Goal: Task Accomplishment & Management: Complete application form

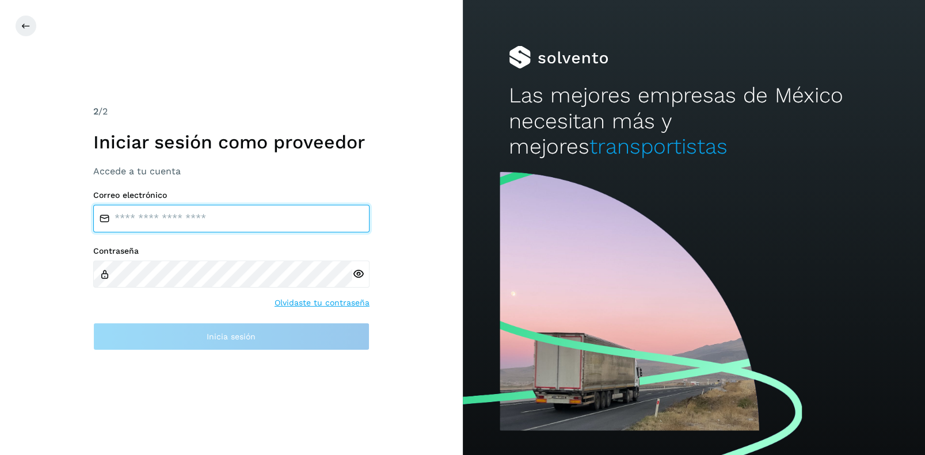
click at [166, 218] on input "email" at bounding box center [231, 219] width 276 height 28
type input "**********"
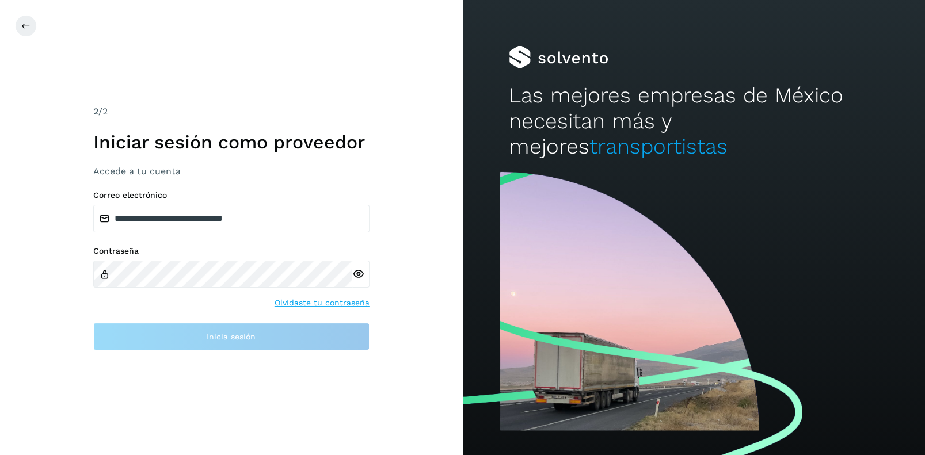
click at [358, 272] on icon at bounding box center [358, 274] width 12 height 12
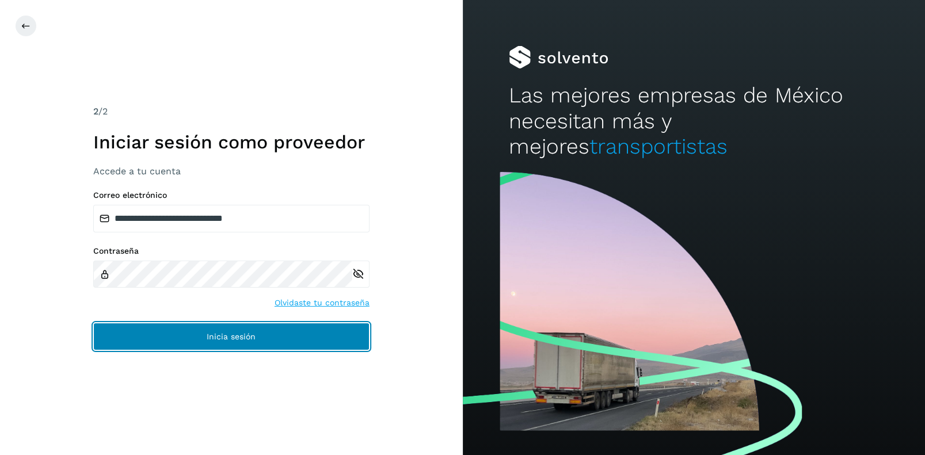
click at [181, 338] on button "Inicia sesión" at bounding box center [231, 337] width 276 height 28
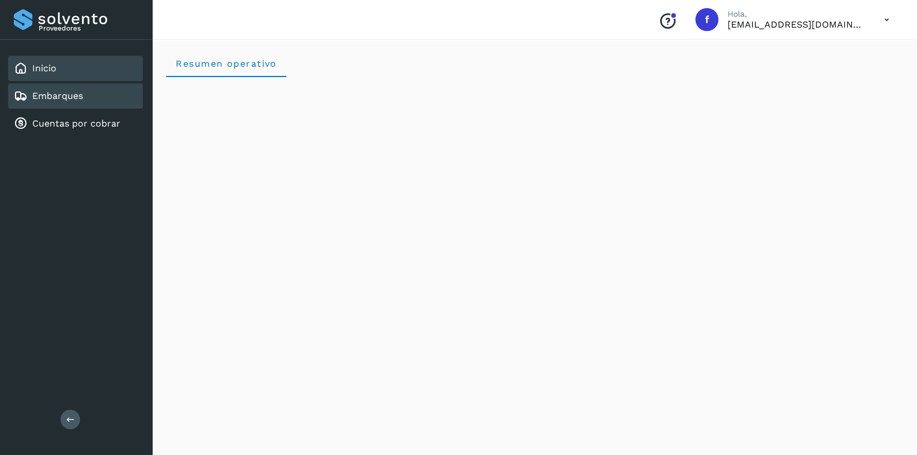
click at [61, 93] on link "Embarques" at bounding box center [57, 95] width 51 height 11
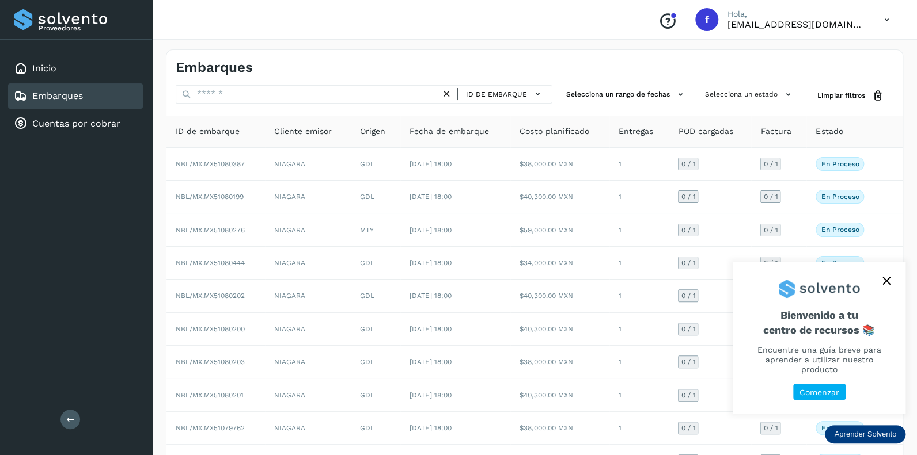
click at [887, 285] on icon "close," at bounding box center [886, 281] width 8 height 8
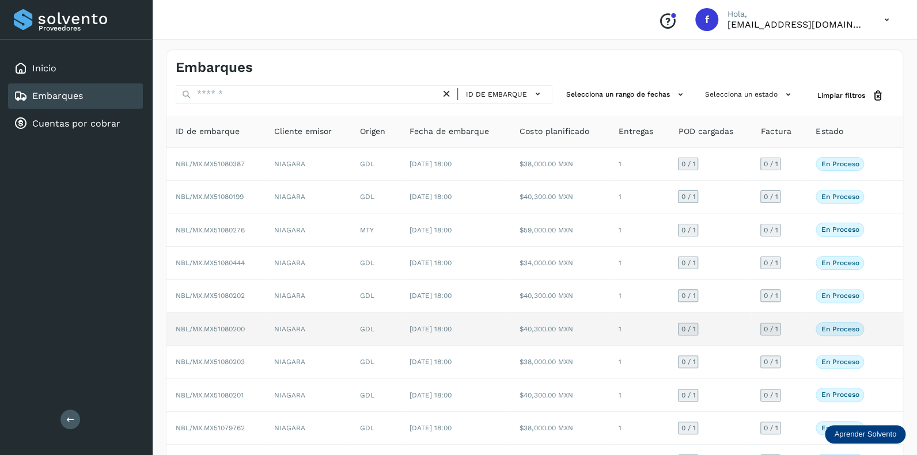
scroll to position [74, 0]
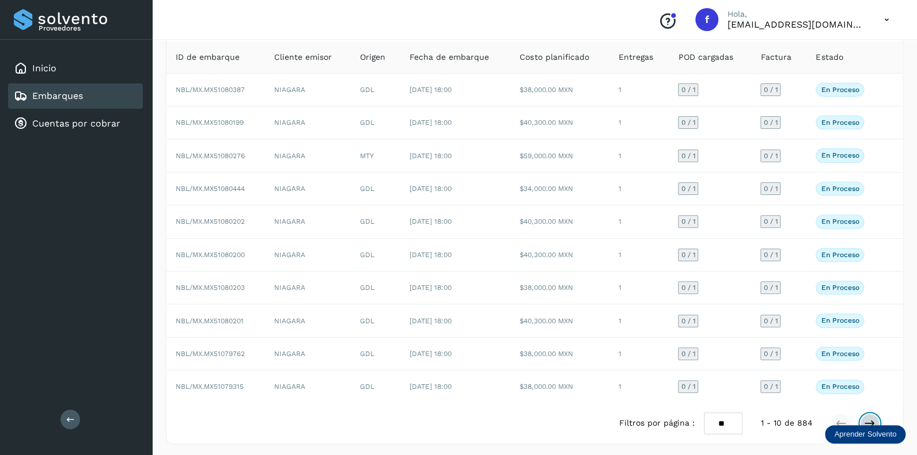
click at [870, 418] on icon at bounding box center [870, 424] width 12 height 12
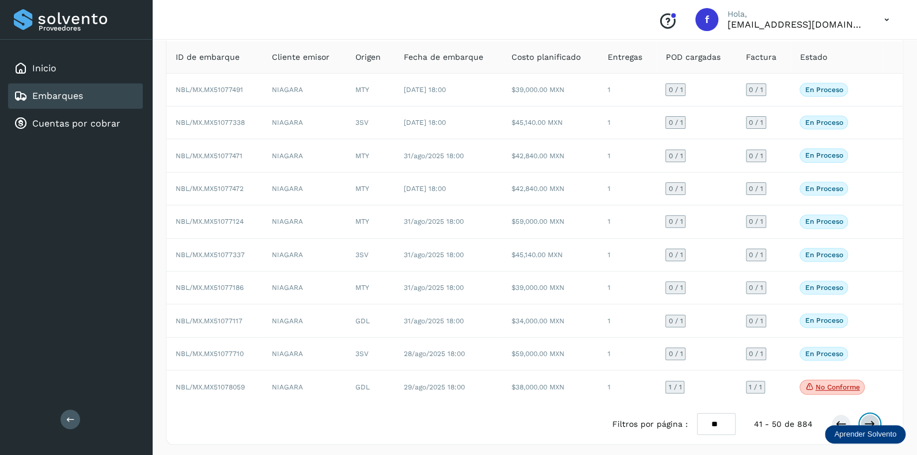
click at [866, 419] on icon at bounding box center [870, 425] width 12 height 12
click at [867, 419] on icon at bounding box center [870, 425] width 12 height 12
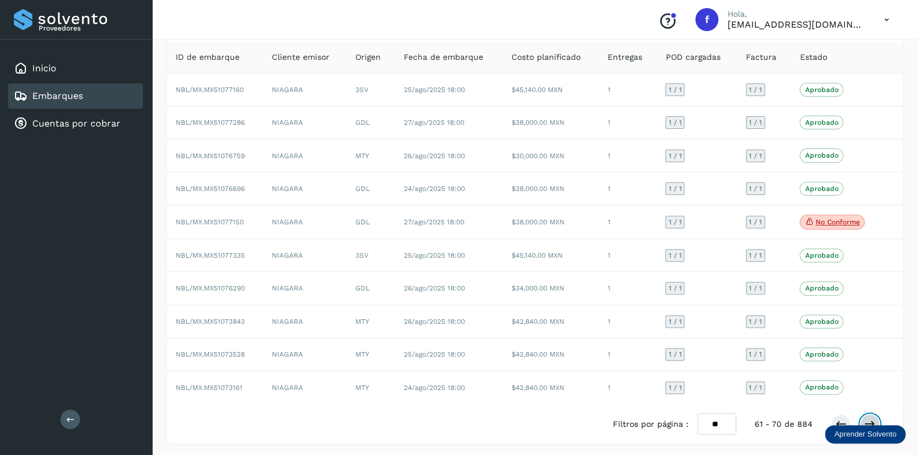
click at [869, 419] on icon at bounding box center [870, 425] width 12 height 12
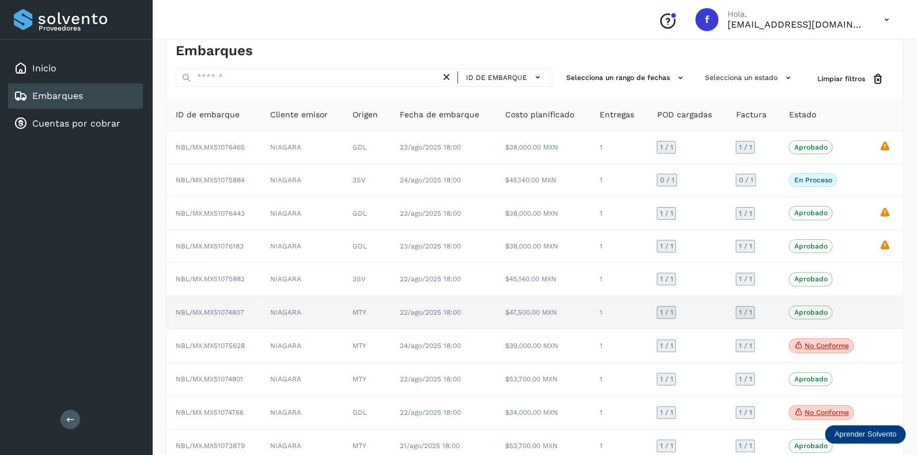
scroll to position [76, 0]
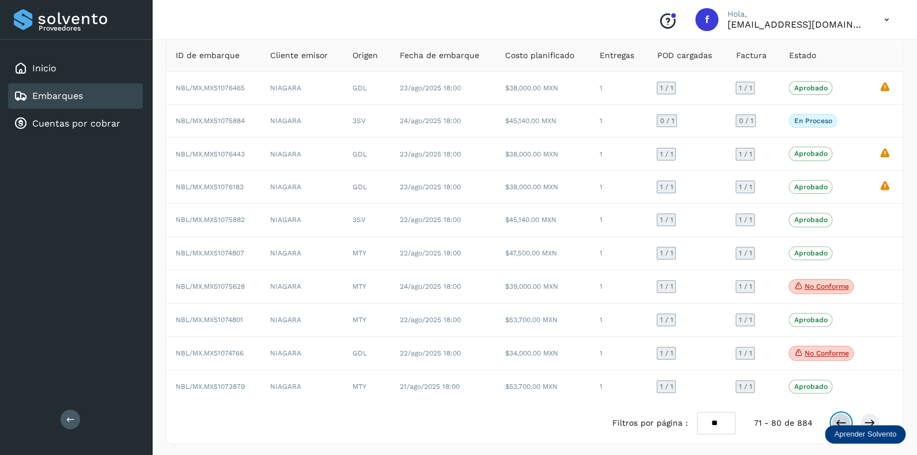
click at [838, 417] on icon at bounding box center [841, 423] width 12 height 12
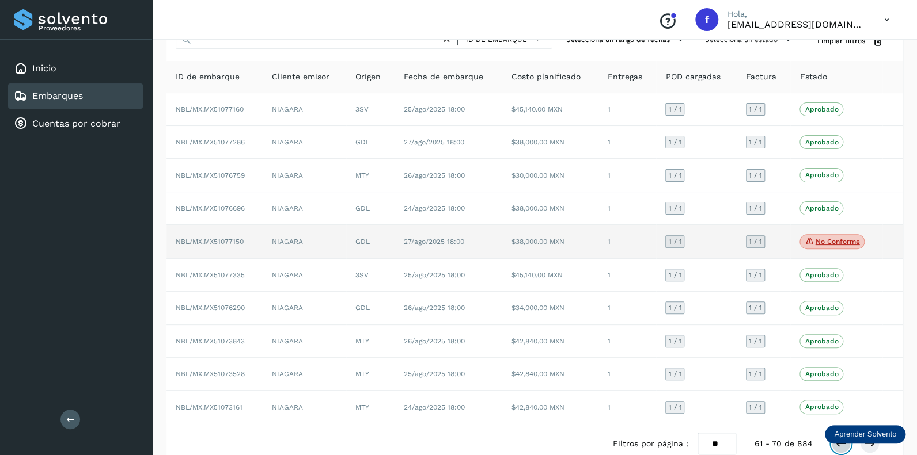
scroll to position [75, 0]
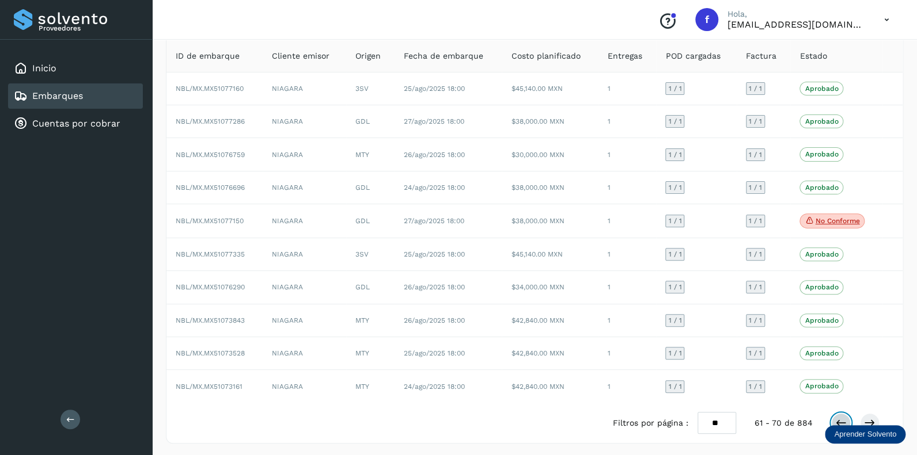
click at [836, 417] on icon at bounding box center [841, 423] width 12 height 12
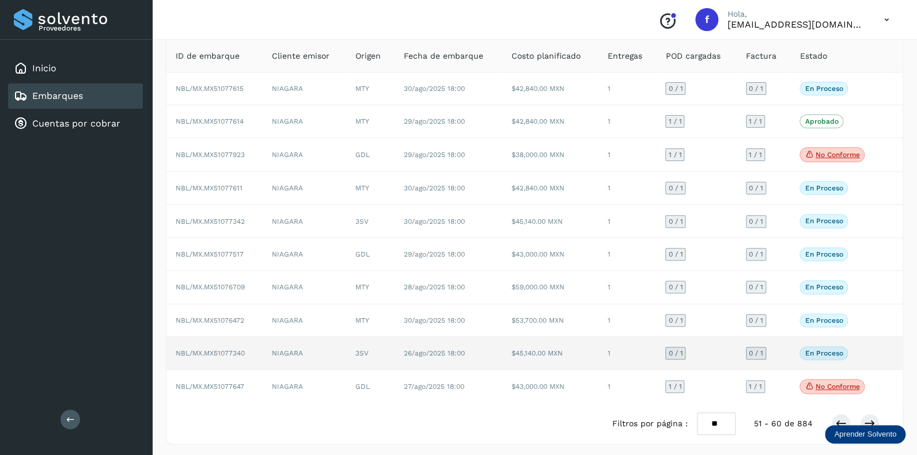
click at [679, 352] on span "0 / 1" at bounding box center [675, 353] width 14 height 7
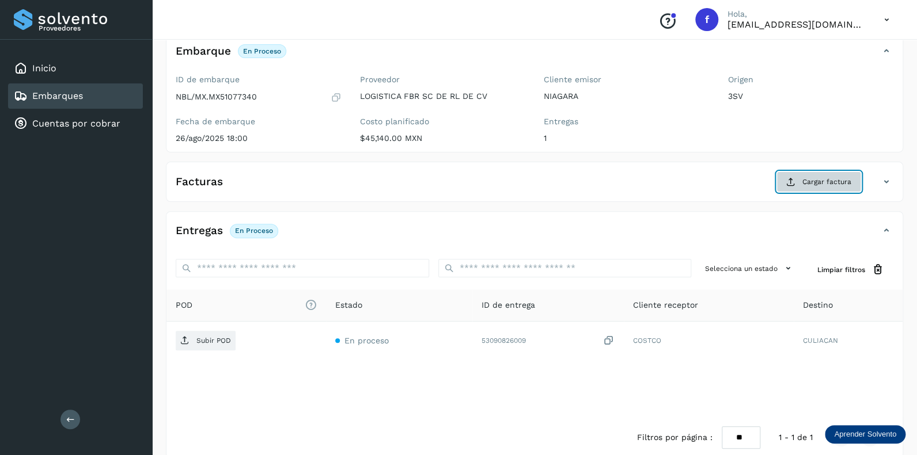
click at [810, 181] on span "Cargar factura" at bounding box center [826, 182] width 49 height 10
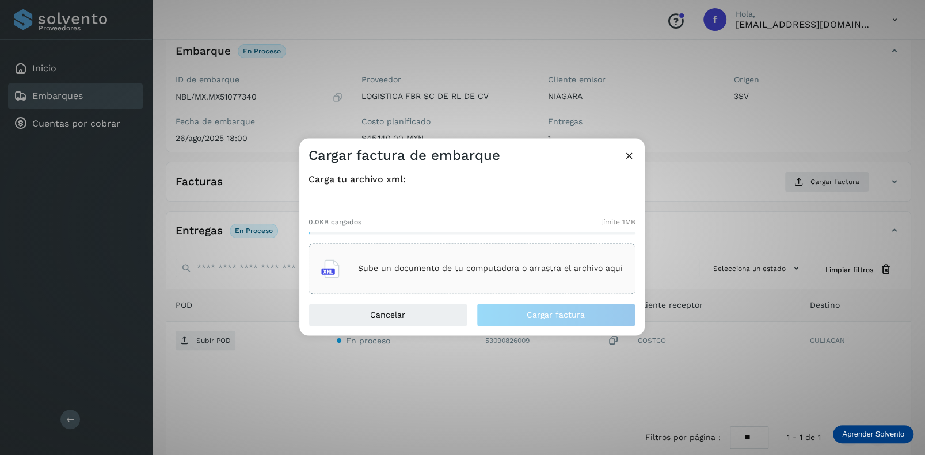
click at [412, 272] on p "Sube un documento de tu computadora o arrastra el archivo aquí" at bounding box center [490, 269] width 265 height 10
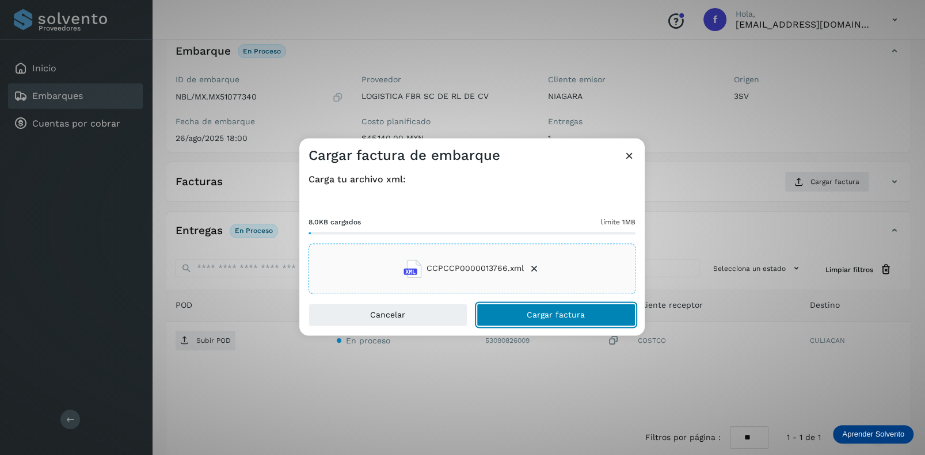
click at [543, 311] on span "Cargar factura" at bounding box center [556, 315] width 58 height 8
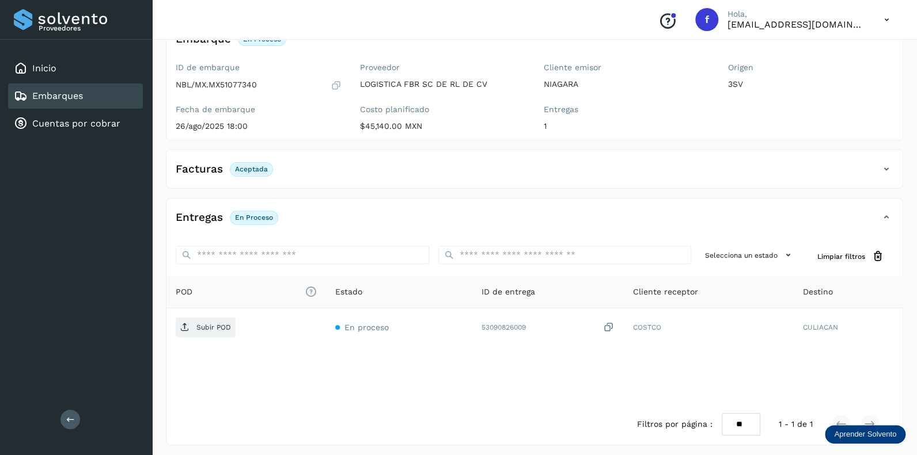
scroll to position [90, 0]
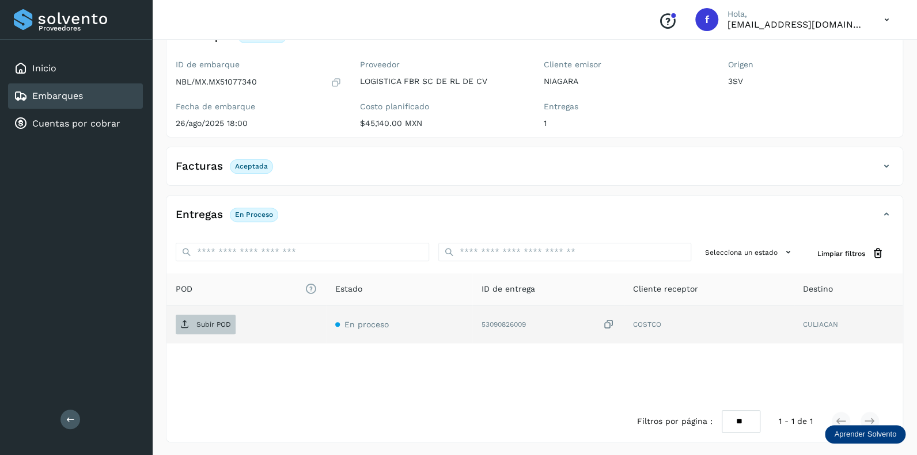
click at [204, 324] on p "Subir POD" at bounding box center [213, 325] width 35 height 8
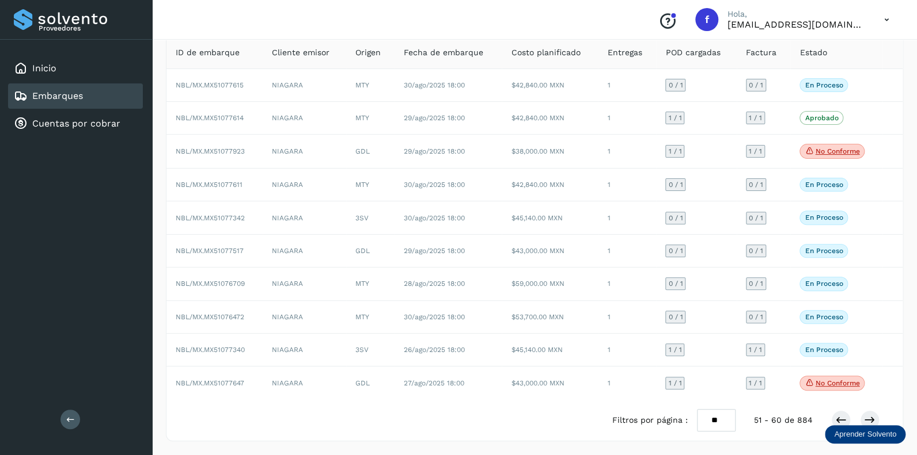
scroll to position [75, 0]
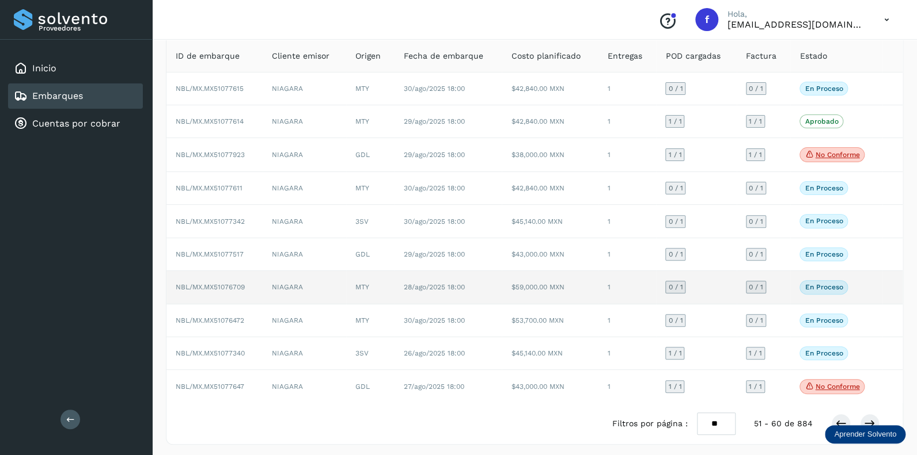
click at [683, 284] on div "0 / 1" at bounding box center [675, 287] width 20 height 13
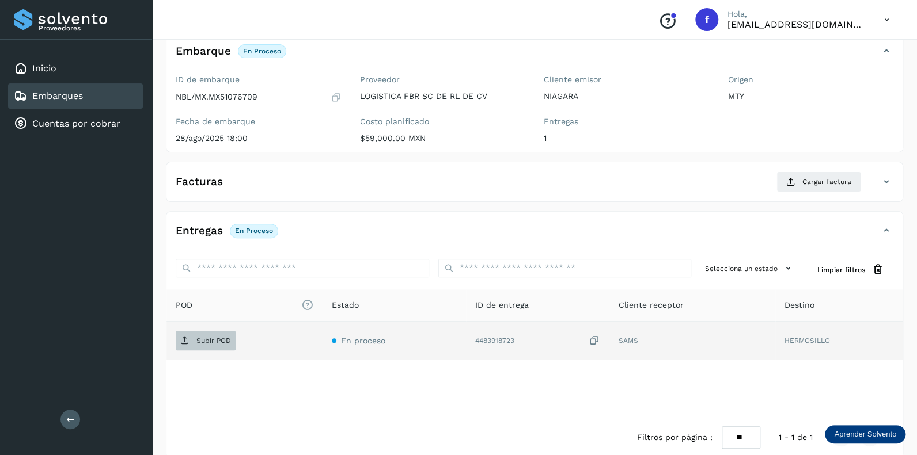
click at [208, 340] on p "Subir POD" at bounding box center [213, 341] width 35 height 8
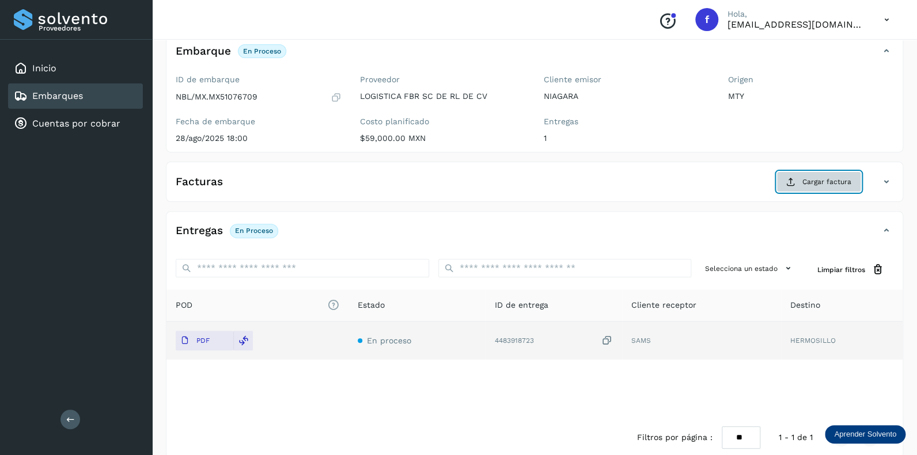
click at [815, 177] on span "Cargar factura" at bounding box center [826, 182] width 49 height 10
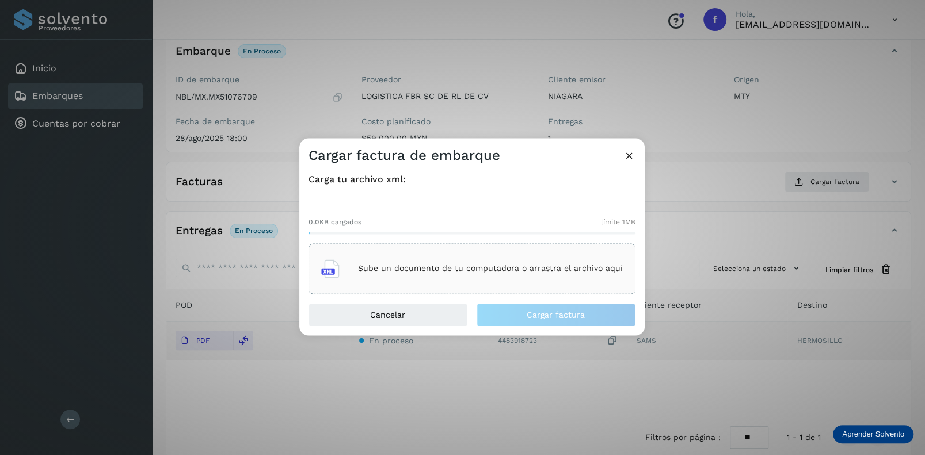
click at [440, 261] on div "Sube un documento de tu computadora o arrastra el archivo aquí" at bounding box center [472, 268] width 302 height 31
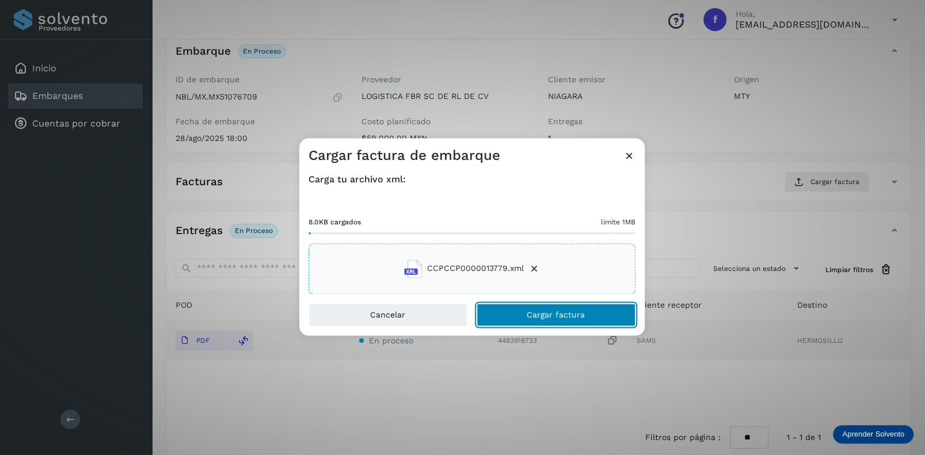
click at [550, 315] on span "Cargar factura" at bounding box center [556, 315] width 58 height 8
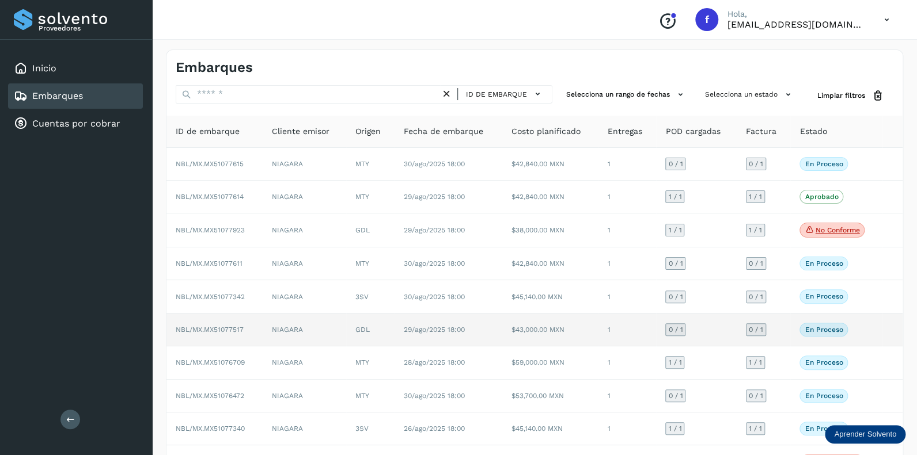
click at [674, 328] on span "0 / 1" at bounding box center [675, 329] width 14 height 7
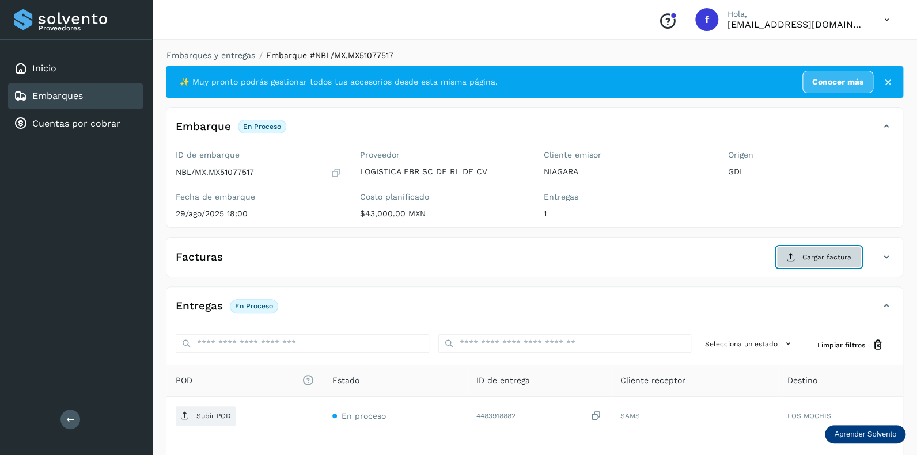
click at [821, 253] on span "Cargar factura" at bounding box center [826, 257] width 49 height 10
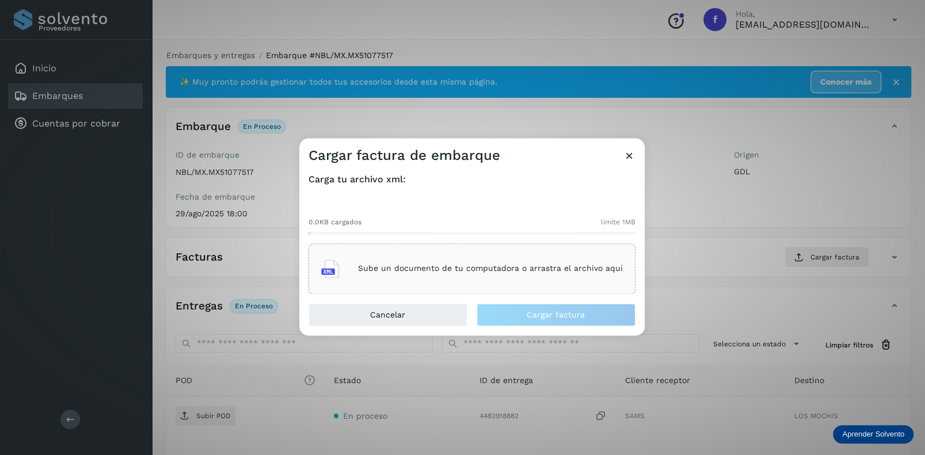
click at [382, 263] on div "Sube un documento de tu computadora o arrastra el archivo aquí" at bounding box center [472, 268] width 302 height 31
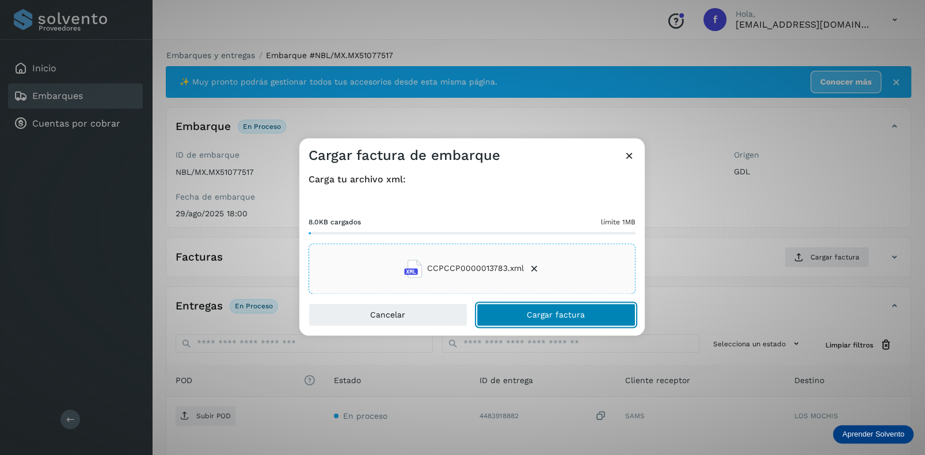
click at [558, 315] on span "Cargar factura" at bounding box center [556, 315] width 58 height 8
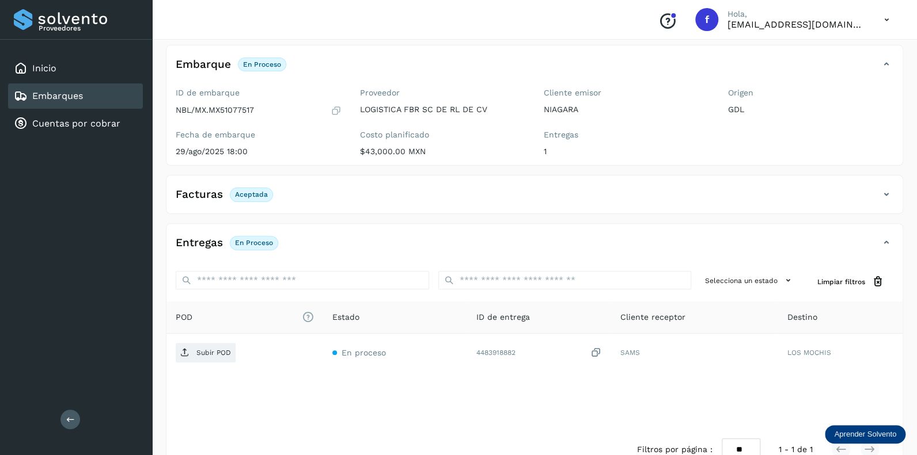
scroll to position [90, 0]
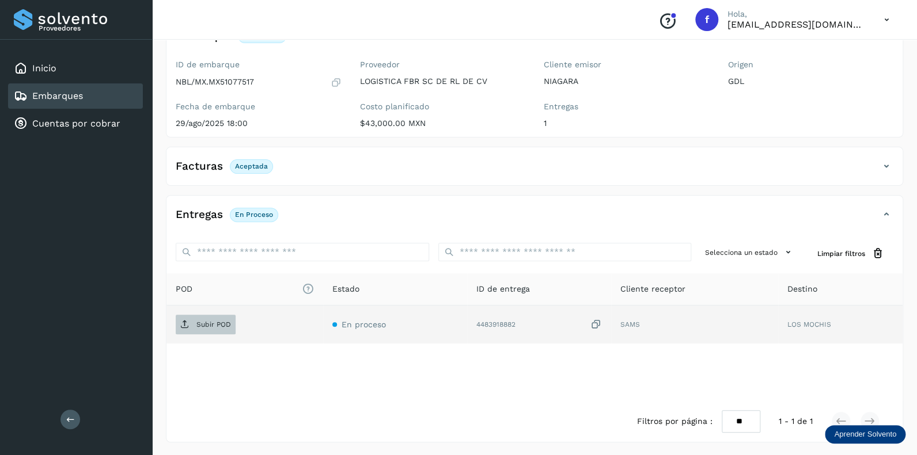
click at [218, 316] on span "Subir POD" at bounding box center [206, 325] width 60 height 18
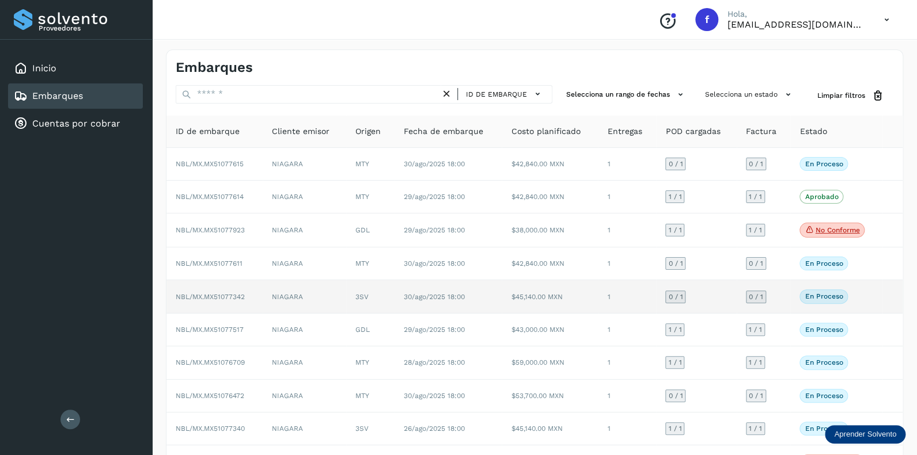
click at [673, 294] on span "0 / 1" at bounding box center [675, 297] width 14 height 7
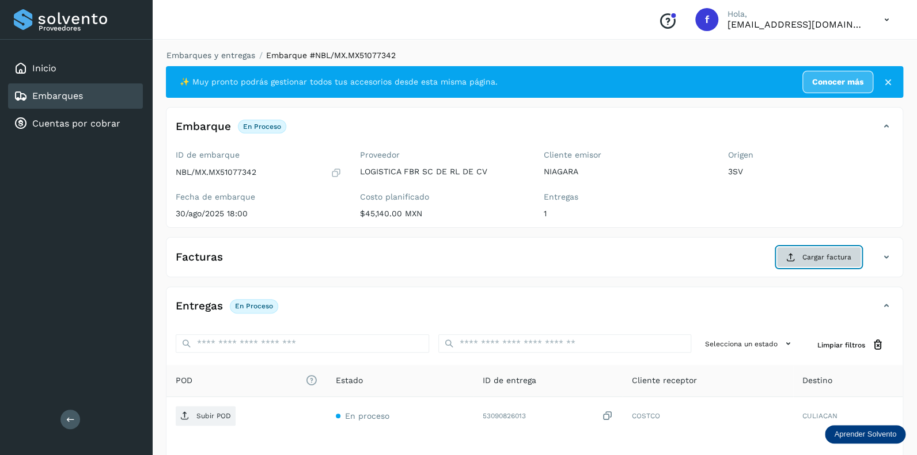
click at [808, 253] on span "Cargar factura" at bounding box center [826, 257] width 49 height 10
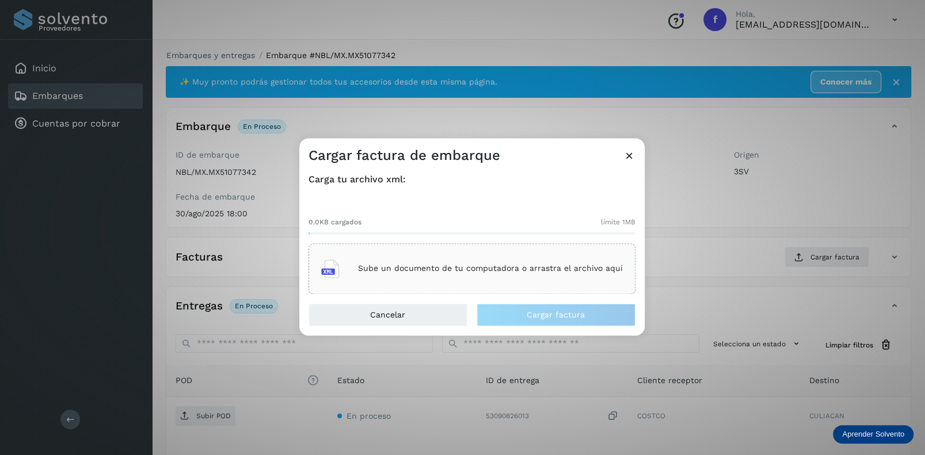
click at [420, 269] on p "Sube un documento de tu computadora o arrastra el archivo aquí" at bounding box center [490, 269] width 265 height 10
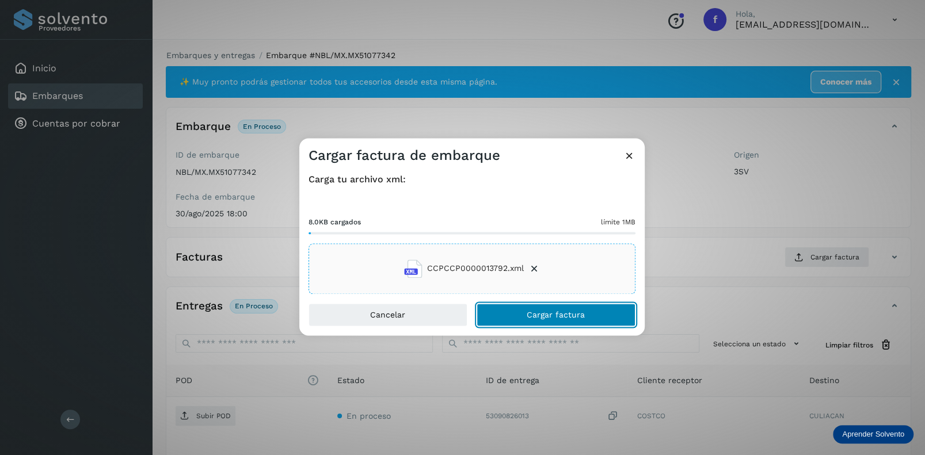
click at [538, 314] on span "Cargar factura" at bounding box center [556, 315] width 58 height 8
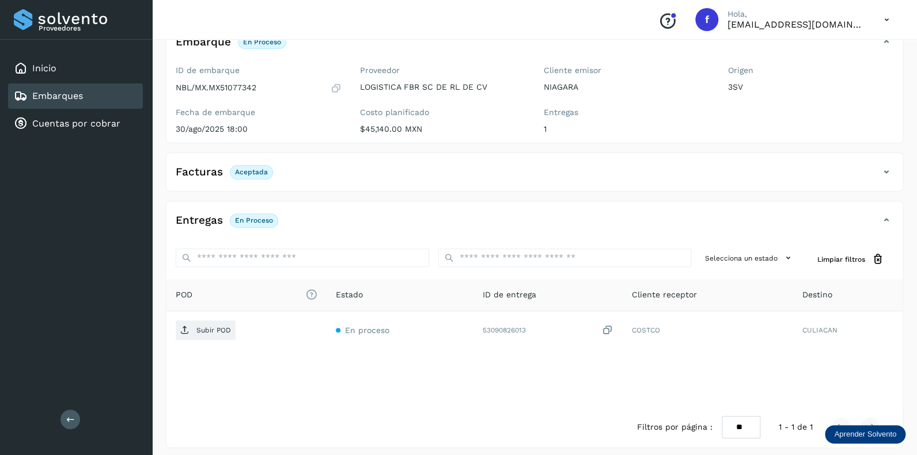
scroll to position [90, 0]
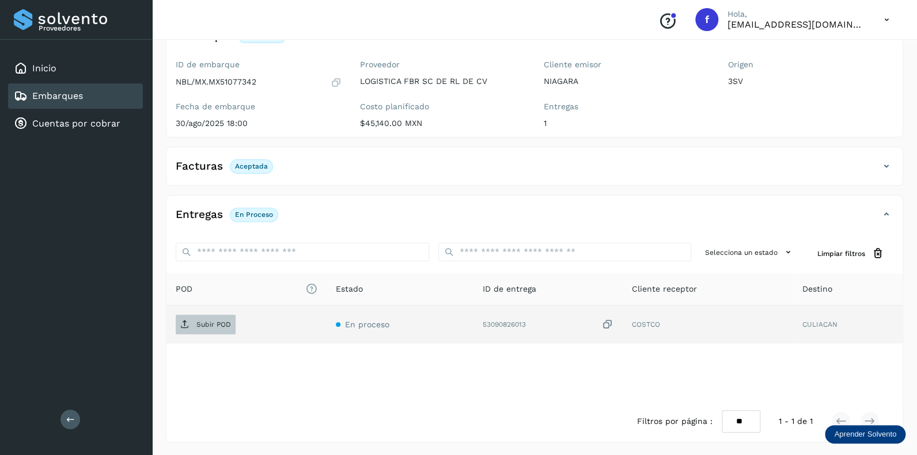
click at [219, 325] on p "Subir POD" at bounding box center [213, 325] width 35 height 8
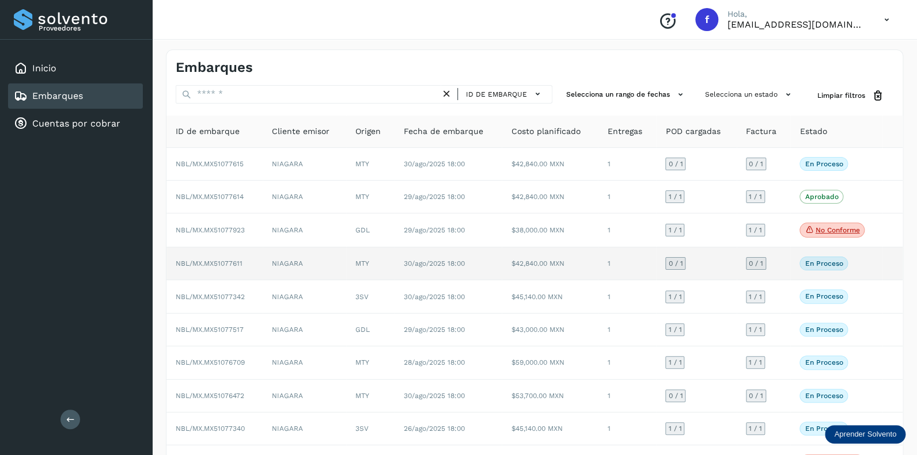
click at [673, 263] on span "0 / 1" at bounding box center [675, 263] width 14 height 7
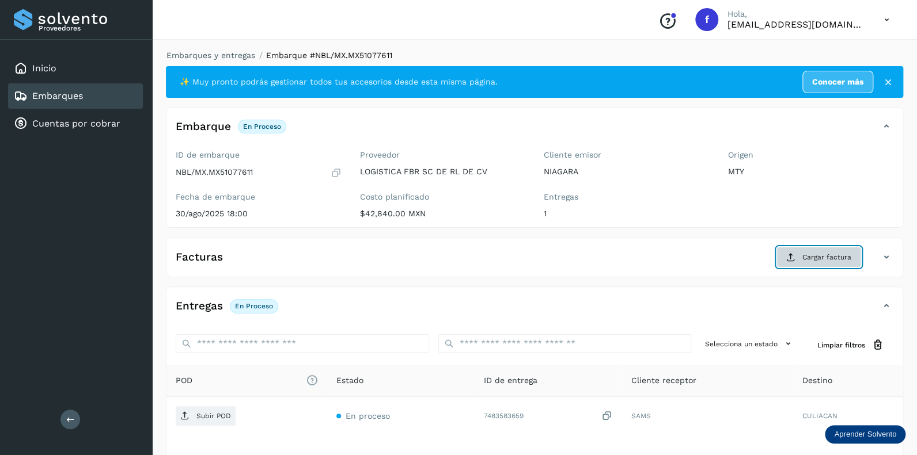
click at [817, 255] on span "Cargar factura" at bounding box center [826, 257] width 49 height 10
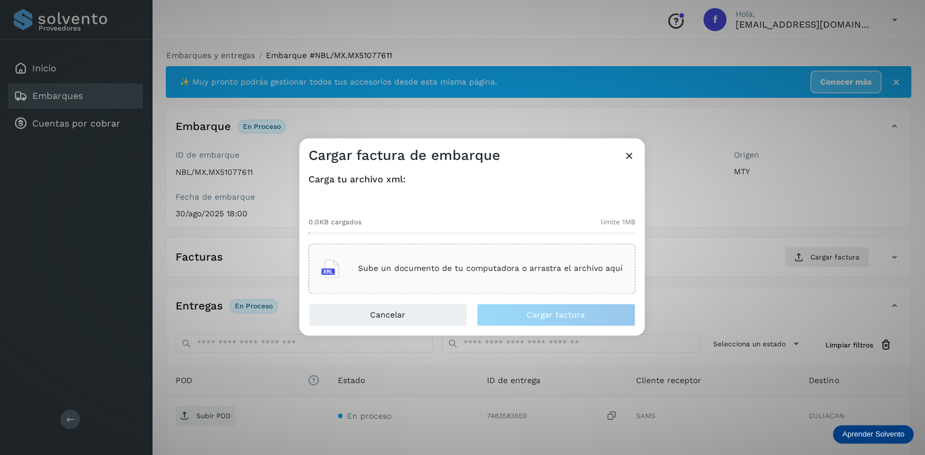
click at [455, 269] on p "Sube un documento de tu computadora o arrastra el archivo aquí" at bounding box center [490, 269] width 265 height 10
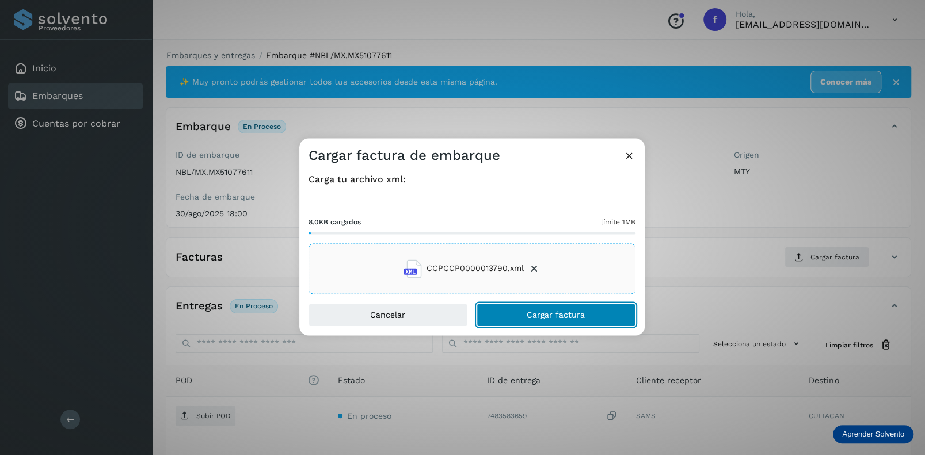
click at [562, 313] on span "Cargar factura" at bounding box center [556, 315] width 58 height 8
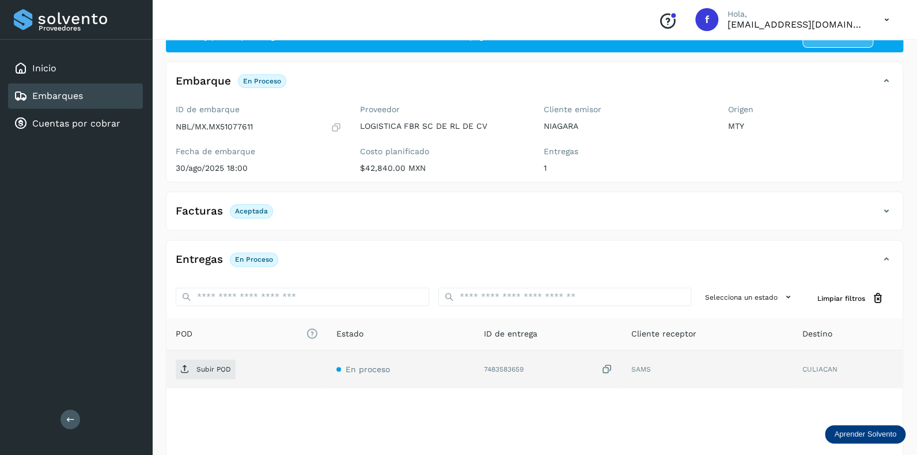
scroll to position [90, 0]
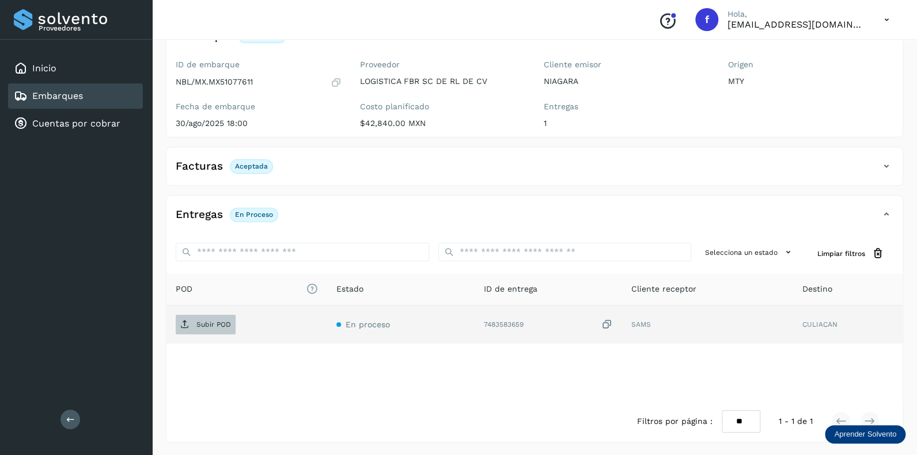
click at [202, 330] on span "Subir POD" at bounding box center [206, 325] width 60 height 18
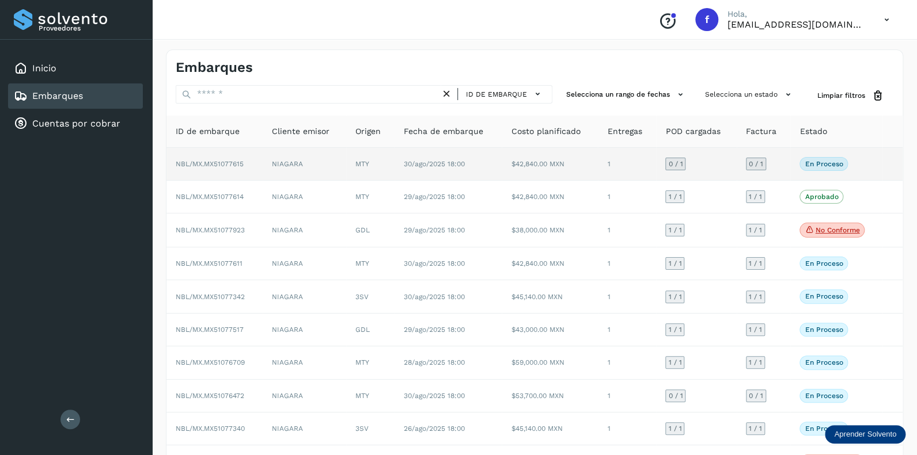
click at [675, 164] on span "0 / 1" at bounding box center [675, 164] width 14 height 7
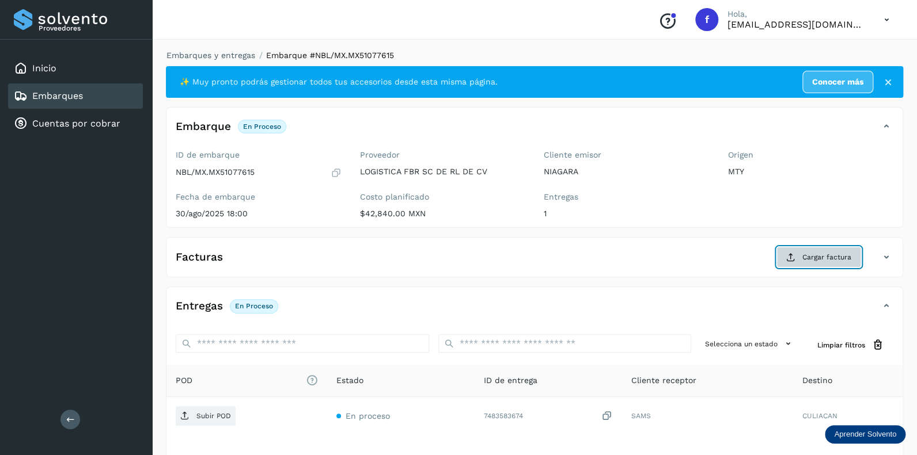
click at [828, 257] on span "Cargar factura" at bounding box center [826, 257] width 49 height 10
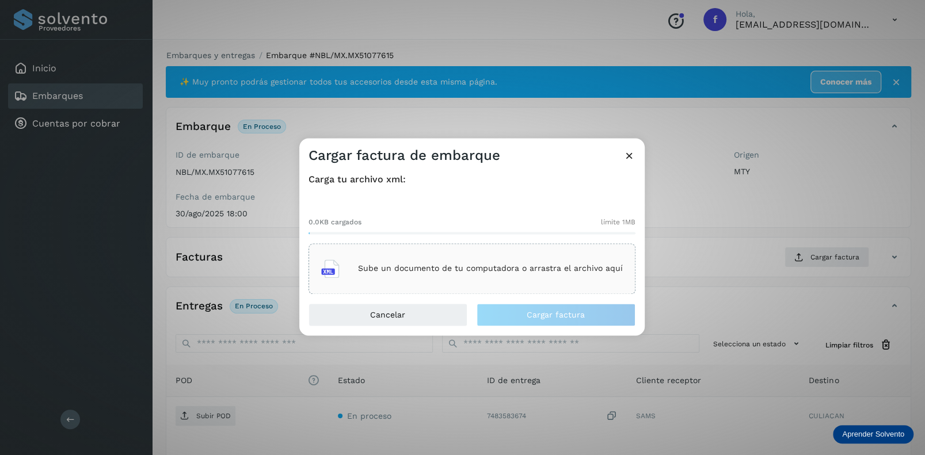
click at [439, 263] on div "Sube un documento de tu computadora o arrastra el archivo aquí" at bounding box center [472, 268] width 302 height 31
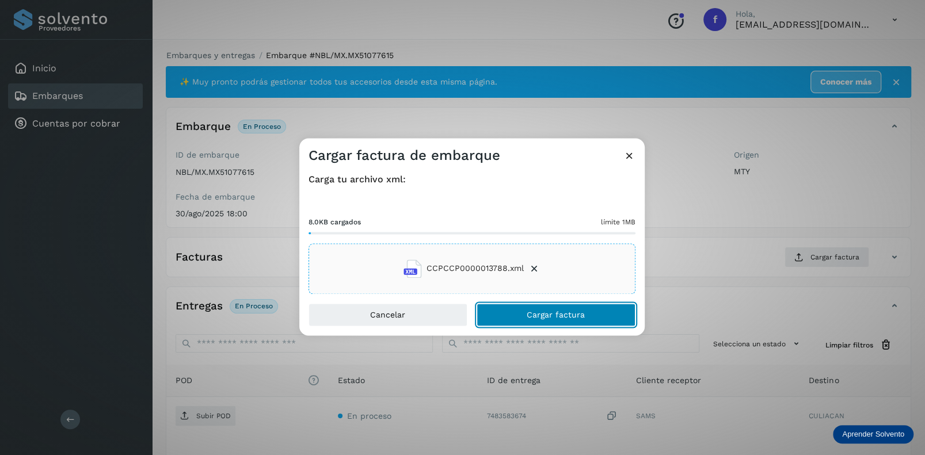
click at [547, 314] on span "Cargar factura" at bounding box center [556, 315] width 58 height 8
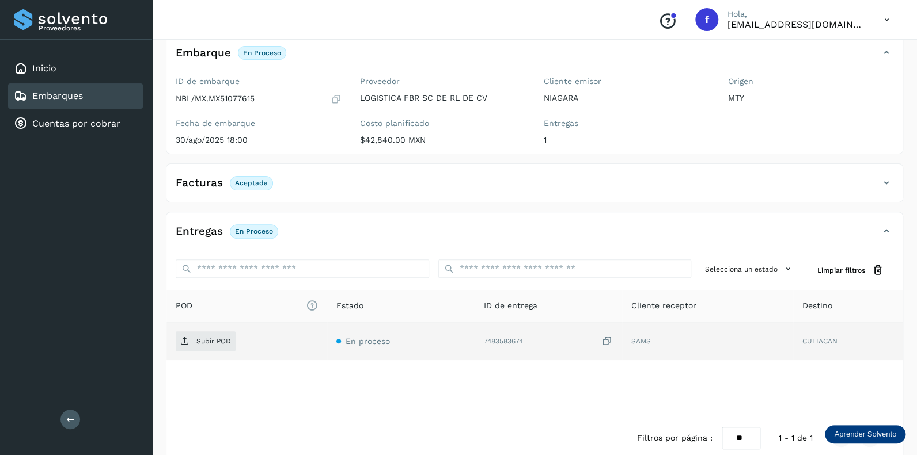
scroll to position [90, 0]
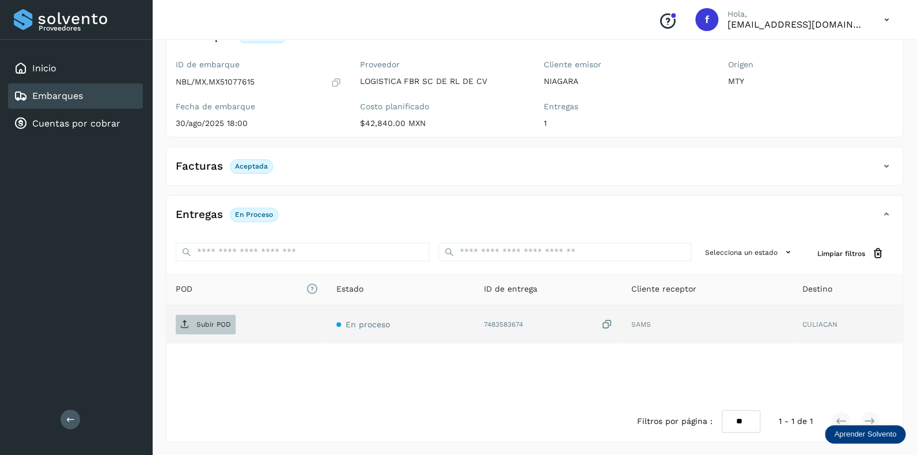
click at [207, 321] on p "Subir POD" at bounding box center [213, 325] width 35 height 8
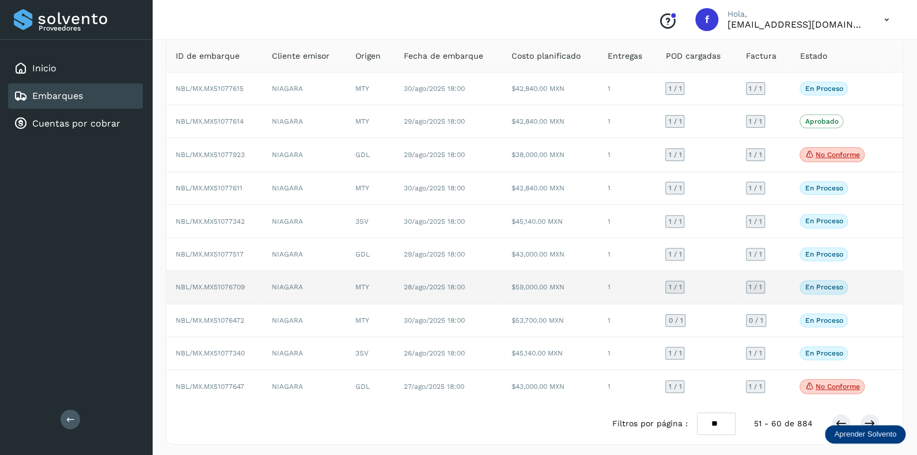
scroll to position [76, 0]
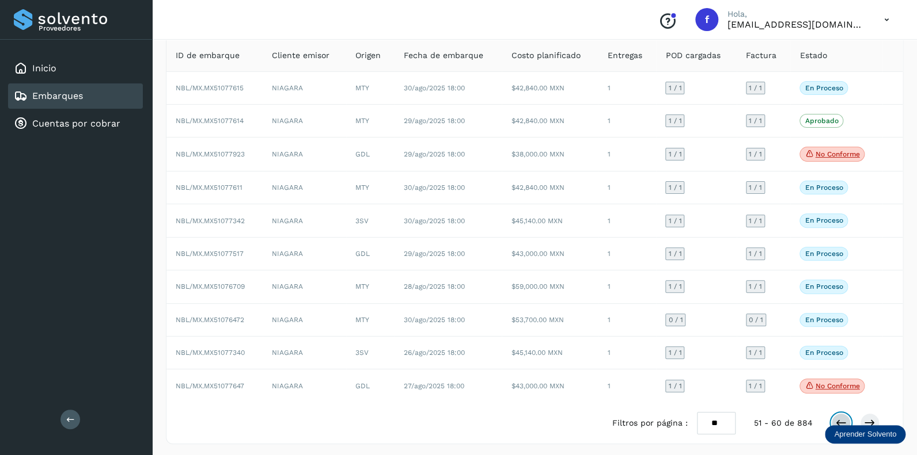
click at [842, 418] on icon at bounding box center [841, 423] width 12 height 12
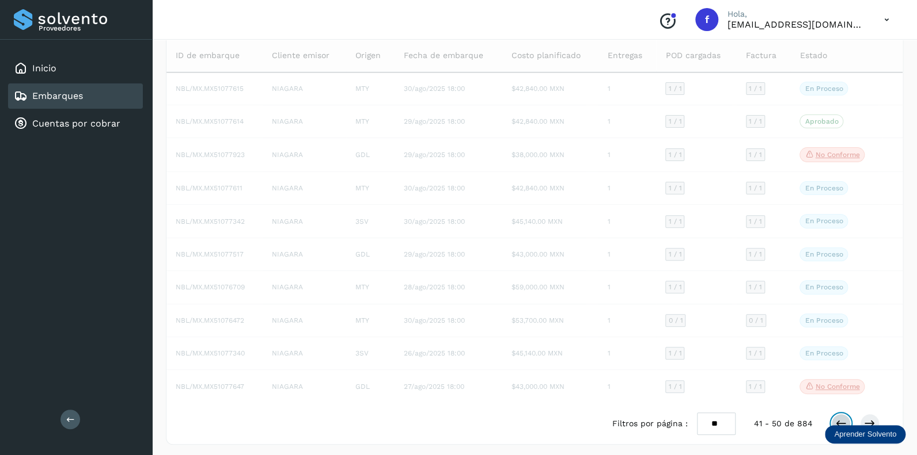
scroll to position [75, 0]
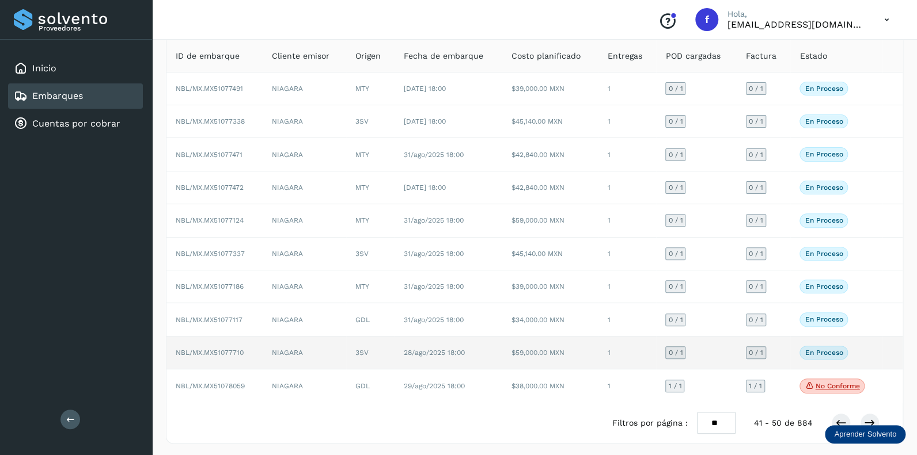
click at [675, 349] on span "0 / 1" at bounding box center [675, 352] width 14 height 7
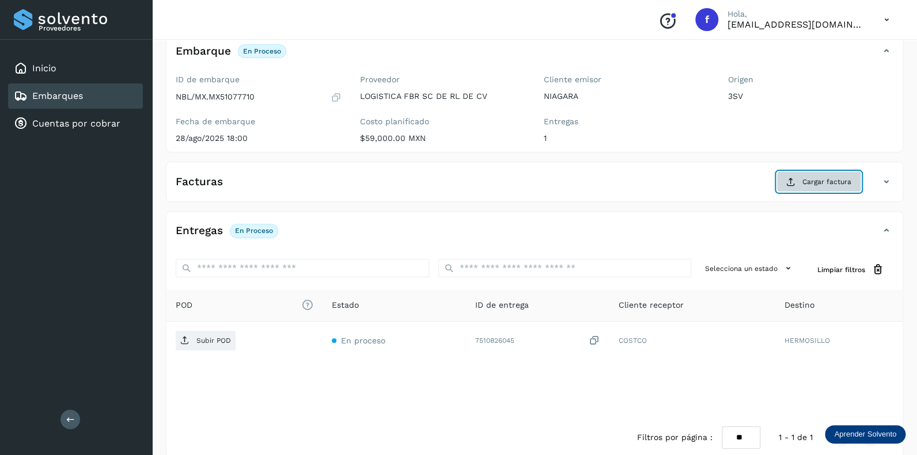
click at [823, 181] on span "Cargar factura" at bounding box center [826, 182] width 49 height 10
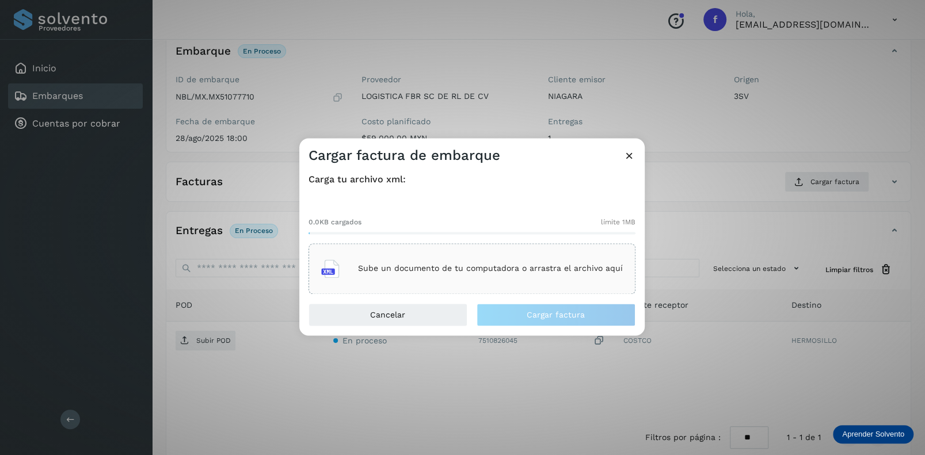
click at [412, 273] on p "Sube un documento de tu computadora o arrastra el archivo aquí" at bounding box center [490, 269] width 265 height 10
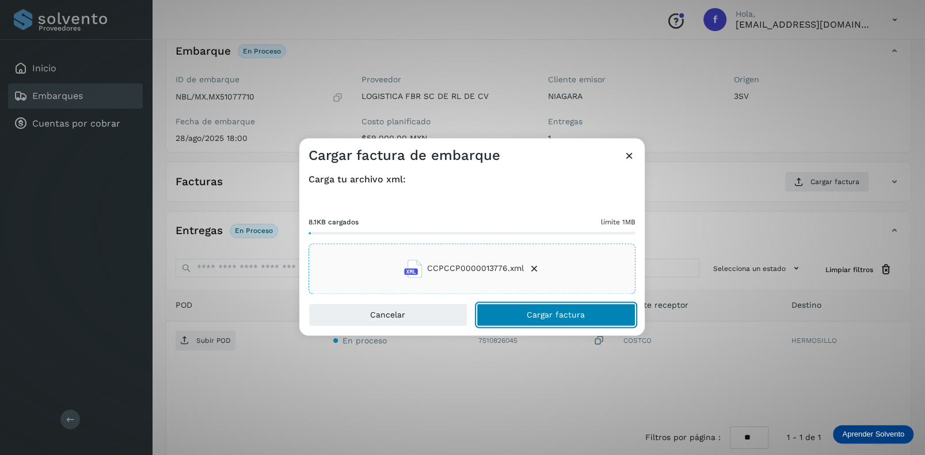
click at [545, 314] on span "Cargar factura" at bounding box center [556, 315] width 58 height 8
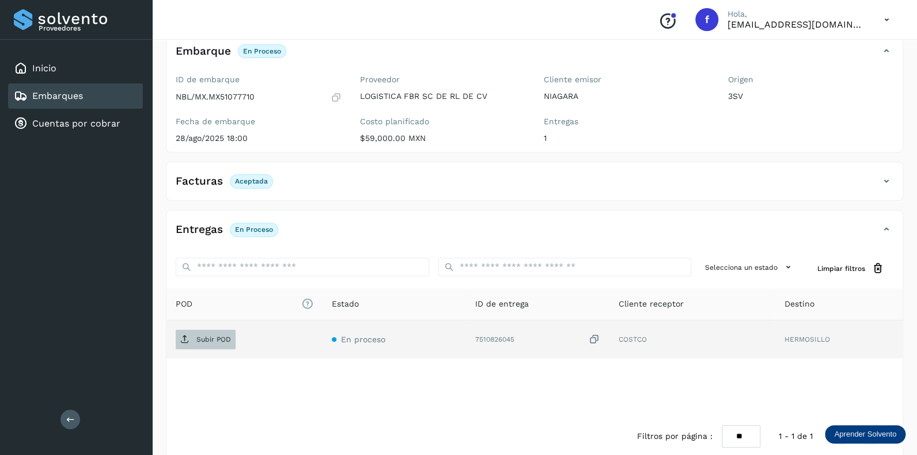
click at [223, 334] on span "Subir POD" at bounding box center [206, 339] width 60 height 18
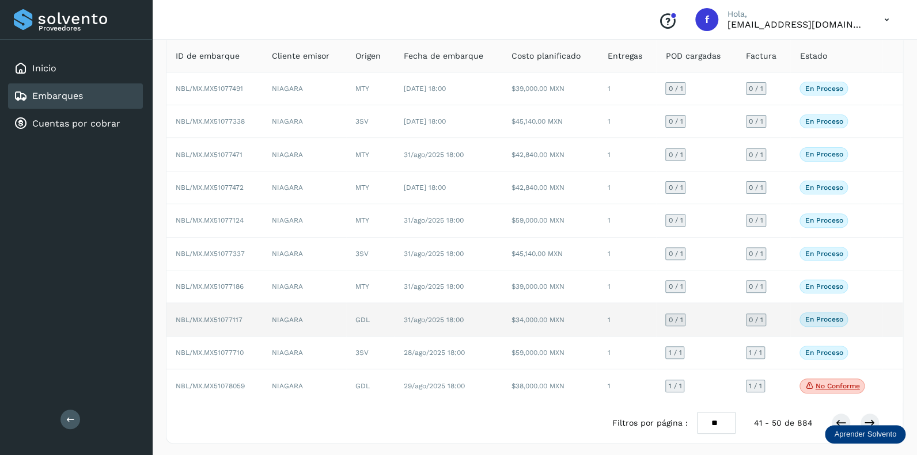
click at [678, 318] on span "0 / 1" at bounding box center [675, 320] width 14 height 7
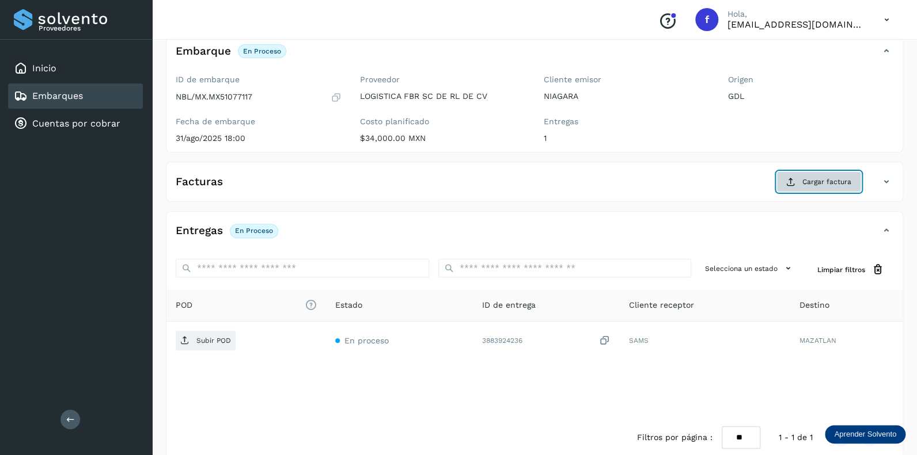
click at [814, 178] on span "Cargar factura" at bounding box center [826, 182] width 49 height 10
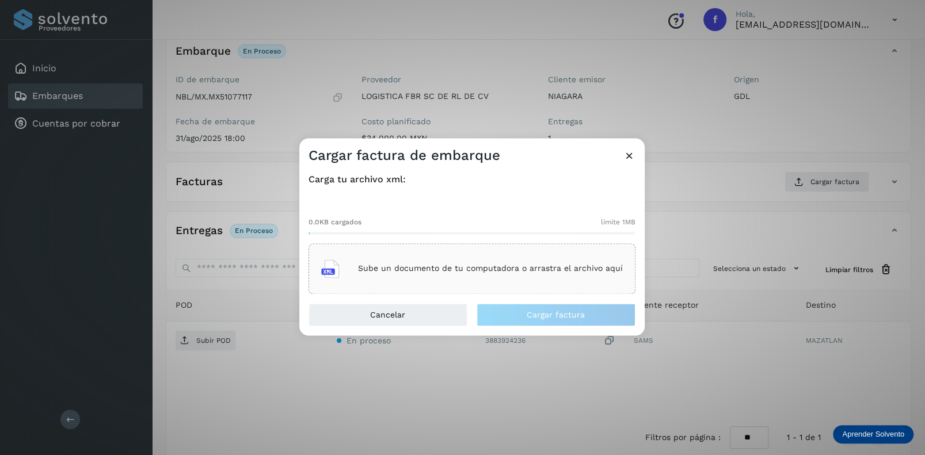
click at [419, 271] on p "Sube un documento de tu computadora o arrastra el archivo aquí" at bounding box center [490, 269] width 265 height 10
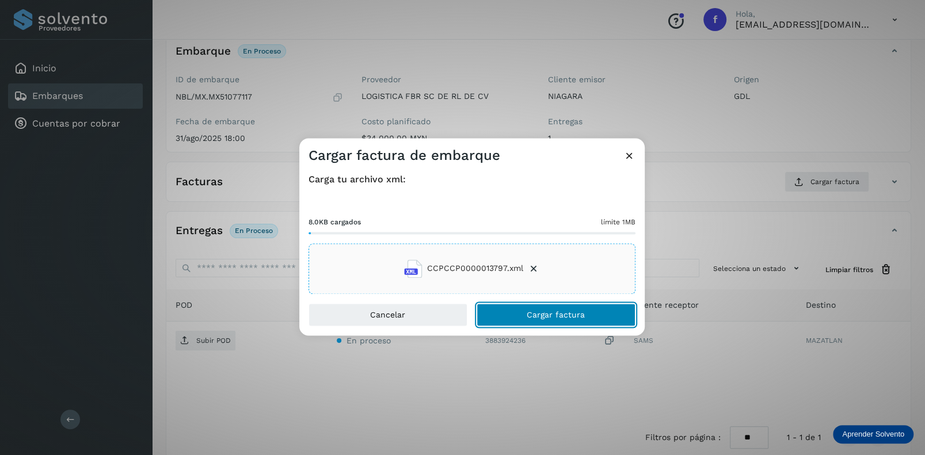
click at [537, 317] on span "Cargar factura" at bounding box center [556, 315] width 58 height 8
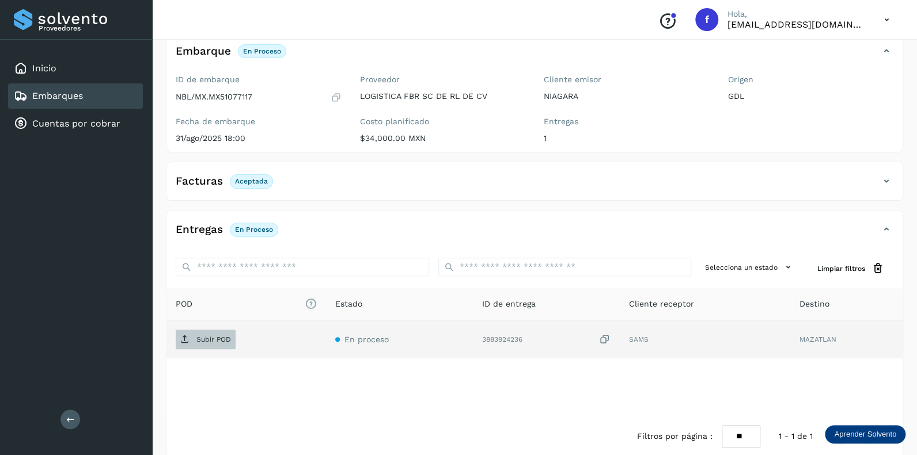
click at [212, 340] on p "Subir POD" at bounding box center [213, 340] width 35 height 8
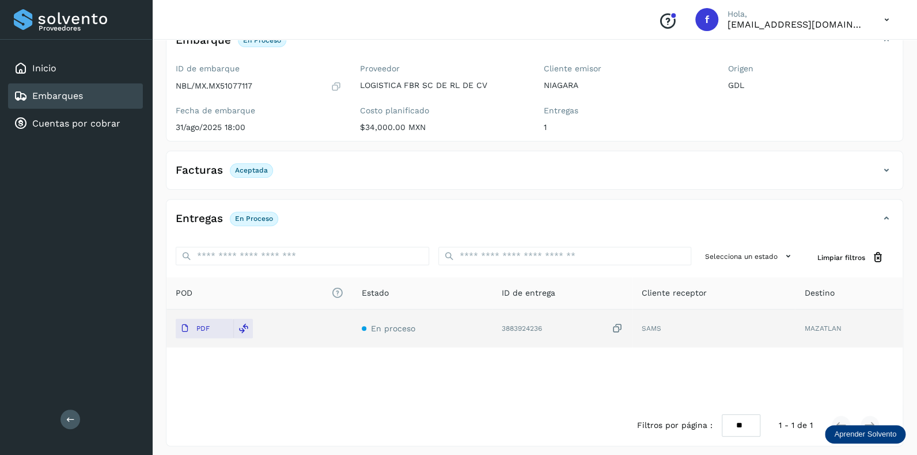
scroll to position [90, 0]
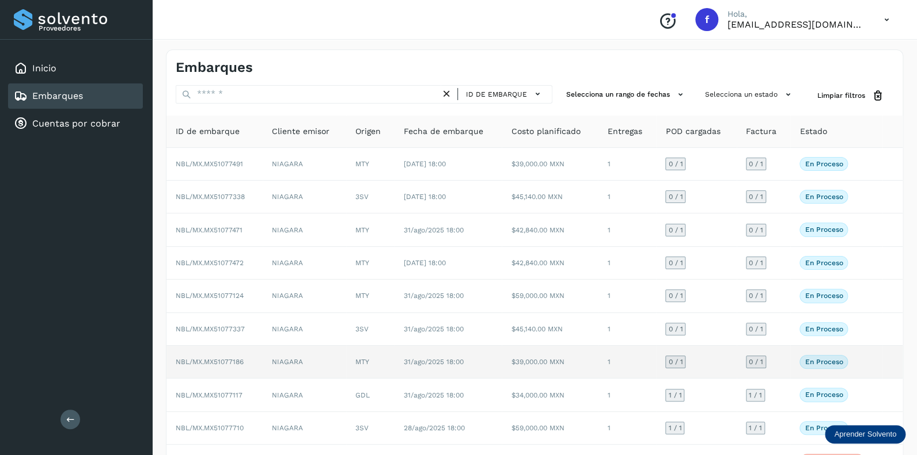
click at [677, 359] on span "0 / 1" at bounding box center [675, 362] width 14 height 7
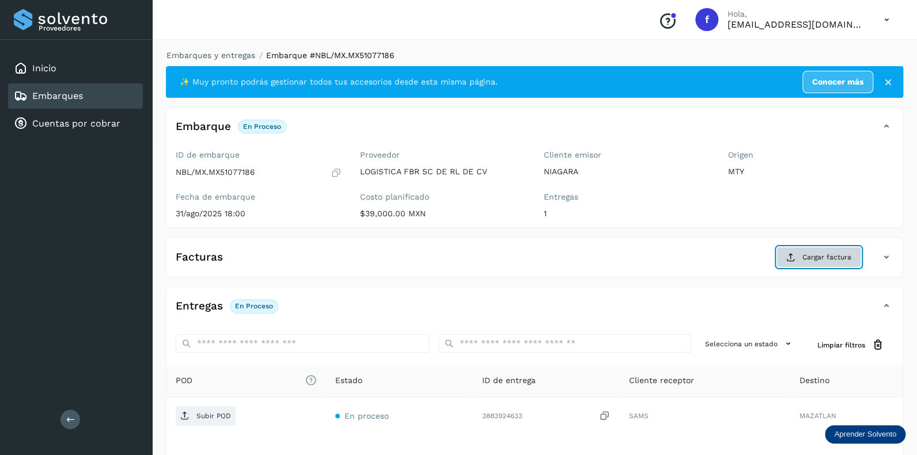
click at [829, 257] on span "Cargar factura" at bounding box center [826, 257] width 49 height 10
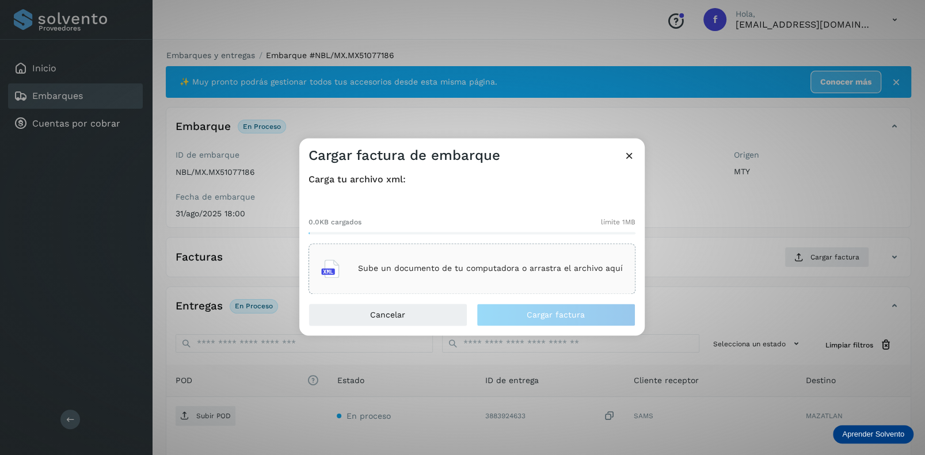
click at [416, 272] on p "Sube un documento de tu computadora o arrastra el archivo aquí" at bounding box center [490, 269] width 265 height 10
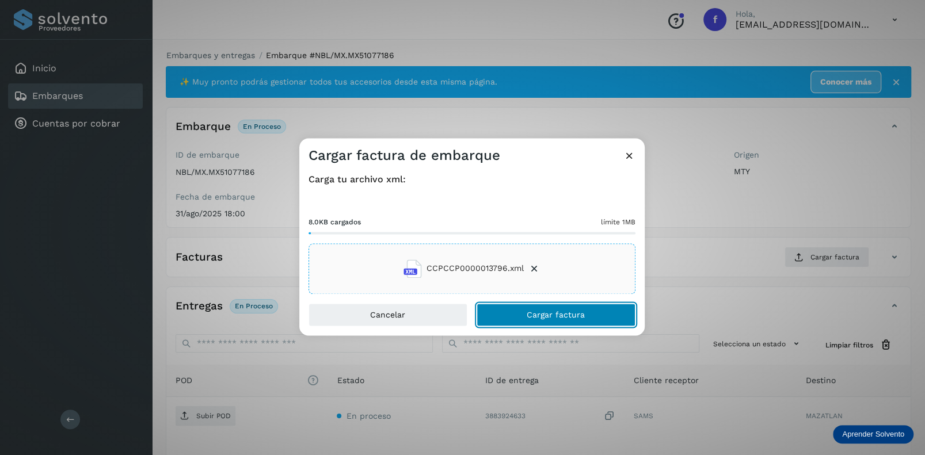
click at [550, 313] on span "Cargar factura" at bounding box center [556, 315] width 58 height 8
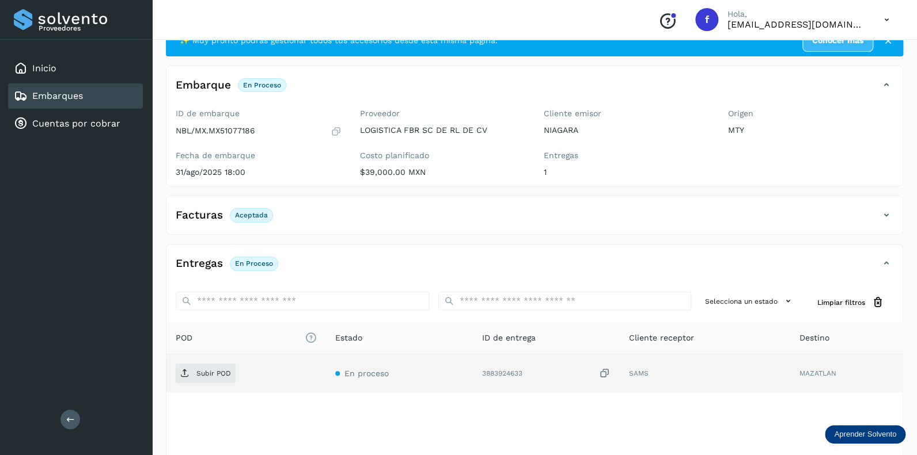
scroll to position [90, 0]
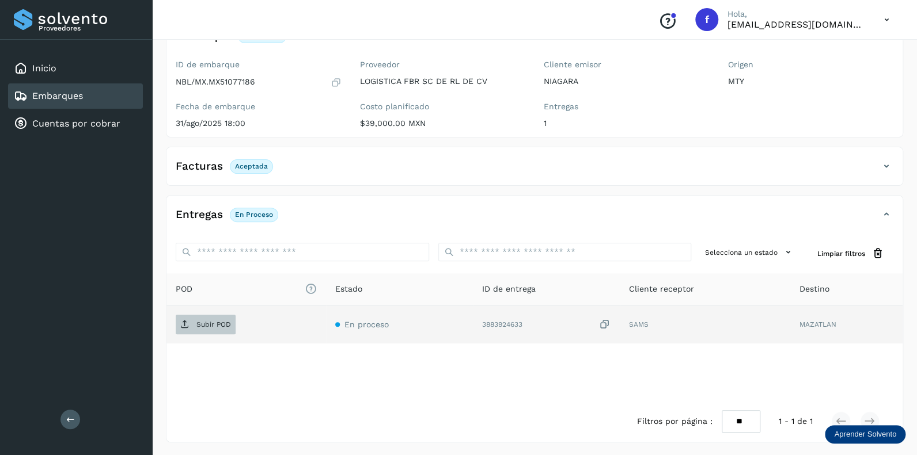
click at [216, 324] on p "Subir POD" at bounding box center [213, 325] width 35 height 8
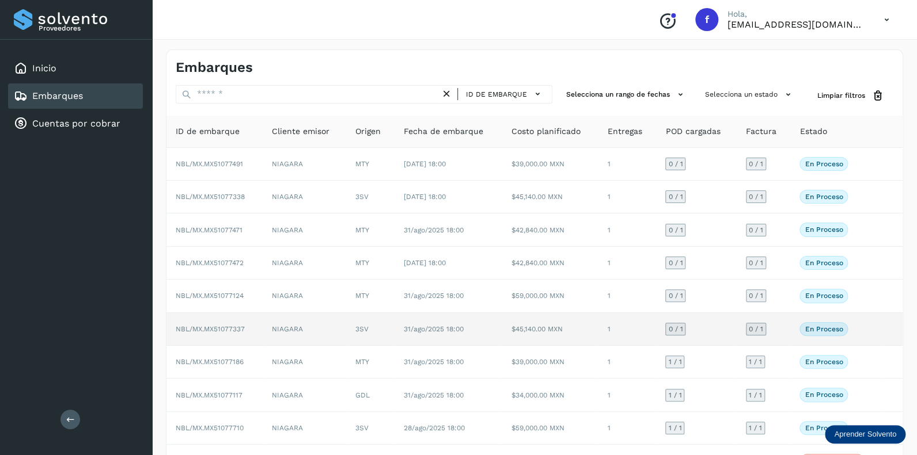
click at [679, 326] on span "0 / 1" at bounding box center [675, 329] width 14 height 7
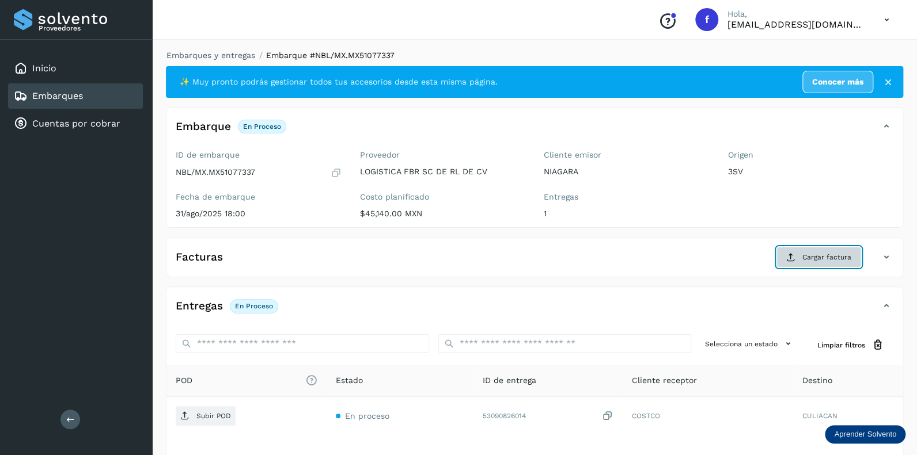
click at [823, 258] on span "Cargar factura" at bounding box center [826, 257] width 49 height 10
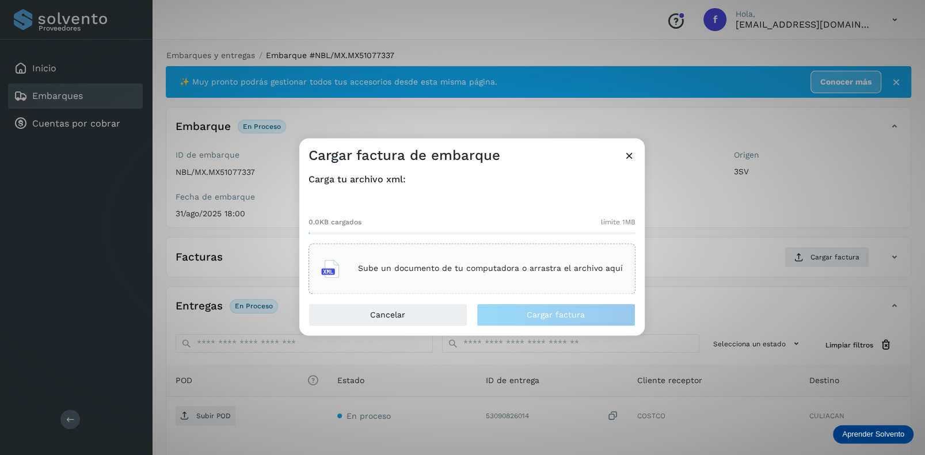
click at [432, 263] on div "Sube un documento de tu computadora o arrastra el archivo aquí" at bounding box center [472, 268] width 302 height 31
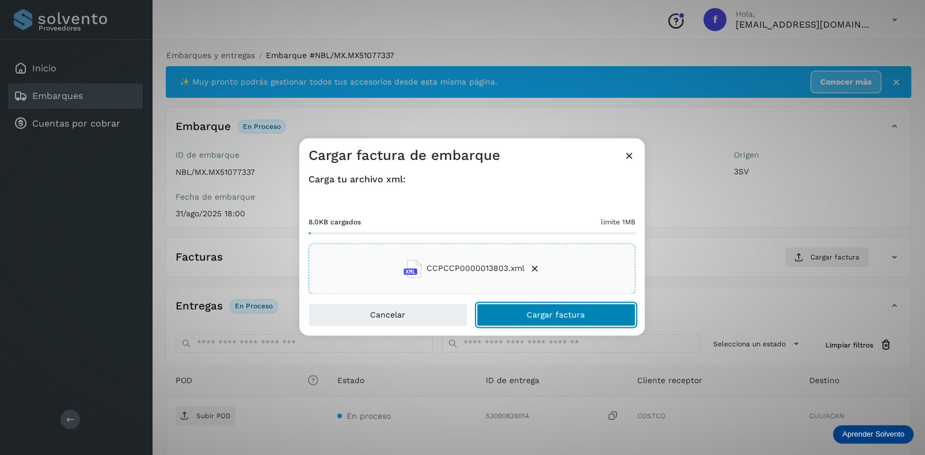
click at [529, 311] on span "Cargar factura" at bounding box center [556, 315] width 58 height 8
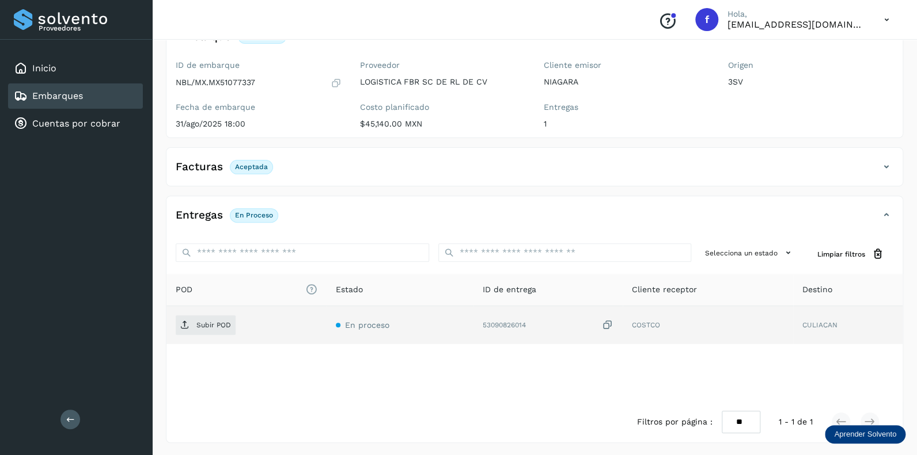
scroll to position [90, 0]
click at [200, 324] on p "Subir POD" at bounding box center [213, 325] width 35 height 8
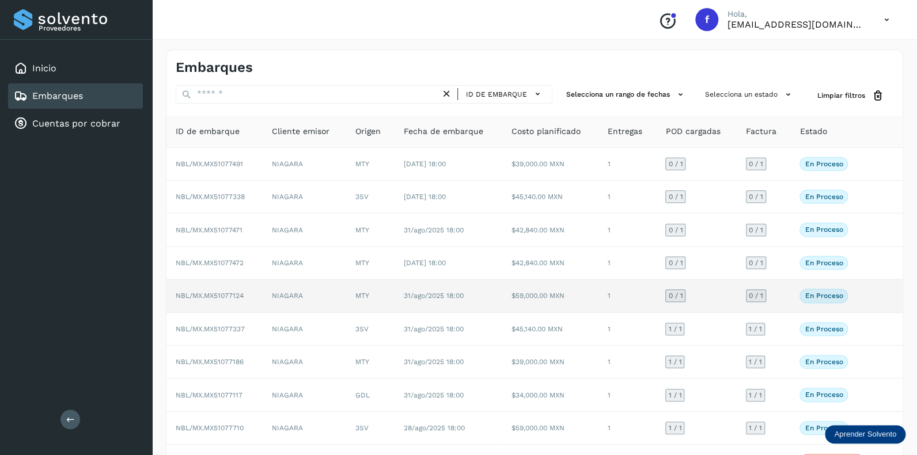
click at [679, 294] on span "0 / 1" at bounding box center [675, 295] width 14 height 7
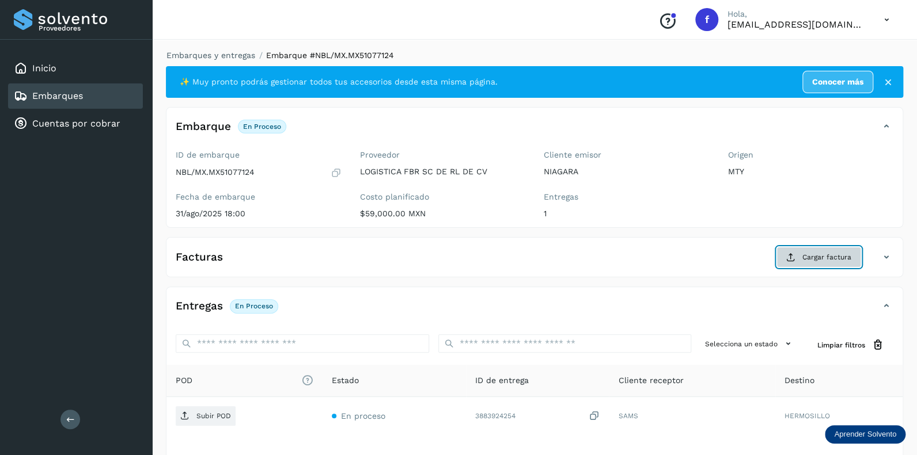
click at [818, 256] on span "Cargar factura" at bounding box center [826, 257] width 49 height 10
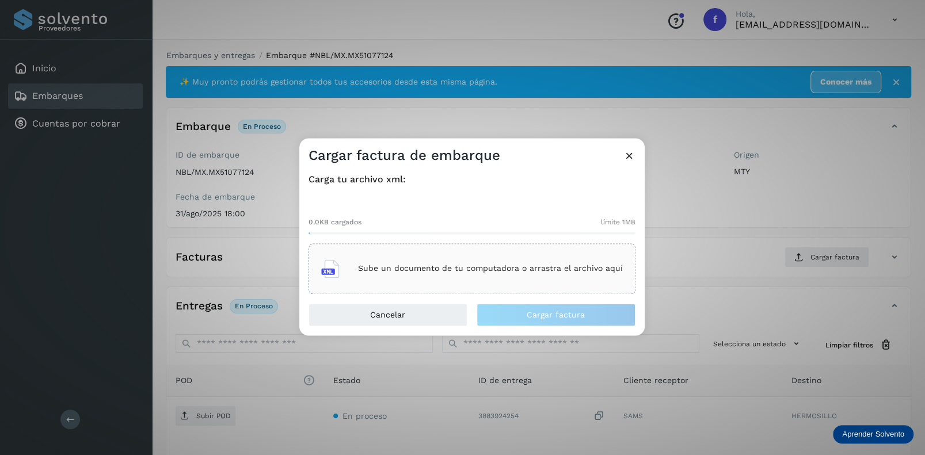
click at [447, 256] on div "Sube un documento de tu computadora o arrastra el archivo aquí" at bounding box center [472, 268] width 302 height 31
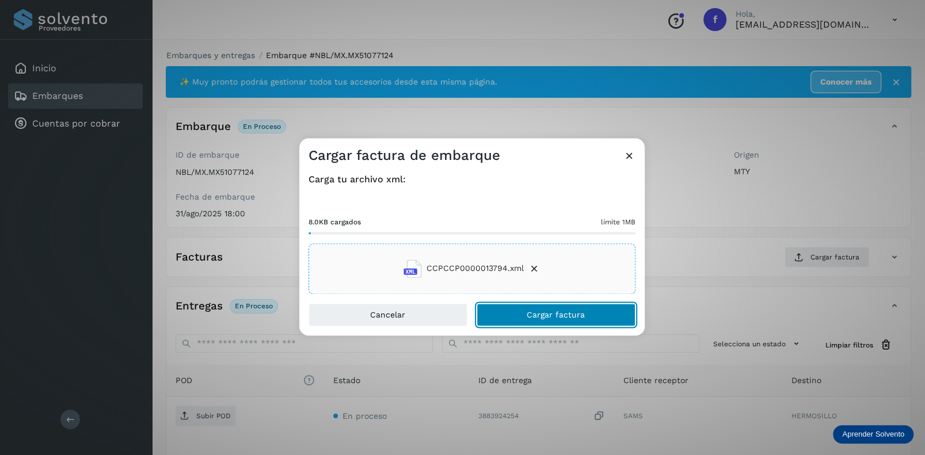
click at [538, 321] on button "Cargar factura" at bounding box center [556, 314] width 159 height 23
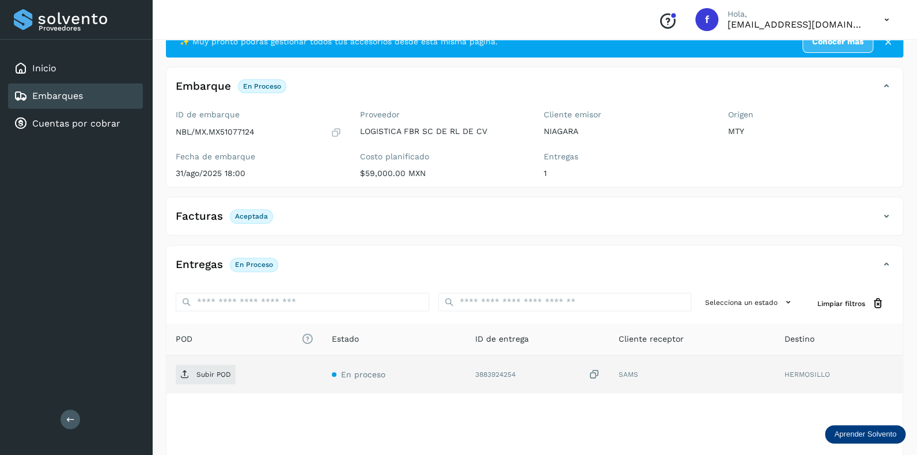
scroll to position [90, 0]
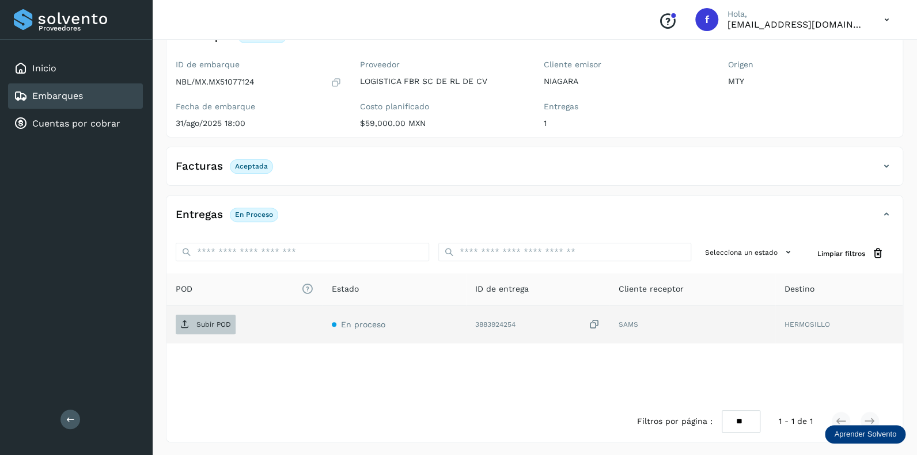
click at [221, 318] on span "Subir POD" at bounding box center [206, 325] width 60 height 18
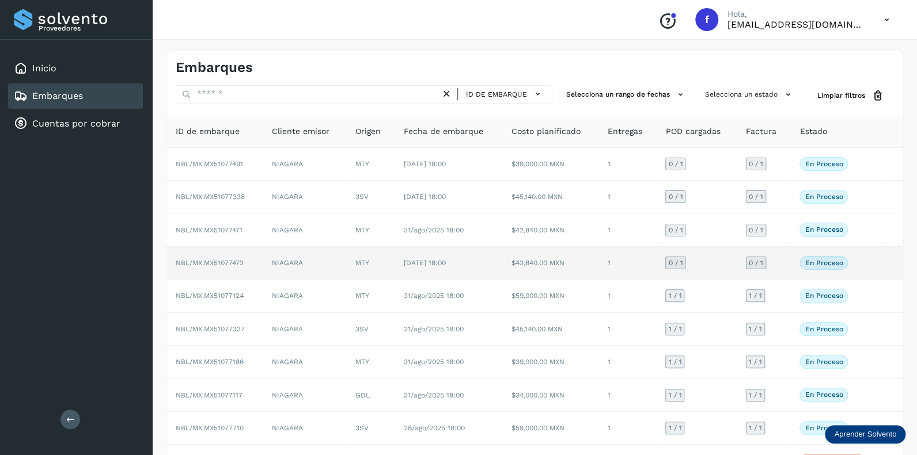
click at [673, 261] on span "0 / 1" at bounding box center [675, 263] width 14 height 7
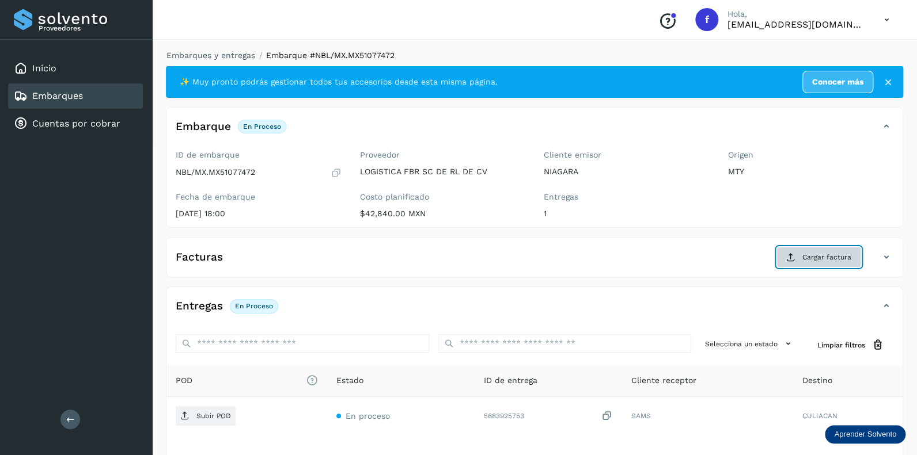
click at [820, 252] on span "Cargar factura" at bounding box center [826, 257] width 49 height 10
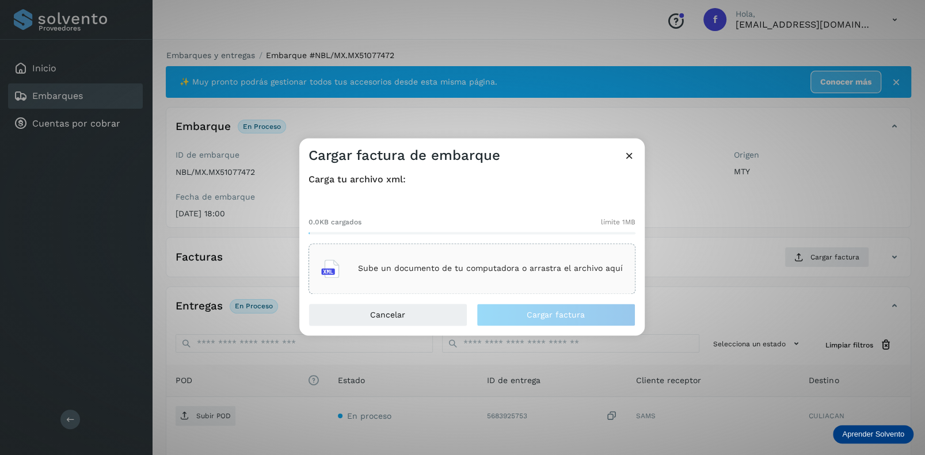
click at [390, 266] on p "Sube un documento de tu computadora o arrastra el archivo aquí" at bounding box center [490, 269] width 265 height 10
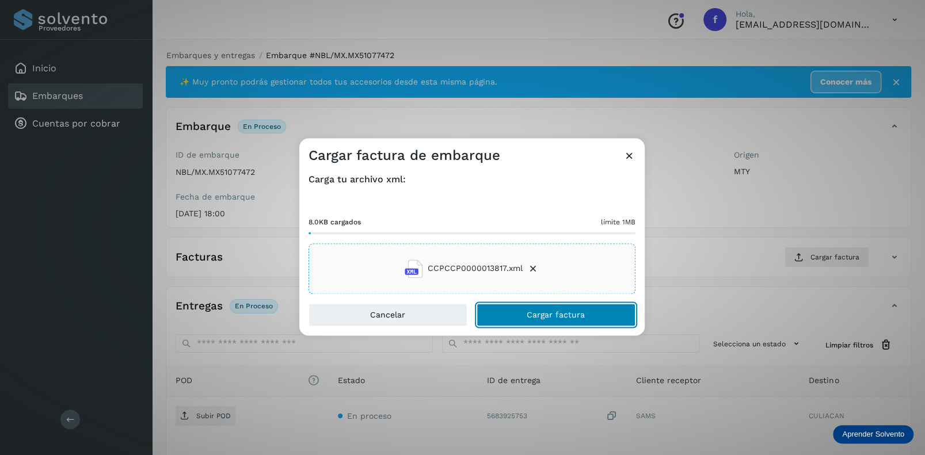
click at [557, 317] on span "Cargar factura" at bounding box center [556, 315] width 58 height 8
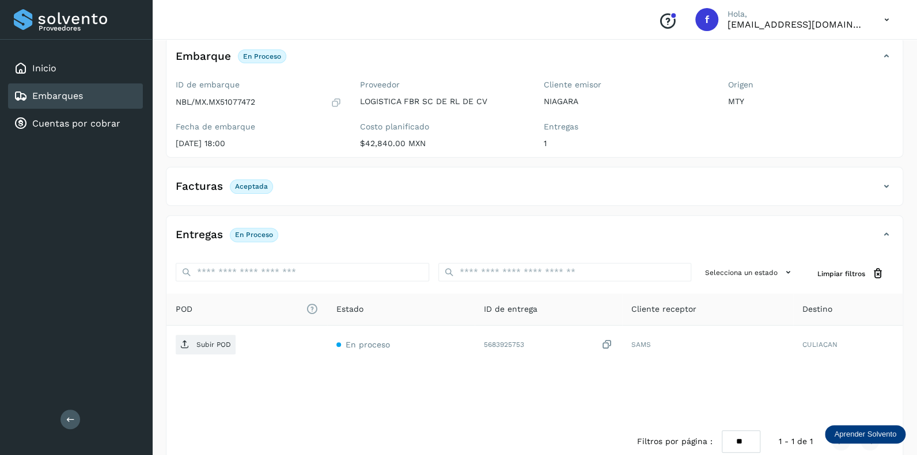
scroll to position [90, 0]
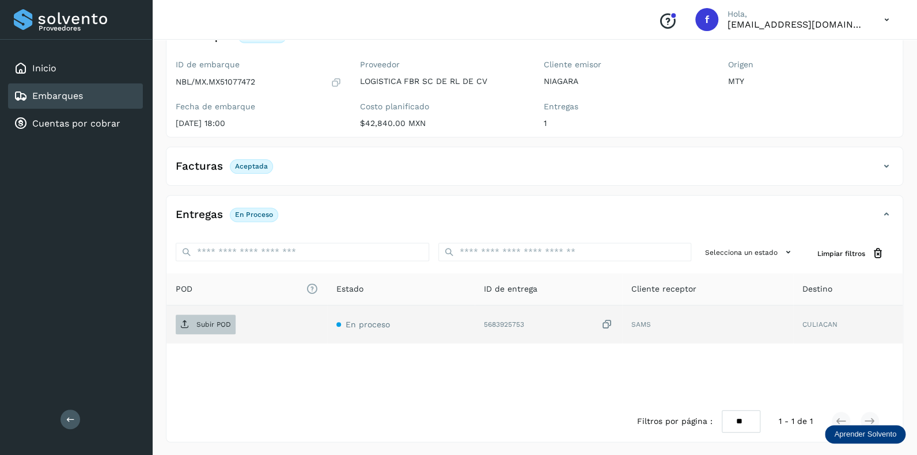
click at [218, 321] on p "Subir POD" at bounding box center [213, 325] width 35 height 8
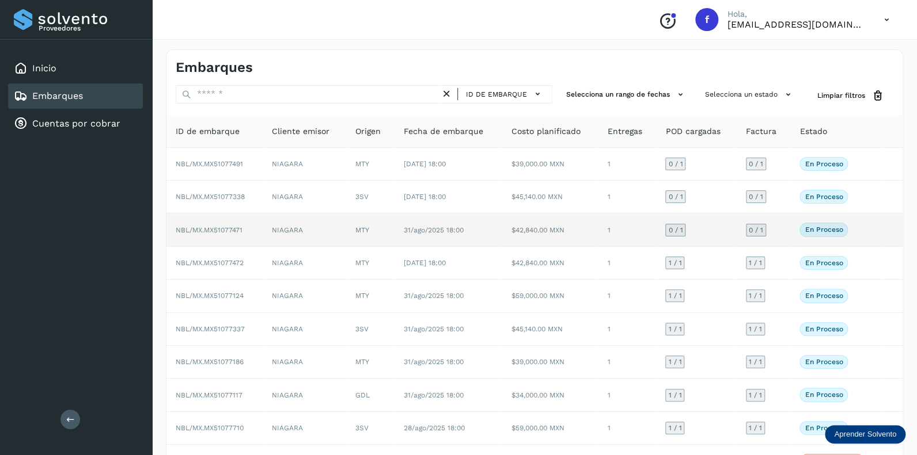
click at [679, 230] on span "0 / 1" at bounding box center [675, 230] width 14 height 7
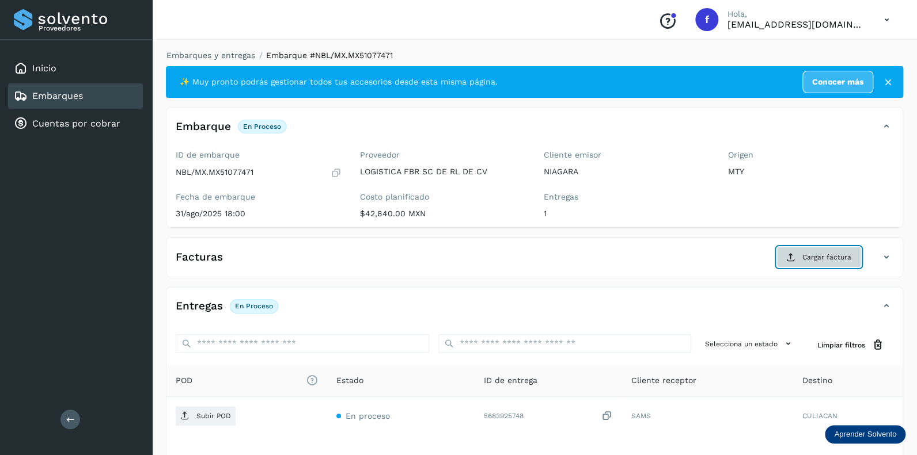
click at [816, 253] on span "Cargar factura" at bounding box center [826, 257] width 49 height 10
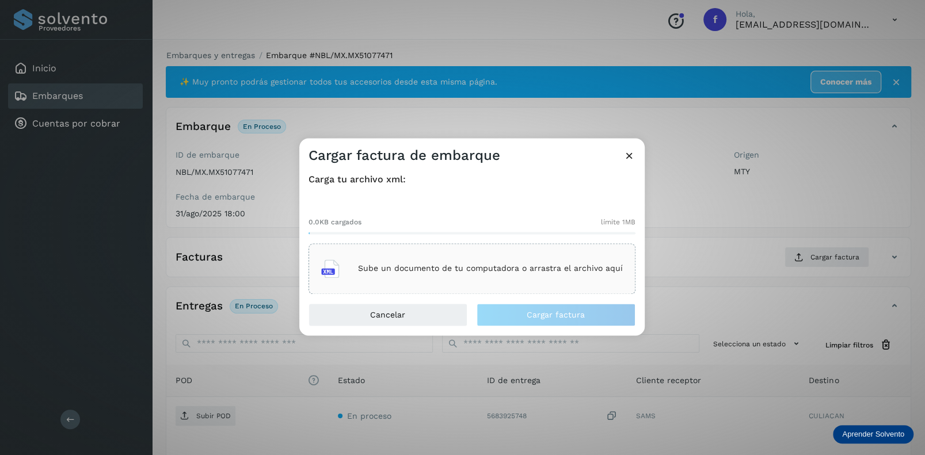
click at [439, 268] on p "Sube un documento de tu computadora o arrastra el archivo aquí" at bounding box center [490, 269] width 265 height 10
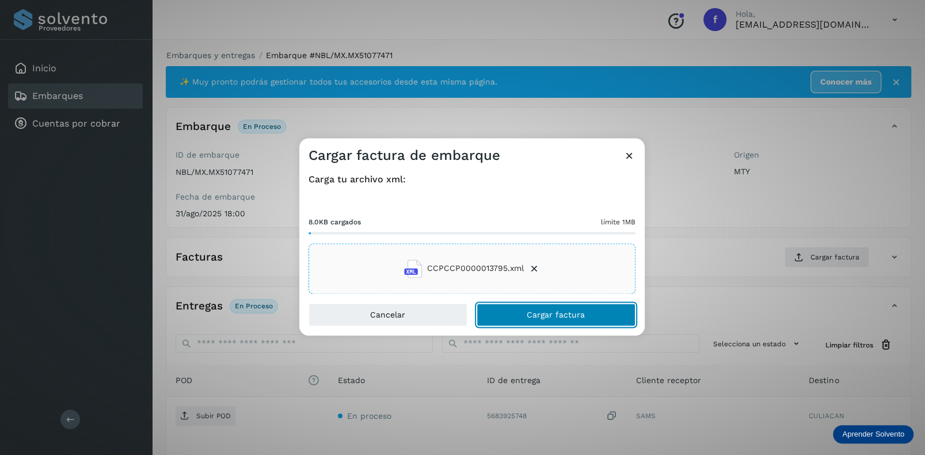
click at [547, 311] on span "Cargar factura" at bounding box center [556, 315] width 58 height 8
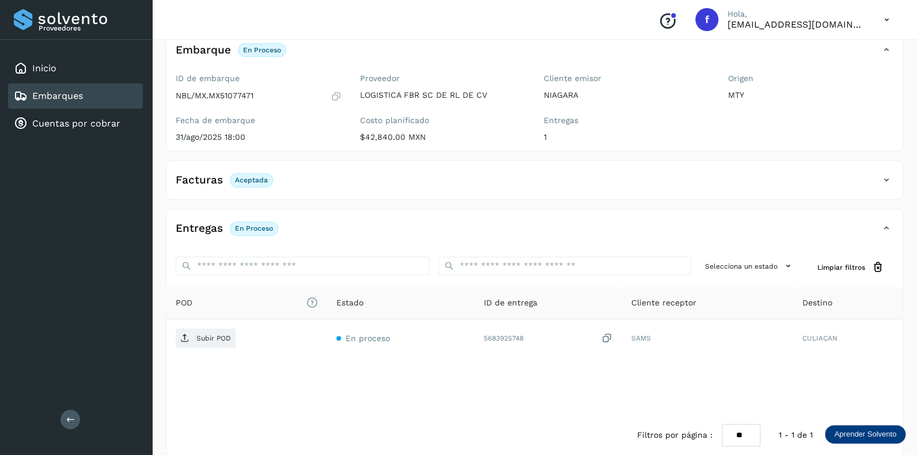
scroll to position [90, 0]
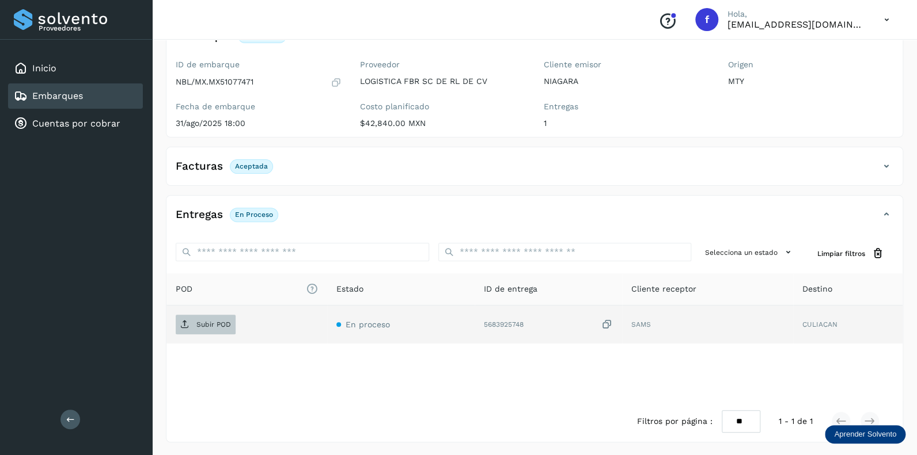
click at [219, 323] on p "Subir POD" at bounding box center [213, 325] width 35 height 8
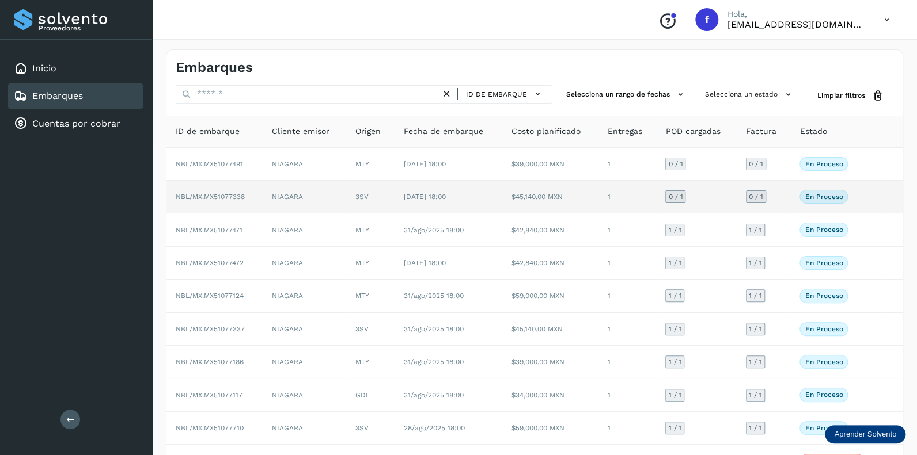
click at [676, 197] on span "0 / 1" at bounding box center [675, 196] width 14 height 7
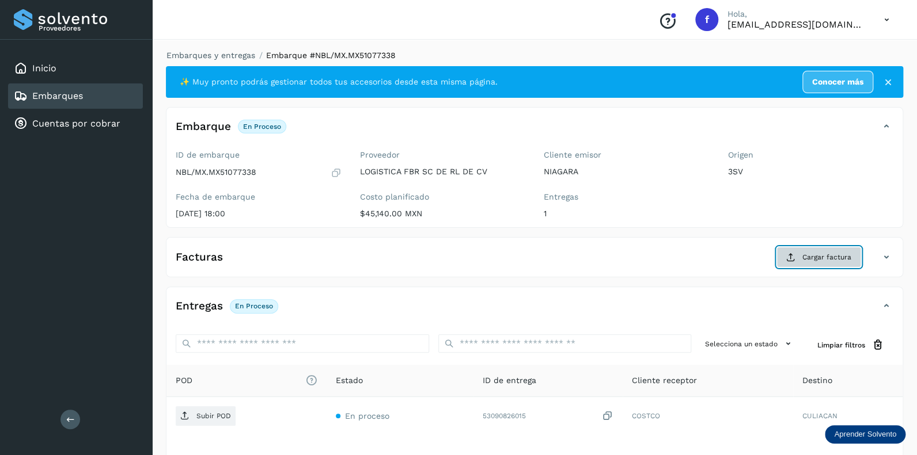
click at [821, 256] on span "Cargar factura" at bounding box center [826, 257] width 49 height 10
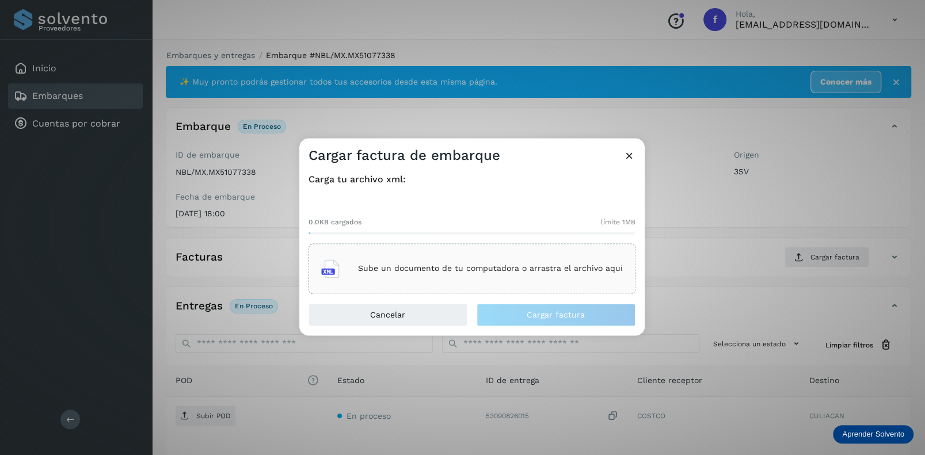
click at [451, 265] on p "Sube un documento de tu computadora o arrastra el archivo aquí" at bounding box center [490, 269] width 265 height 10
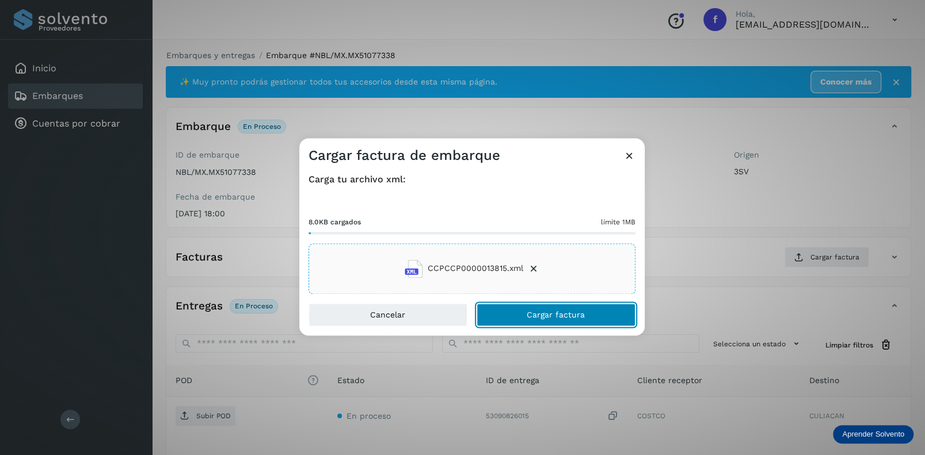
click at [539, 312] on span "Cargar factura" at bounding box center [556, 315] width 58 height 8
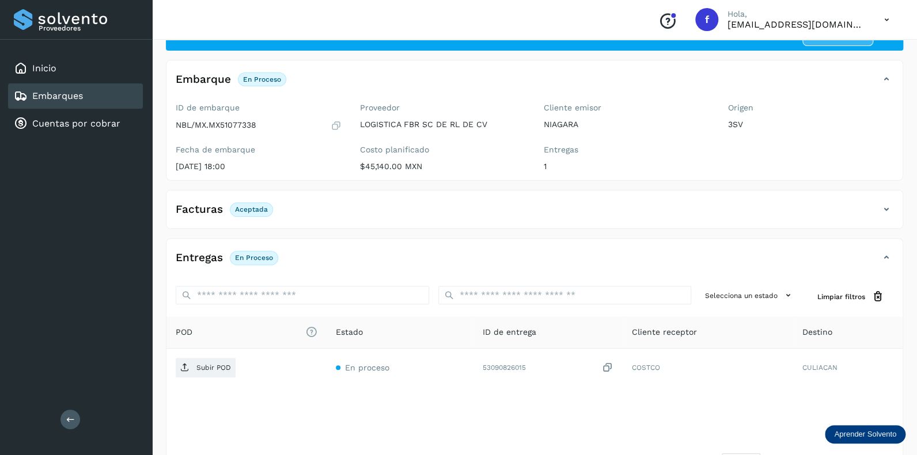
scroll to position [90, 0]
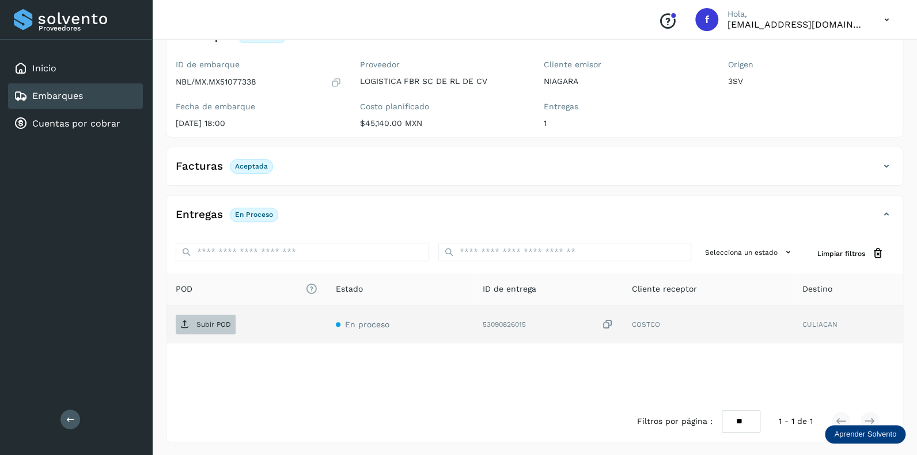
click at [203, 324] on p "Subir POD" at bounding box center [213, 325] width 35 height 8
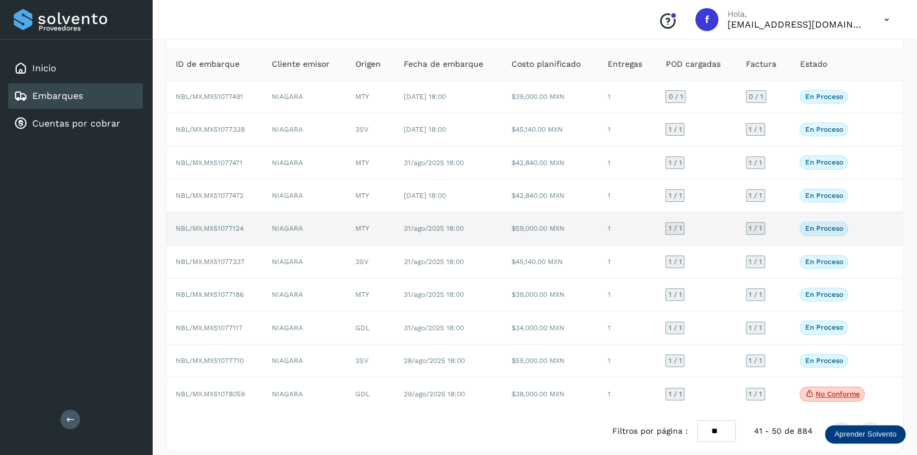
scroll to position [75, 0]
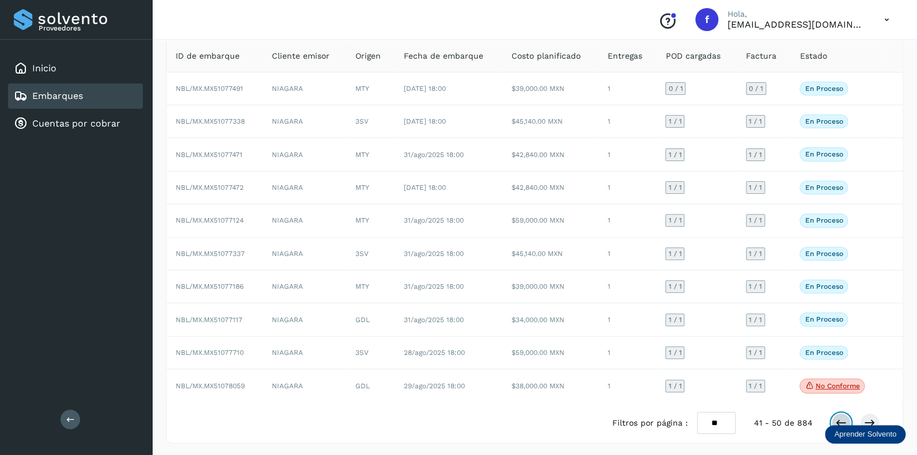
click at [838, 417] on icon at bounding box center [841, 423] width 12 height 12
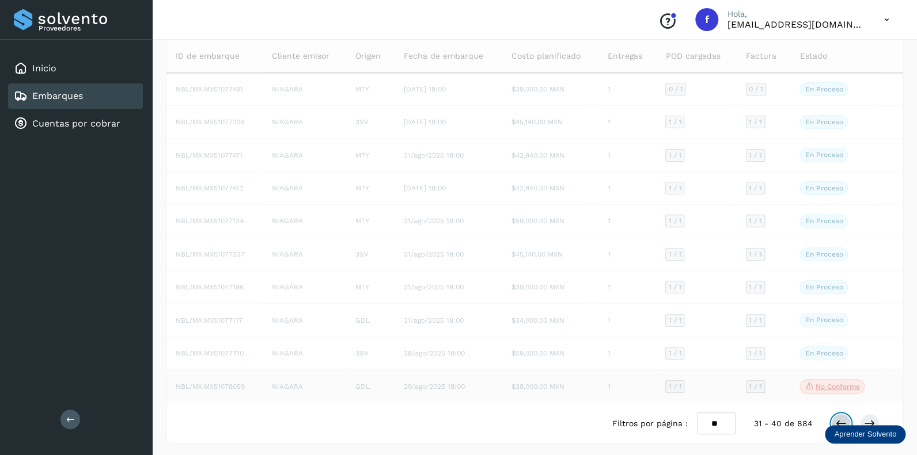
scroll to position [74, 0]
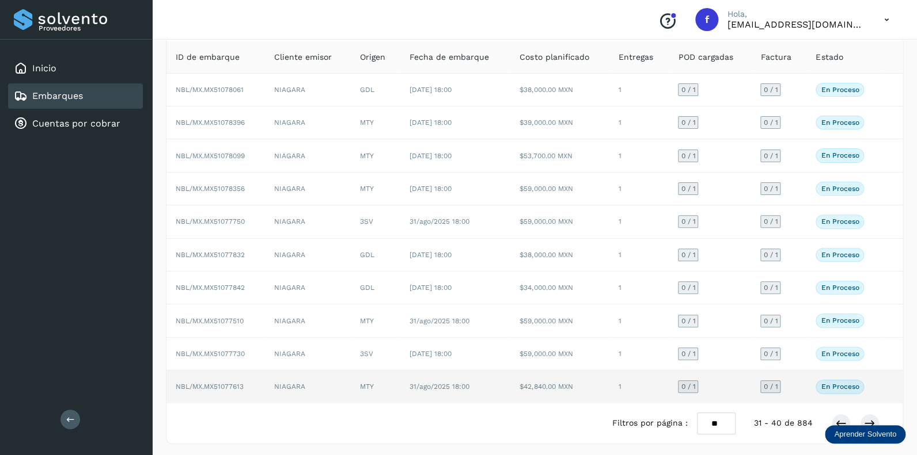
click at [691, 383] on span "0 / 1" at bounding box center [688, 386] width 14 height 7
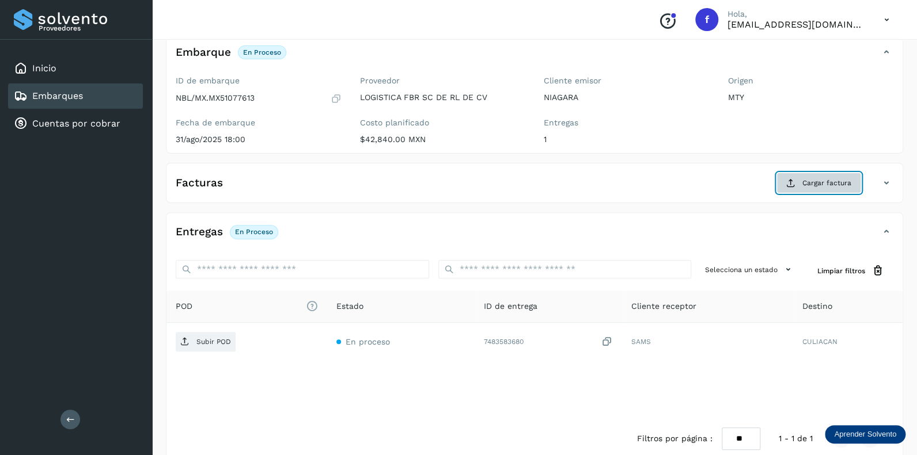
click at [810, 181] on span "Cargar factura" at bounding box center [826, 183] width 49 height 10
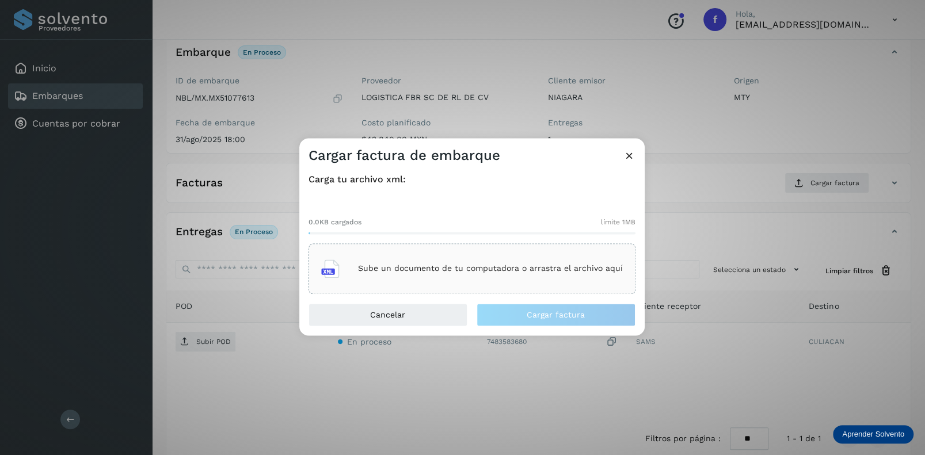
click at [407, 268] on p "Sube un documento de tu computadora o arrastra el archivo aquí" at bounding box center [490, 269] width 265 height 10
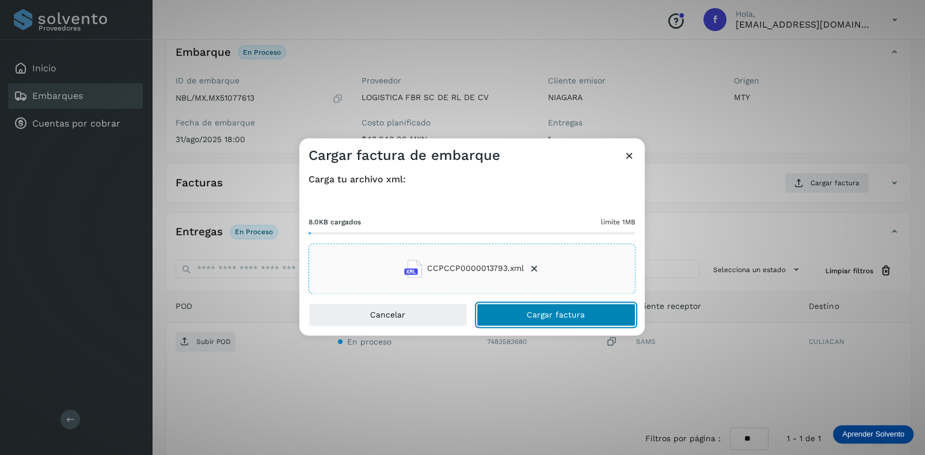
click at [542, 315] on span "Cargar factura" at bounding box center [556, 315] width 58 height 8
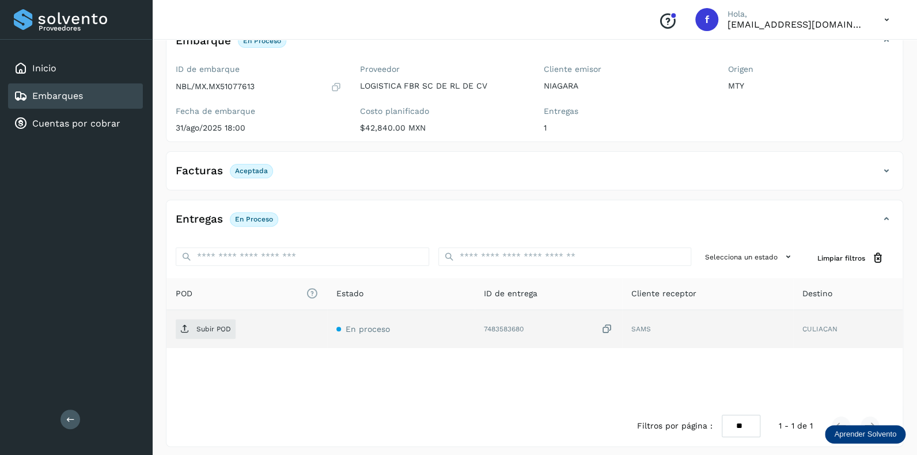
scroll to position [90, 0]
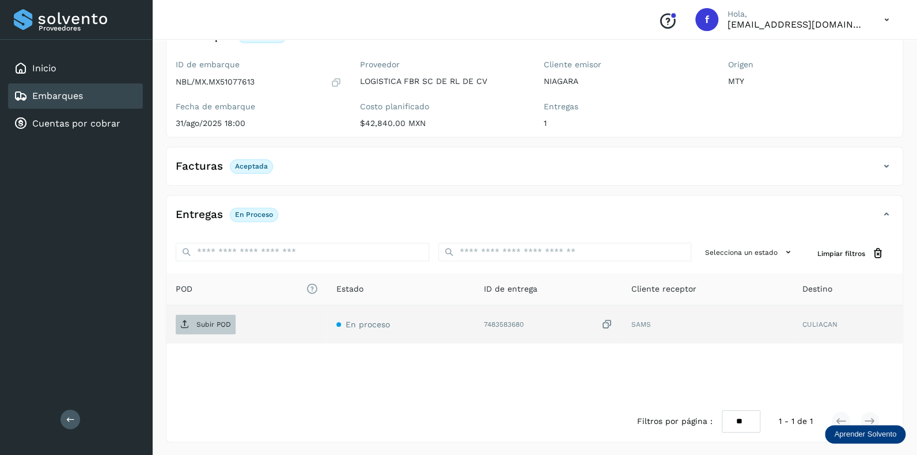
click at [207, 327] on p "Subir POD" at bounding box center [213, 325] width 35 height 8
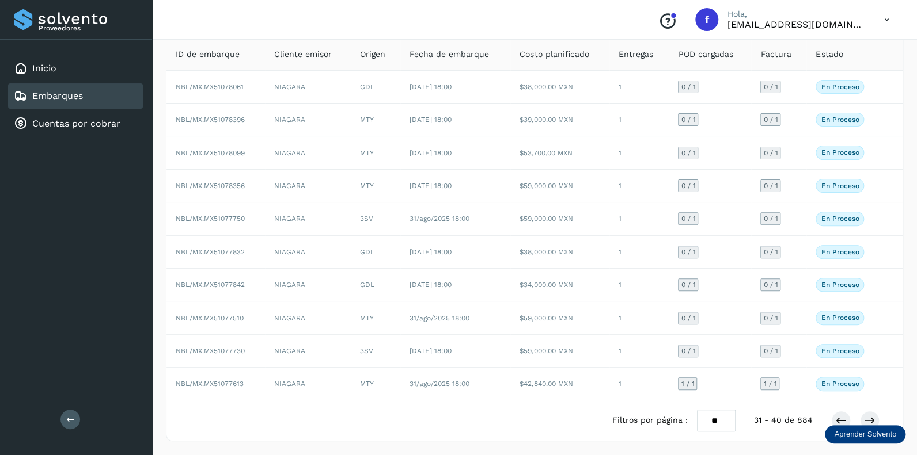
scroll to position [74, 0]
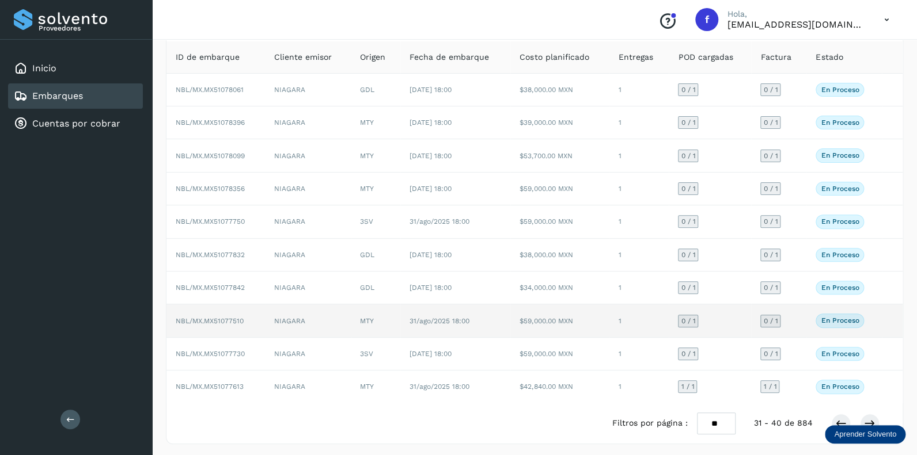
click at [683, 318] on span "0 / 1" at bounding box center [688, 321] width 14 height 7
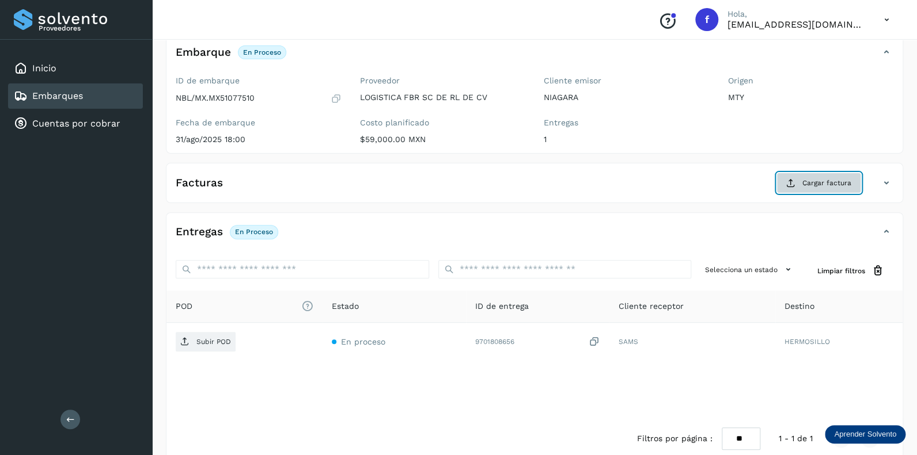
click at [804, 187] on button "Cargar factura" at bounding box center [818, 183] width 85 height 21
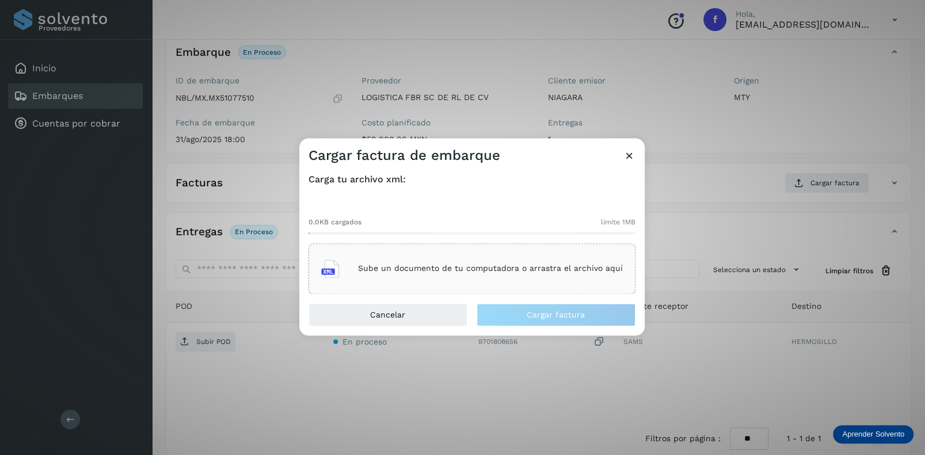
click at [455, 269] on p "Sube un documento de tu computadora o arrastra el archivo aquí" at bounding box center [490, 269] width 265 height 10
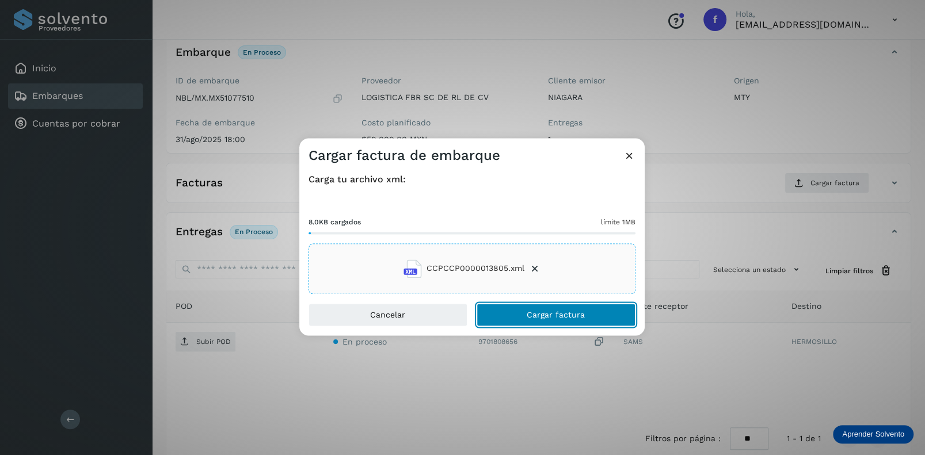
click at [553, 320] on button "Cargar factura" at bounding box center [556, 314] width 159 height 23
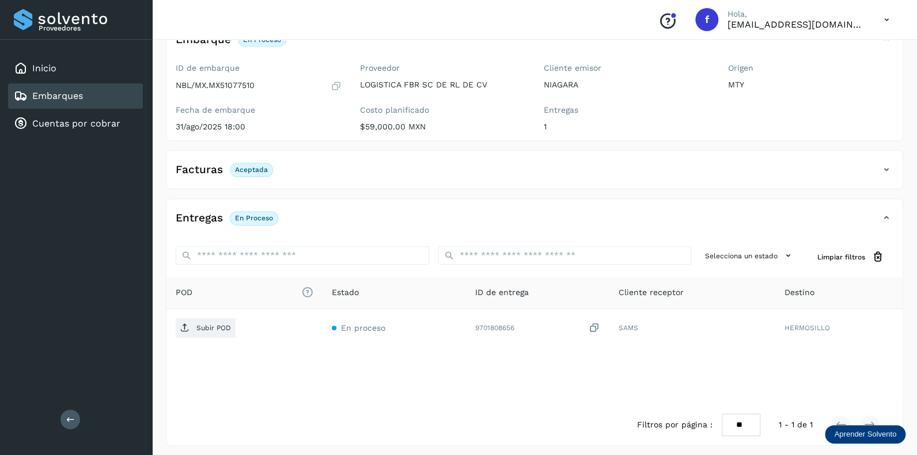
scroll to position [90, 0]
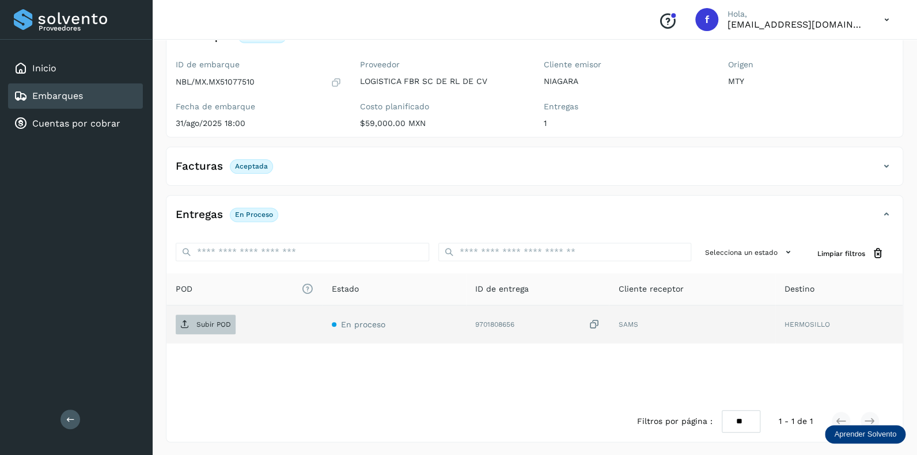
click at [212, 322] on p "Subir POD" at bounding box center [213, 325] width 35 height 8
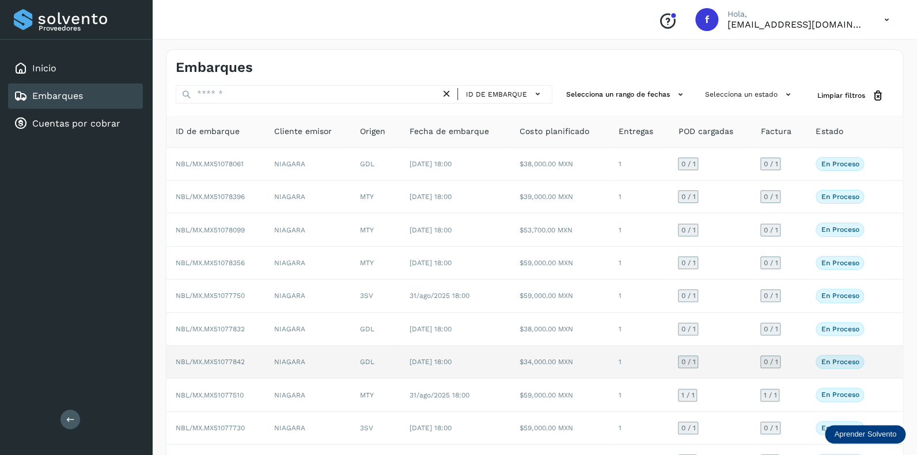
click at [694, 359] on span "0 / 1" at bounding box center [688, 362] width 14 height 7
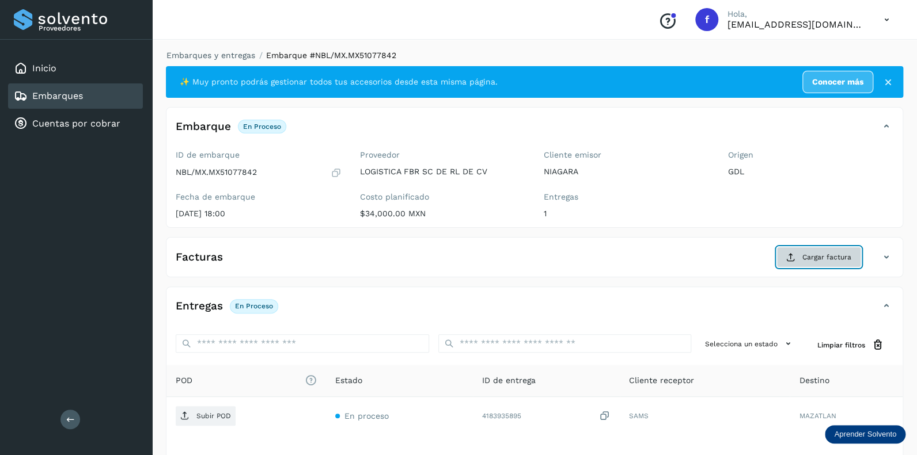
click at [816, 258] on span "Cargar factura" at bounding box center [826, 257] width 49 height 10
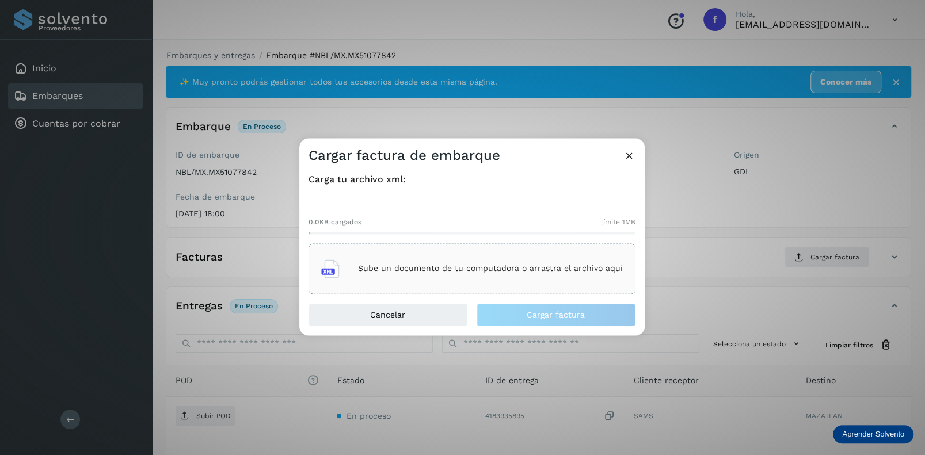
click at [431, 273] on p "Sube un documento de tu computadora o arrastra el archivo aquí" at bounding box center [490, 269] width 265 height 10
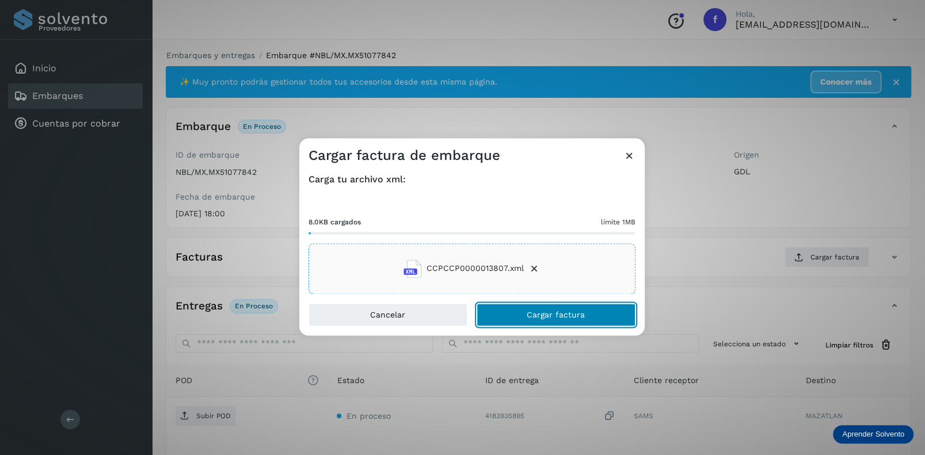
click at [529, 318] on span "Cargar factura" at bounding box center [556, 315] width 58 height 8
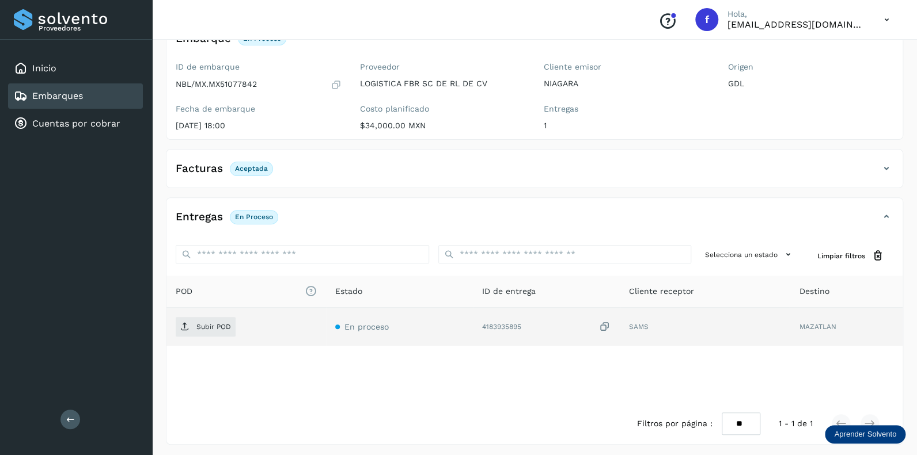
scroll to position [90, 0]
click at [208, 321] on p "Subir POD" at bounding box center [213, 325] width 35 height 8
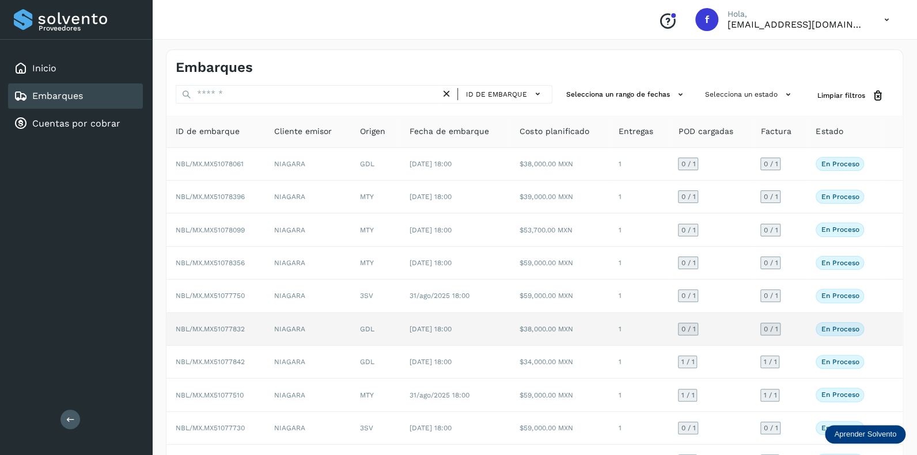
click at [691, 326] on span "0 / 1" at bounding box center [688, 329] width 14 height 7
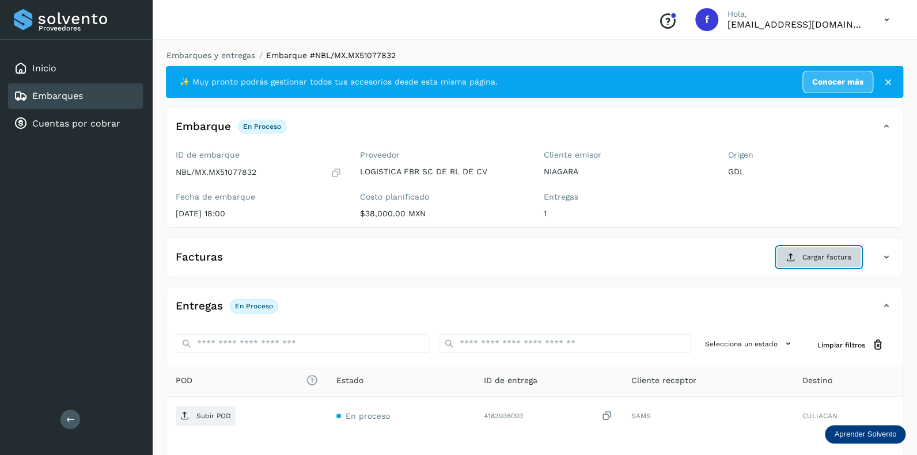
click at [816, 252] on span "Cargar factura" at bounding box center [826, 257] width 49 height 10
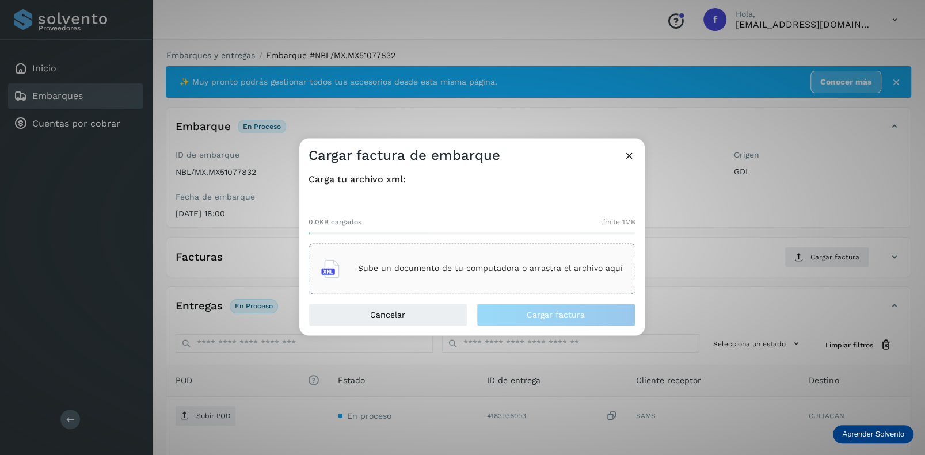
click at [390, 263] on div "Sube un documento de tu computadora o arrastra el archivo aquí" at bounding box center [472, 268] width 302 height 31
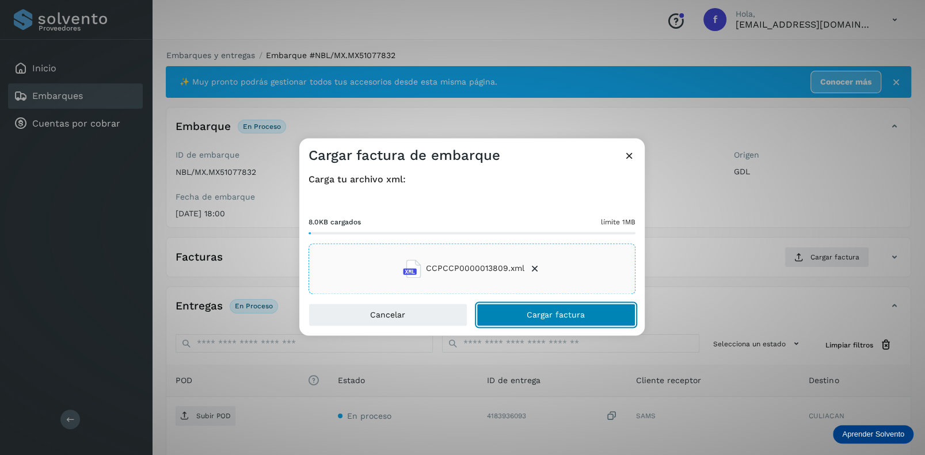
click at [536, 311] on span "Cargar factura" at bounding box center [556, 315] width 58 height 8
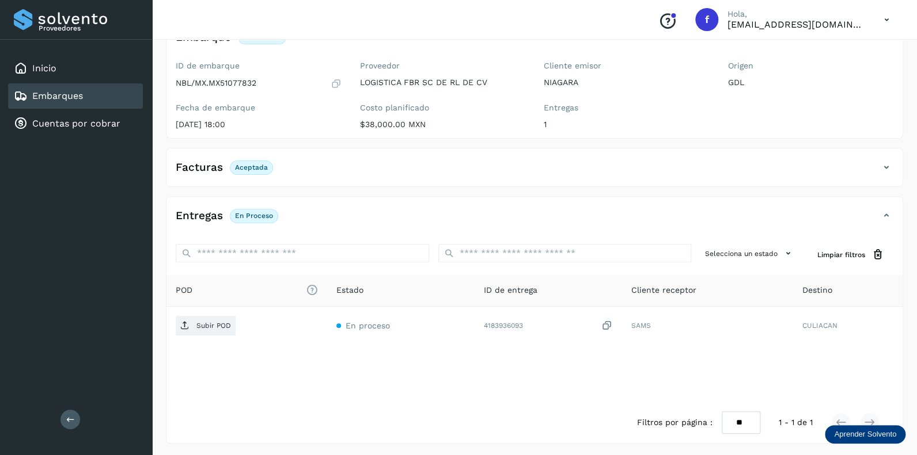
scroll to position [90, 0]
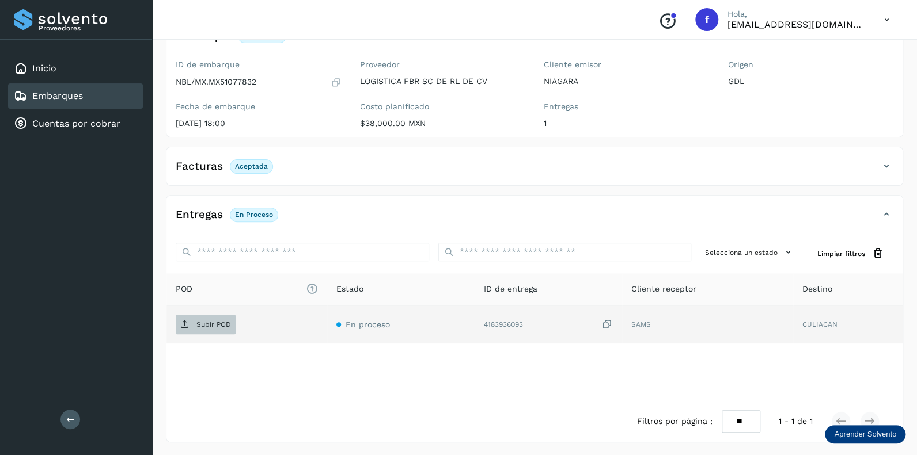
click at [204, 322] on p "Subir POD" at bounding box center [213, 325] width 35 height 8
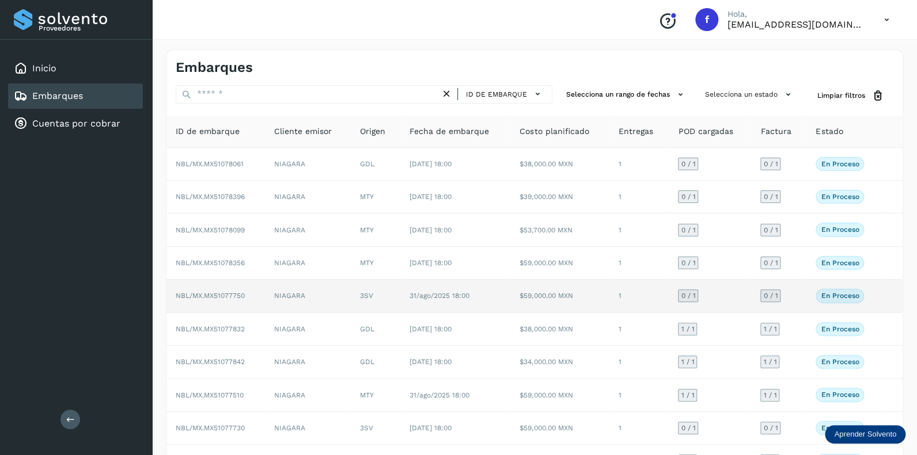
click at [694, 292] on span "0 / 1" at bounding box center [688, 295] width 14 height 7
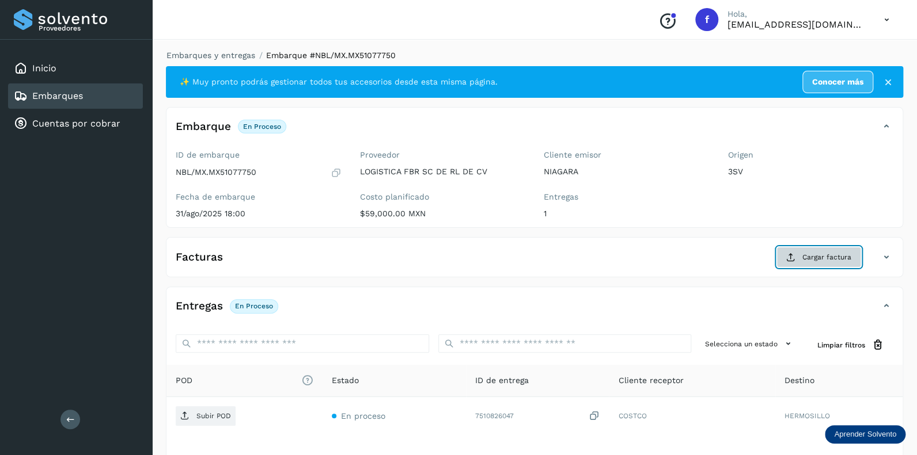
click at [824, 251] on button "Cargar factura" at bounding box center [818, 257] width 85 height 21
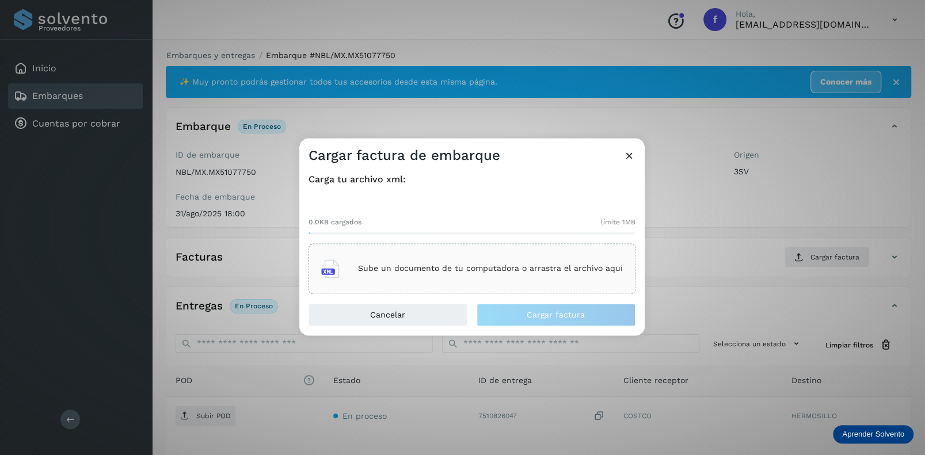
click at [450, 272] on p "Sube un documento de tu computadora o arrastra el archivo aquí" at bounding box center [490, 269] width 265 height 10
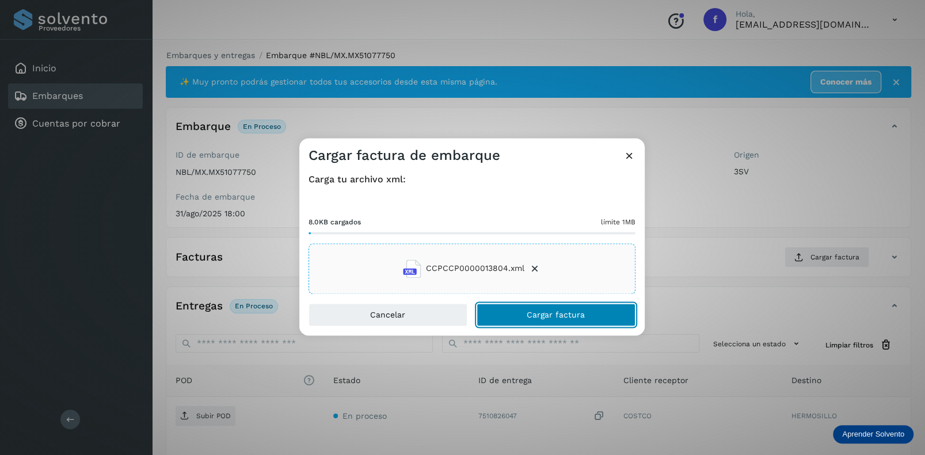
click at [549, 311] on span "Cargar factura" at bounding box center [556, 315] width 58 height 8
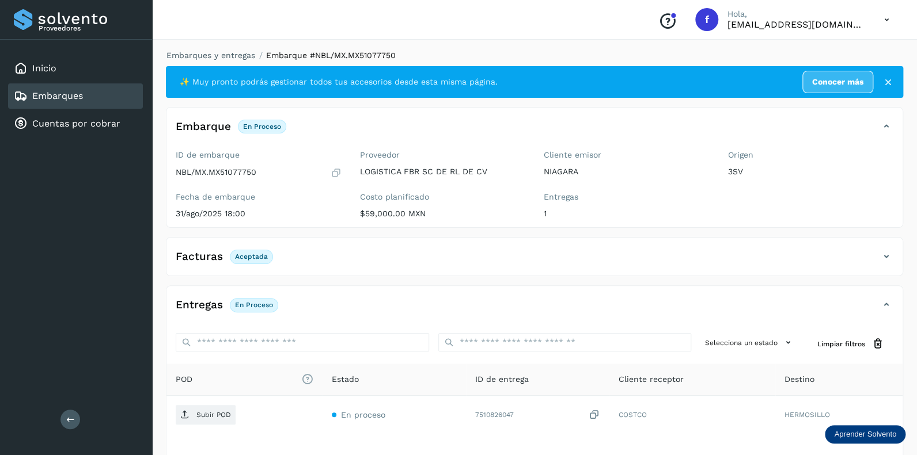
scroll to position [90, 0]
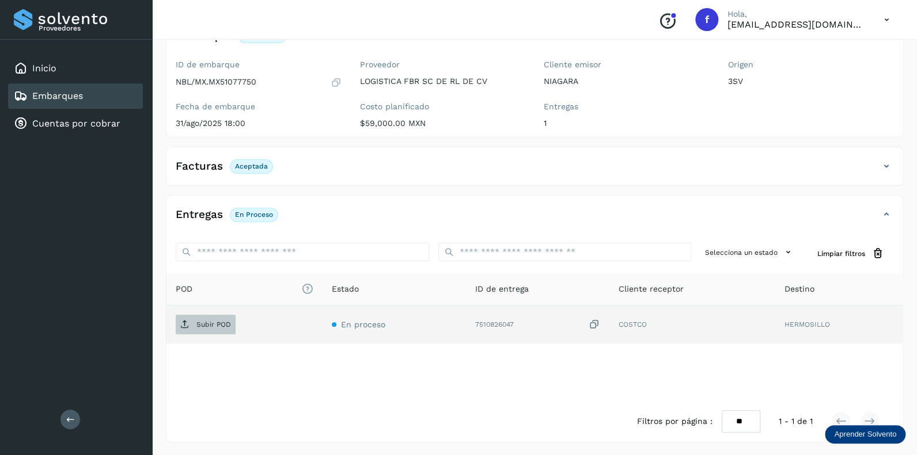
click at [211, 321] on p "Subir POD" at bounding box center [213, 325] width 35 height 8
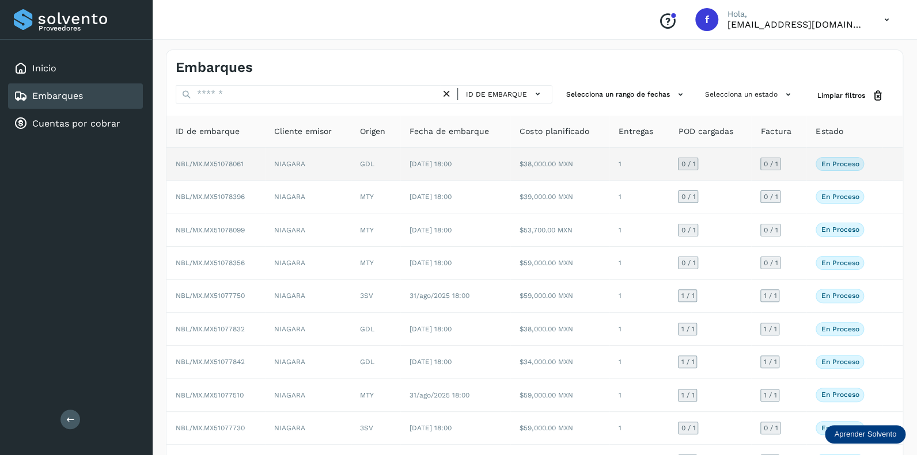
click at [687, 161] on span "0 / 1" at bounding box center [688, 164] width 14 height 7
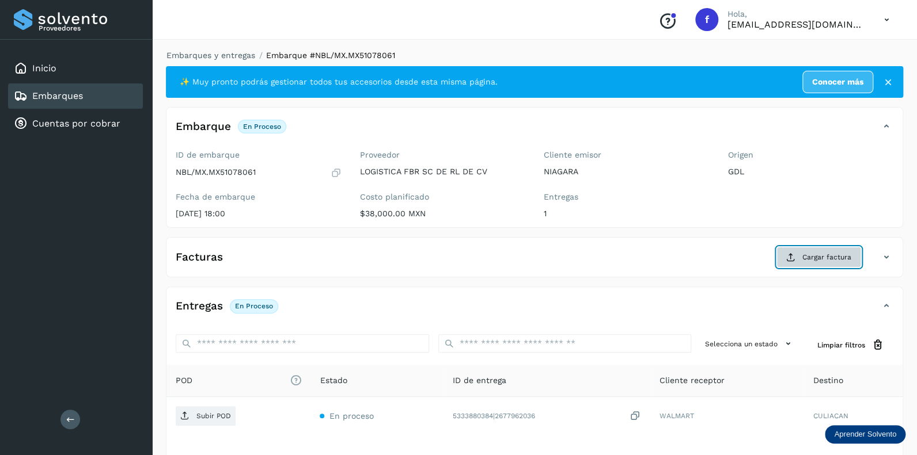
click at [808, 256] on span "Cargar factura" at bounding box center [826, 257] width 49 height 10
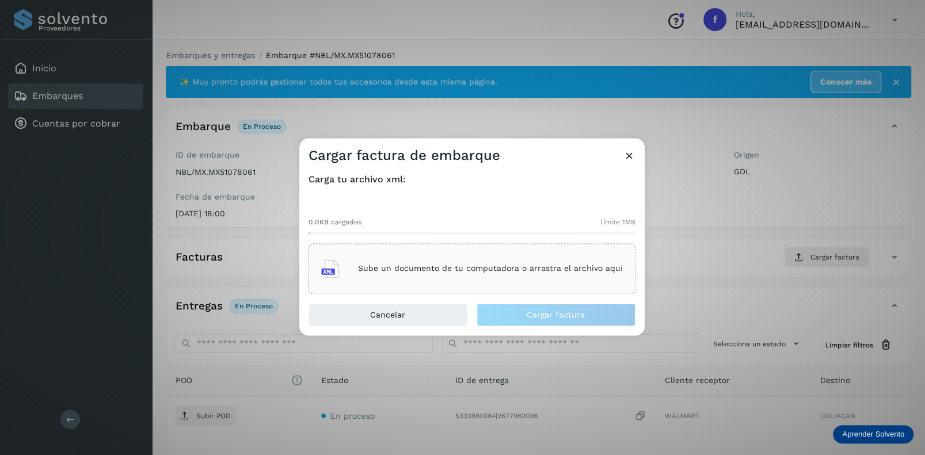
click at [417, 260] on div "Sube un documento de tu computadora o arrastra el archivo aquí" at bounding box center [472, 268] width 302 height 31
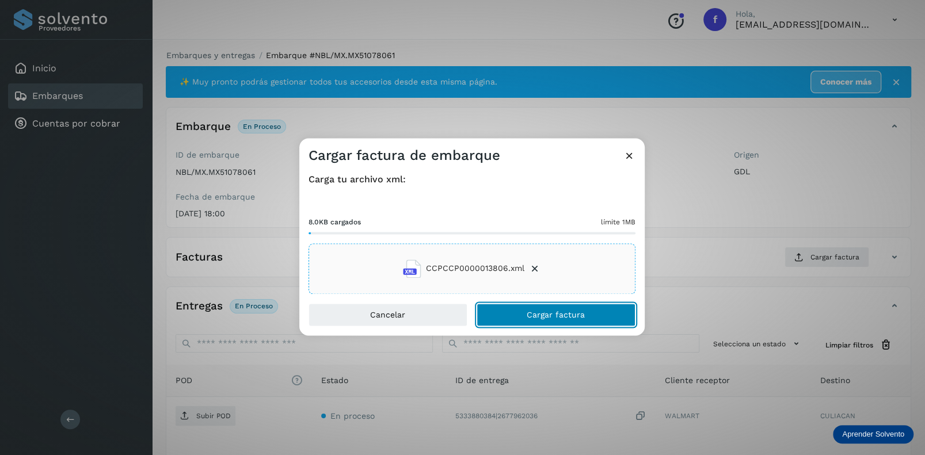
click at [543, 311] on span "Cargar factura" at bounding box center [556, 315] width 58 height 8
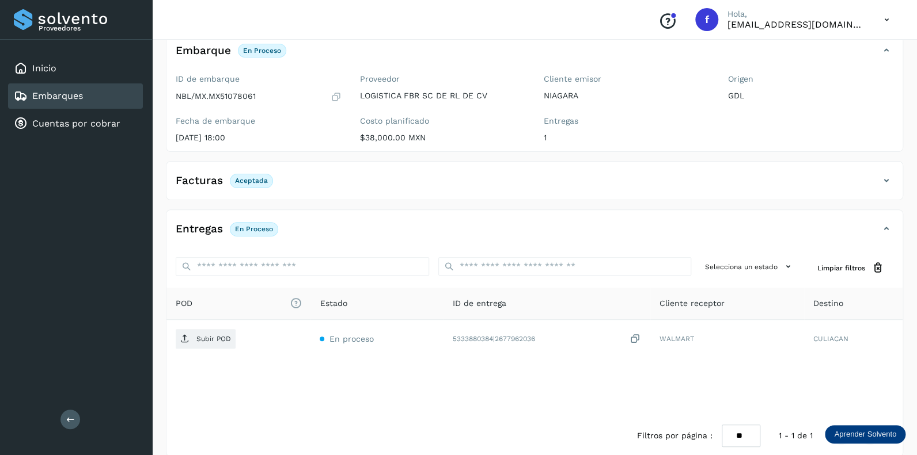
scroll to position [90, 0]
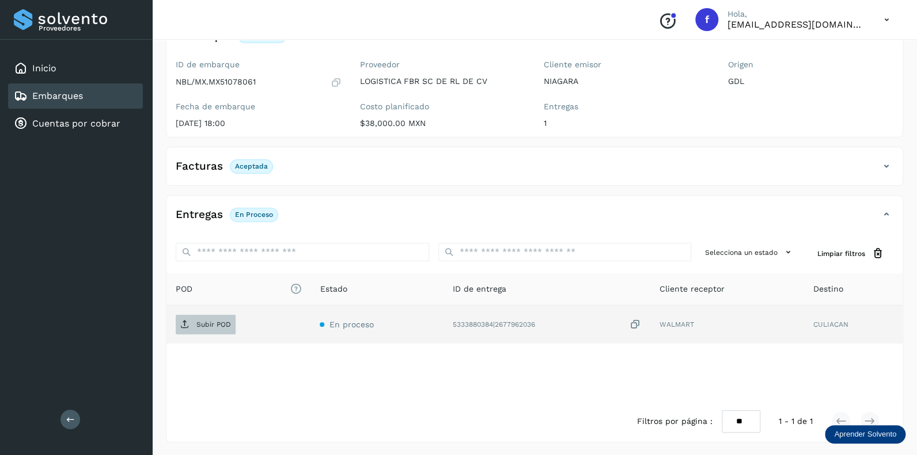
click at [206, 321] on p "Subir POD" at bounding box center [213, 325] width 35 height 8
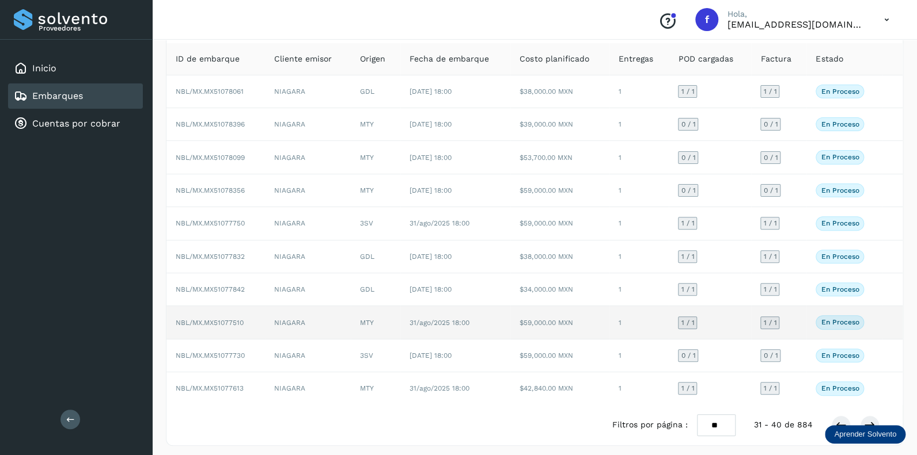
scroll to position [74, 0]
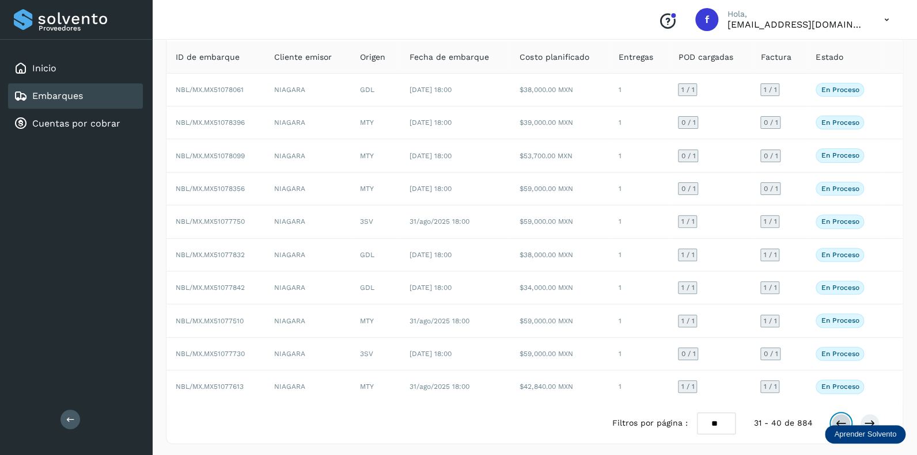
click at [841, 419] on icon at bounding box center [841, 424] width 12 height 12
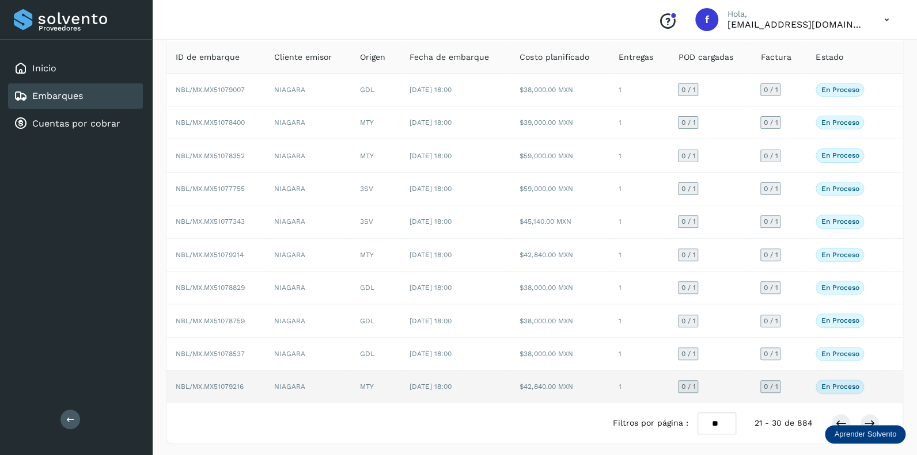
click at [684, 383] on span "0 / 1" at bounding box center [688, 386] width 14 height 7
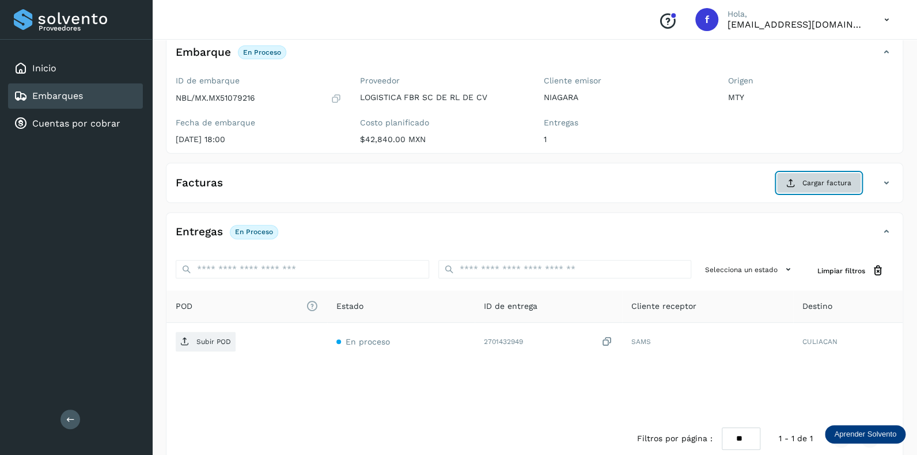
click at [812, 182] on span "Cargar factura" at bounding box center [826, 183] width 49 height 10
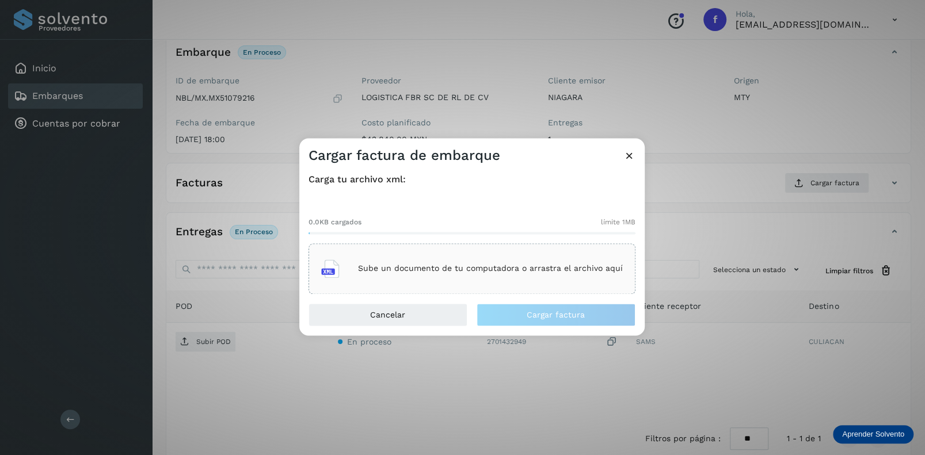
click at [402, 257] on div "Sube un documento de tu computadora o arrastra el archivo aquí" at bounding box center [472, 268] width 302 height 31
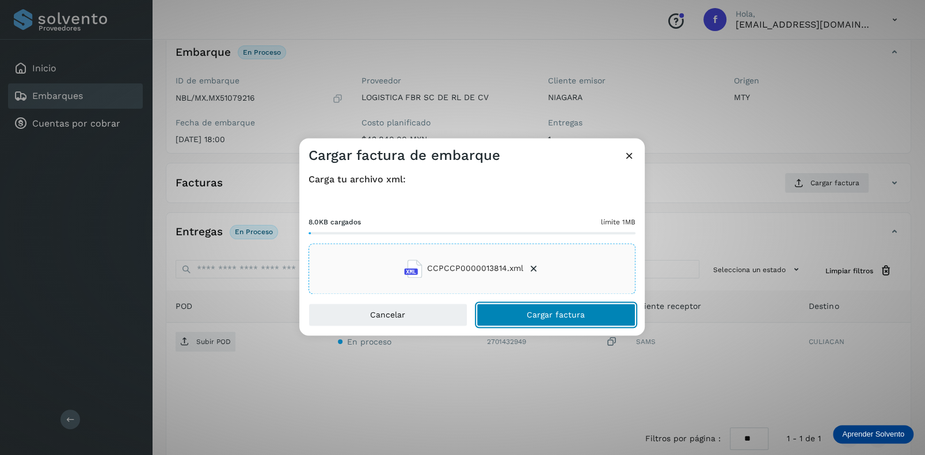
click at [556, 316] on span "Cargar factura" at bounding box center [556, 315] width 58 height 8
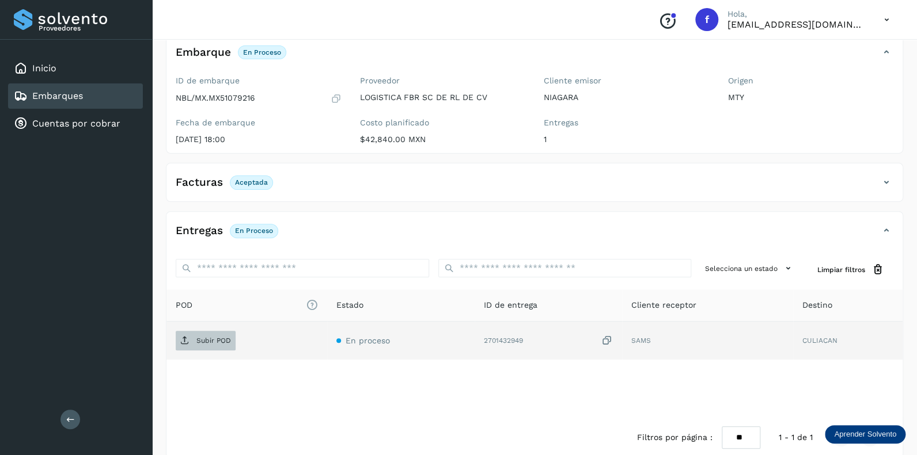
click at [208, 337] on p "Subir POD" at bounding box center [213, 341] width 35 height 8
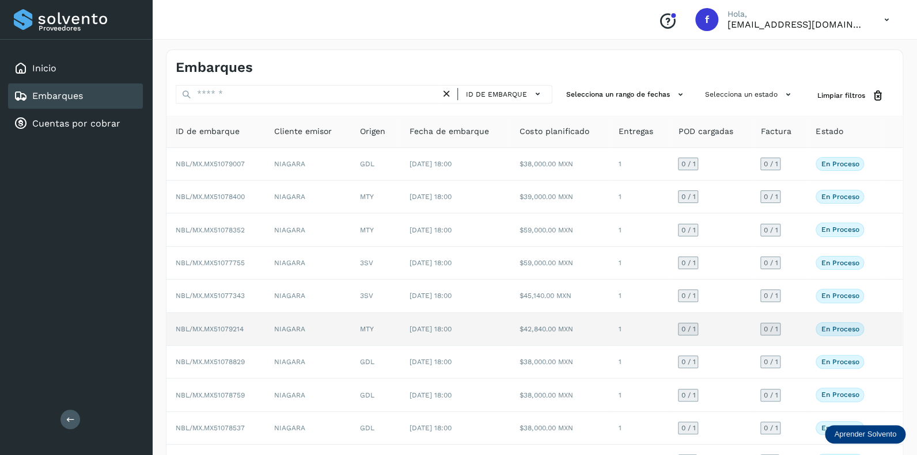
scroll to position [74, 0]
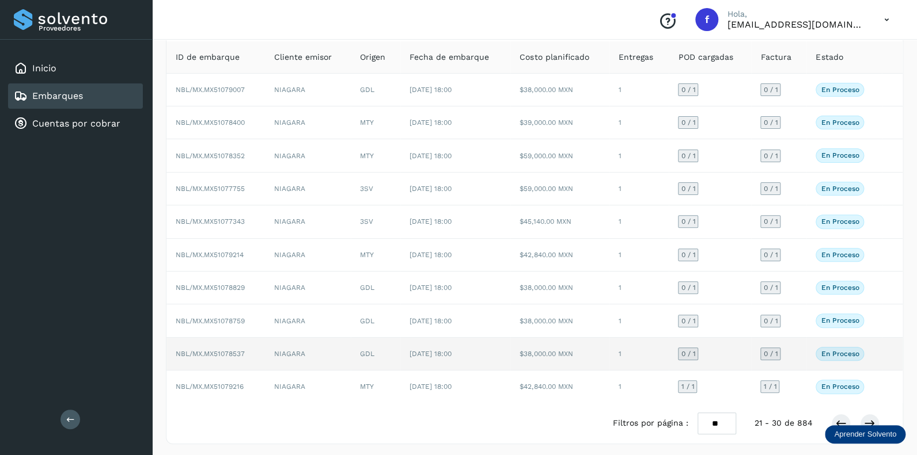
click at [686, 351] on span "0 / 1" at bounding box center [688, 354] width 14 height 7
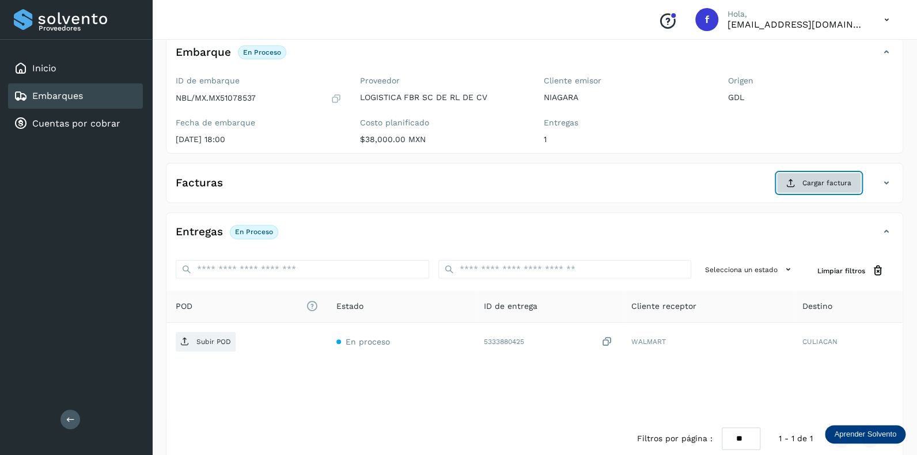
click at [813, 183] on span "Cargar factura" at bounding box center [826, 183] width 49 height 10
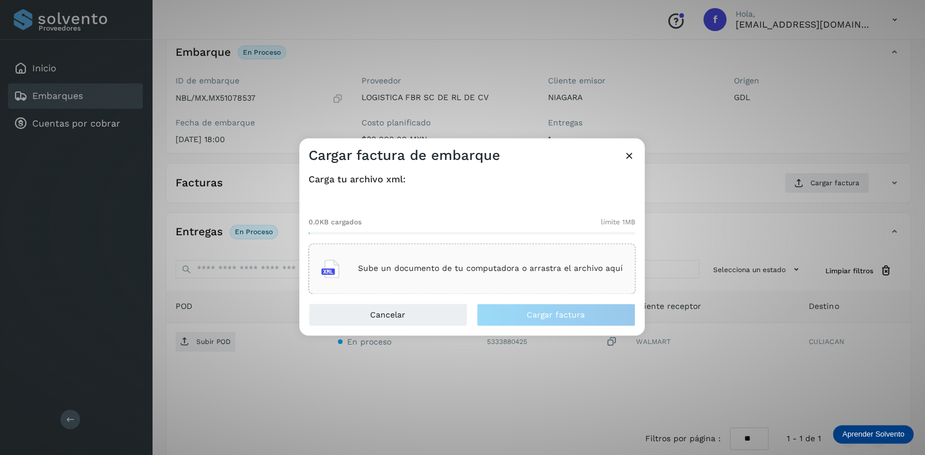
click at [419, 265] on p "Sube un documento de tu computadora o arrastra el archivo aquí" at bounding box center [490, 269] width 265 height 10
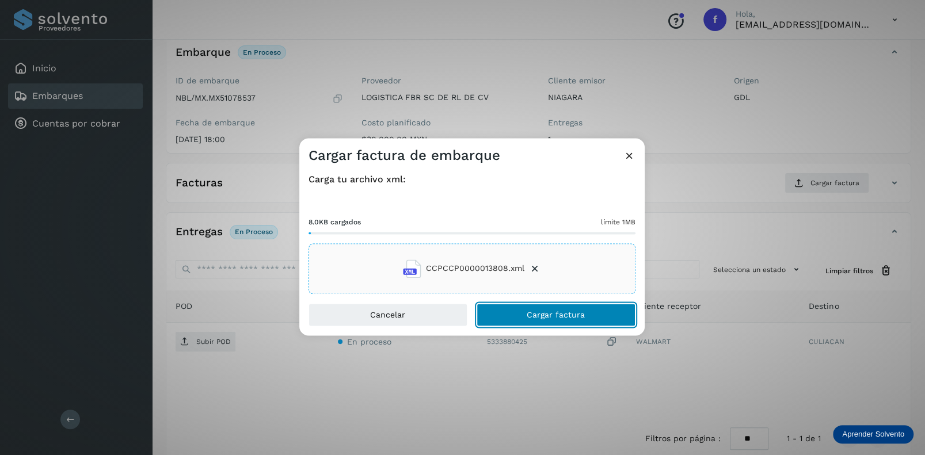
click at [535, 314] on span "Cargar factura" at bounding box center [556, 315] width 58 height 8
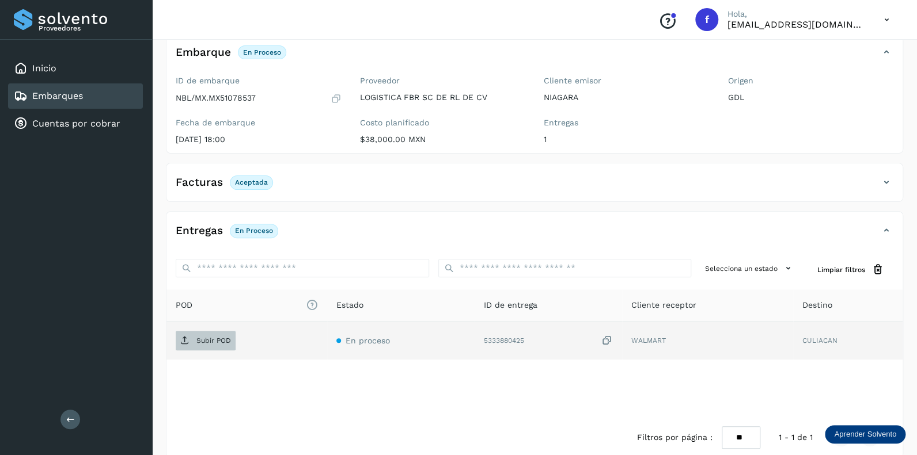
click at [207, 342] on p "Subir POD" at bounding box center [213, 341] width 35 height 8
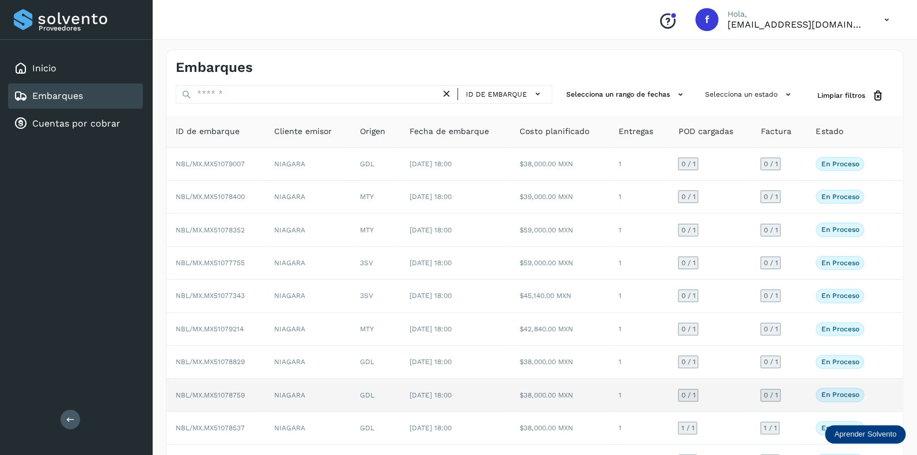
click at [695, 392] on span "0 / 1" at bounding box center [688, 395] width 14 height 7
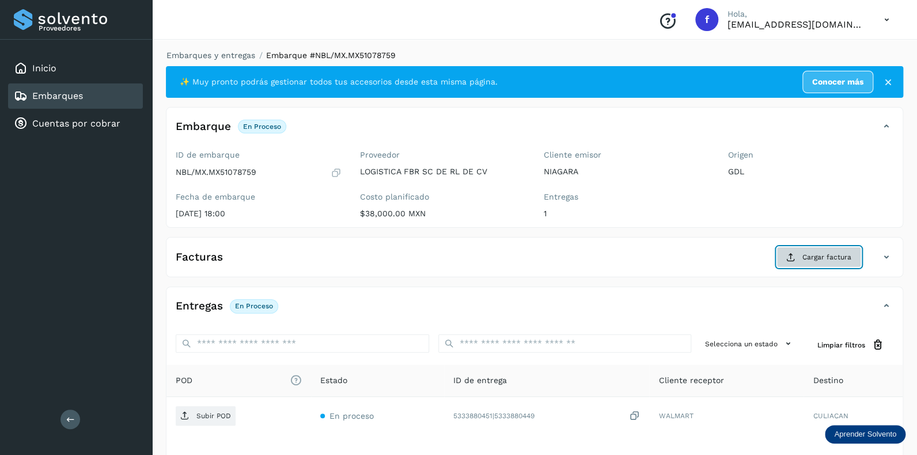
click at [811, 254] on span "Cargar factura" at bounding box center [826, 257] width 49 height 10
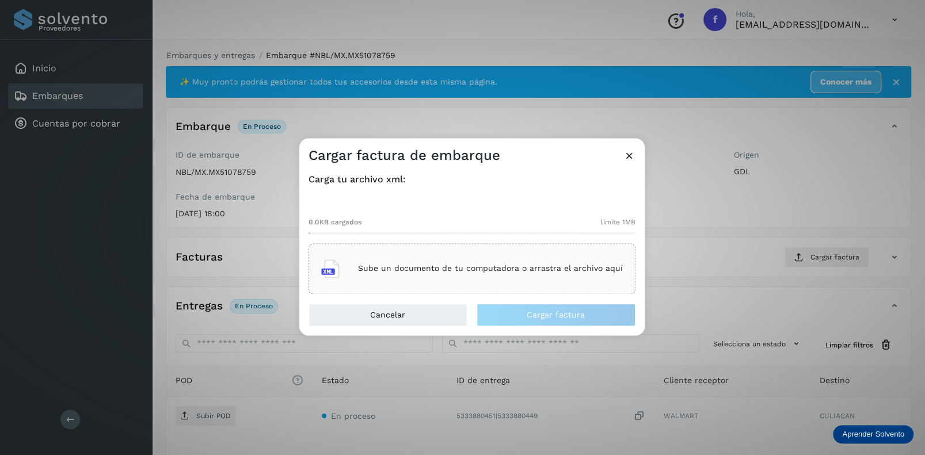
click at [411, 254] on div "Sube un documento de tu computadora o arrastra el archivo aquí" at bounding box center [472, 268] width 302 height 31
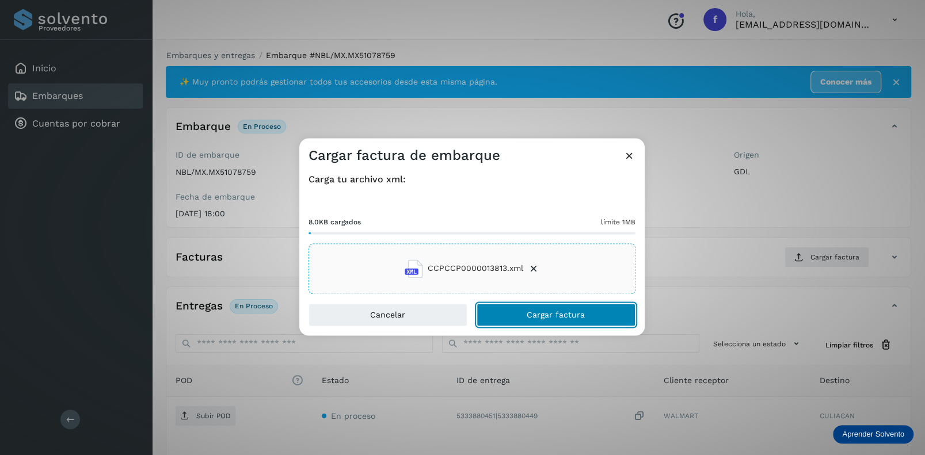
click at [535, 314] on span "Cargar factura" at bounding box center [556, 315] width 58 height 8
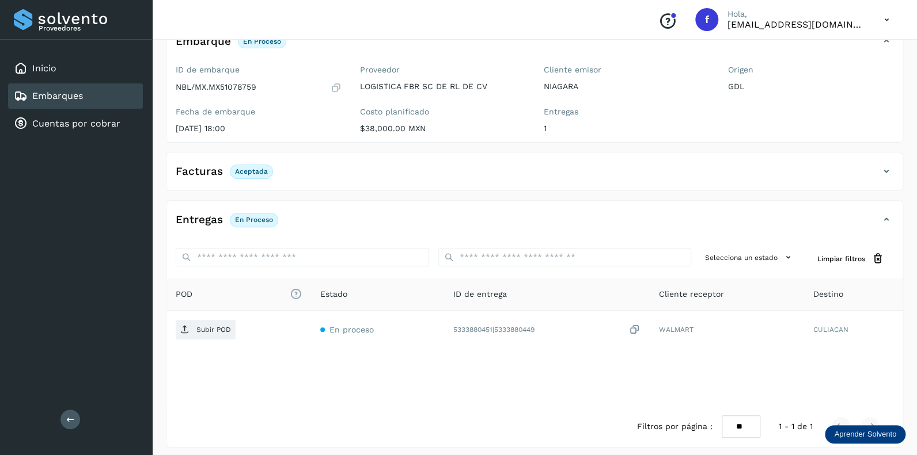
scroll to position [90, 0]
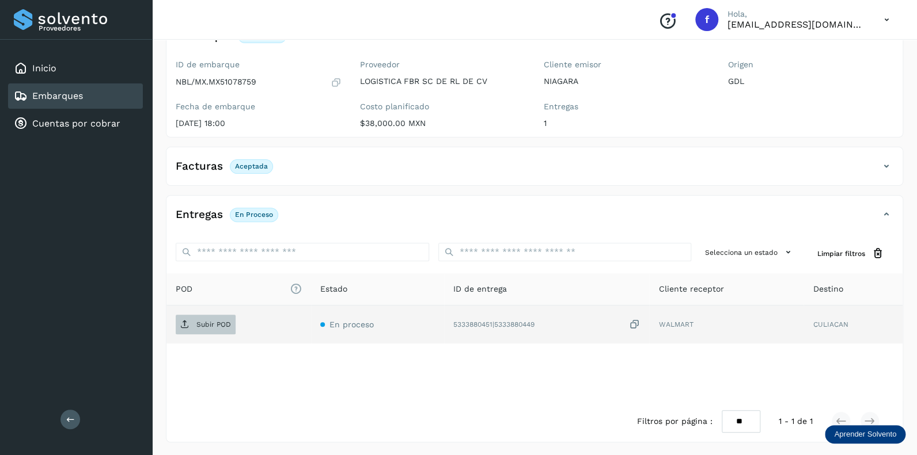
click at [214, 325] on p "Subir POD" at bounding box center [213, 325] width 35 height 8
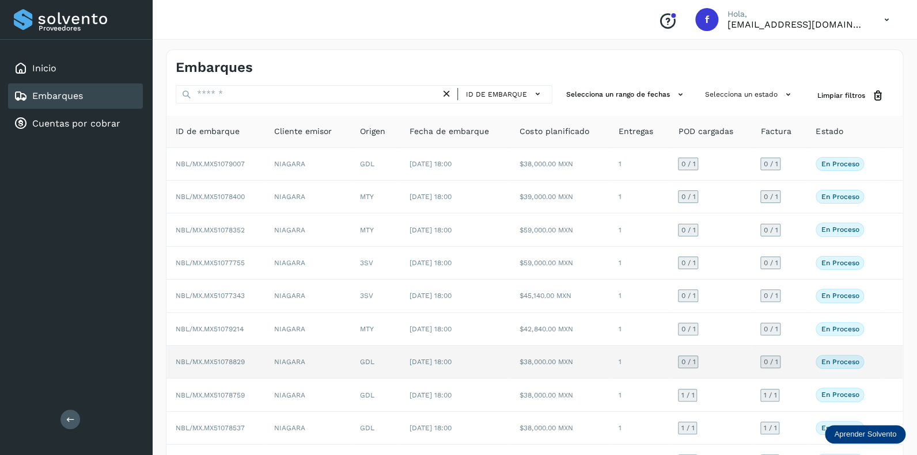
click at [692, 362] on span "0 / 1" at bounding box center [688, 362] width 14 height 7
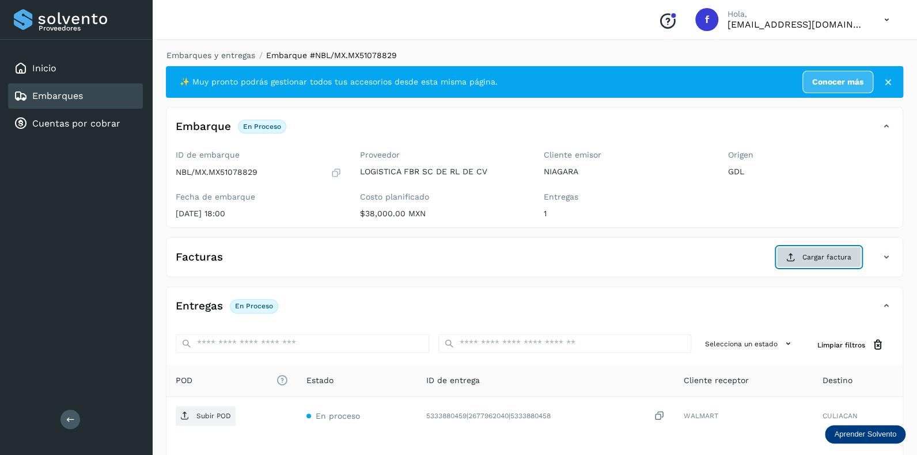
click at [812, 253] on span "Cargar factura" at bounding box center [826, 257] width 49 height 10
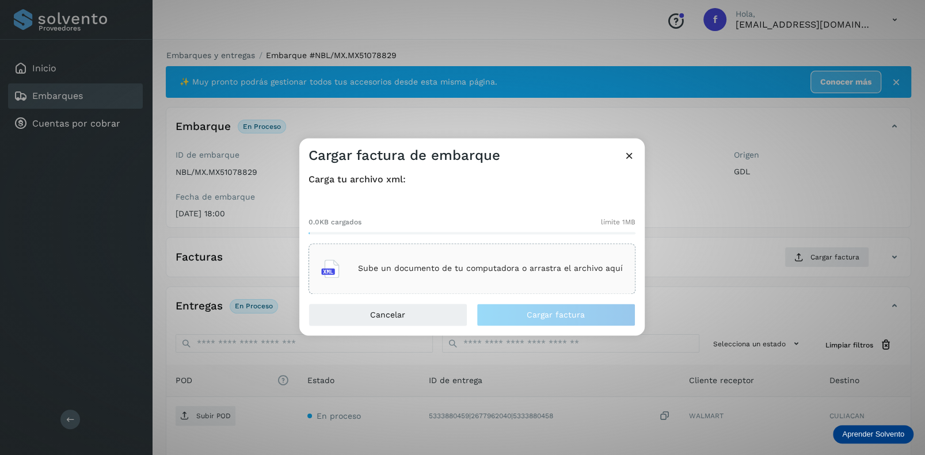
click at [438, 259] on div "Sube un documento de tu computadora o arrastra el archivo aquí" at bounding box center [472, 268] width 302 height 31
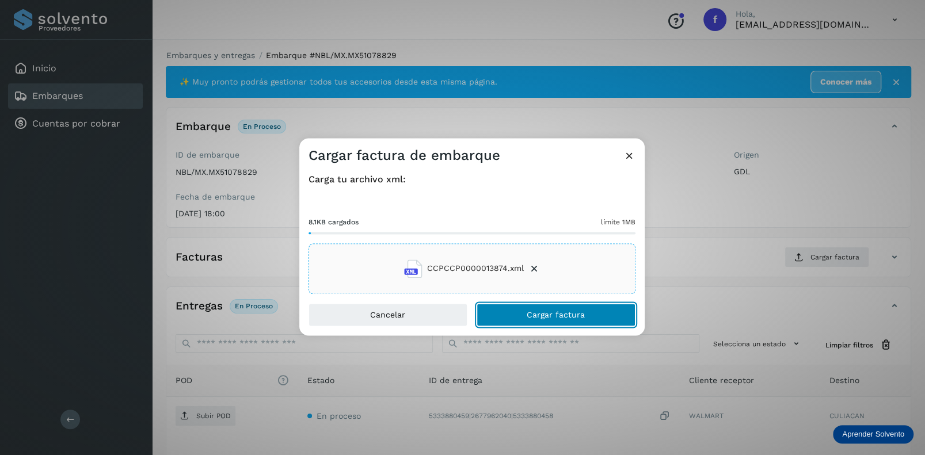
click at [518, 311] on button "Cargar factura" at bounding box center [556, 314] width 159 height 23
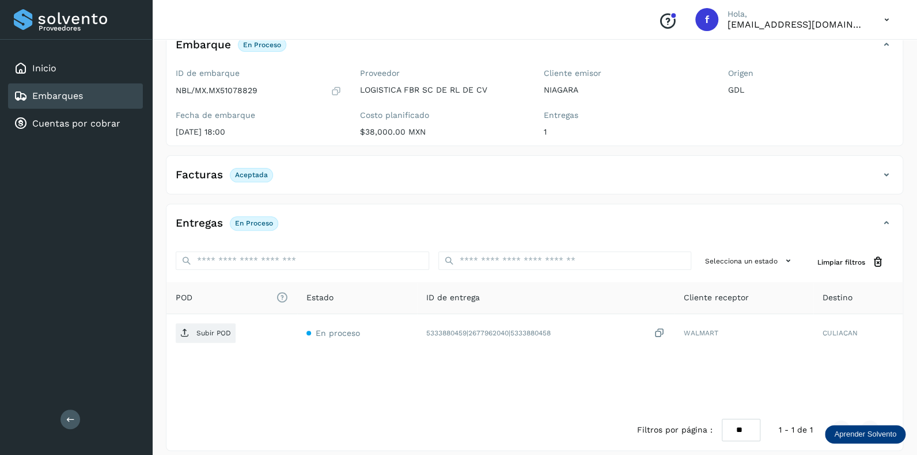
scroll to position [90, 0]
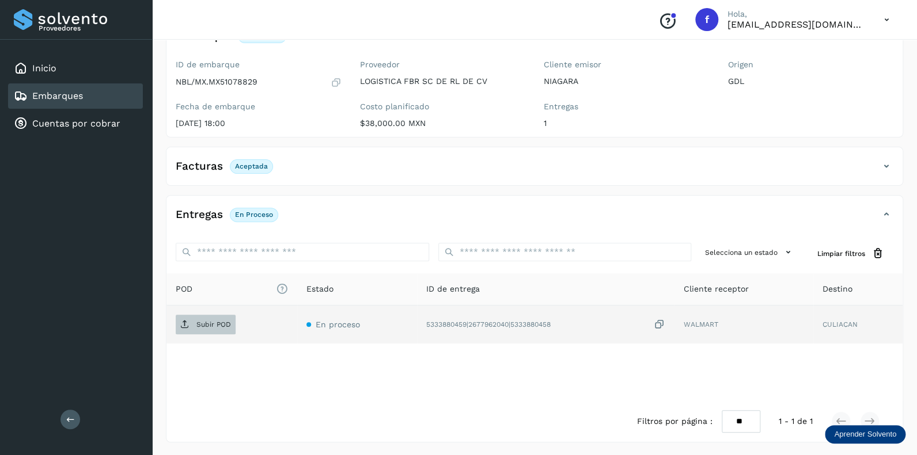
click at [202, 321] on p "Subir POD" at bounding box center [213, 325] width 35 height 8
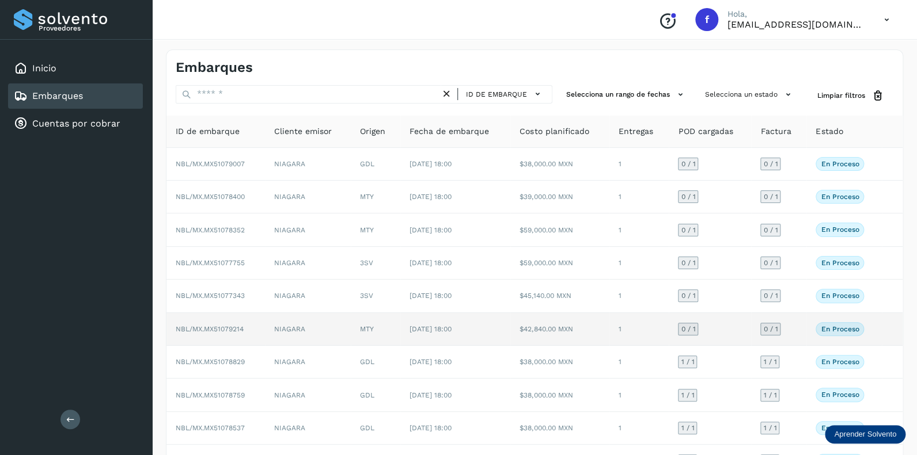
click at [686, 326] on span "0 / 1" at bounding box center [688, 329] width 14 height 7
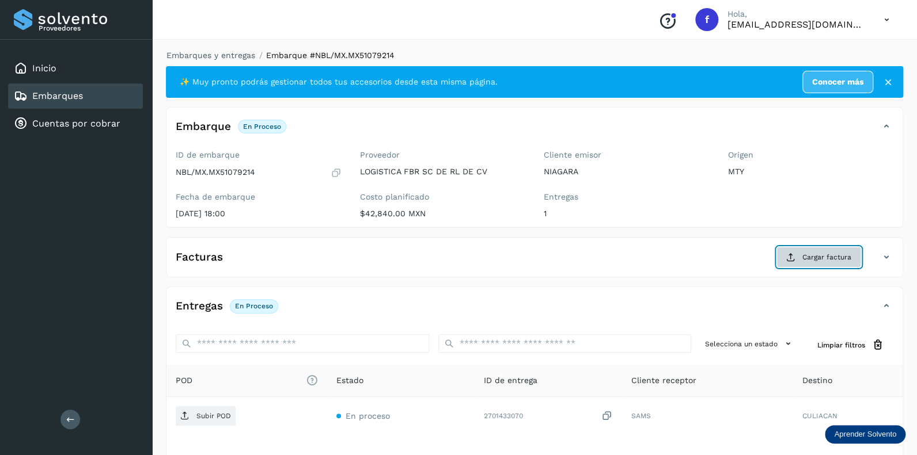
click at [811, 257] on span "Cargar factura" at bounding box center [826, 257] width 49 height 10
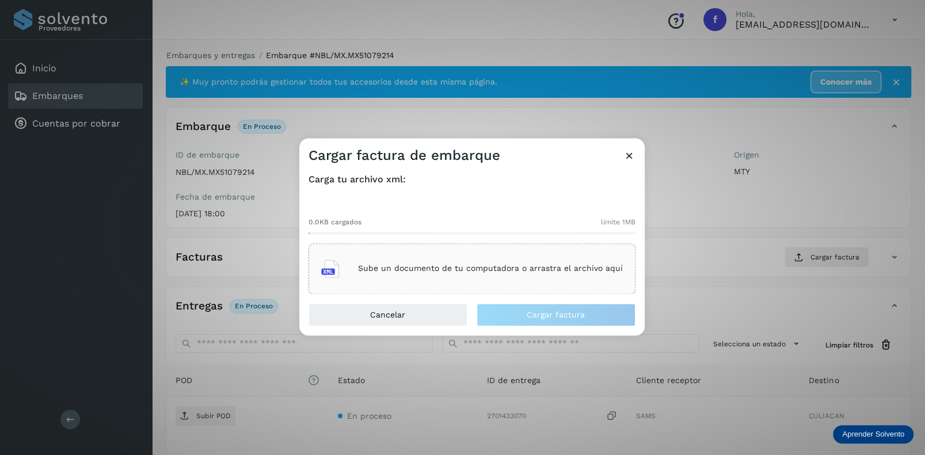
click at [428, 266] on p "Sube un documento de tu computadora o arrastra el archivo aquí" at bounding box center [490, 269] width 265 height 10
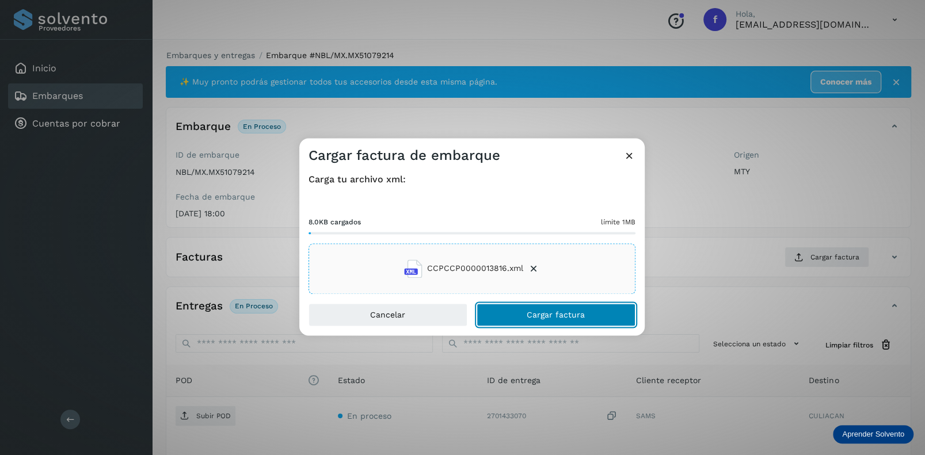
click at [546, 311] on span "Cargar factura" at bounding box center [556, 315] width 58 height 8
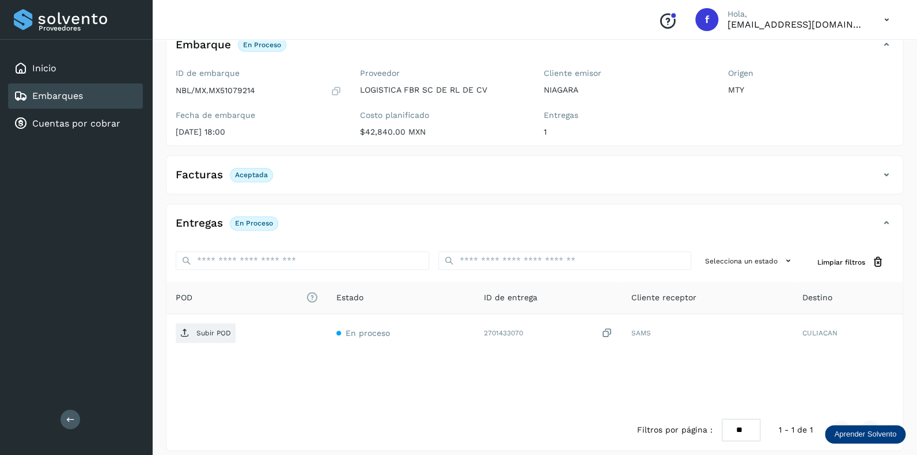
scroll to position [90, 0]
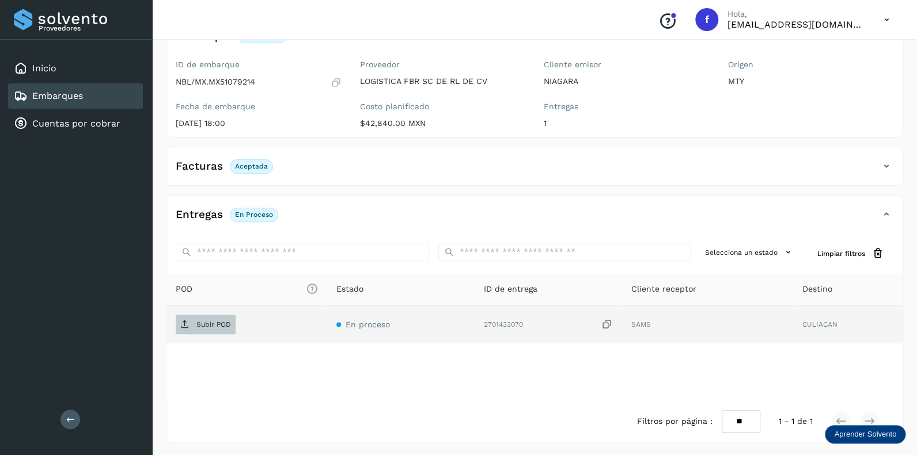
click at [210, 322] on p "Subir POD" at bounding box center [213, 325] width 35 height 8
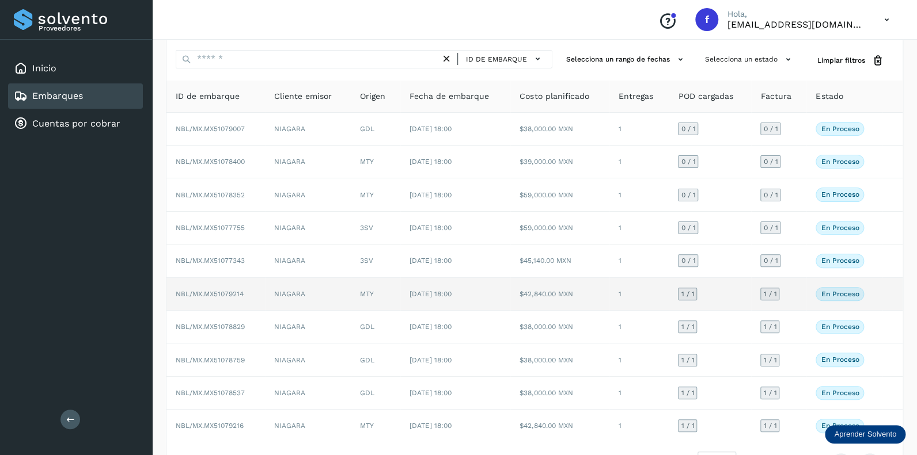
scroll to position [74, 0]
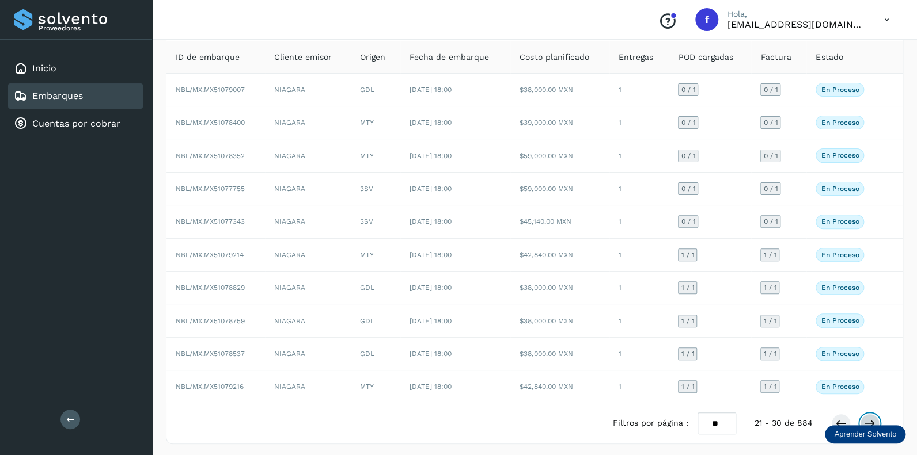
click at [872, 420] on icon at bounding box center [870, 424] width 12 height 12
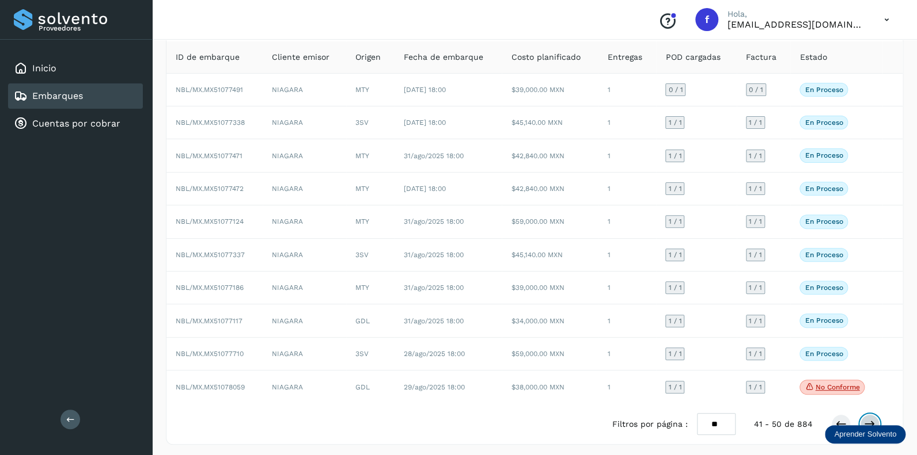
click at [872, 420] on icon at bounding box center [870, 425] width 12 height 12
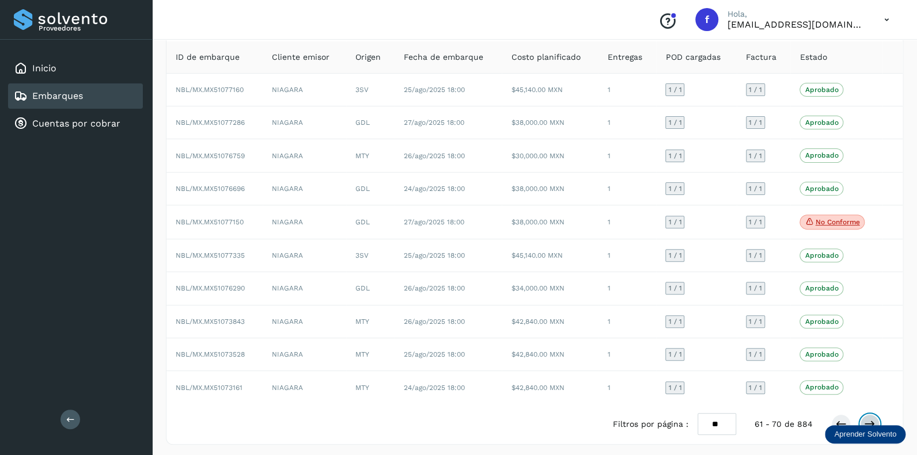
click at [872, 420] on icon at bounding box center [870, 425] width 12 height 12
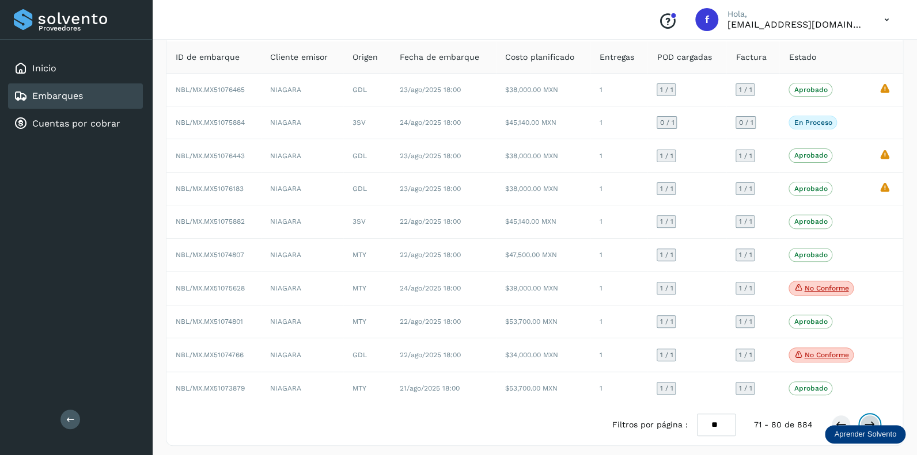
click at [870, 419] on icon at bounding box center [870, 425] width 12 height 12
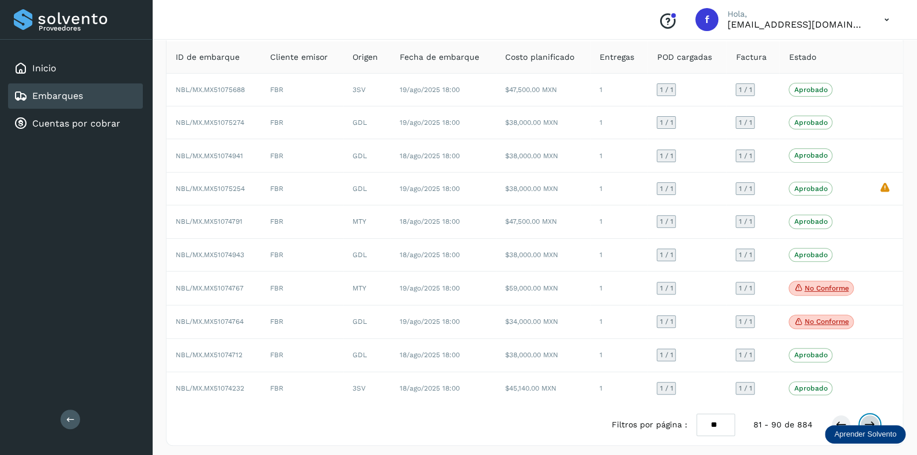
click at [870, 419] on icon at bounding box center [870, 425] width 12 height 12
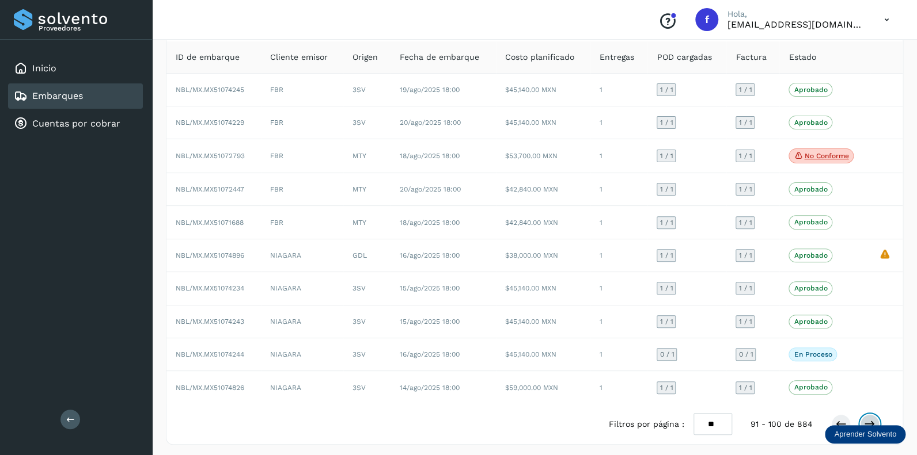
click at [870, 419] on icon at bounding box center [870, 425] width 12 height 12
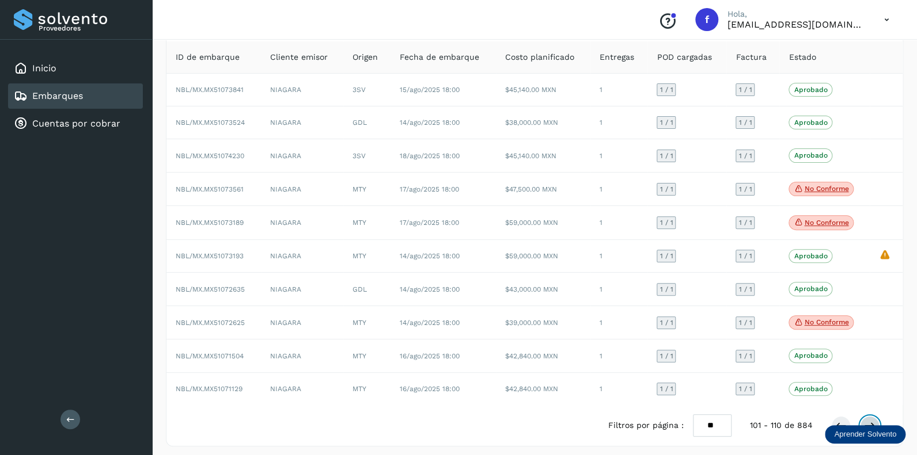
click at [870, 420] on icon at bounding box center [870, 426] width 12 height 12
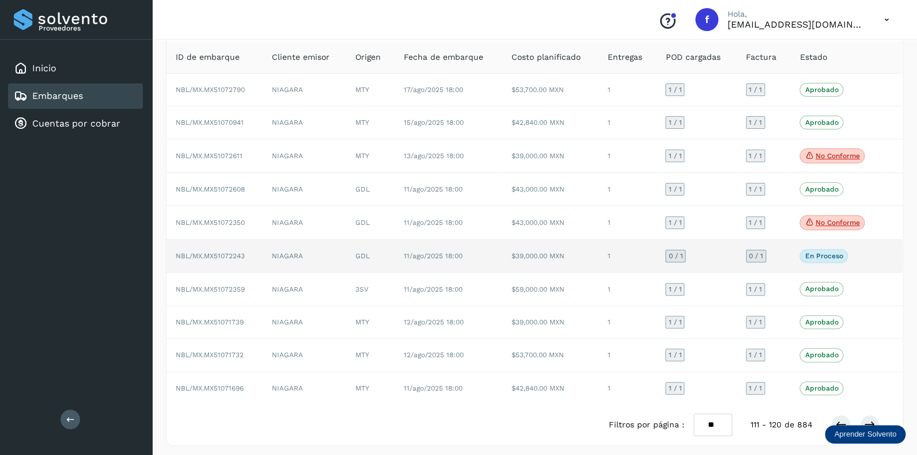
click at [683, 254] on div "0 / 1" at bounding box center [675, 256] width 20 height 13
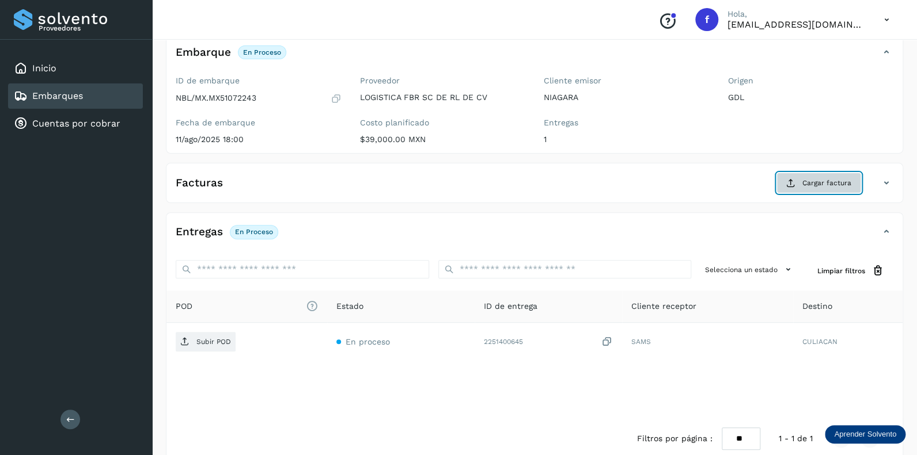
click at [820, 180] on span "Cargar factura" at bounding box center [826, 183] width 49 height 10
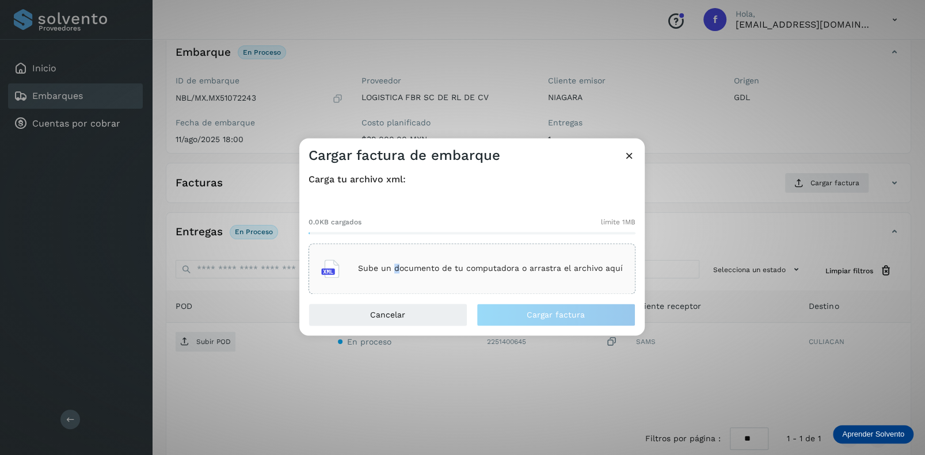
click at [398, 266] on p "Sube un documento de tu computadora o arrastra el archivo aquí" at bounding box center [490, 269] width 265 height 10
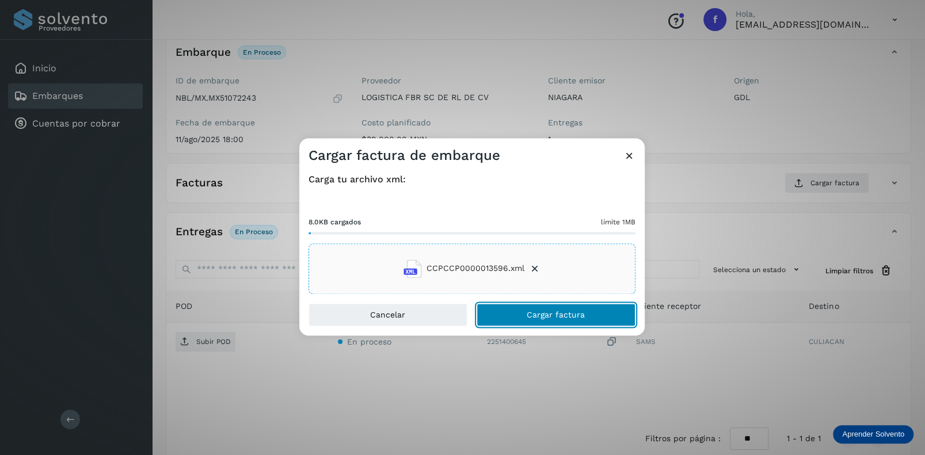
click at [522, 315] on button "Cargar factura" at bounding box center [556, 314] width 159 height 23
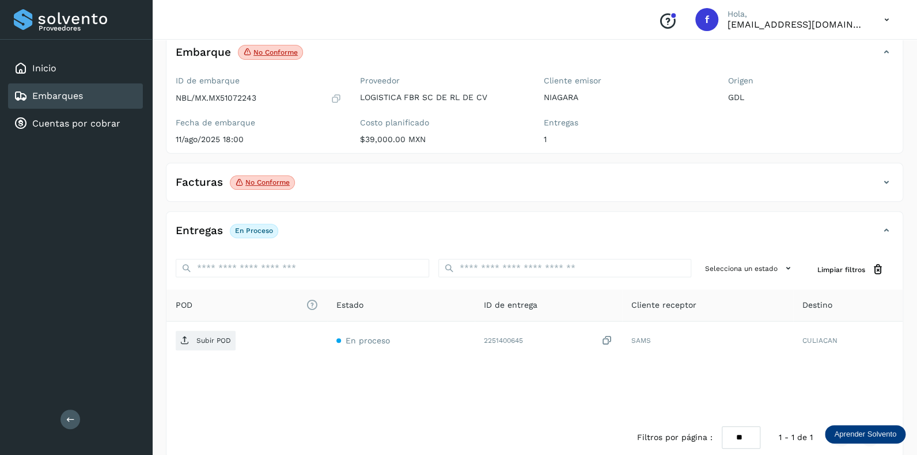
click at [264, 184] on p "No conforme" at bounding box center [267, 182] width 44 height 8
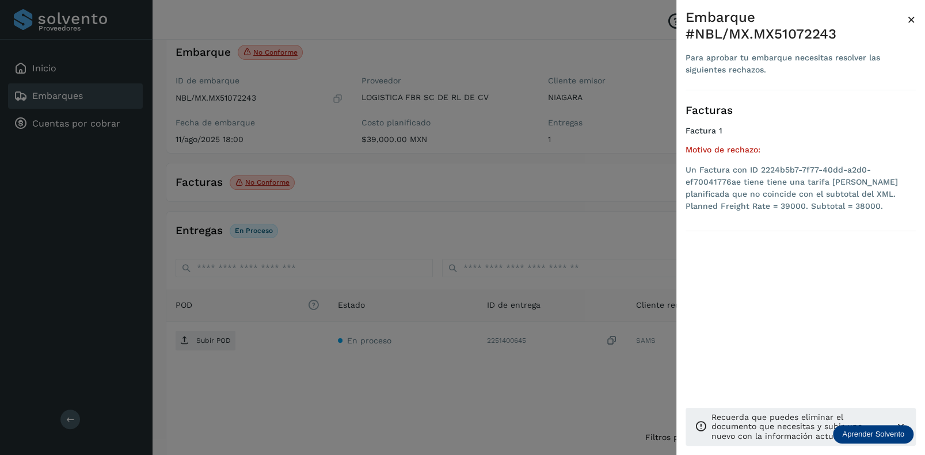
click at [910, 18] on span "×" at bounding box center [911, 20] width 9 height 16
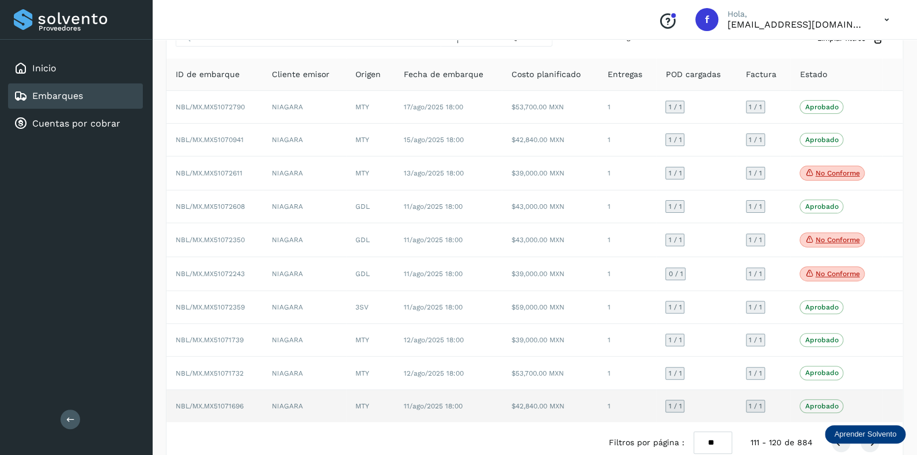
scroll to position [77, 0]
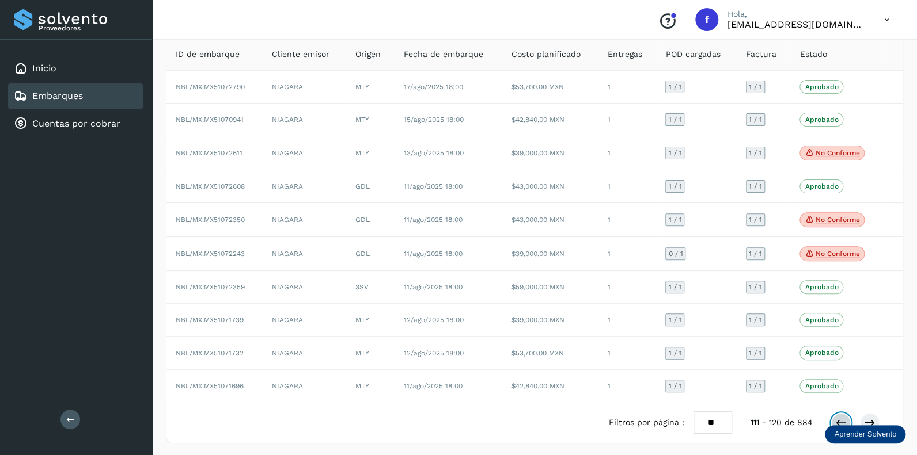
click at [841, 421] on icon at bounding box center [841, 423] width 12 height 12
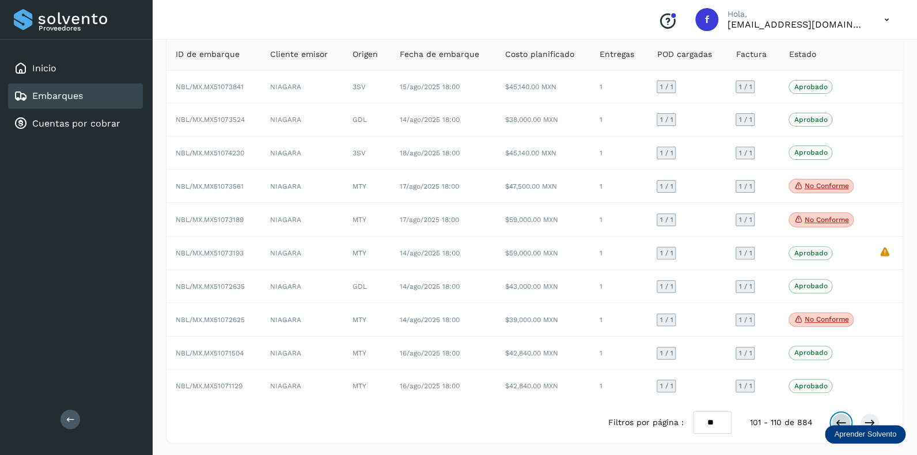
click at [836, 417] on icon at bounding box center [841, 423] width 12 height 12
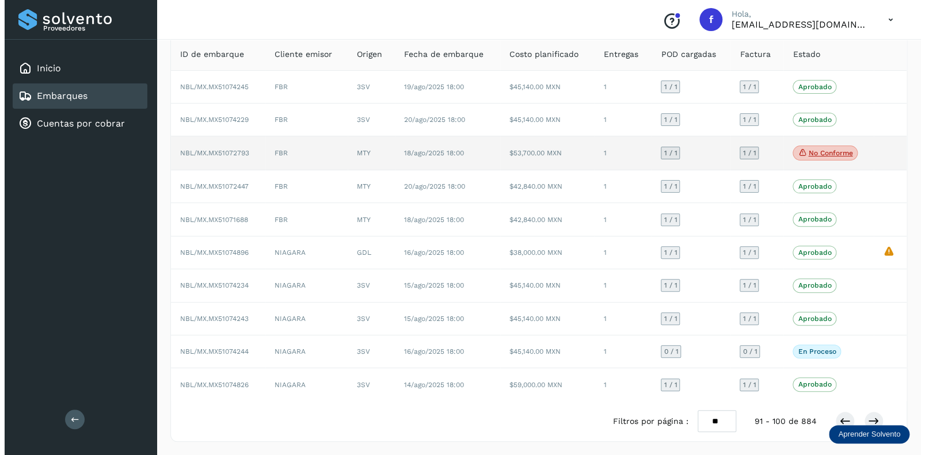
scroll to position [75, 0]
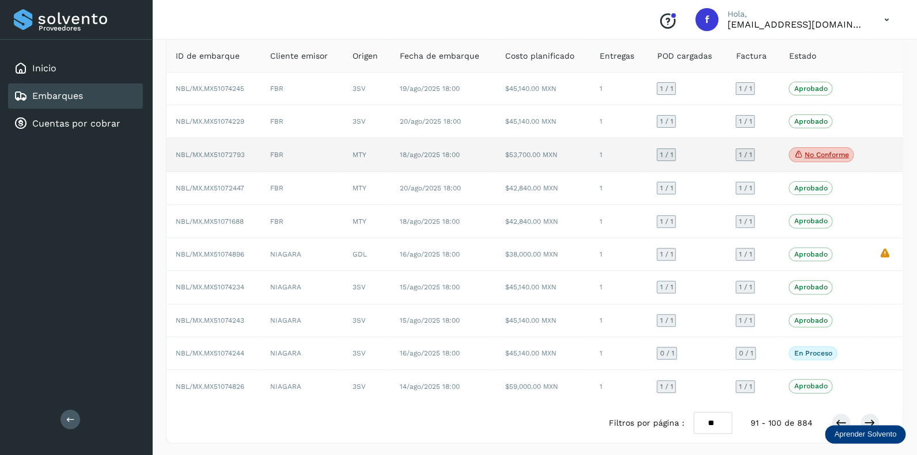
click at [811, 153] on p "No conforme" at bounding box center [826, 155] width 44 height 8
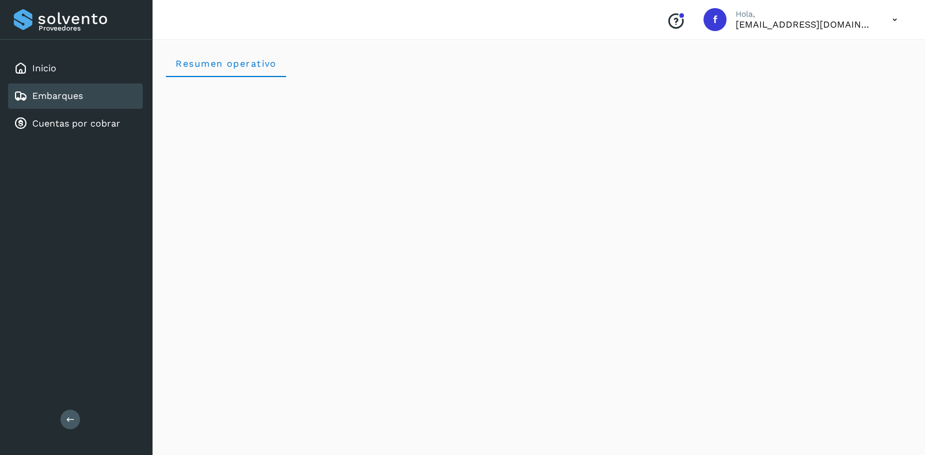
click at [61, 91] on link "Embarques" at bounding box center [57, 95] width 51 height 11
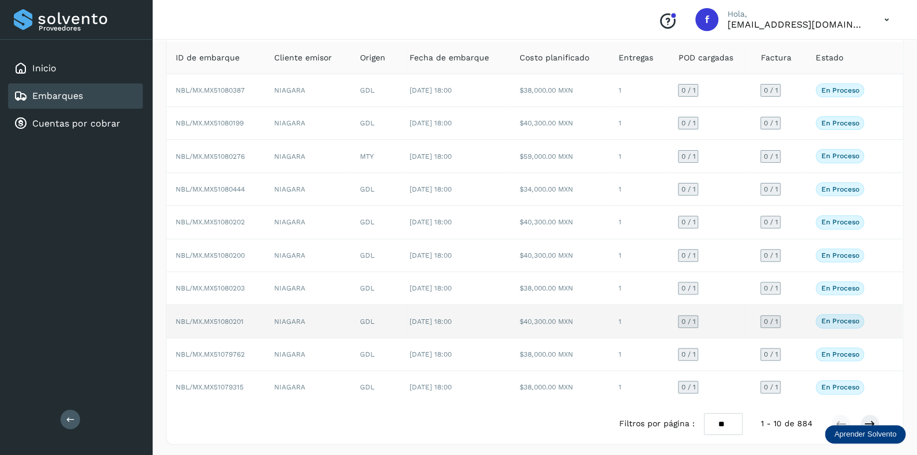
scroll to position [74, 0]
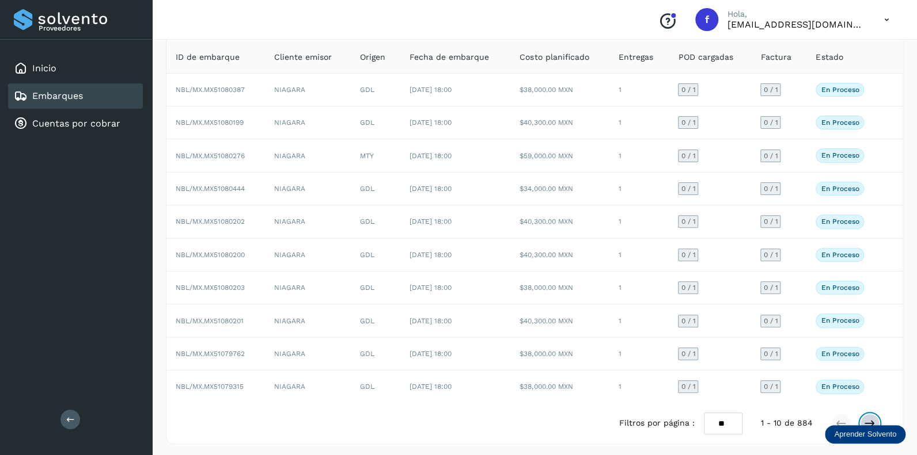
click at [869, 420] on icon at bounding box center [870, 424] width 12 height 12
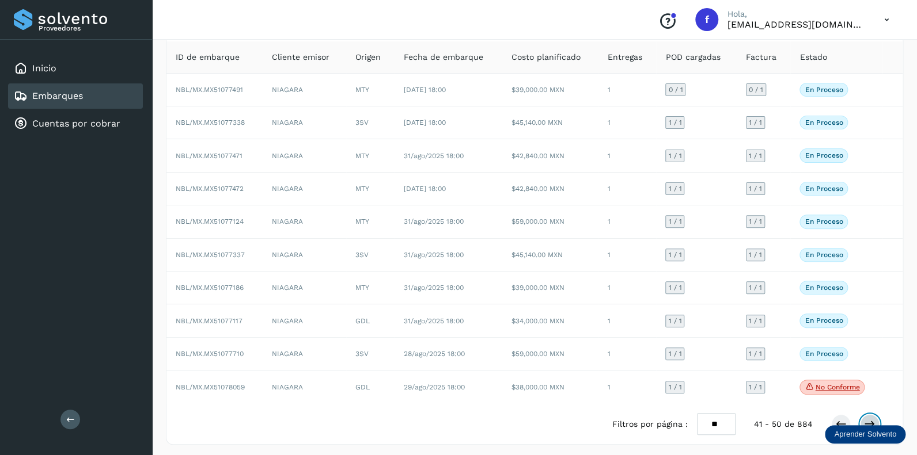
click at [869, 420] on icon at bounding box center [870, 425] width 12 height 12
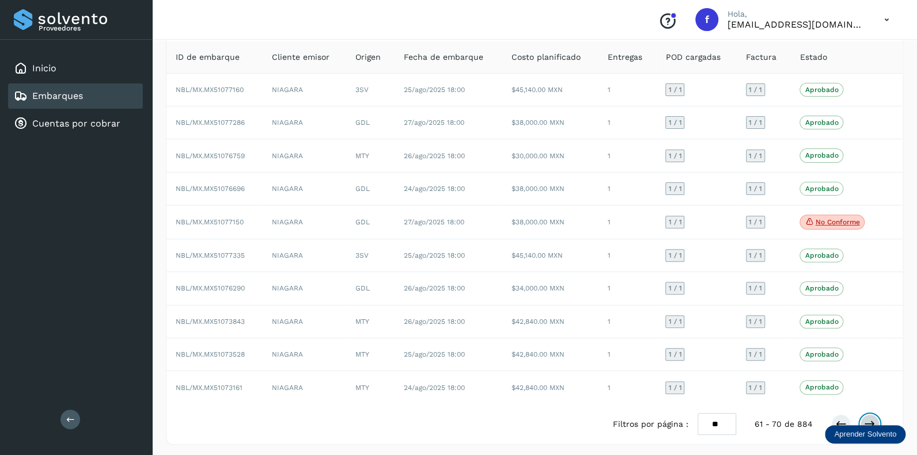
click at [869, 420] on icon at bounding box center [870, 425] width 12 height 12
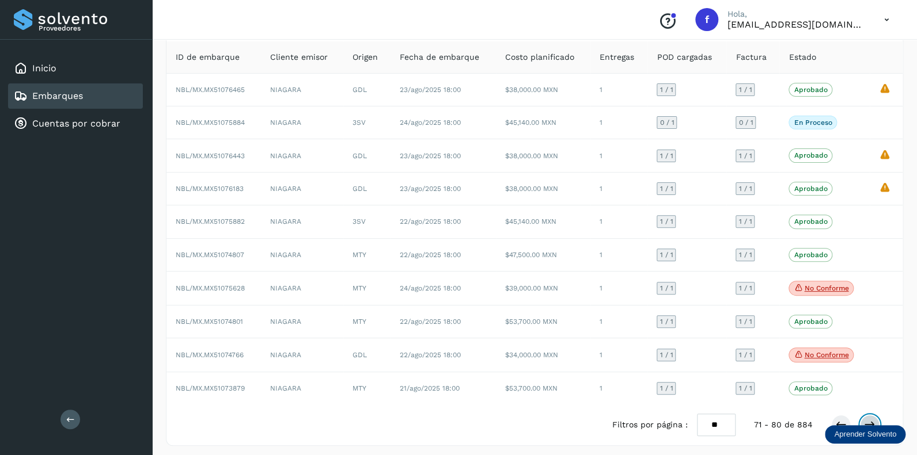
click at [869, 420] on icon at bounding box center [870, 425] width 12 height 12
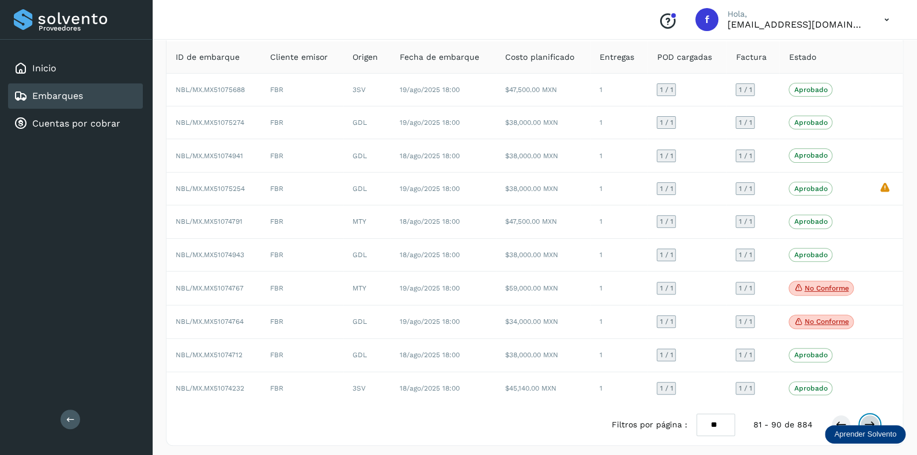
click at [869, 420] on icon at bounding box center [870, 425] width 12 height 12
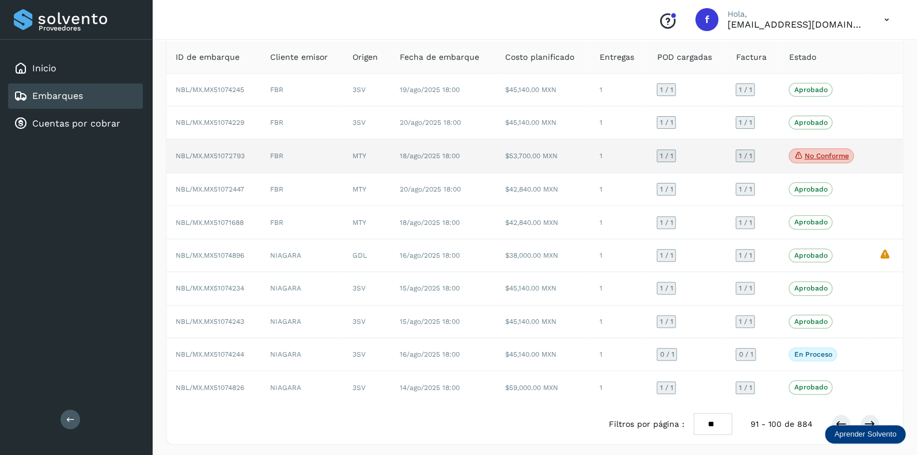
click at [661, 158] on span "1 / 1" at bounding box center [665, 156] width 13 height 7
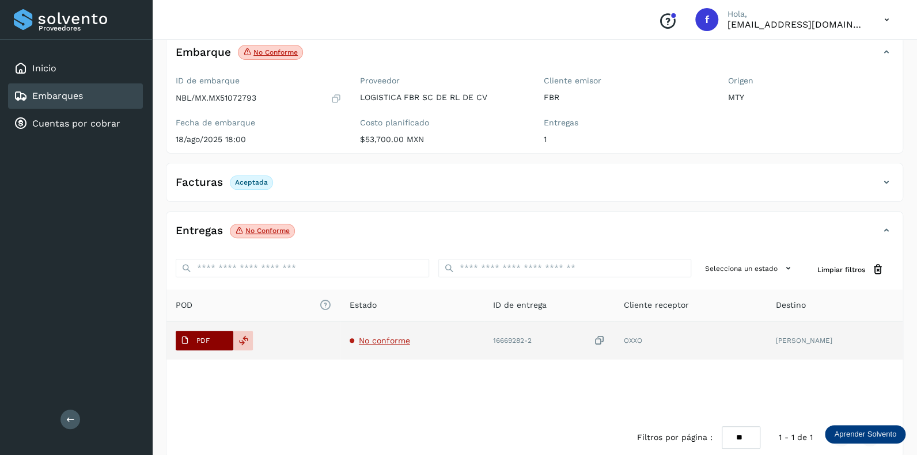
click at [211, 336] on span "PDF" at bounding box center [195, 341] width 39 height 18
click at [240, 338] on icon at bounding box center [243, 341] width 10 height 10
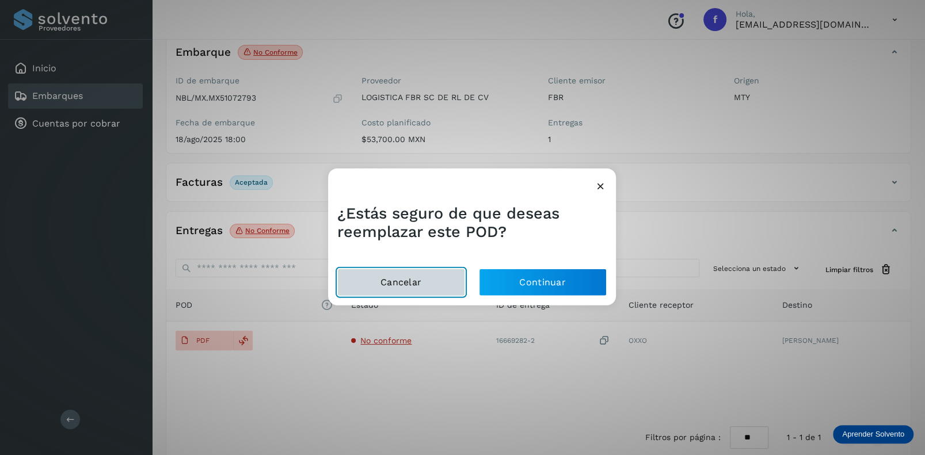
drag, startPoint x: 424, startPoint y: 278, endPoint x: 436, endPoint y: 257, distance: 24.0
click at [424, 278] on button "Cancelar" at bounding box center [401, 283] width 128 height 28
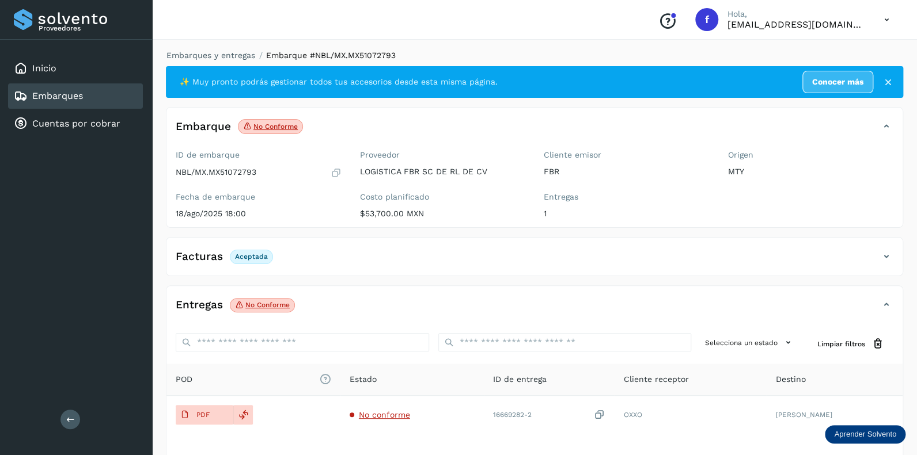
click at [278, 124] on p "No conforme" at bounding box center [275, 127] width 44 height 8
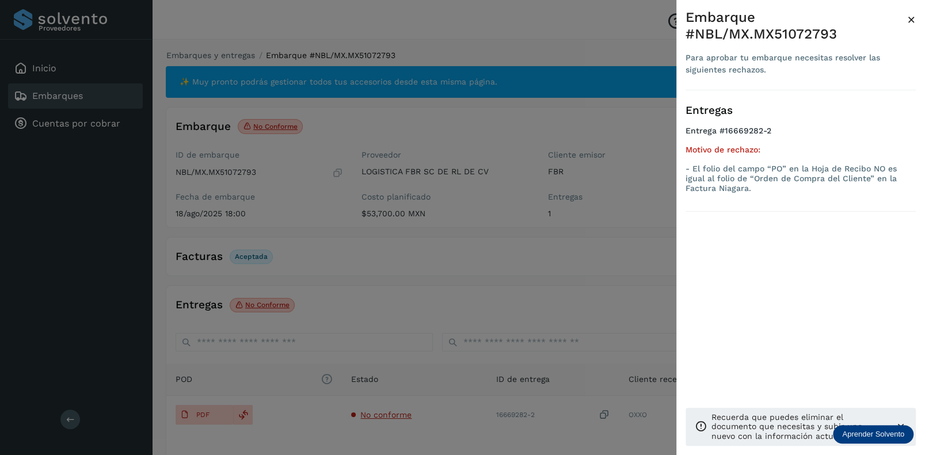
click at [910, 18] on span "×" at bounding box center [911, 20] width 9 height 16
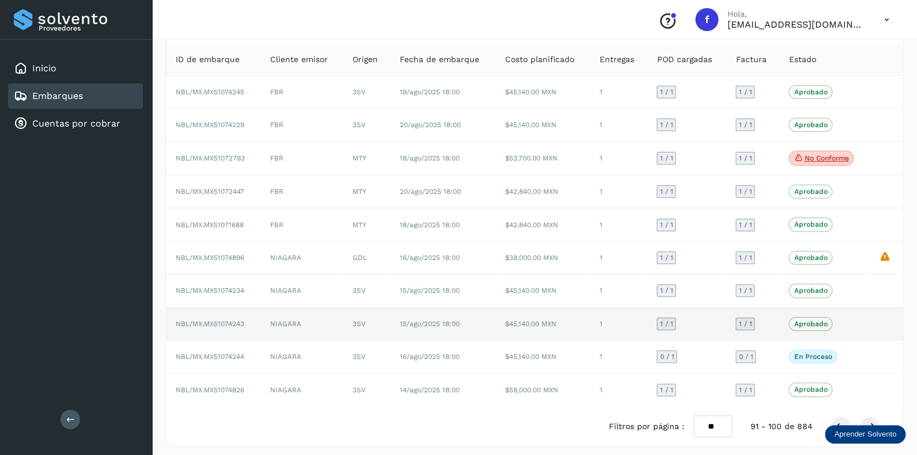
scroll to position [75, 0]
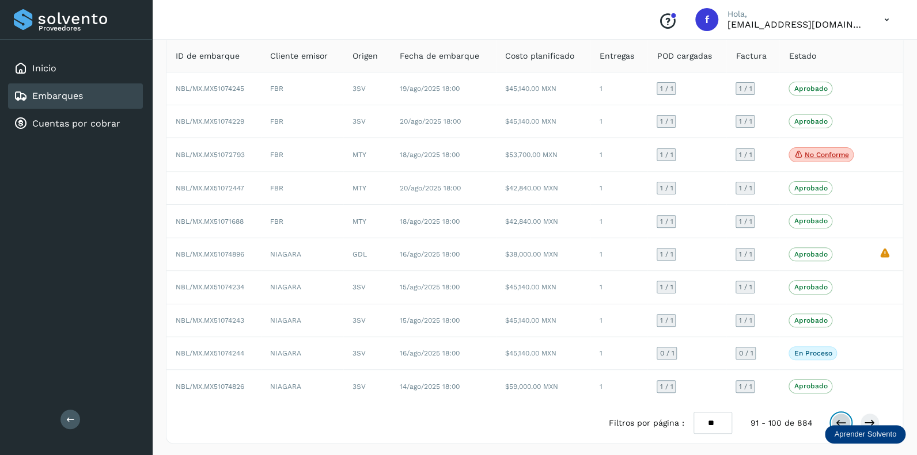
click at [838, 417] on icon at bounding box center [841, 423] width 12 height 12
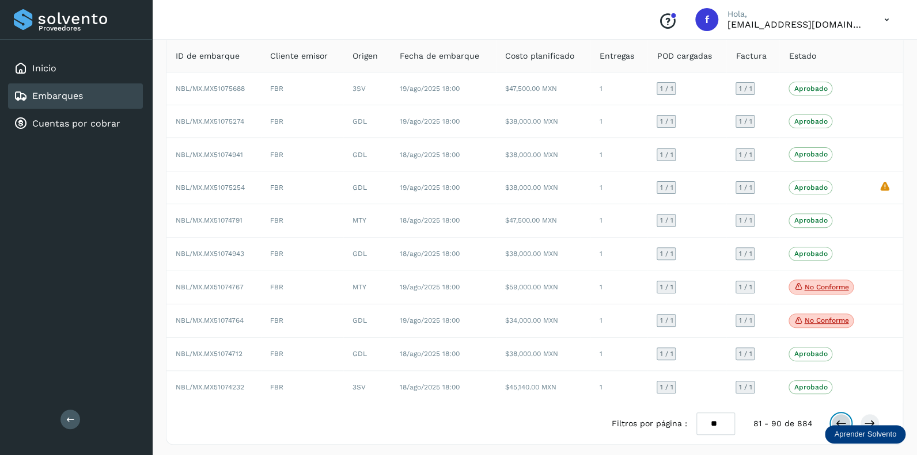
click at [838, 418] on icon at bounding box center [841, 424] width 12 height 12
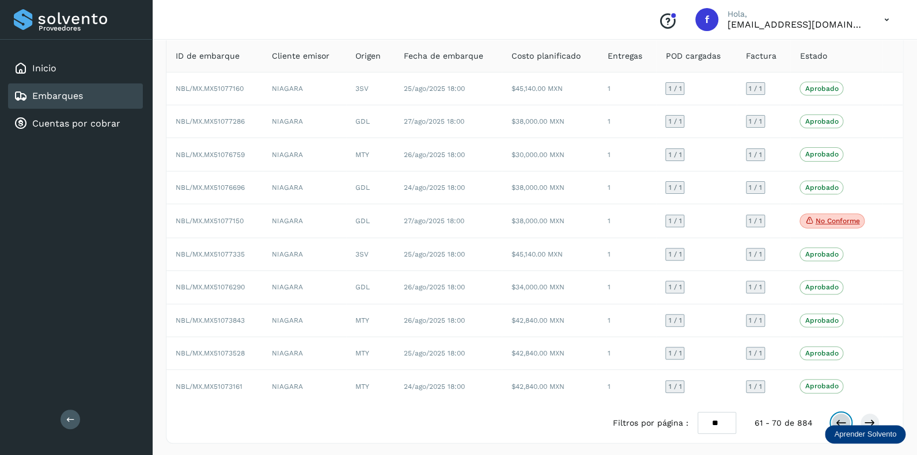
click at [837, 414] on button at bounding box center [841, 423] width 20 height 20
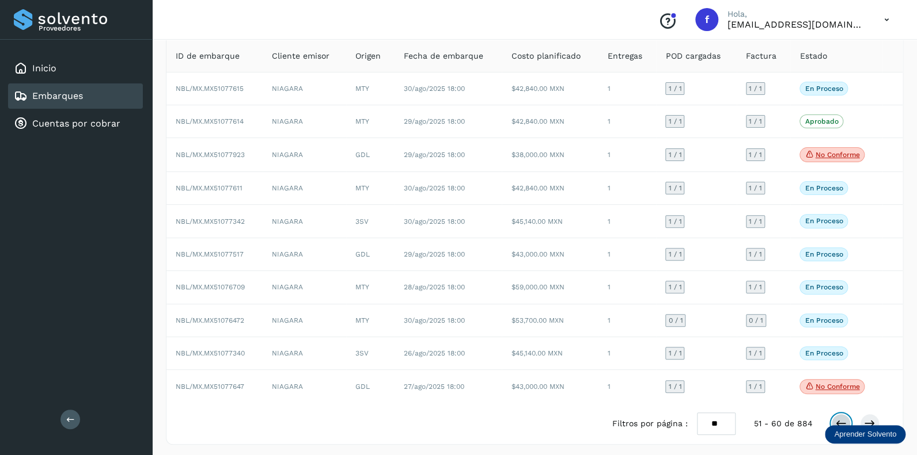
click at [841, 418] on icon at bounding box center [841, 424] width 12 height 12
click at [841, 417] on icon at bounding box center [841, 423] width 12 height 12
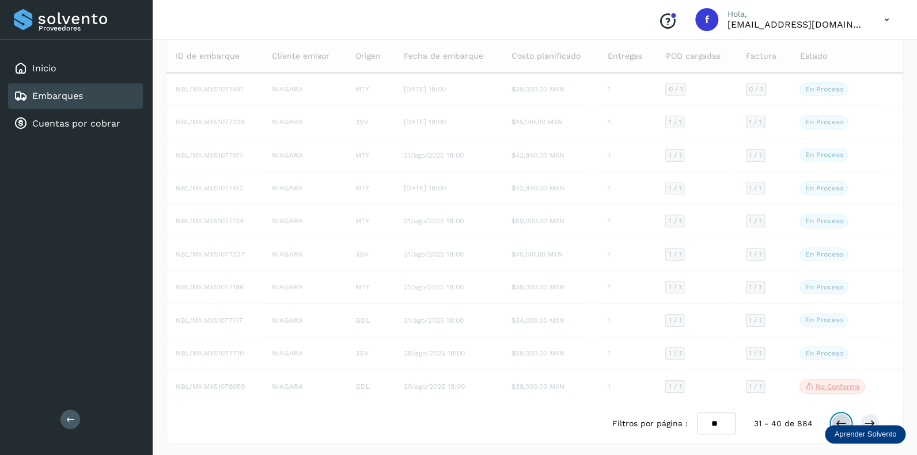
scroll to position [74, 0]
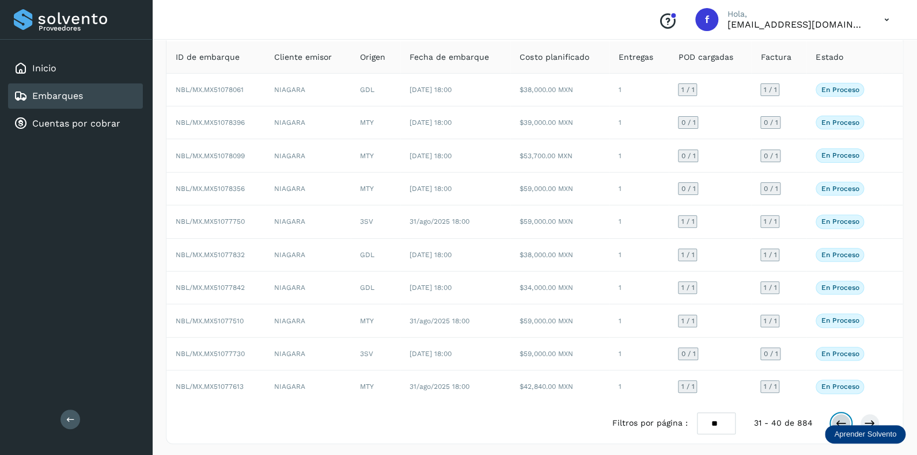
click at [841, 418] on icon at bounding box center [841, 424] width 12 height 12
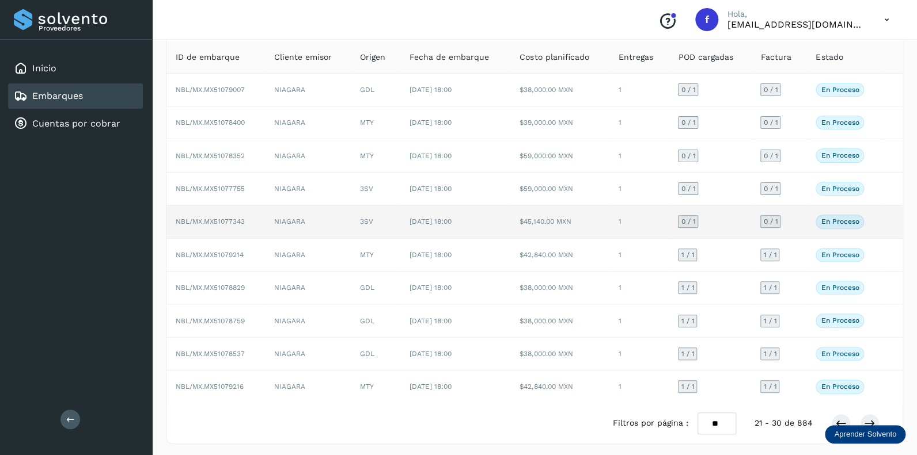
click at [686, 219] on span "0 / 1" at bounding box center [688, 221] width 14 height 7
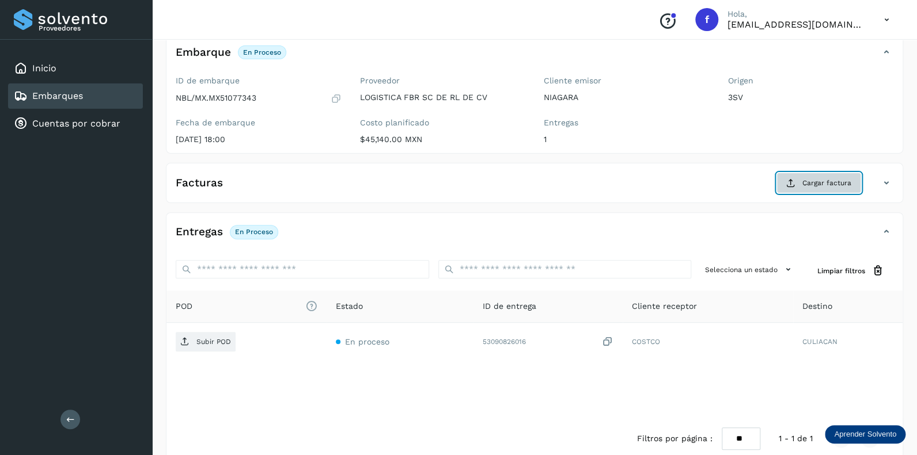
click at [829, 185] on span "Cargar factura" at bounding box center [826, 183] width 49 height 10
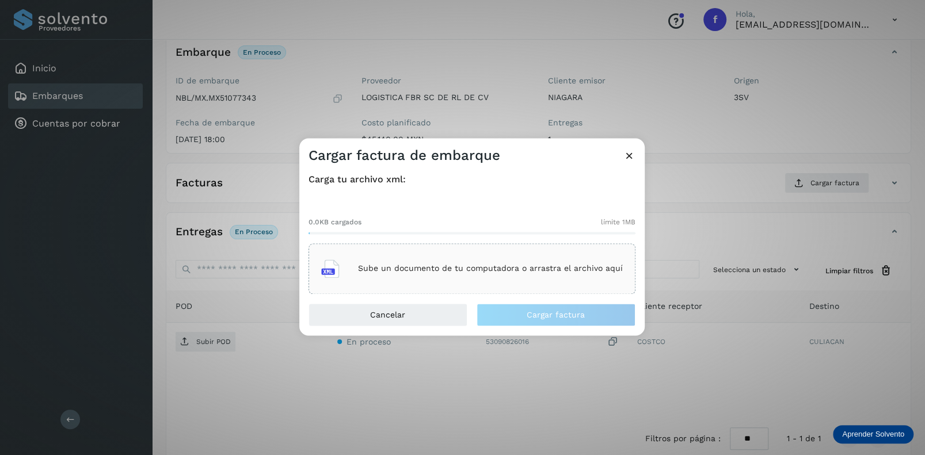
click at [450, 269] on p "Sube un documento de tu computadora o arrastra el archivo aquí" at bounding box center [490, 269] width 265 height 10
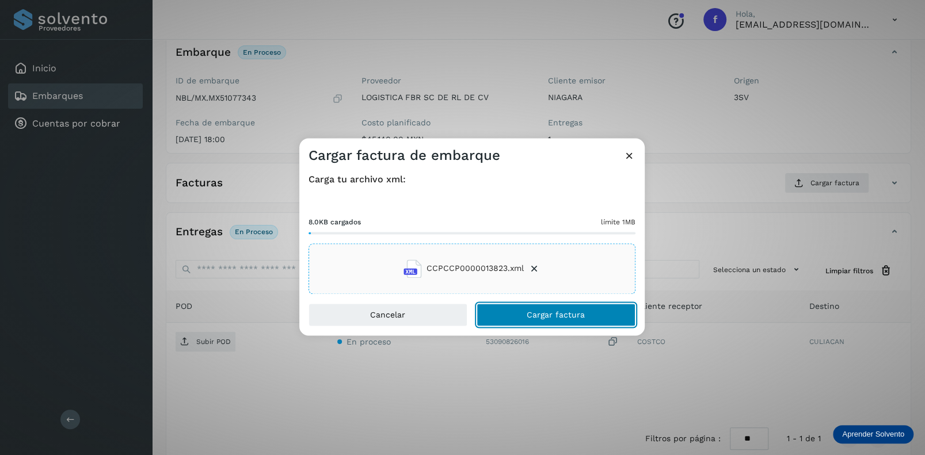
click at [546, 311] on span "Cargar factura" at bounding box center [556, 315] width 58 height 8
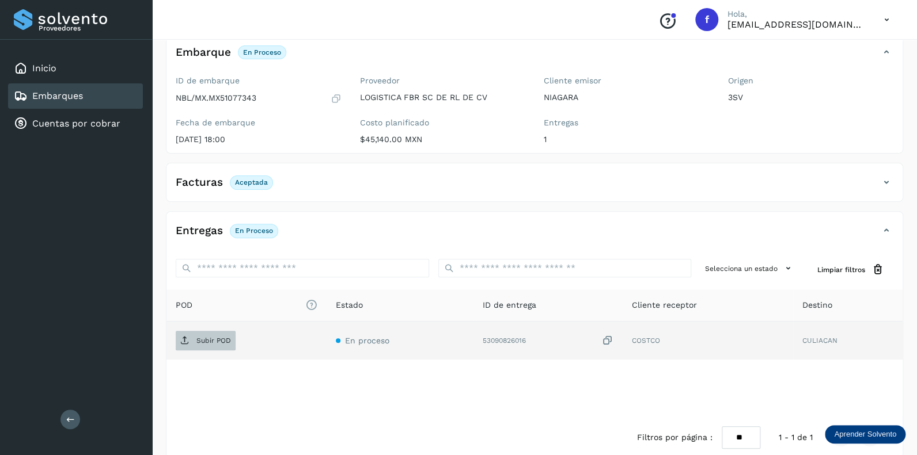
click at [221, 343] on p "Subir POD" at bounding box center [213, 341] width 35 height 8
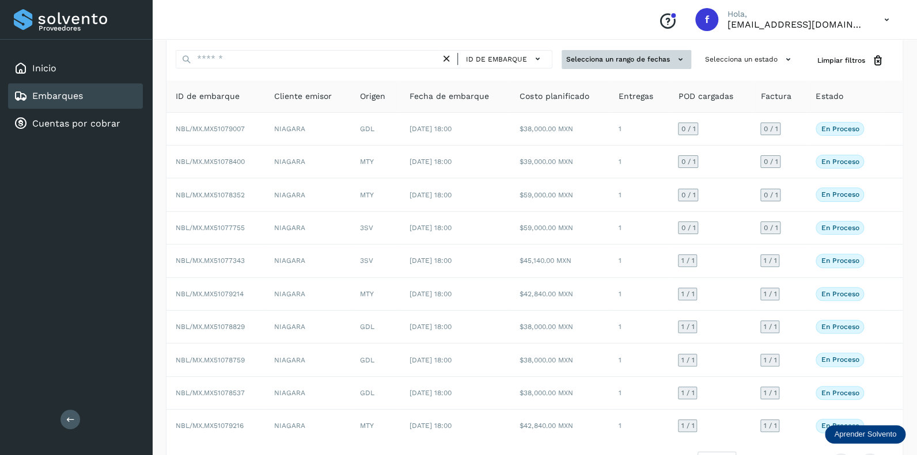
scroll to position [17, 0]
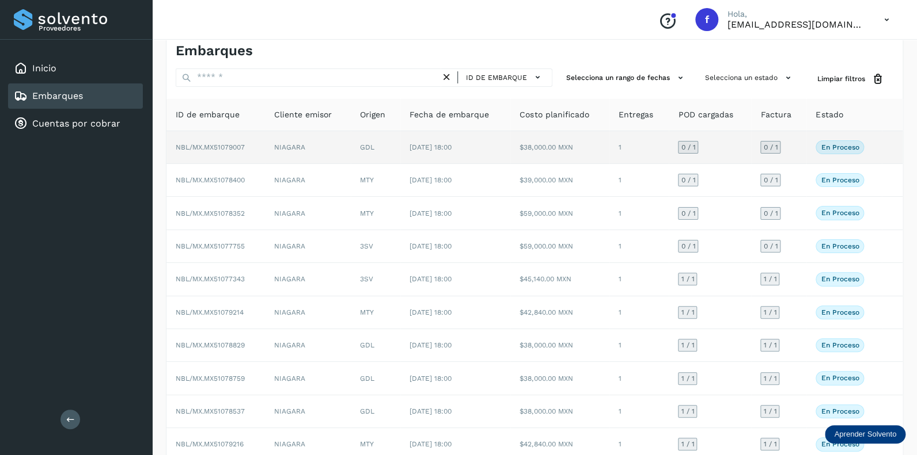
click at [691, 149] on span "0 / 1" at bounding box center [688, 147] width 14 height 7
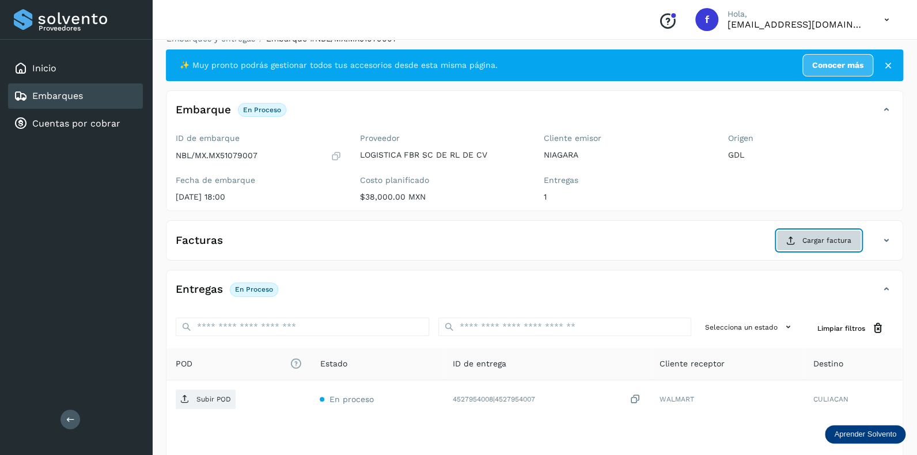
click at [821, 239] on span "Cargar factura" at bounding box center [826, 240] width 49 height 10
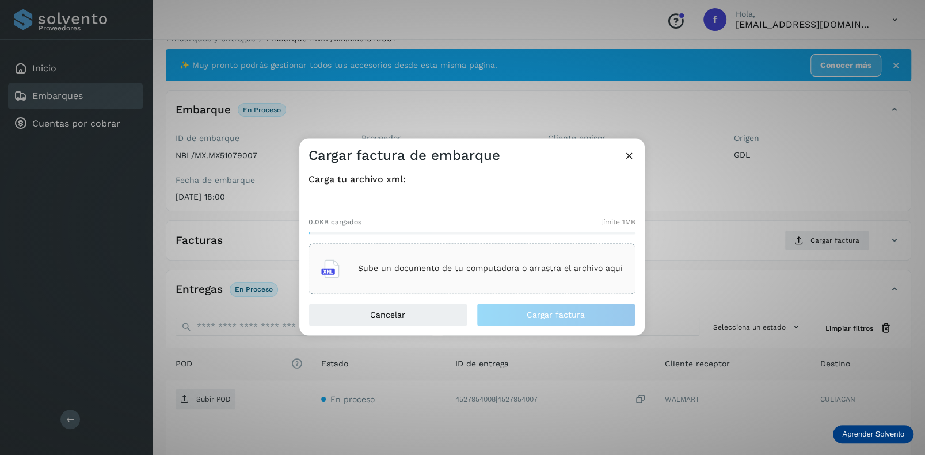
click at [406, 265] on p "Sube un documento de tu computadora o arrastra el archivo aquí" at bounding box center [490, 269] width 265 height 10
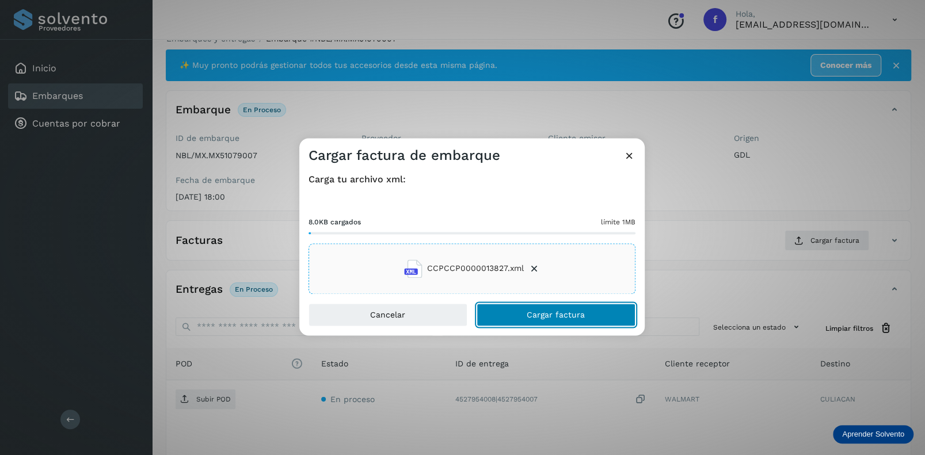
click at [548, 318] on span "Cargar factura" at bounding box center [556, 315] width 58 height 8
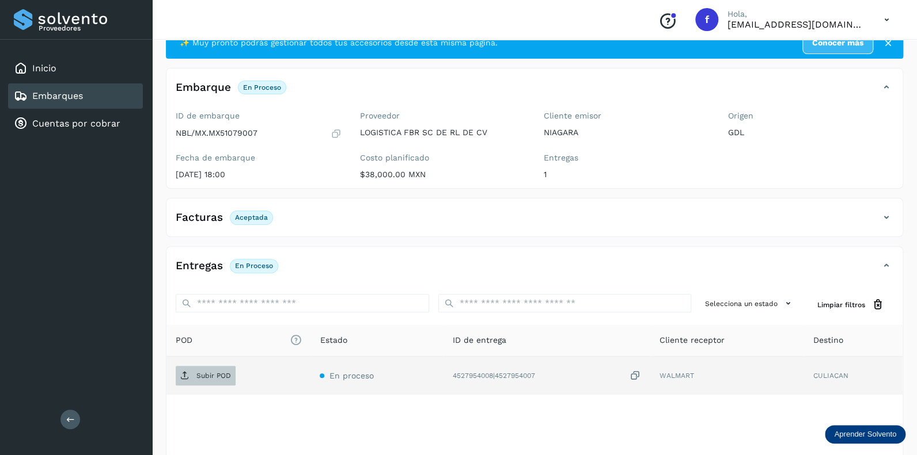
scroll to position [90, 0]
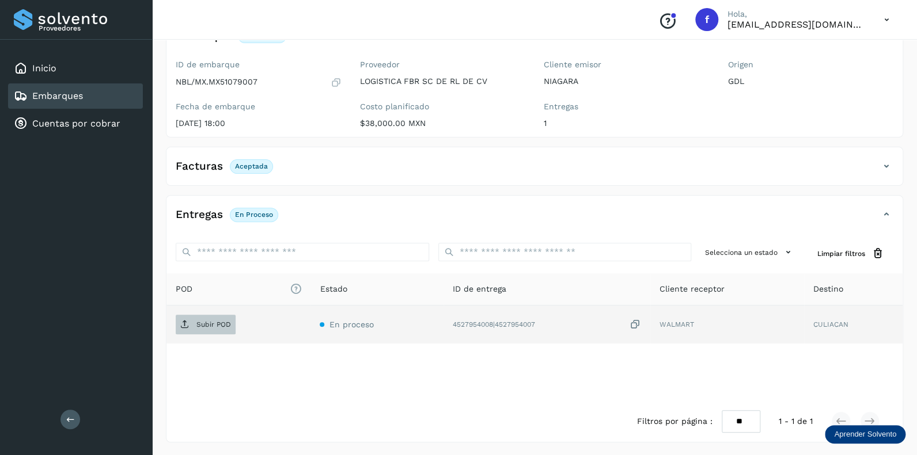
click at [219, 325] on p "Subir POD" at bounding box center [213, 325] width 35 height 8
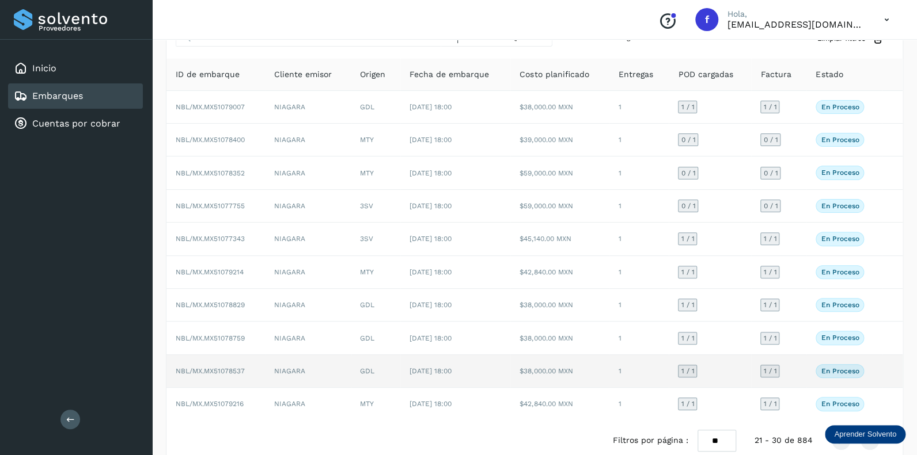
scroll to position [74, 0]
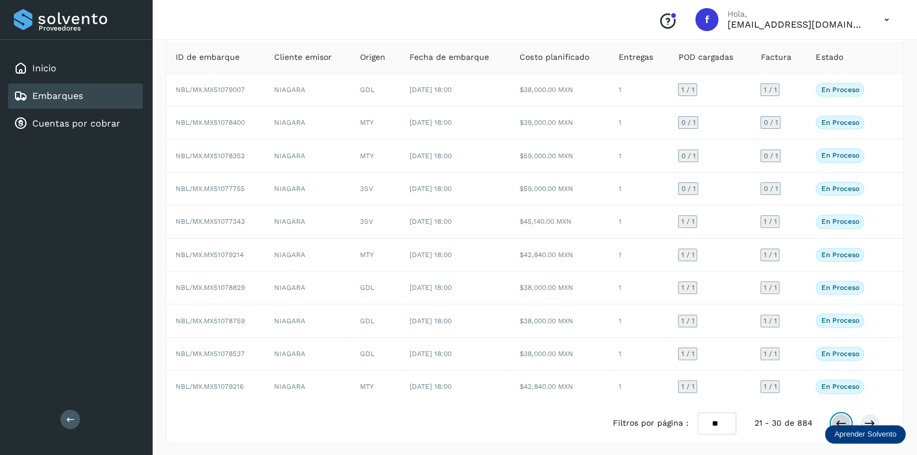
click at [841, 418] on icon at bounding box center [841, 424] width 12 height 12
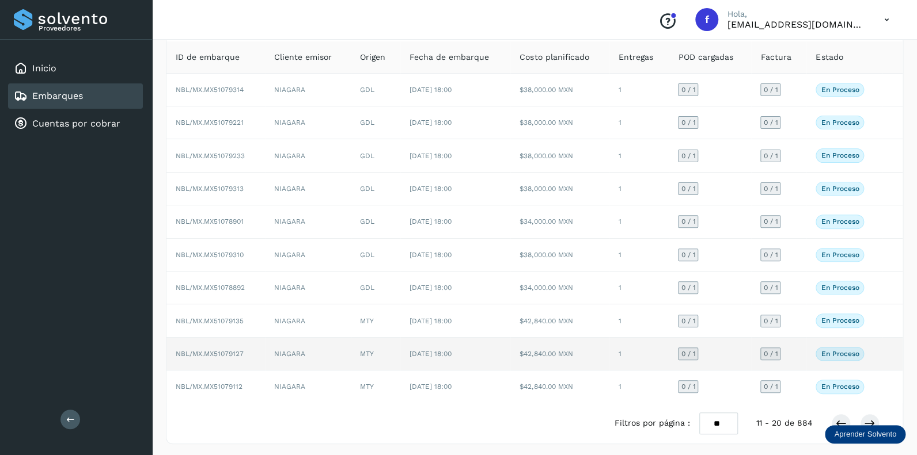
click at [690, 351] on span "0 / 1" at bounding box center [688, 354] width 14 height 7
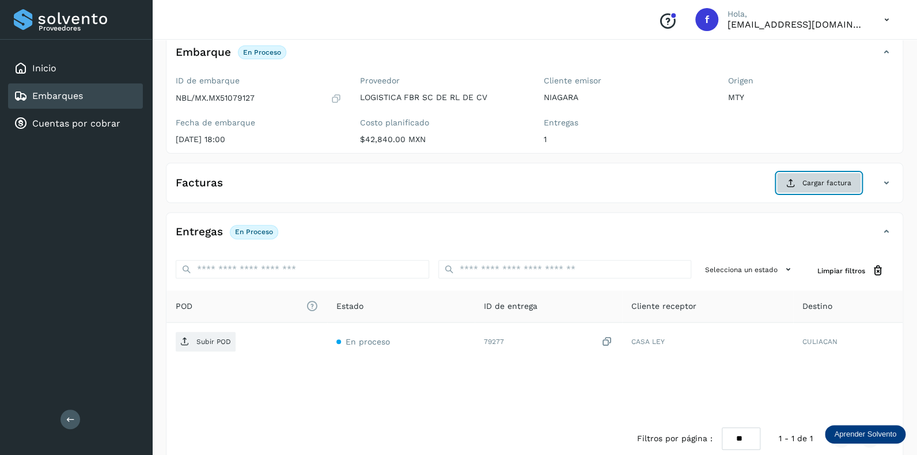
click at [817, 185] on span "Cargar factura" at bounding box center [826, 183] width 49 height 10
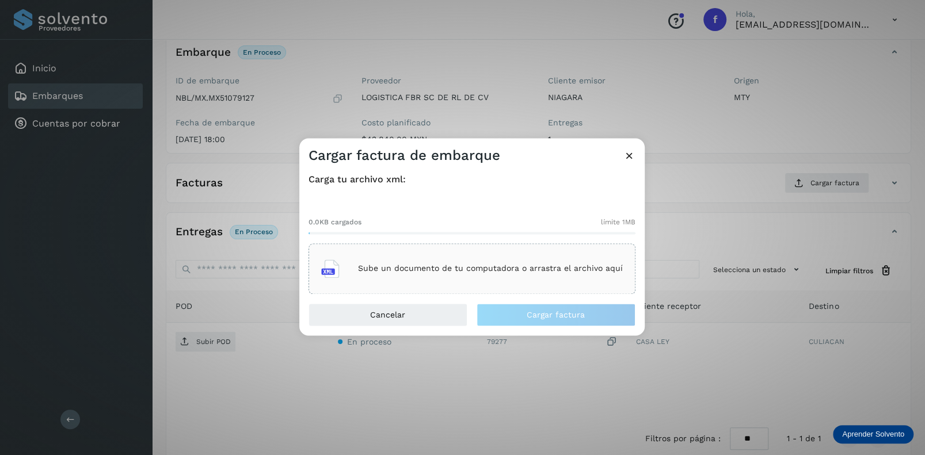
click at [400, 267] on p "Sube un documento de tu computadora o arrastra el archivo aquí" at bounding box center [490, 269] width 265 height 10
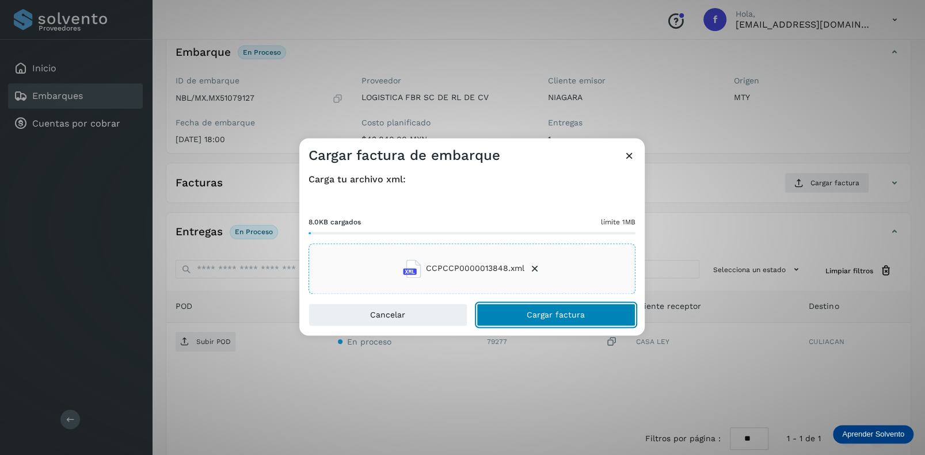
click at [546, 307] on button "Cargar factura" at bounding box center [556, 314] width 159 height 23
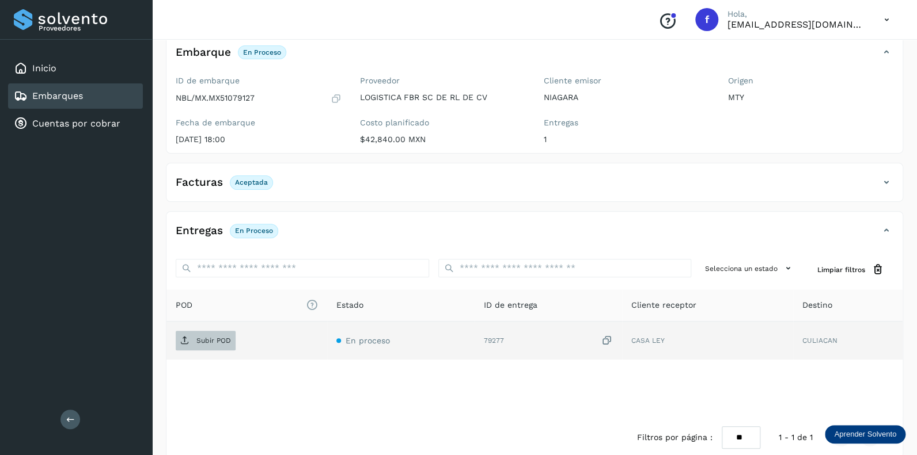
click at [214, 339] on p "Subir POD" at bounding box center [213, 341] width 35 height 8
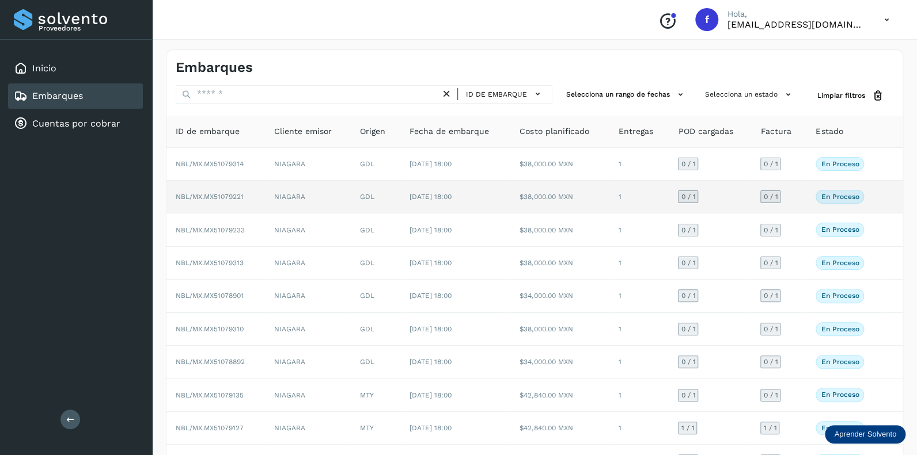
click at [691, 193] on span "0 / 1" at bounding box center [688, 196] width 14 height 7
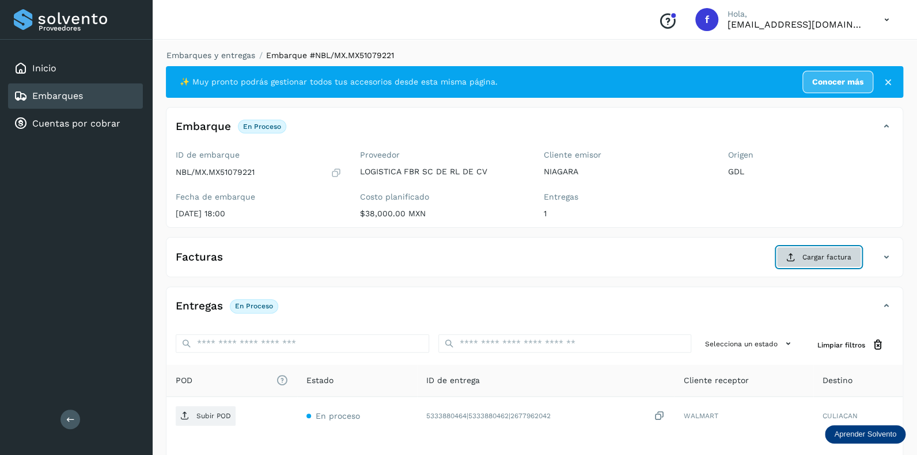
click at [802, 251] on button "Cargar factura" at bounding box center [818, 257] width 85 height 21
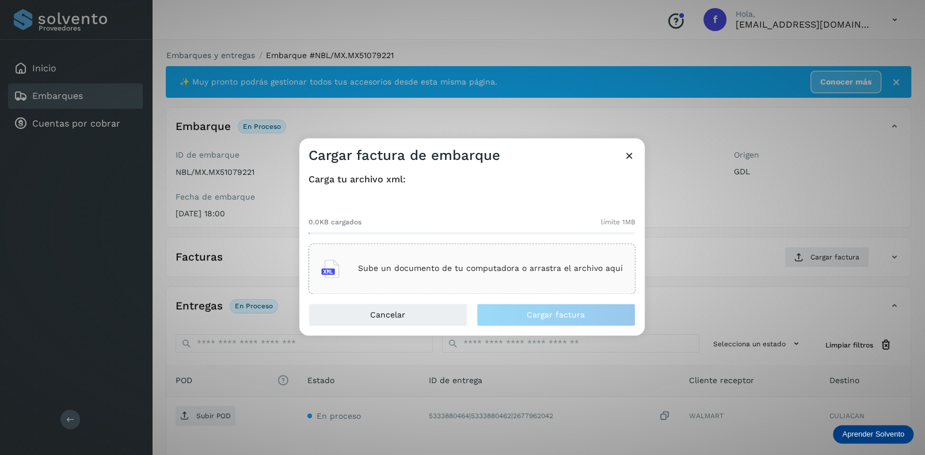
click at [381, 260] on div "Sube un documento de tu computadora o arrastra el archivo aquí" at bounding box center [472, 268] width 302 height 31
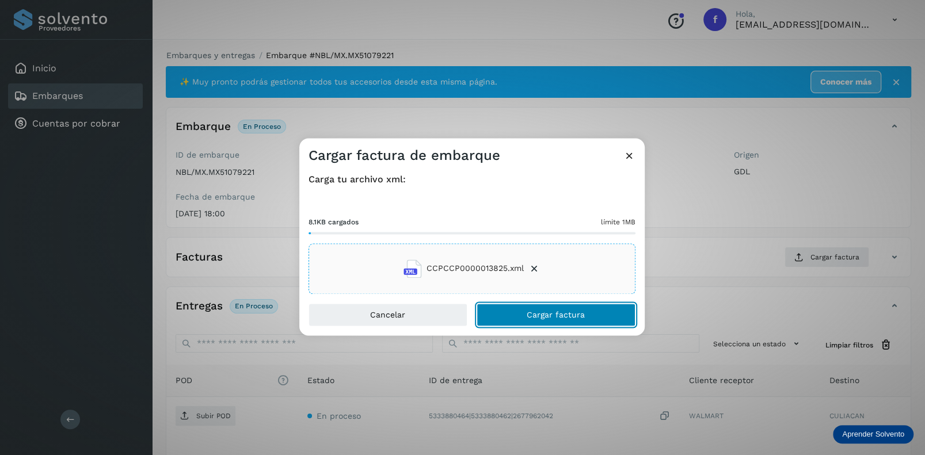
click at [545, 317] on span "Cargar factura" at bounding box center [556, 315] width 58 height 8
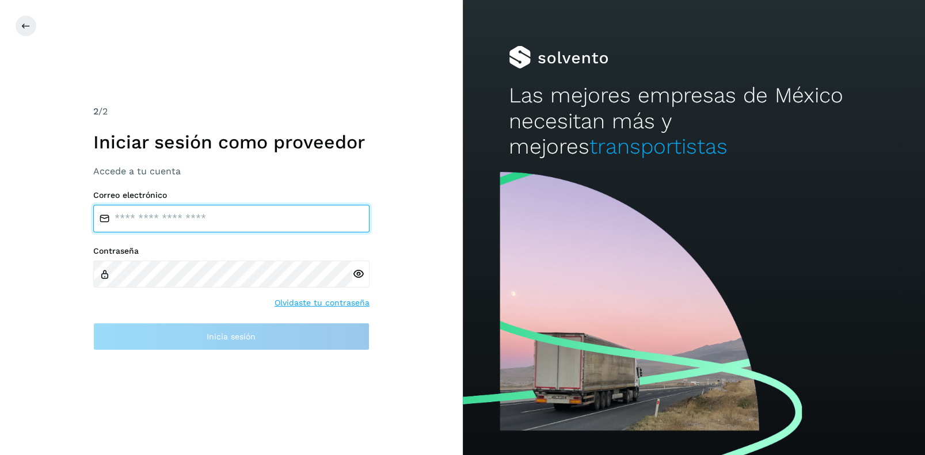
click at [158, 221] on input "email" at bounding box center [231, 219] width 276 height 28
type input "**********"
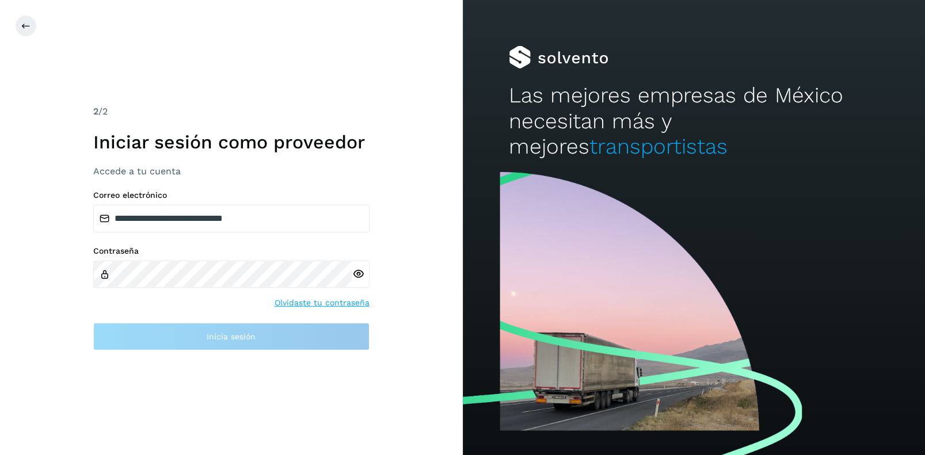
click at [358, 273] on icon at bounding box center [358, 274] width 12 height 12
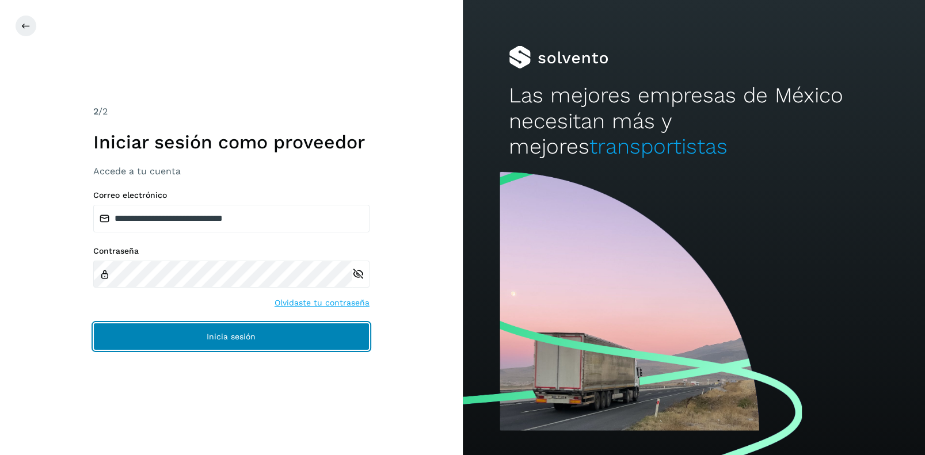
click at [233, 336] on span "Inicia sesión" at bounding box center [231, 337] width 49 height 8
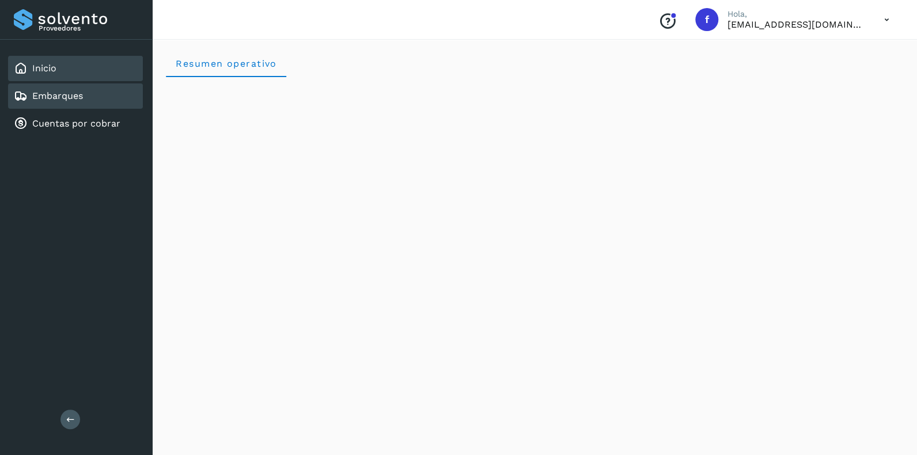
click at [54, 94] on link "Embarques" at bounding box center [57, 95] width 51 height 11
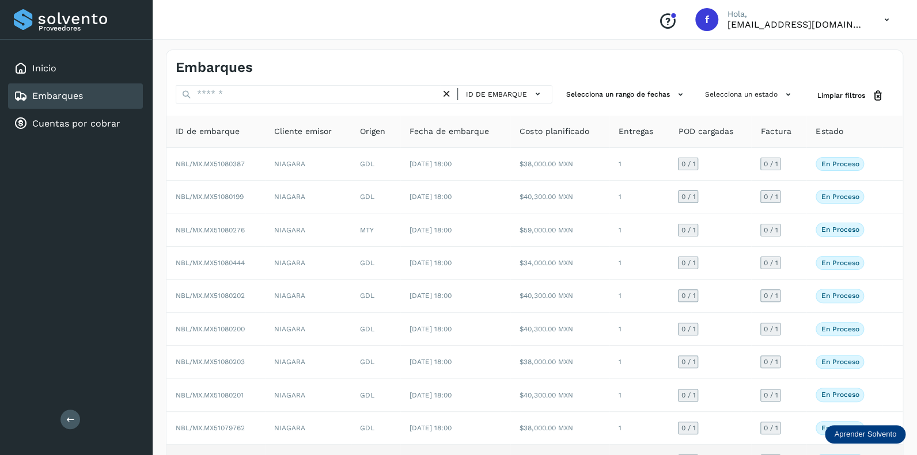
scroll to position [74, 0]
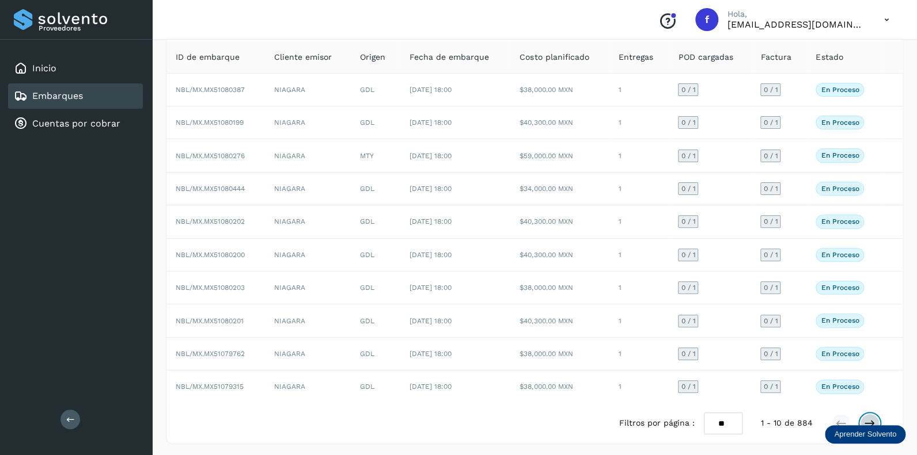
click at [870, 418] on icon at bounding box center [870, 424] width 12 height 12
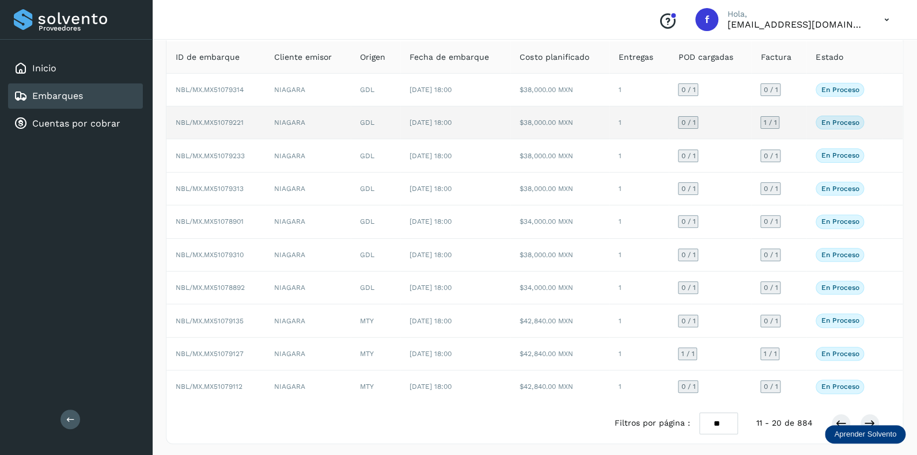
click at [683, 119] on span "0 / 1" at bounding box center [688, 122] width 14 height 7
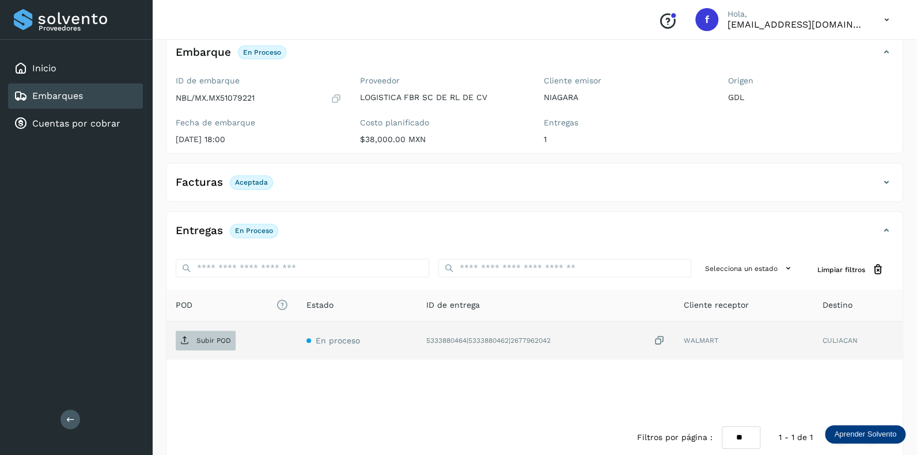
click at [211, 337] on p "Subir POD" at bounding box center [213, 341] width 35 height 8
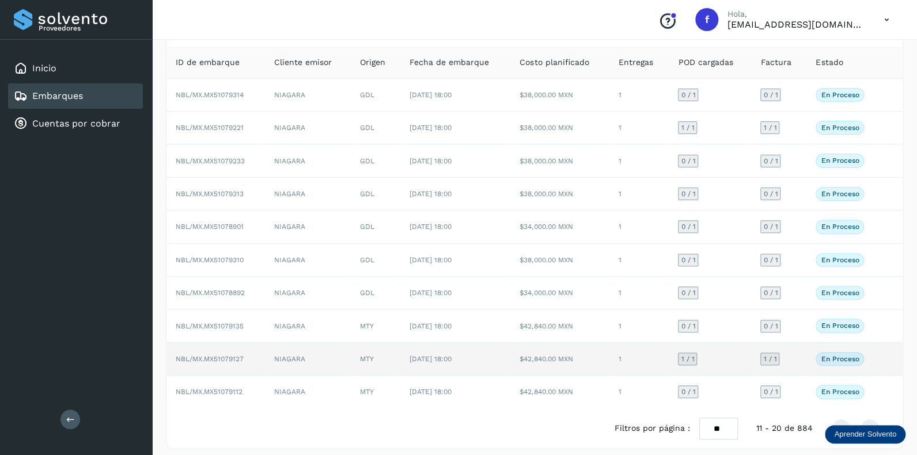
scroll to position [74, 0]
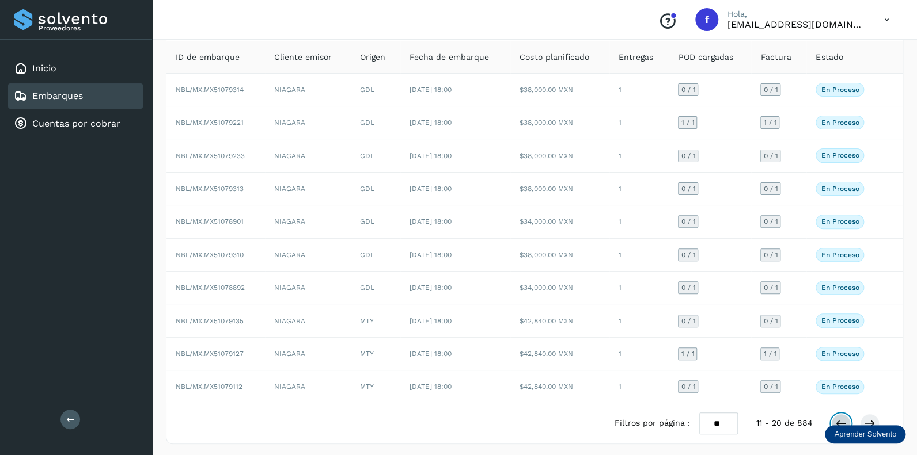
click at [840, 420] on icon at bounding box center [841, 424] width 12 height 12
click at [873, 419] on icon at bounding box center [870, 424] width 12 height 12
click at [870, 418] on icon at bounding box center [870, 424] width 12 height 12
click at [870, 420] on icon at bounding box center [870, 424] width 12 height 12
click at [868, 419] on icon at bounding box center [870, 424] width 12 height 12
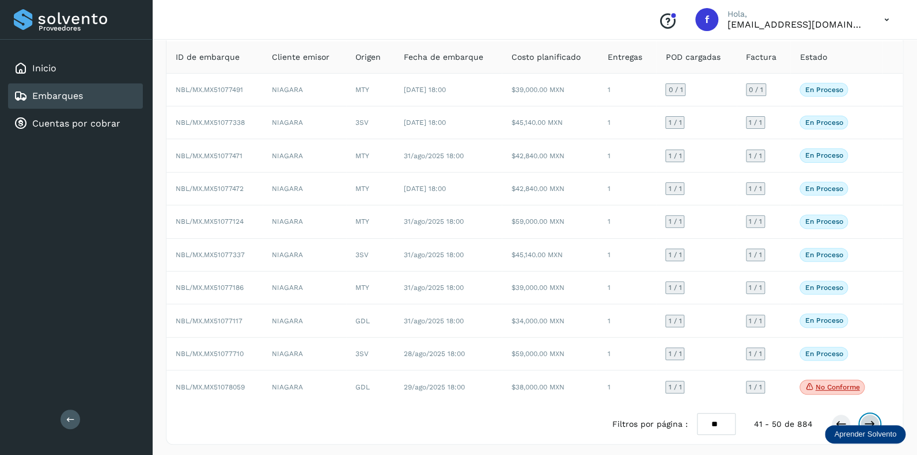
click at [865, 419] on icon at bounding box center [870, 425] width 12 height 12
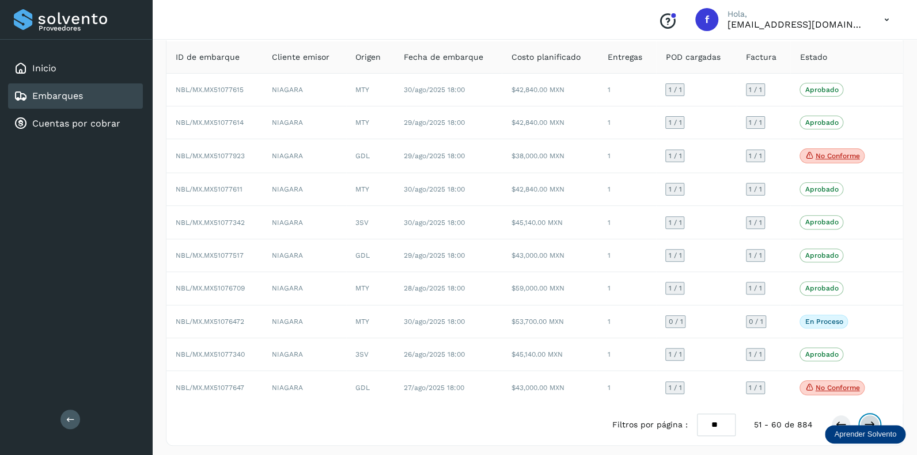
click at [868, 423] on icon at bounding box center [870, 425] width 12 height 12
click at [869, 419] on icon at bounding box center [870, 425] width 12 height 12
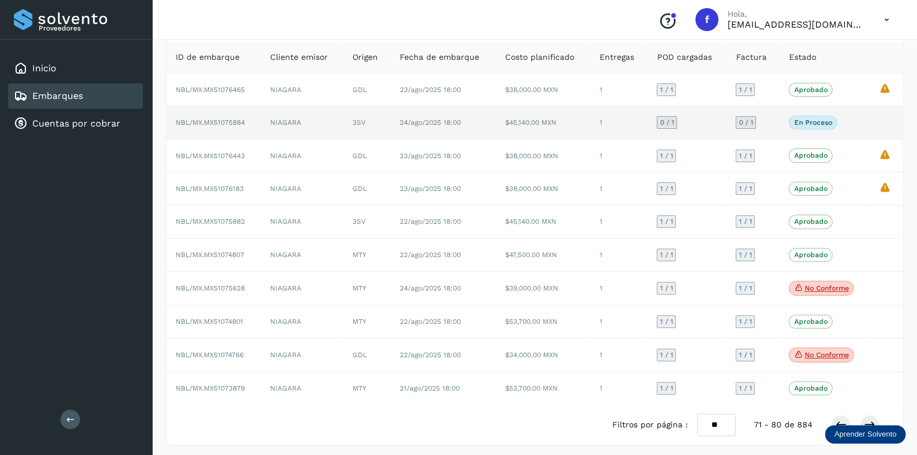
click at [667, 120] on span "0 / 1" at bounding box center [666, 122] width 14 height 7
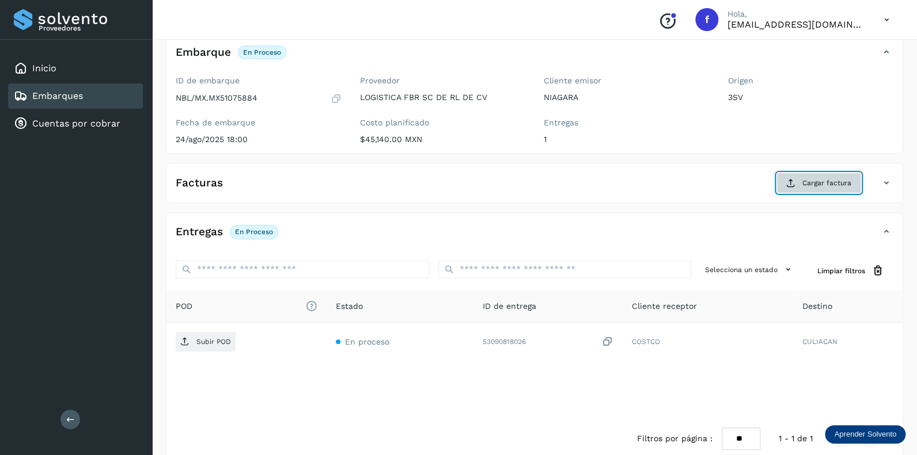
click at [809, 179] on span "Cargar factura" at bounding box center [826, 183] width 49 height 10
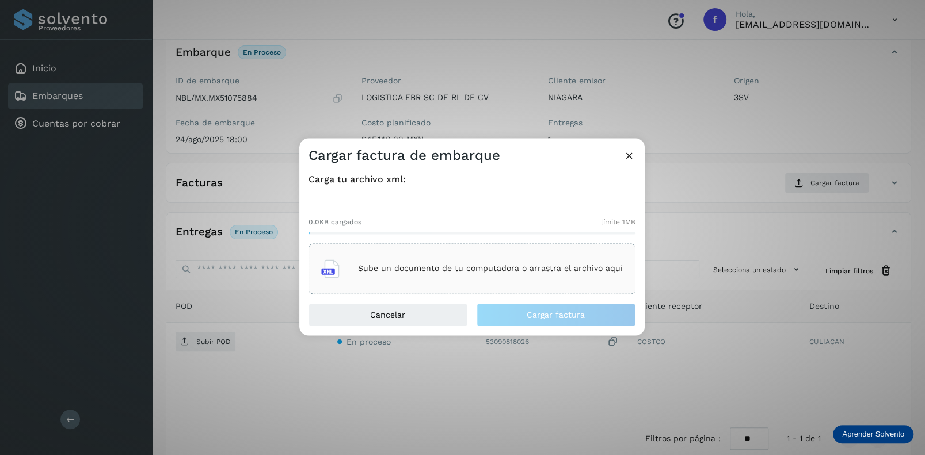
click at [429, 266] on p "Sube un documento de tu computadora o arrastra el archivo aquí" at bounding box center [490, 269] width 265 height 10
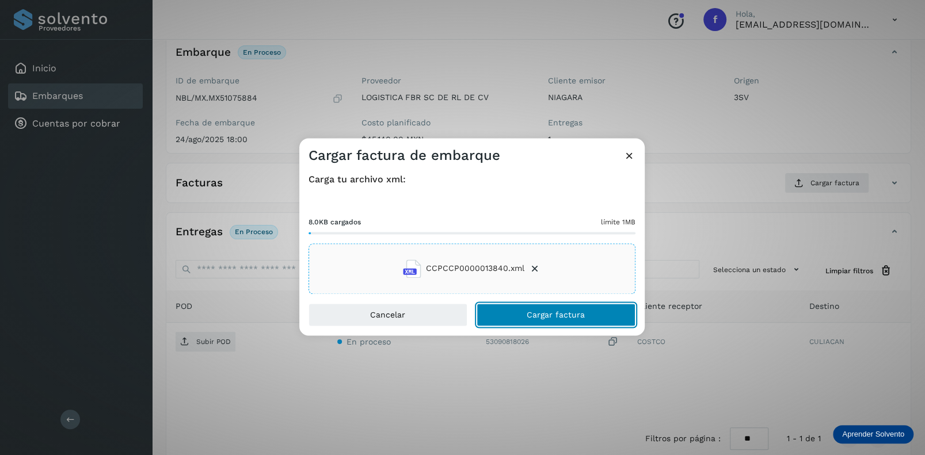
click at [531, 311] on span "Cargar factura" at bounding box center [556, 315] width 58 height 8
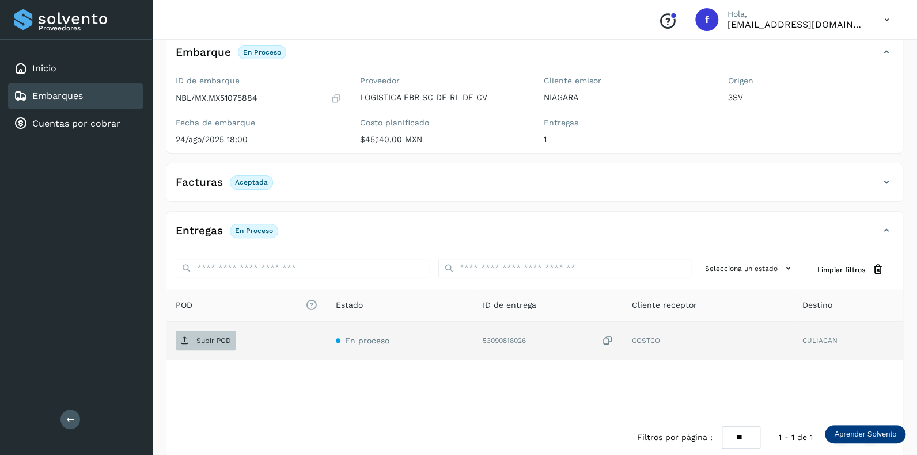
click at [217, 338] on p "Subir POD" at bounding box center [213, 341] width 35 height 8
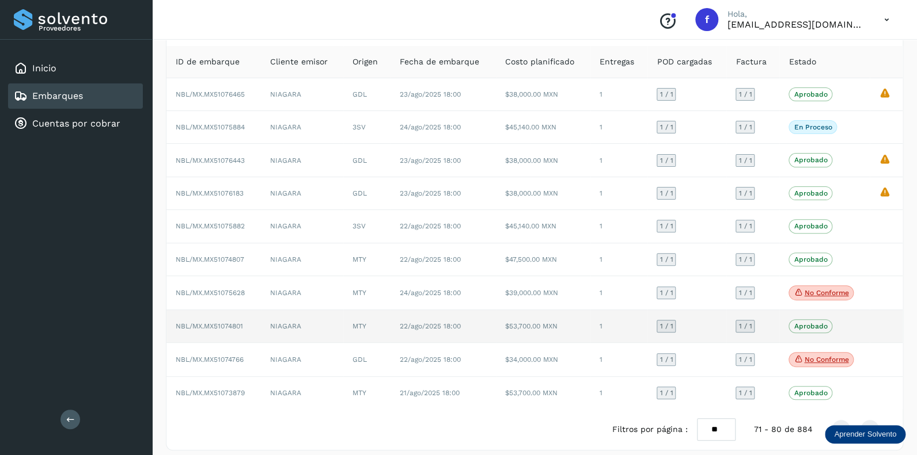
scroll to position [76, 0]
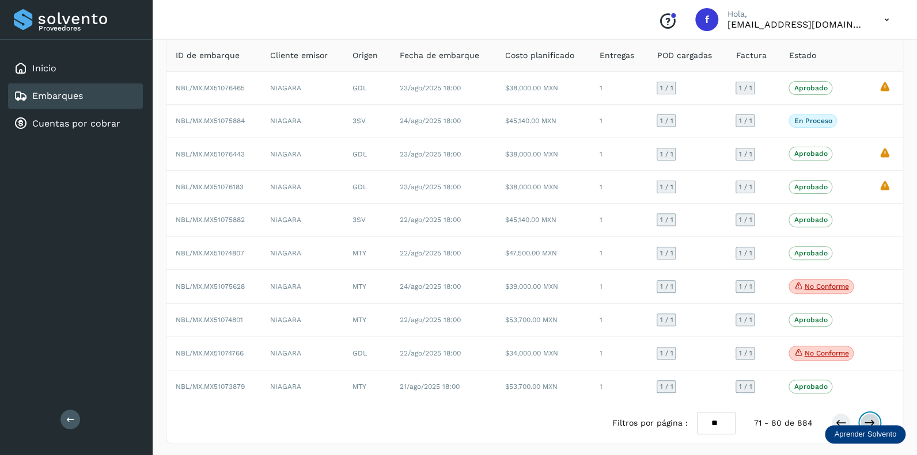
click at [872, 417] on icon at bounding box center [870, 423] width 12 height 12
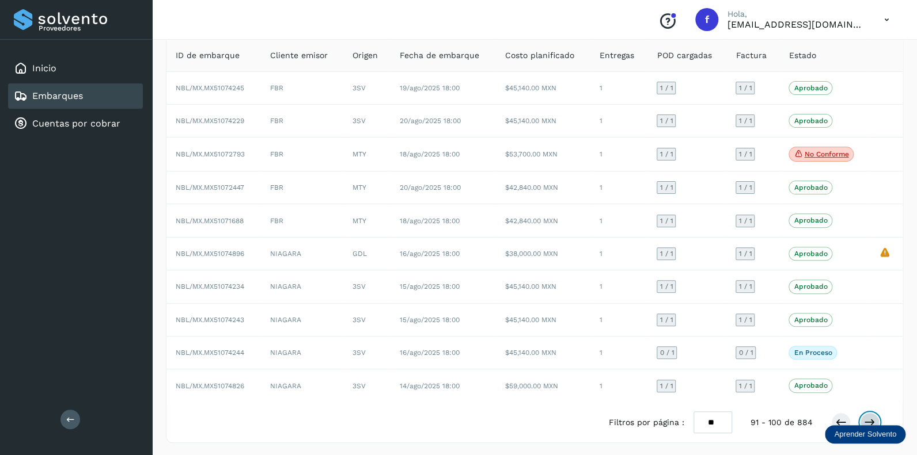
scroll to position [75, 0]
click at [873, 417] on icon at bounding box center [870, 423] width 12 height 12
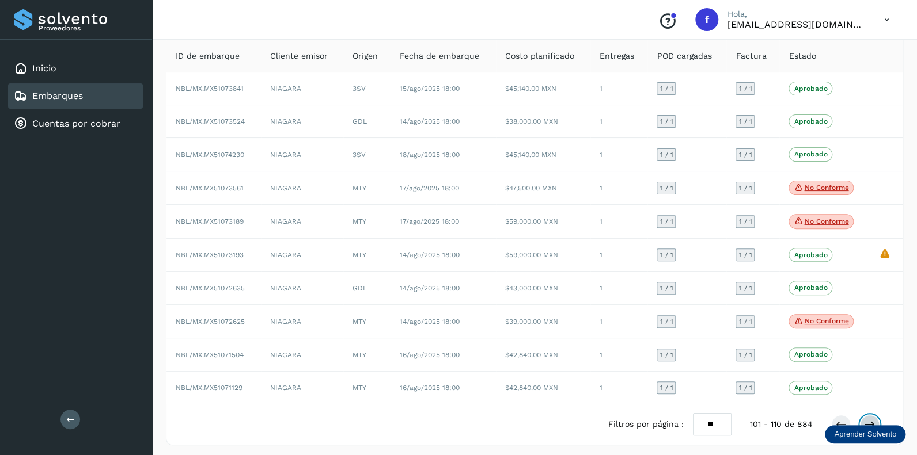
scroll to position [76, 0]
click at [837, 420] on icon at bounding box center [841, 425] width 12 height 12
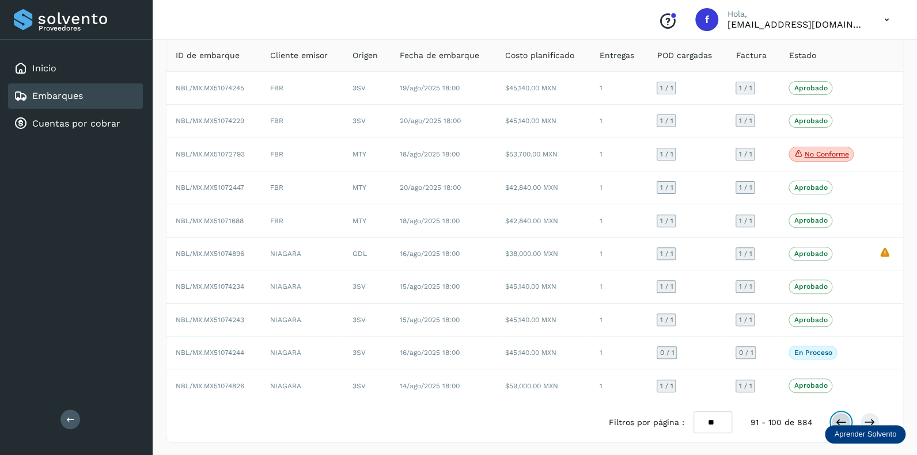
scroll to position [75, 0]
click at [837, 420] on icon at bounding box center [841, 423] width 12 height 12
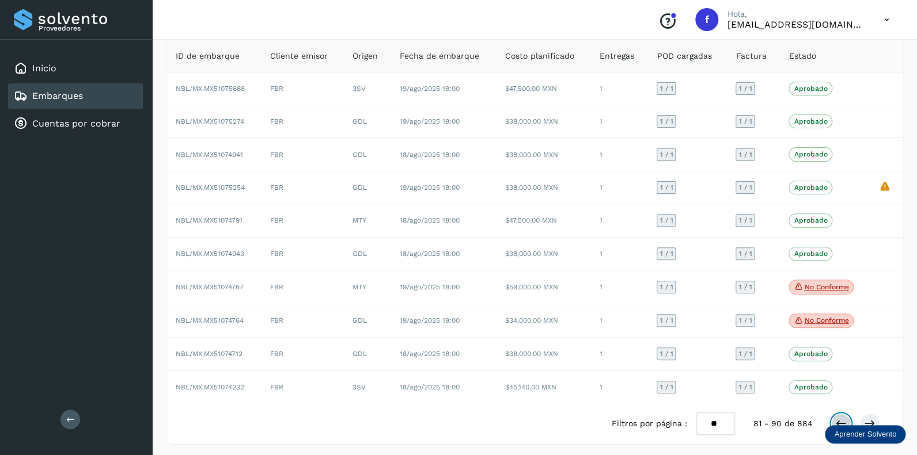
scroll to position [76, 0]
click at [837, 420] on icon at bounding box center [841, 423] width 12 height 12
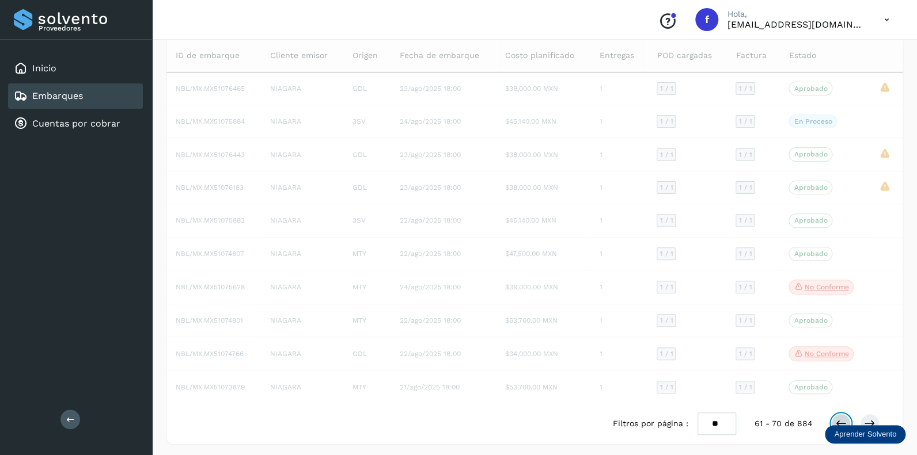
scroll to position [75, 0]
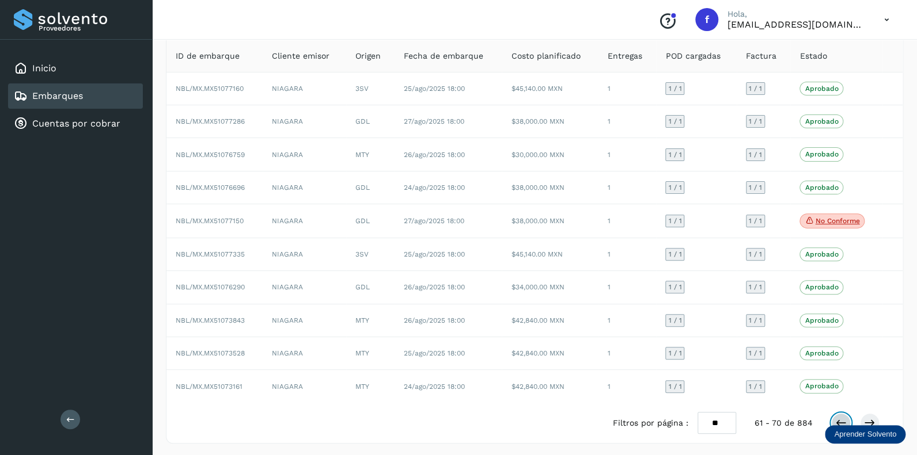
click at [837, 420] on icon at bounding box center [841, 423] width 12 height 12
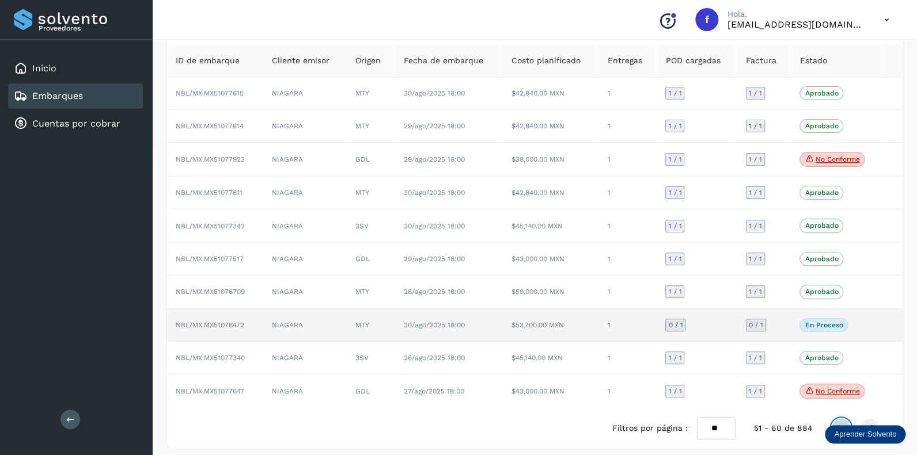
scroll to position [76, 0]
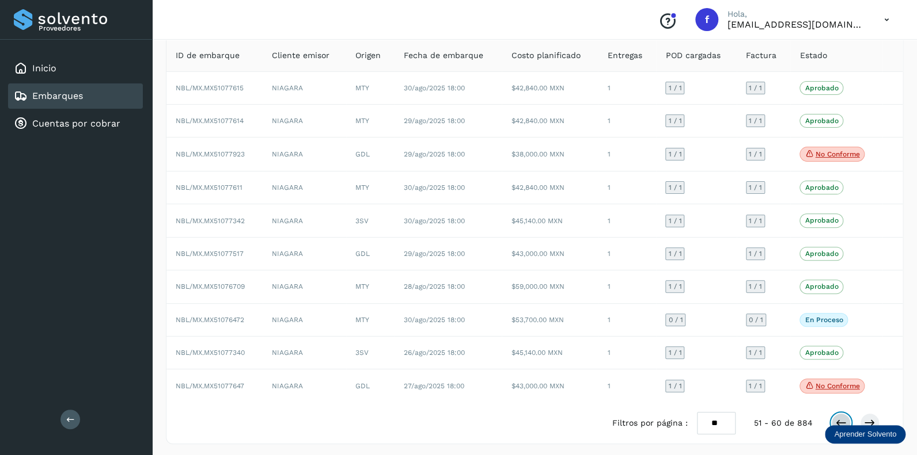
click at [839, 418] on icon at bounding box center [841, 423] width 12 height 12
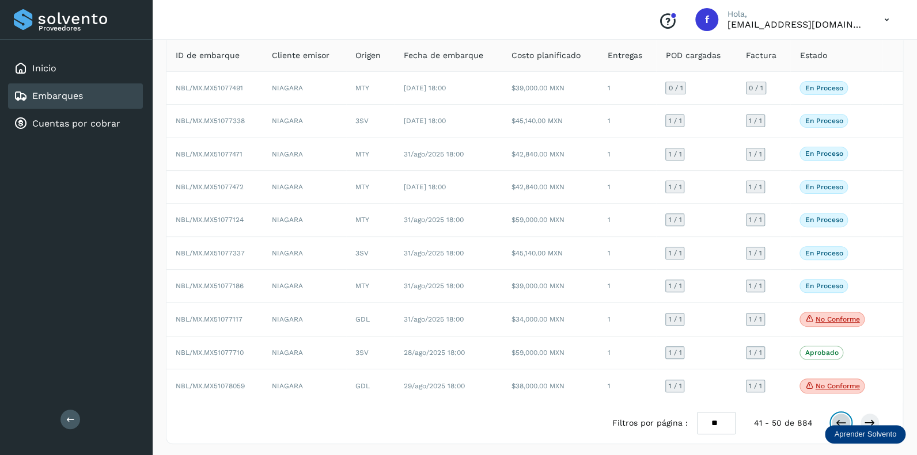
click at [837, 417] on icon at bounding box center [841, 423] width 12 height 12
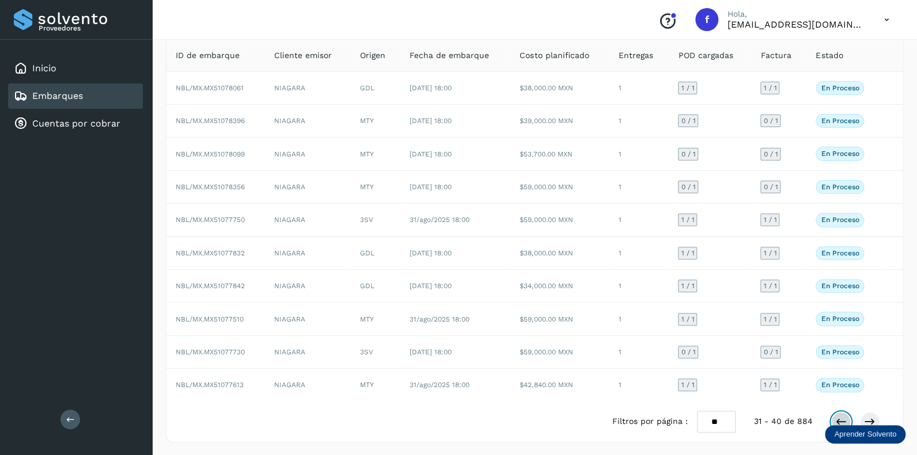
scroll to position [74, 0]
click at [837, 418] on icon at bounding box center [841, 424] width 12 height 12
click at [840, 418] on icon at bounding box center [841, 424] width 12 height 12
click at [843, 418] on icon at bounding box center [841, 424] width 12 height 12
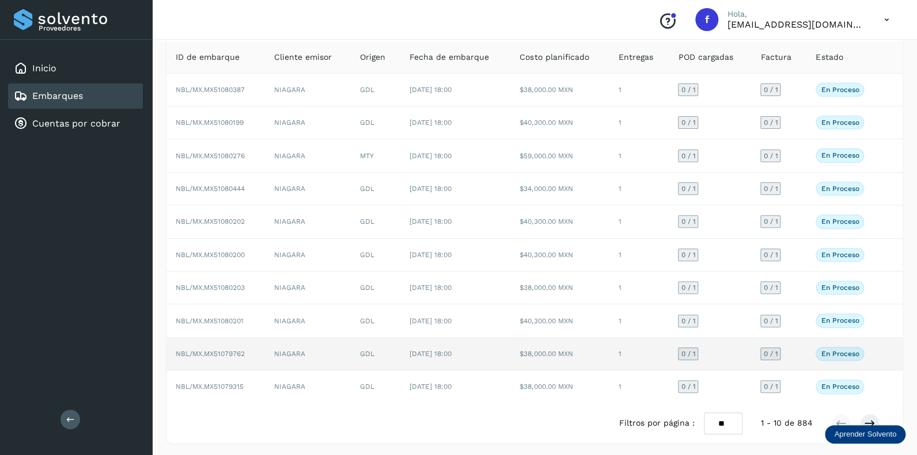
click at [691, 351] on span "0 / 1" at bounding box center [688, 354] width 14 height 7
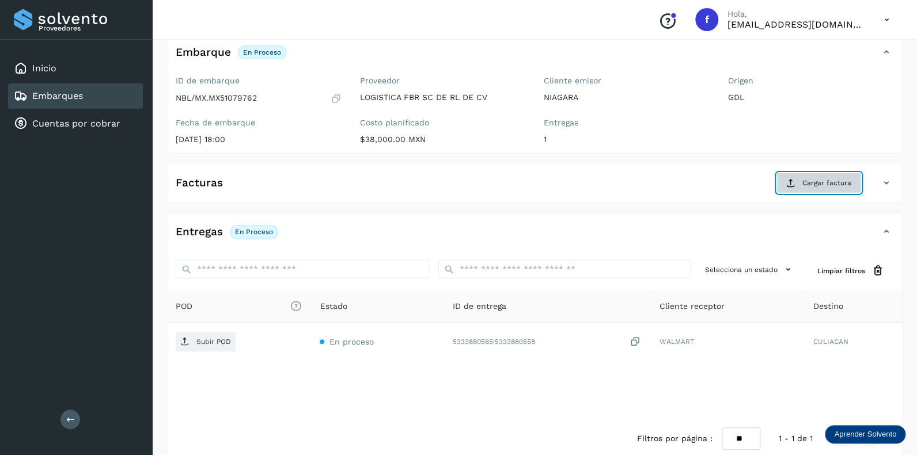
click at [823, 181] on span "Cargar factura" at bounding box center [826, 183] width 49 height 10
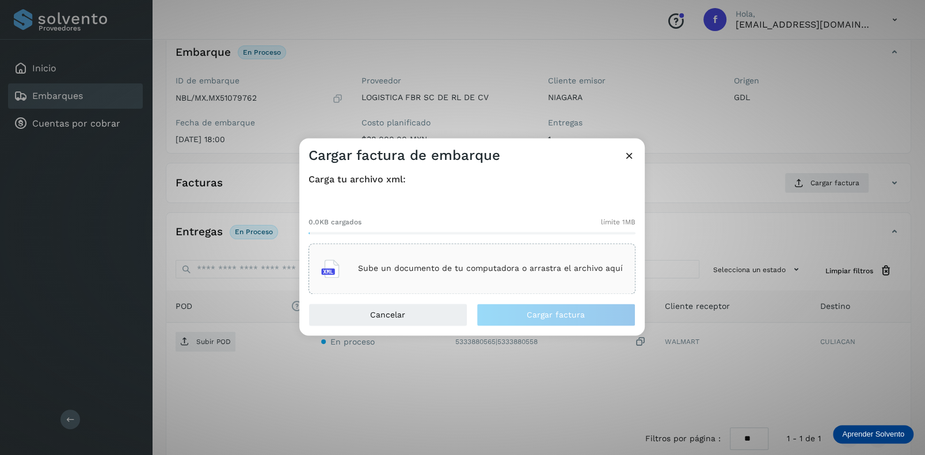
click at [396, 261] on div "Sube un documento de tu computadora o arrastra el archivo aquí" at bounding box center [472, 268] width 302 height 31
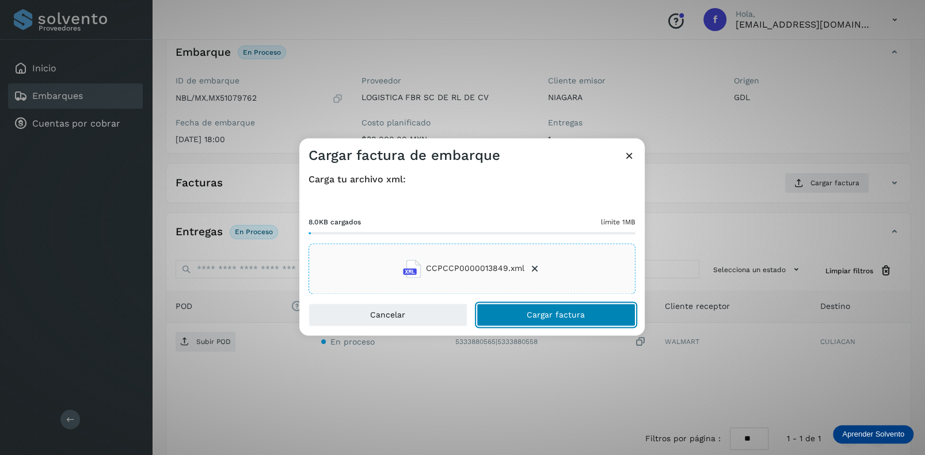
click at [541, 314] on span "Cargar factura" at bounding box center [556, 315] width 58 height 8
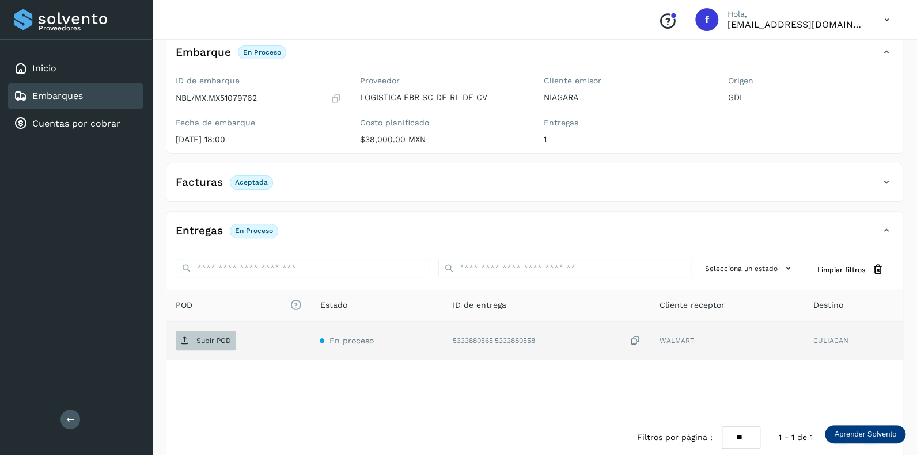
click at [221, 342] on p "Subir POD" at bounding box center [213, 341] width 35 height 8
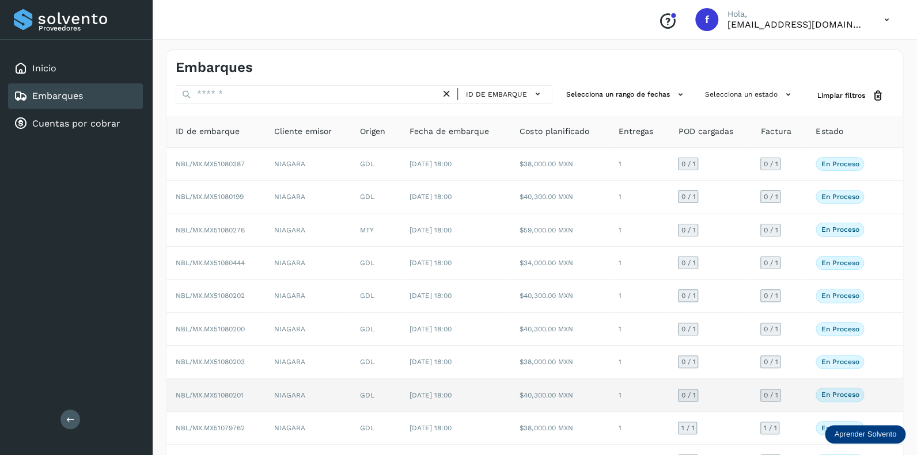
scroll to position [74, 0]
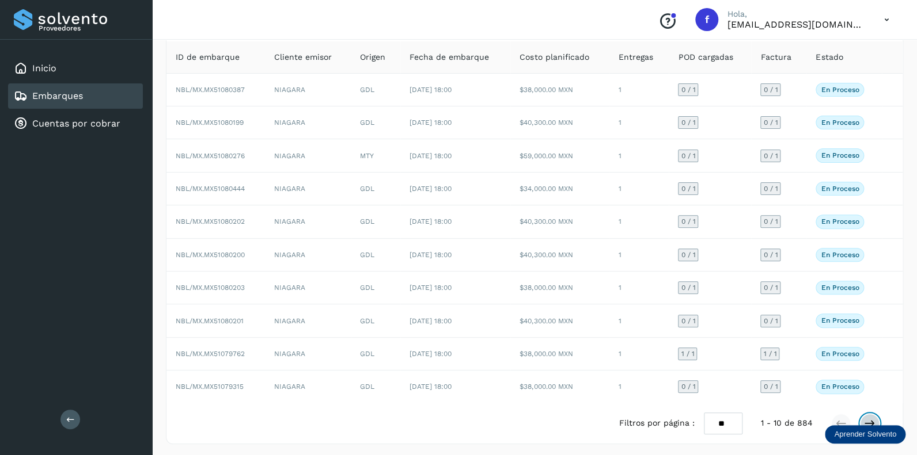
click at [867, 418] on icon at bounding box center [870, 424] width 12 height 12
click at [865, 418] on icon at bounding box center [870, 424] width 12 height 12
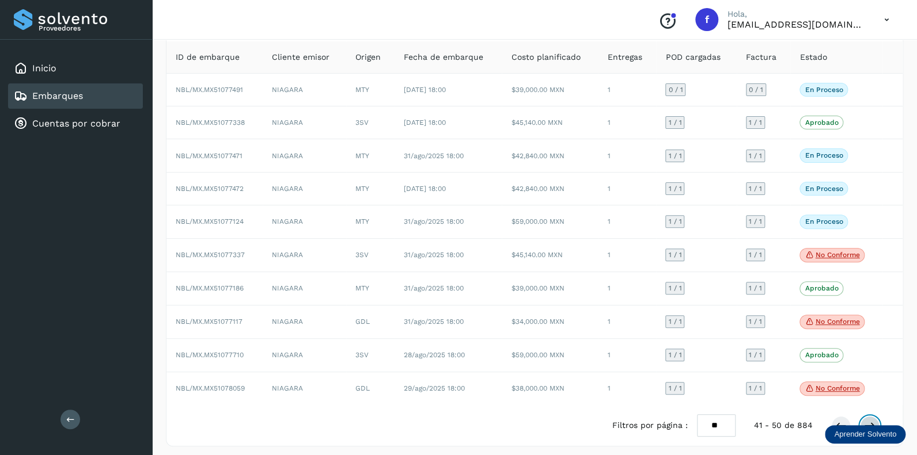
click at [864, 420] on icon at bounding box center [870, 426] width 12 height 12
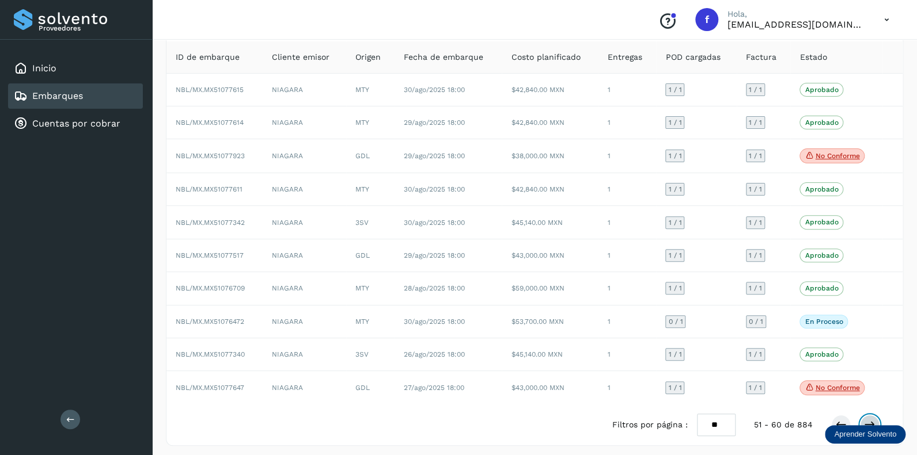
click at [864, 419] on icon at bounding box center [870, 425] width 12 height 12
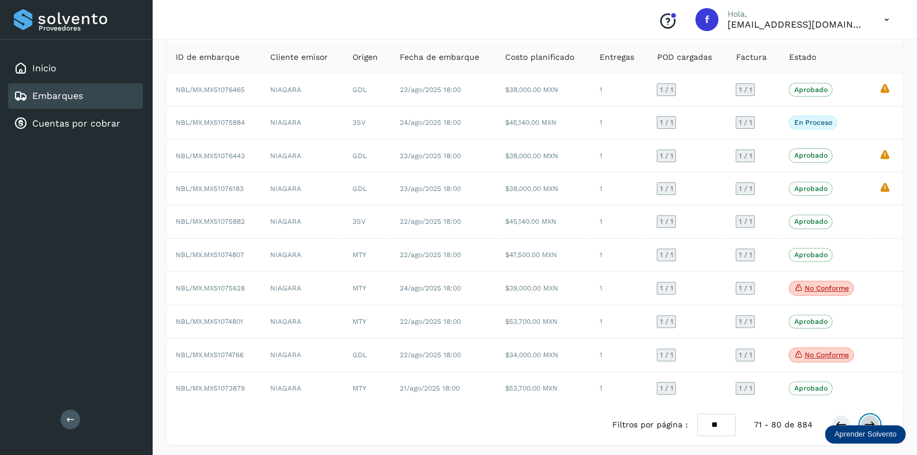
click at [864, 419] on icon at bounding box center [870, 425] width 12 height 12
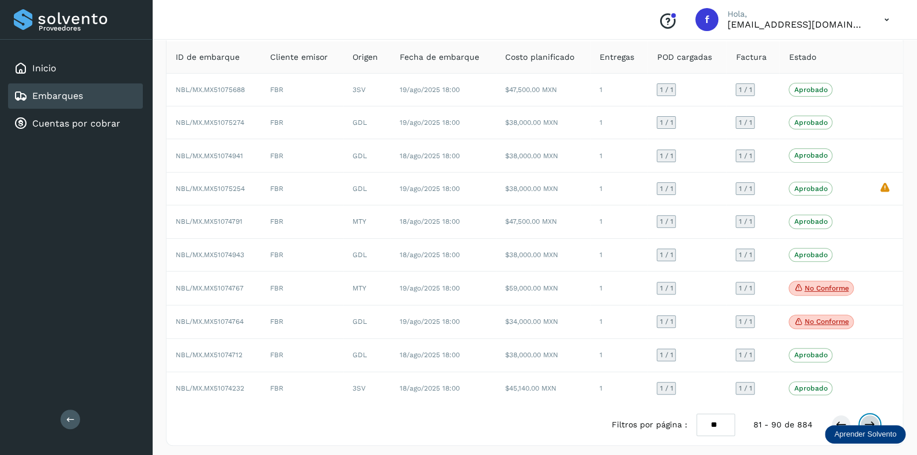
click at [864, 419] on icon at bounding box center [870, 425] width 12 height 12
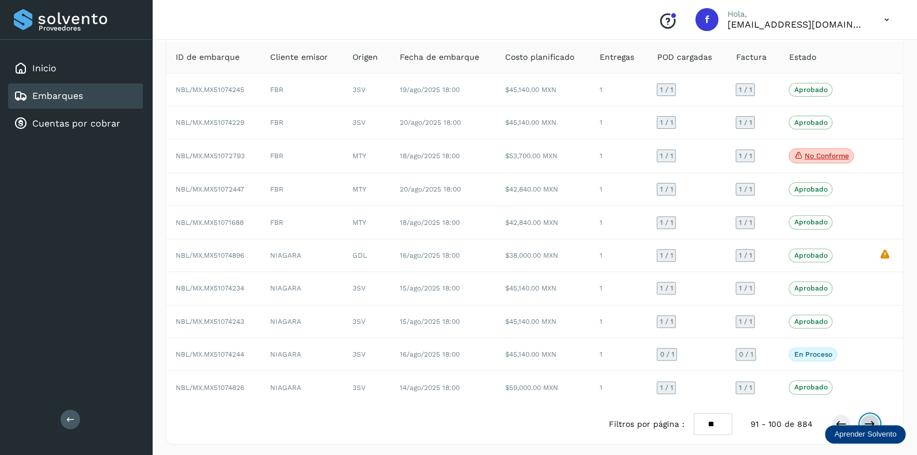
click at [864, 419] on icon at bounding box center [870, 425] width 12 height 12
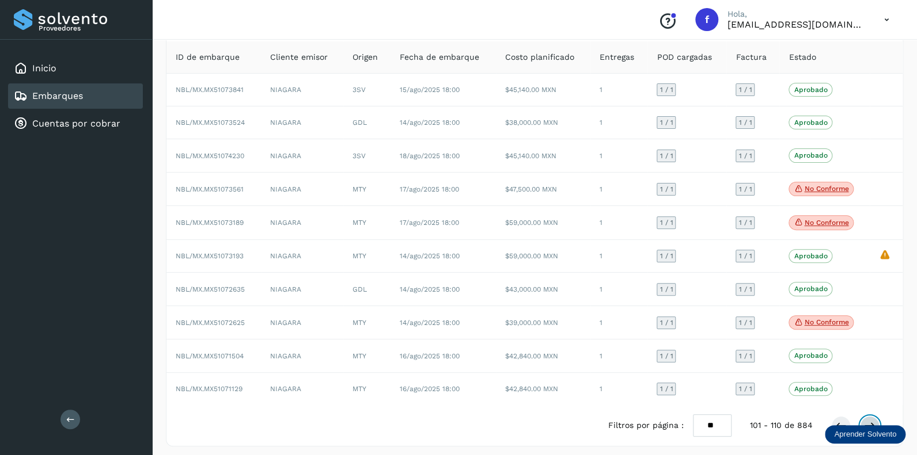
click at [867, 420] on icon at bounding box center [870, 426] width 12 height 12
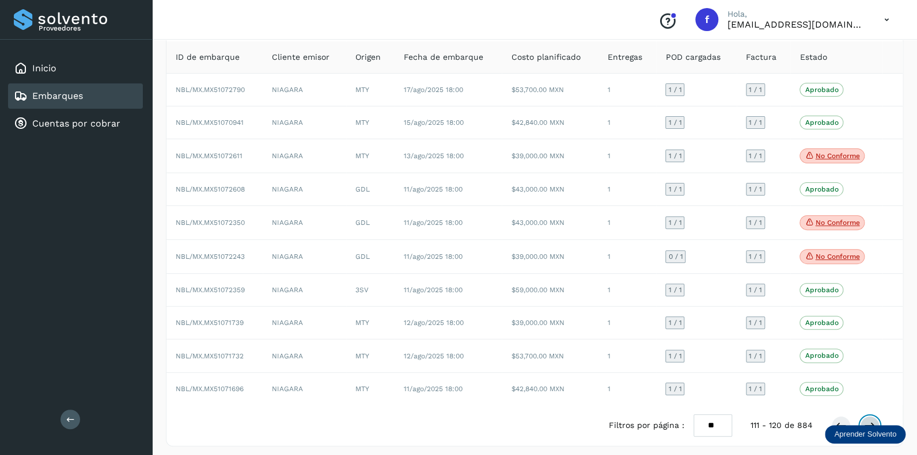
click at [868, 417] on button at bounding box center [870, 426] width 20 height 20
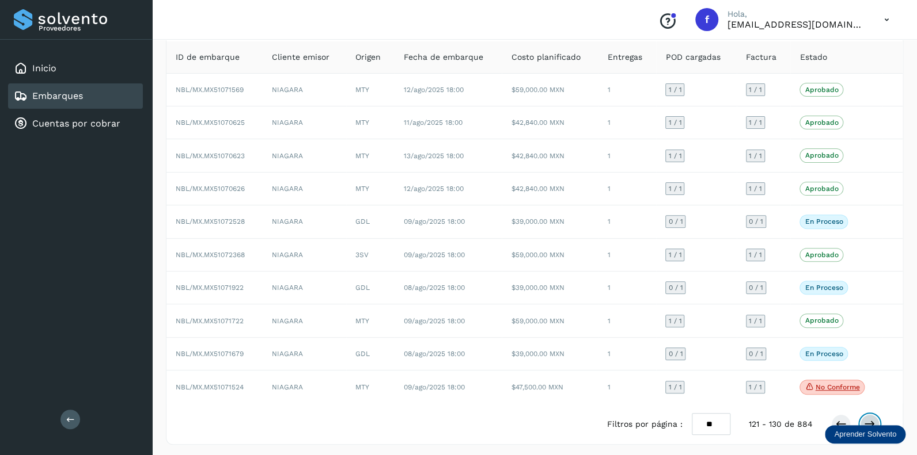
click at [868, 419] on icon at bounding box center [870, 425] width 12 height 12
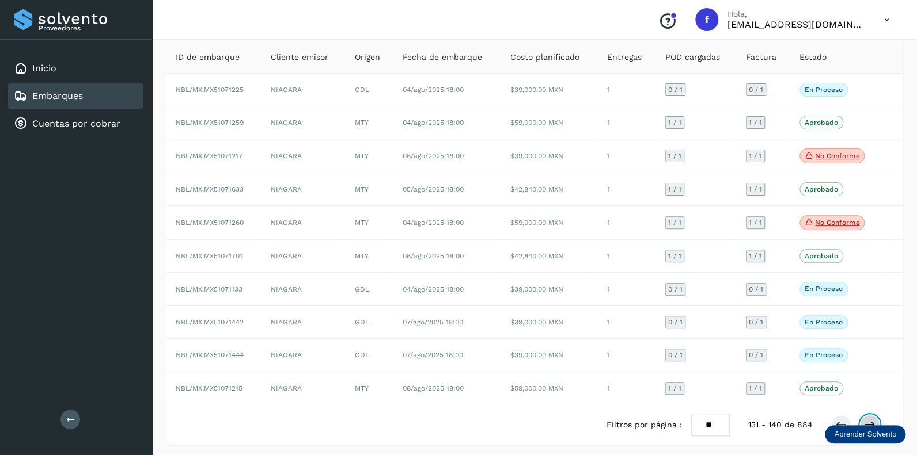
click at [868, 419] on icon at bounding box center [870, 425] width 12 height 12
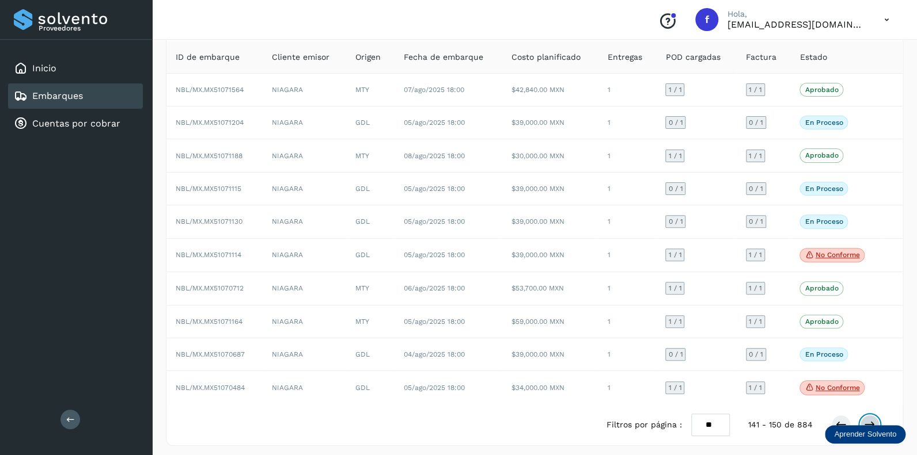
click at [868, 419] on icon at bounding box center [870, 425] width 12 height 12
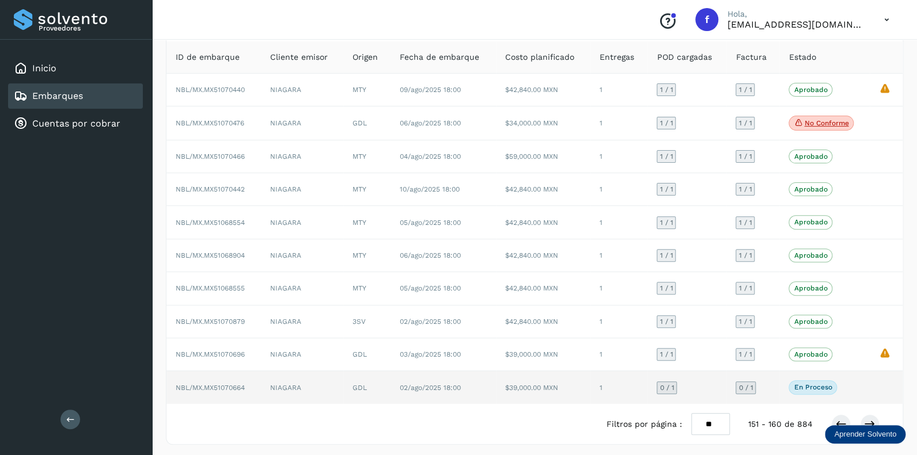
click at [673, 385] on span "0 / 1" at bounding box center [666, 388] width 14 height 7
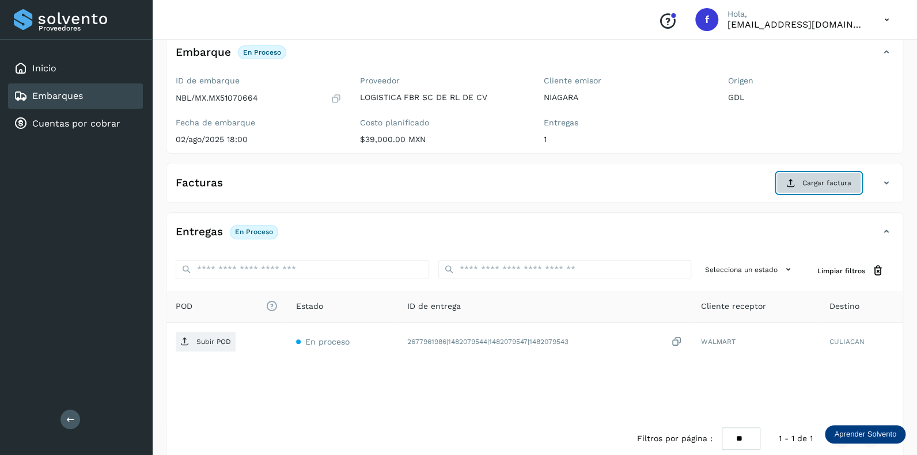
click at [811, 181] on span "Cargar factura" at bounding box center [826, 183] width 49 height 10
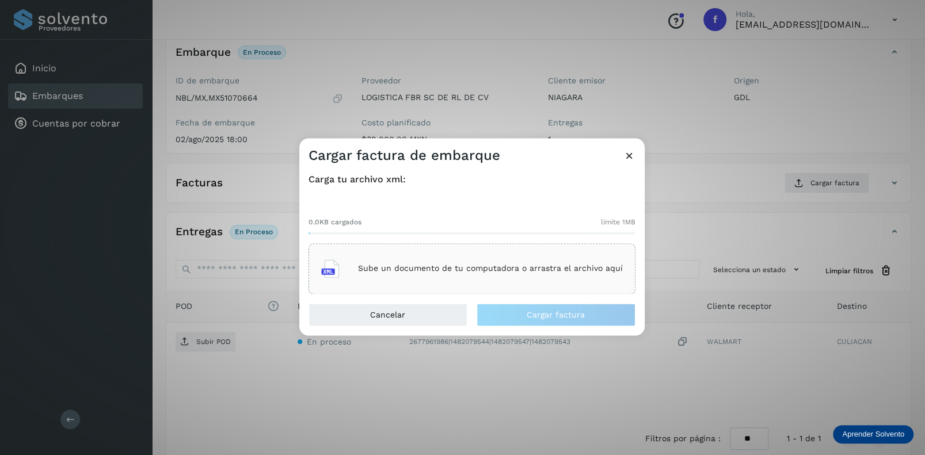
click at [475, 272] on p "Sube un documento de tu computadora o arrastra el archivo aquí" at bounding box center [490, 269] width 265 height 10
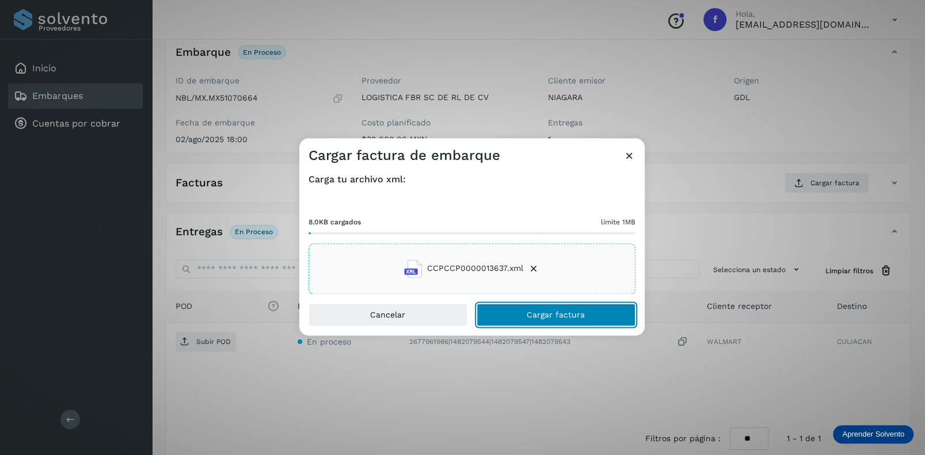
click at [553, 311] on span "Cargar factura" at bounding box center [556, 315] width 58 height 8
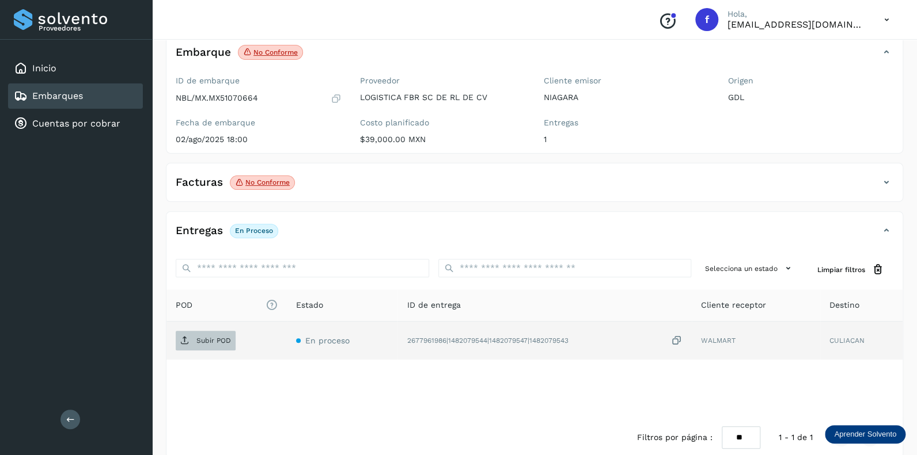
click at [203, 339] on p "Subir POD" at bounding box center [213, 341] width 35 height 8
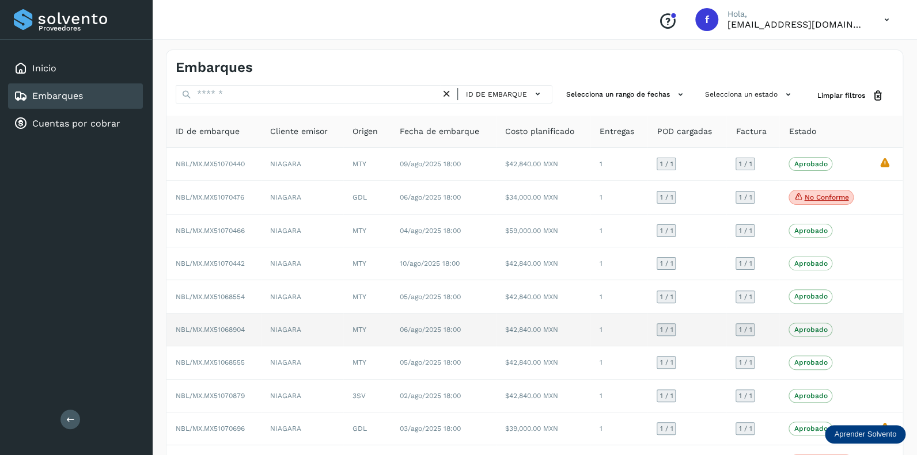
scroll to position [57, 0]
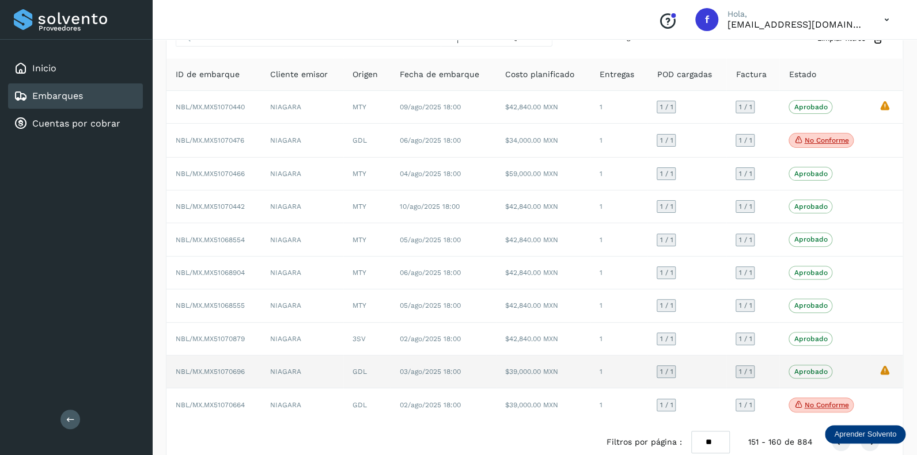
click at [667, 368] on span "1 / 1" at bounding box center [665, 371] width 13 height 7
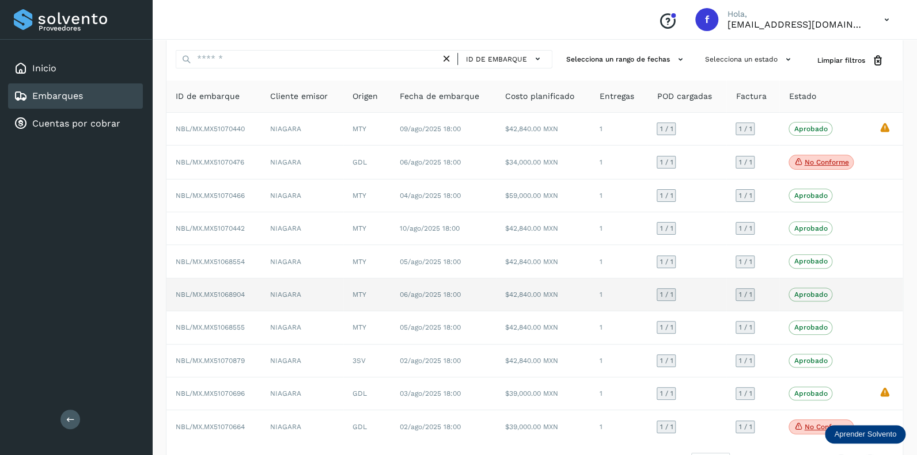
scroll to position [76, 0]
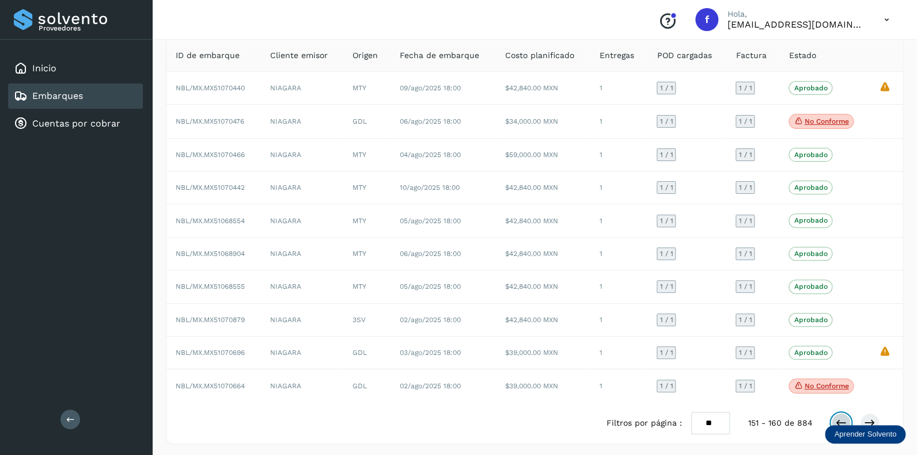
click at [841, 422] on icon at bounding box center [841, 423] width 12 height 12
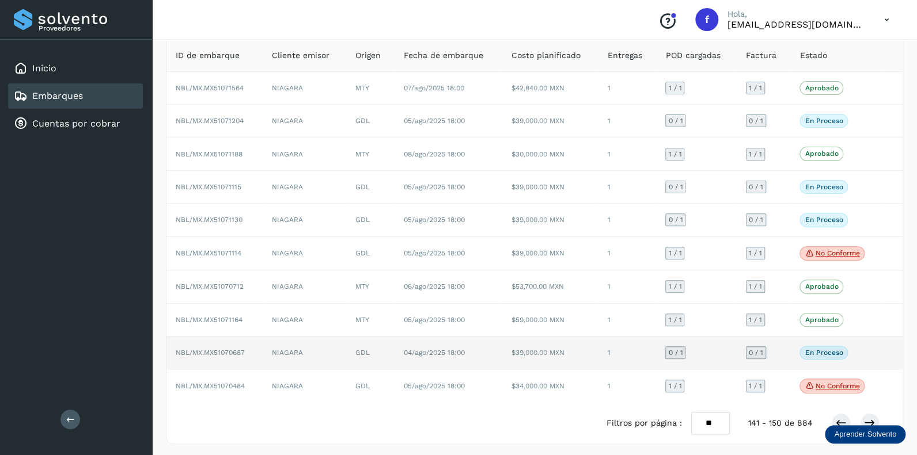
click at [674, 349] on span "0 / 1" at bounding box center [675, 352] width 14 height 7
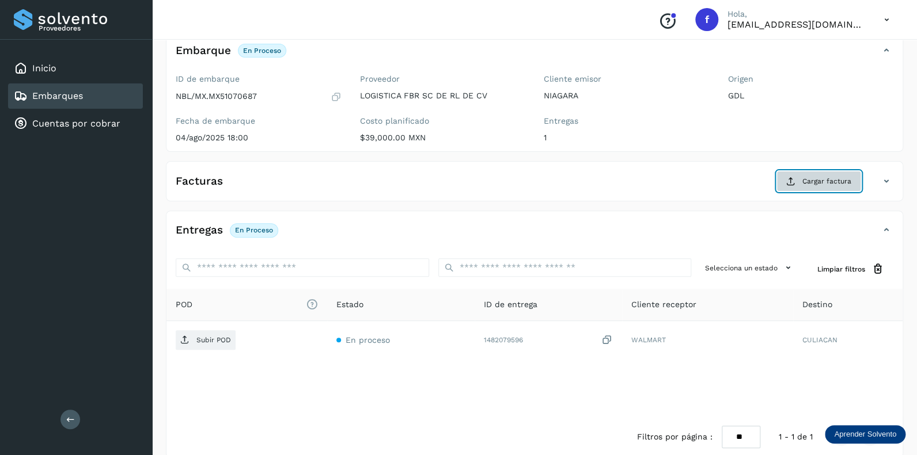
click at [812, 178] on span "Cargar factura" at bounding box center [826, 181] width 49 height 10
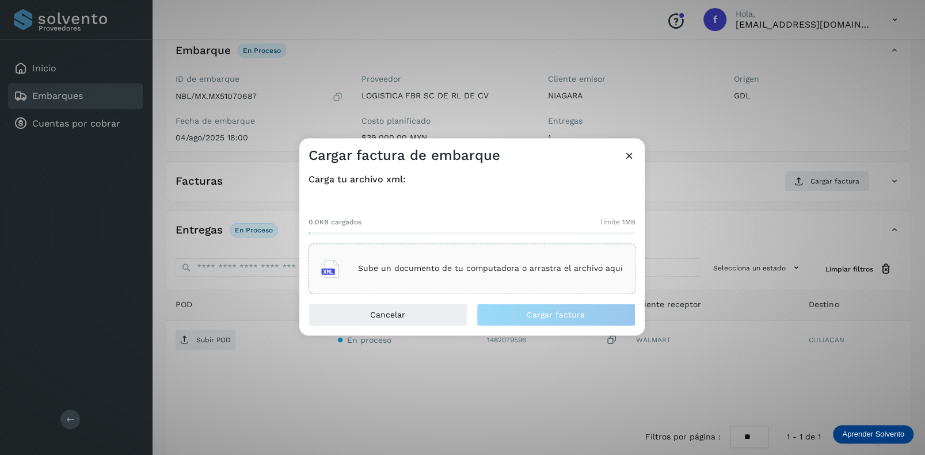
click at [411, 269] on p "Sube un documento de tu computadora o arrastra el archivo aquí" at bounding box center [490, 269] width 265 height 10
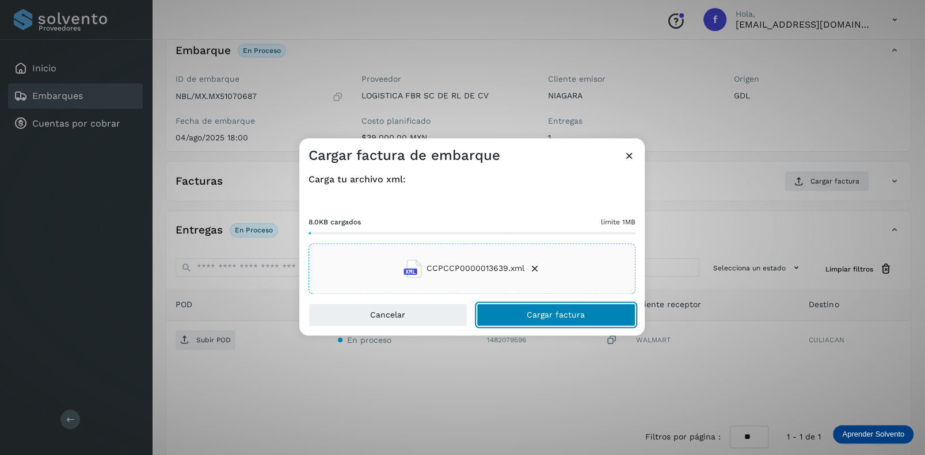
click at [545, 318] on span "Cargar factura" at bounding box center [556, 315] width 58 height 8
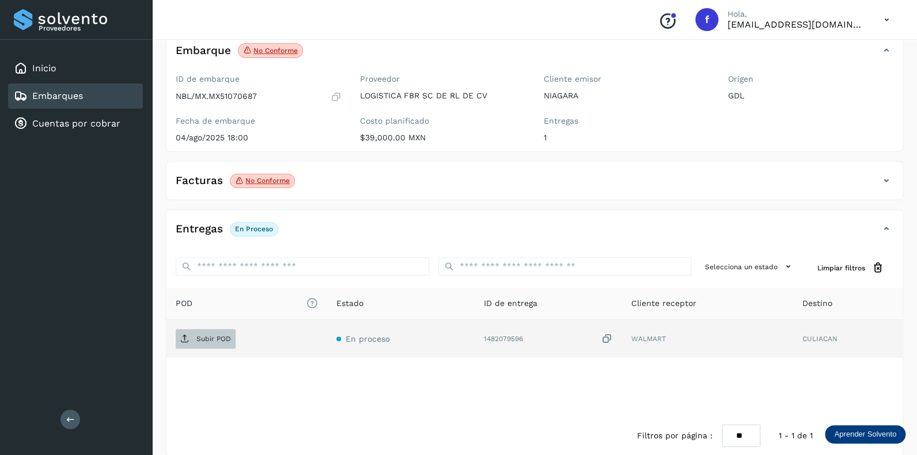
click at [214, 336] on p "Subir POD" at bounding box center [213, 339] width 35 height 8
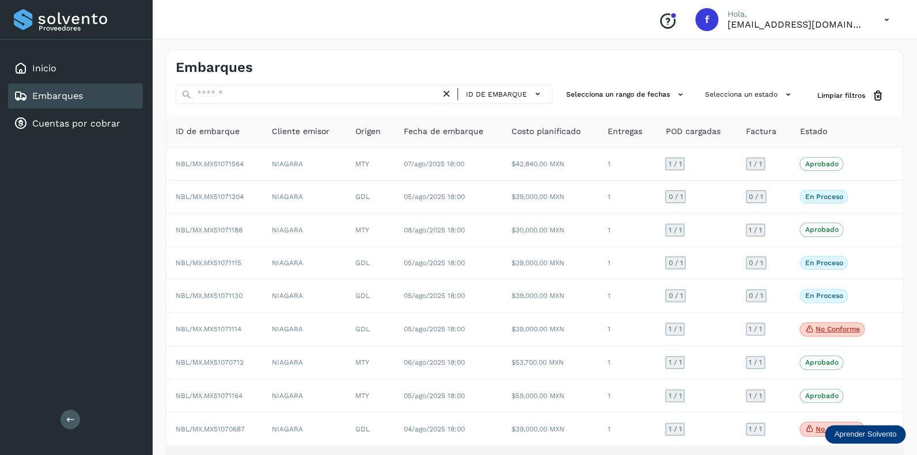
scroll to position [77, 0]
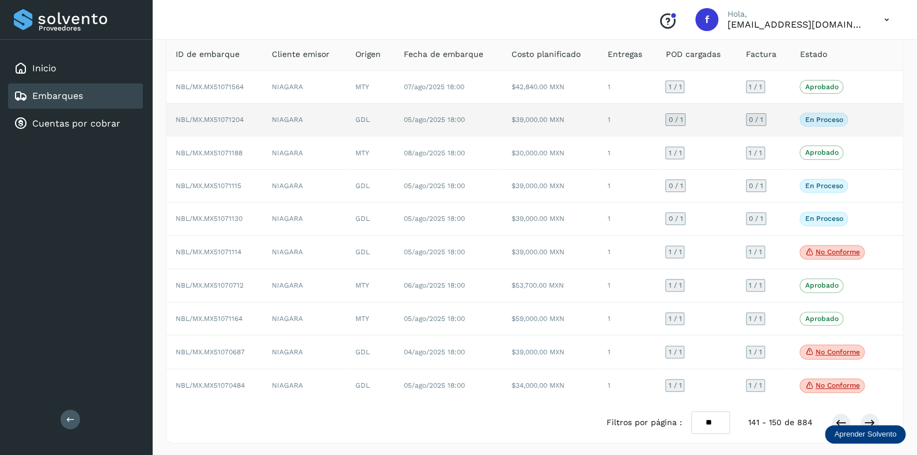
click at [676, 117] on span "0 / 1" at bounding box center [675, 119] width 14 height 7
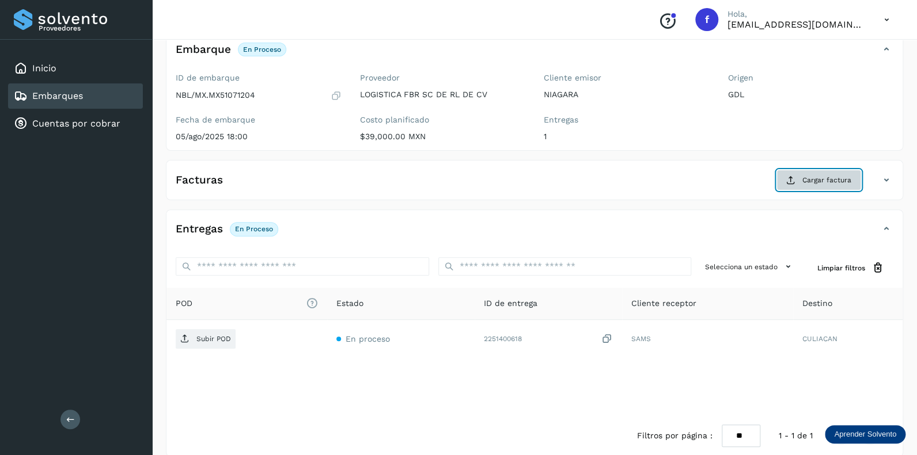
click at [829, 175] on span "Cargar factura" at bounding box center [826, 180] width 49 height 10
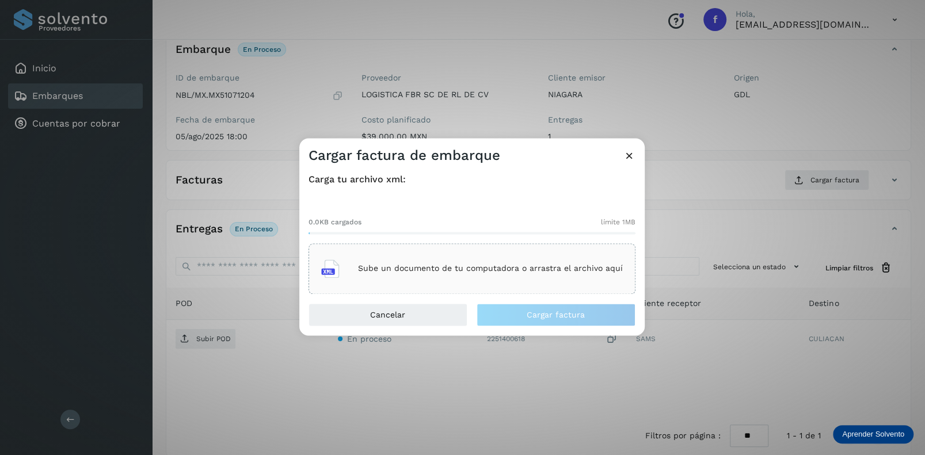
click at [419, 260] on div "Sube un documento de tu computadora o arrastra el archivo aquí" at bounding box center [472, 268] width 302 height 31
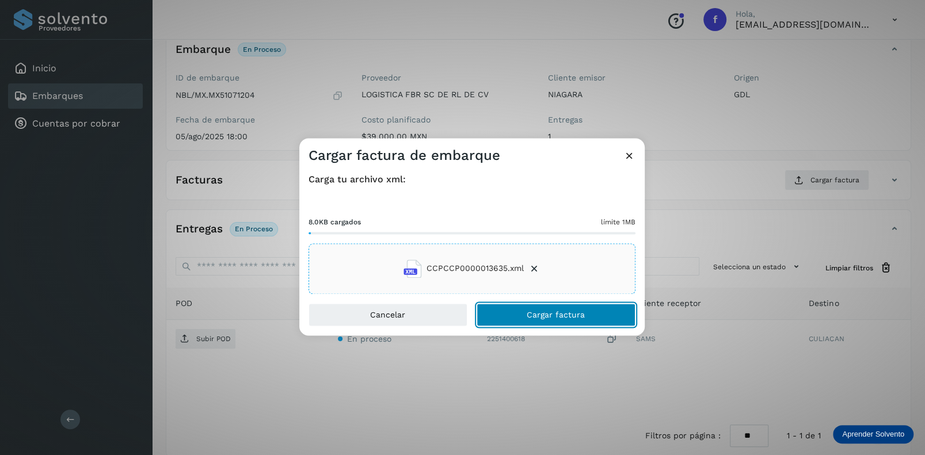
click at [557, 313] on span "Cargar factura" at bounding box center [556, 315] width 58 height 8
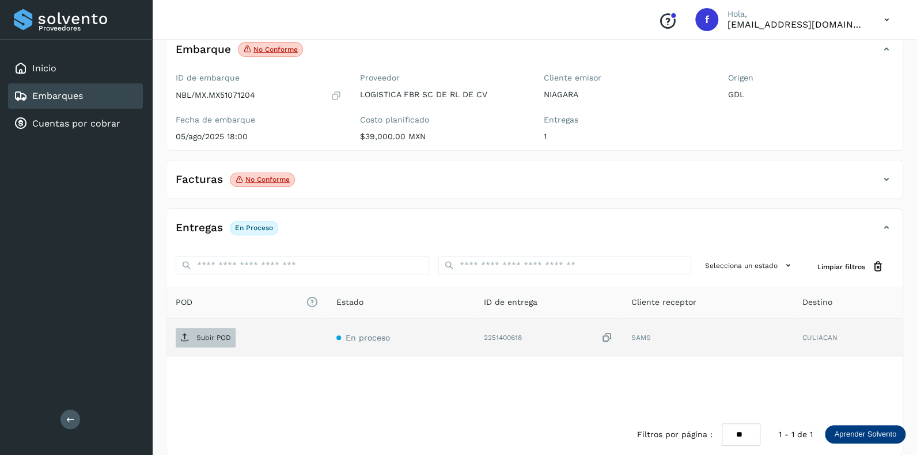
click at [202, 330] on span "Subir POD" at bounding box center [206, 338] width 60 height 18
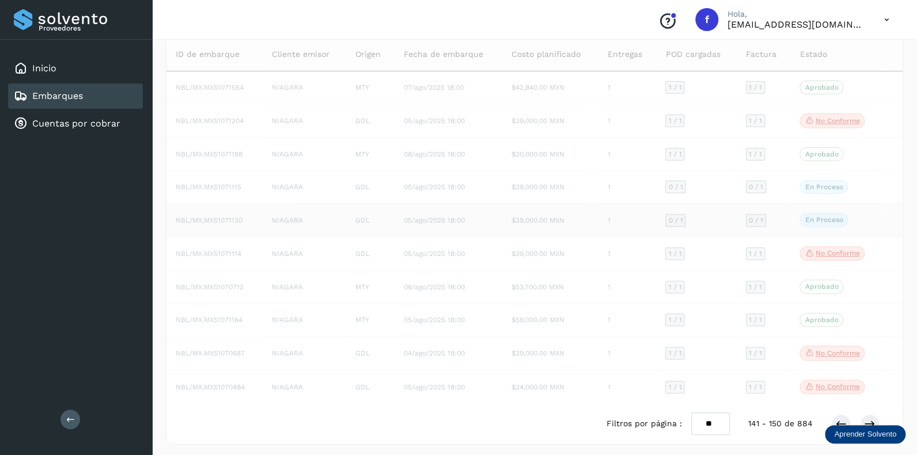
click at [677, 217] on span "0 / 1" at bounding box center [675, 220] width 14 height 7
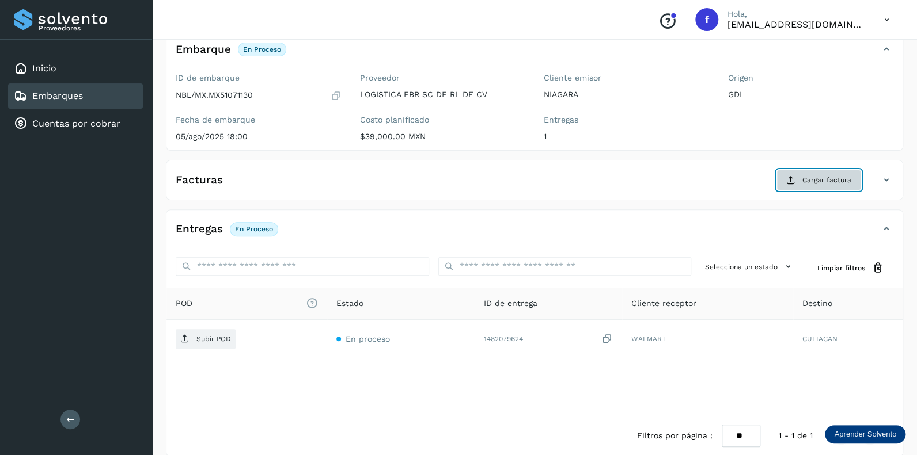
click at [819, 176] on span "Cargar factura" at bounding box center [826, 180] width 49 height 10
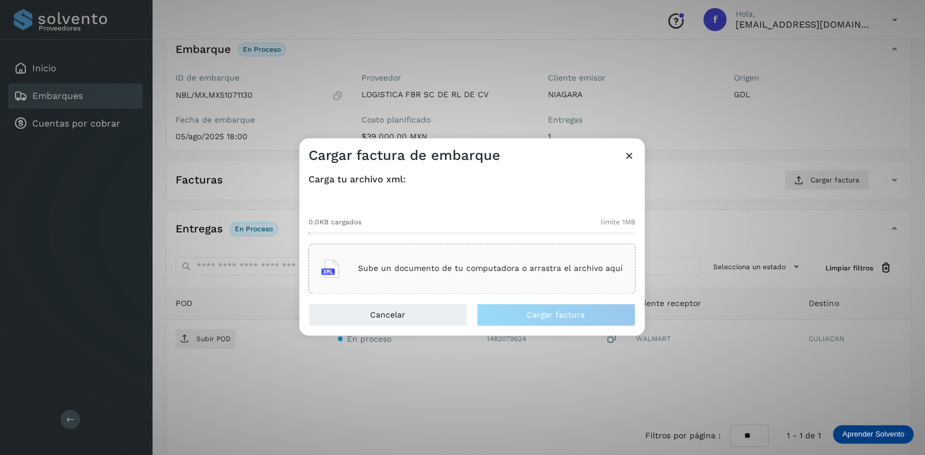
click at [401, 263] on div "Sube un documento de tu computadora o arrastra el archivo aquí" at bounding box center [472, 268] width 302 height 31
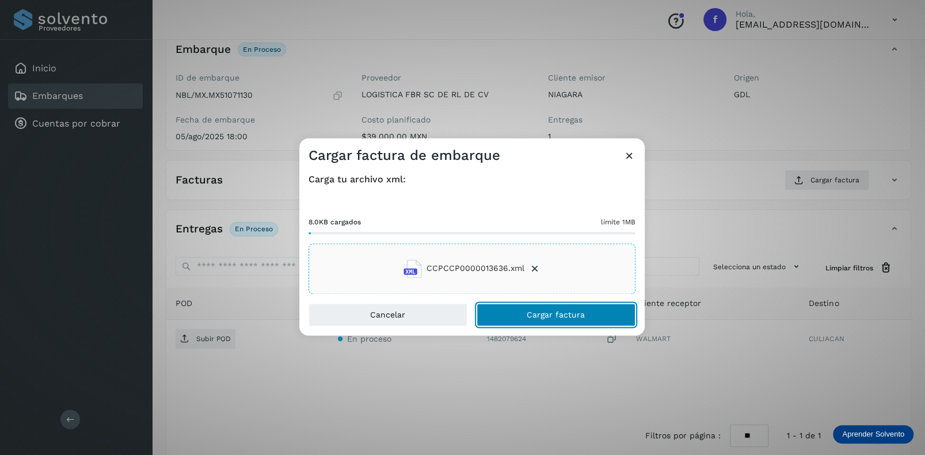
click at [539, 313] on span "Cargar factura" at bounding box center [556, 315] width 58 height 8
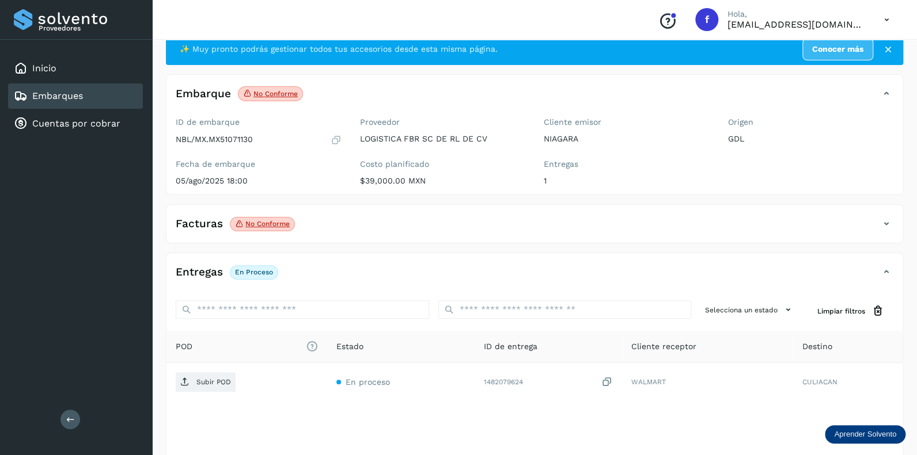
scroll to position [90, 0]
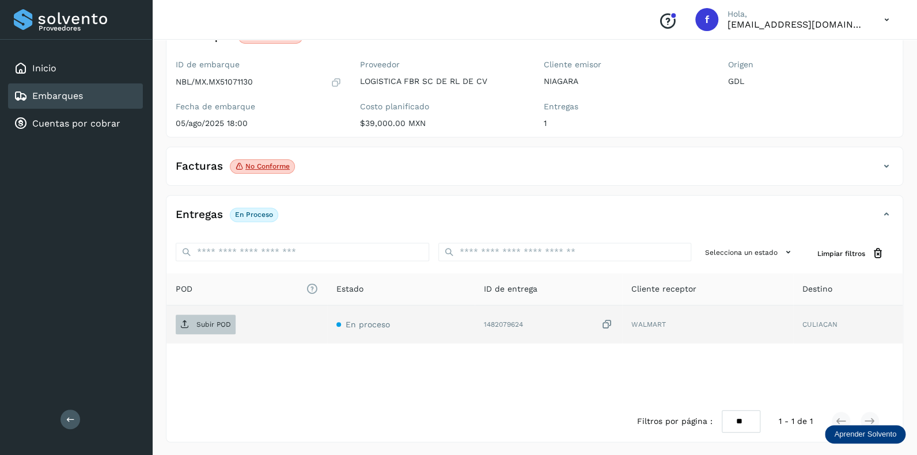
click at [208, 326] on p "Subir POD" at bounding box center [213, 325] width 35 height 8
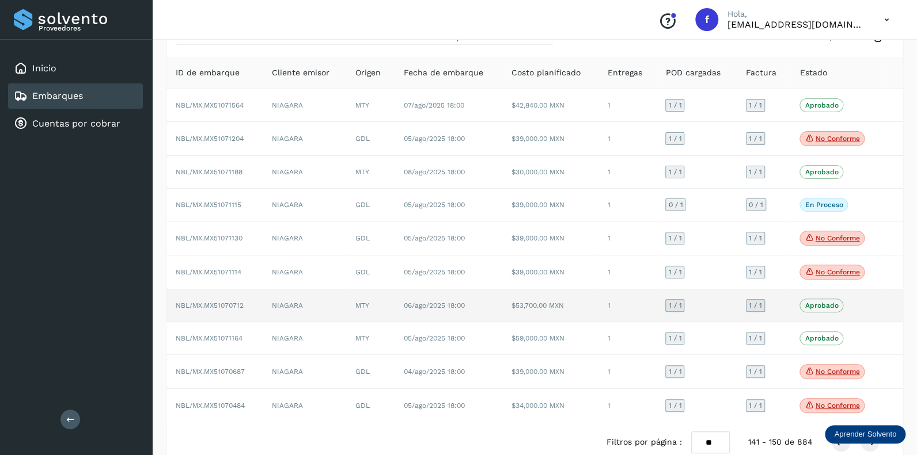
scroll to position [79, 0]
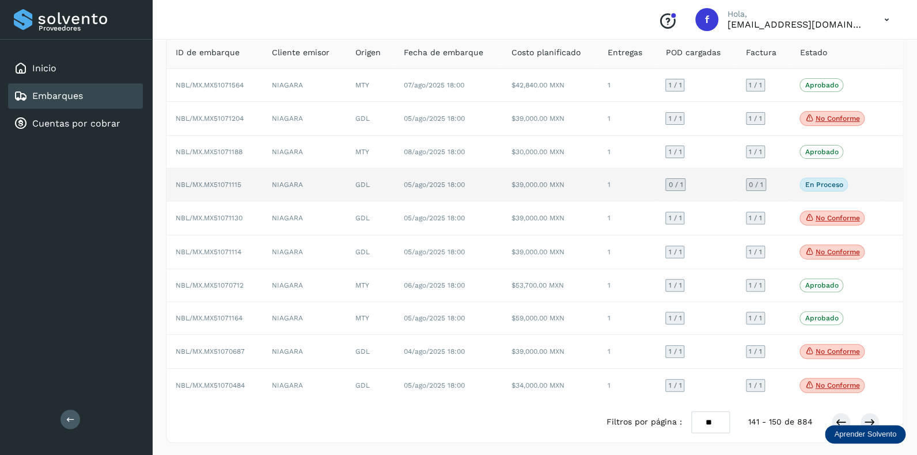
click at [671, 181] on span "0 / 1" at bounding box center [675, 184] width 14 height 7
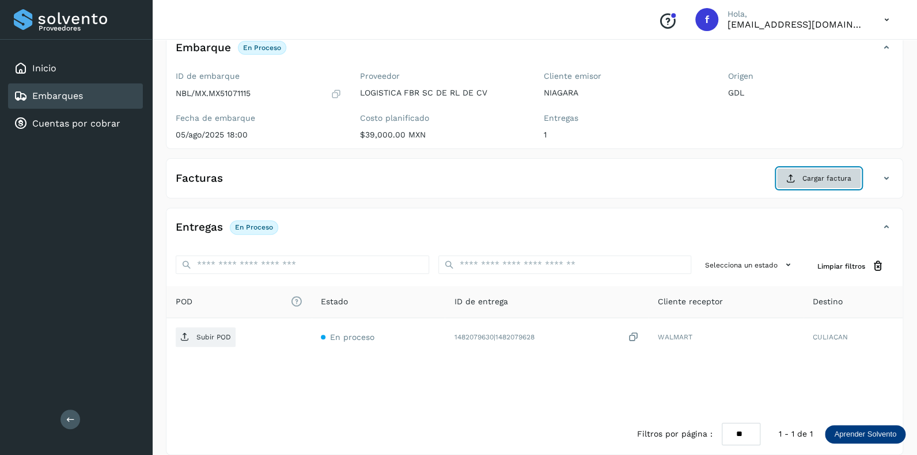
click at [812, 174] on span "Cargar factura" at bounding box center [826, 178] width 49 height 10
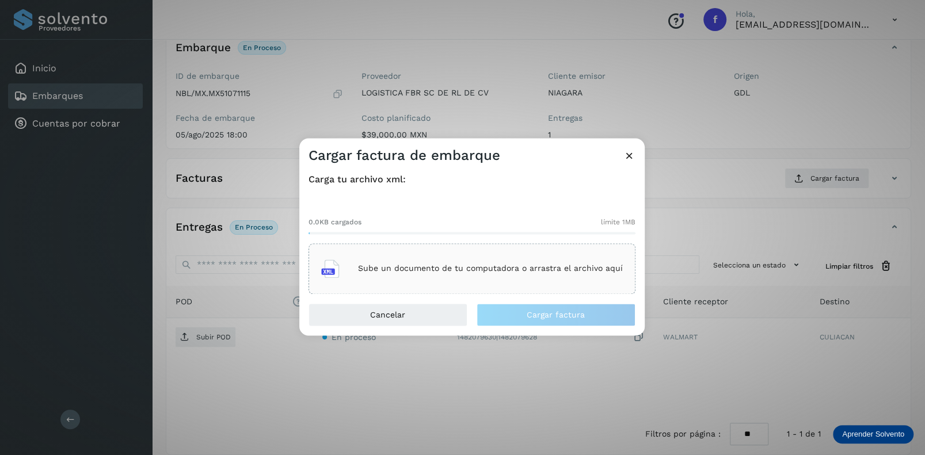
click at [382, 263] on div "Sube un documento de tu computadora o arrastra el archivo aquí" at bounding box center [472, 268] width 302 height 31
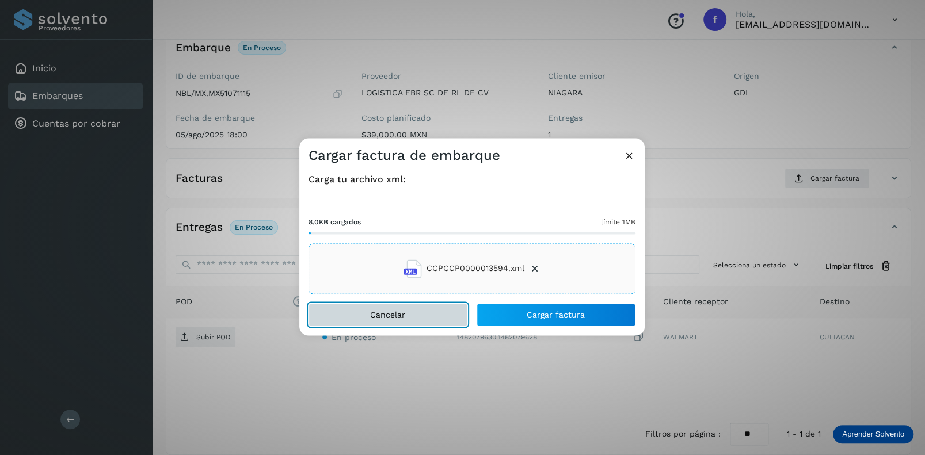
click at [419, 309] on button "Cancelar" at bounding box center [388, 314] width 159 height 23
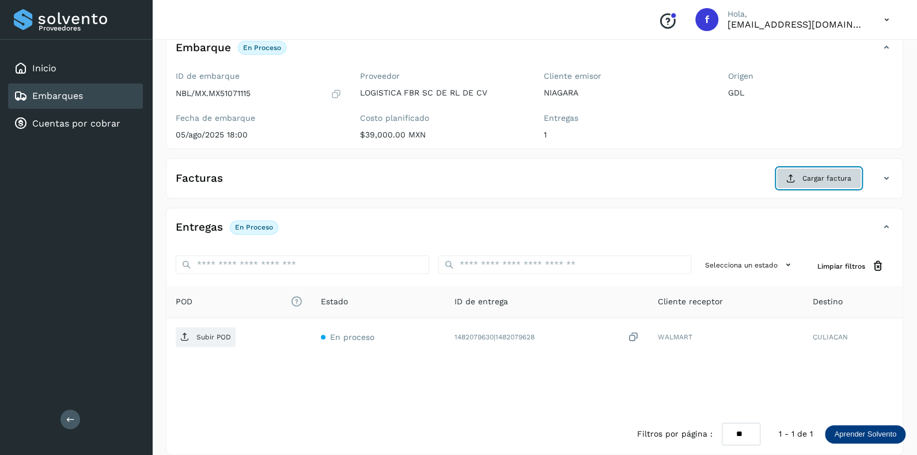
click at [803, 177] on span "Cargar factura" at bounding box center [826, 178] width 49 height 10
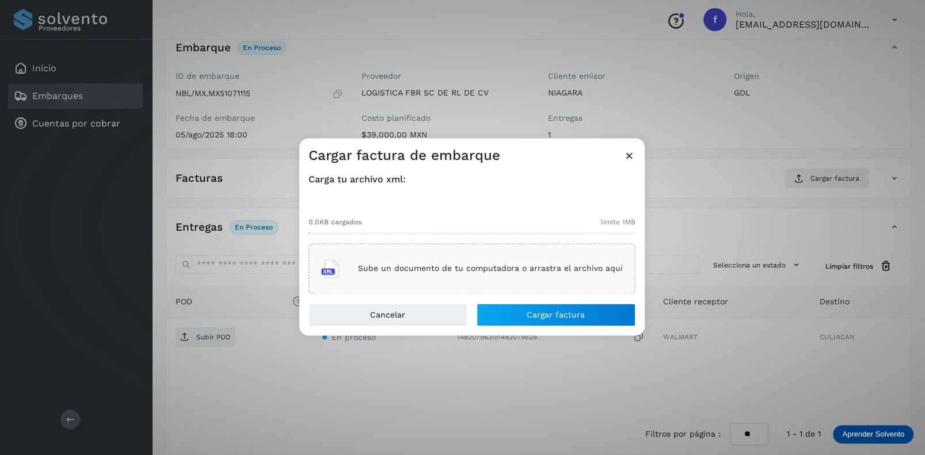
click at [387, 266] on p "Sube un documento de tu computadora o arrastra el archivo aquí" at bounding box center [490, 269] width 265 height 10
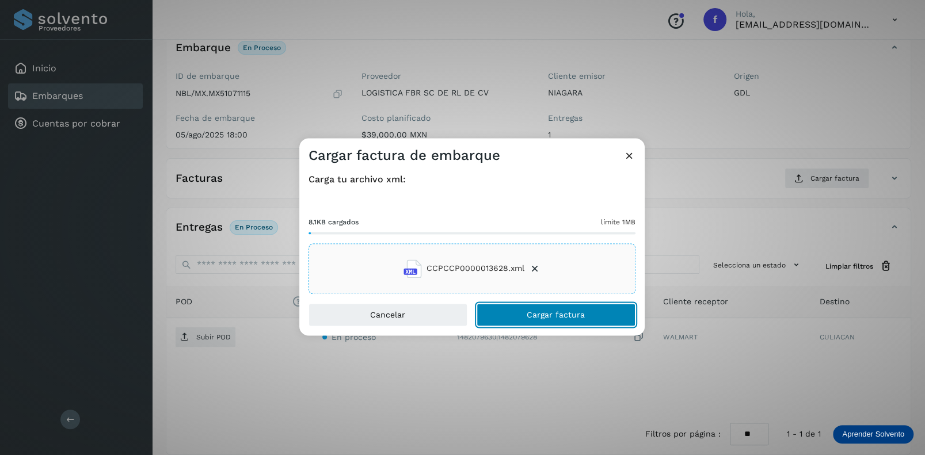
click at [534, 315] on span "Cargar factura" at bounding box center [556, 315] width 58 height 8
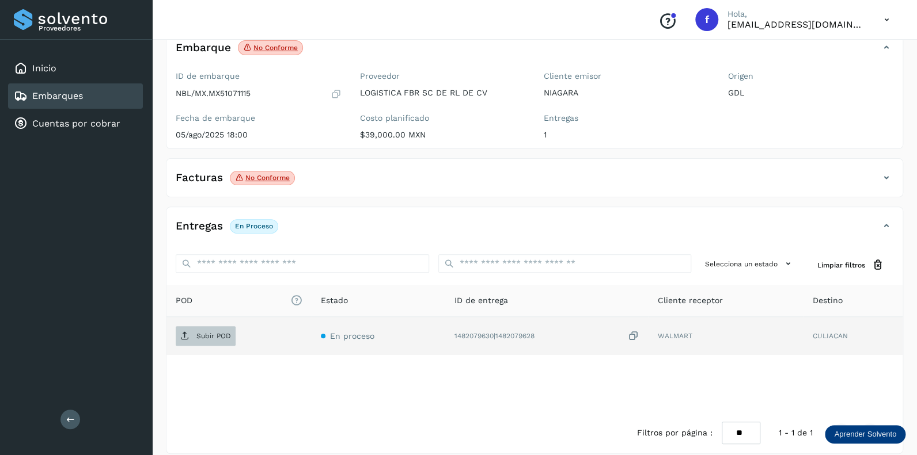
click at [207, 329] on span "Subir POD" at bounding box center [206, 336] width 60 height 18
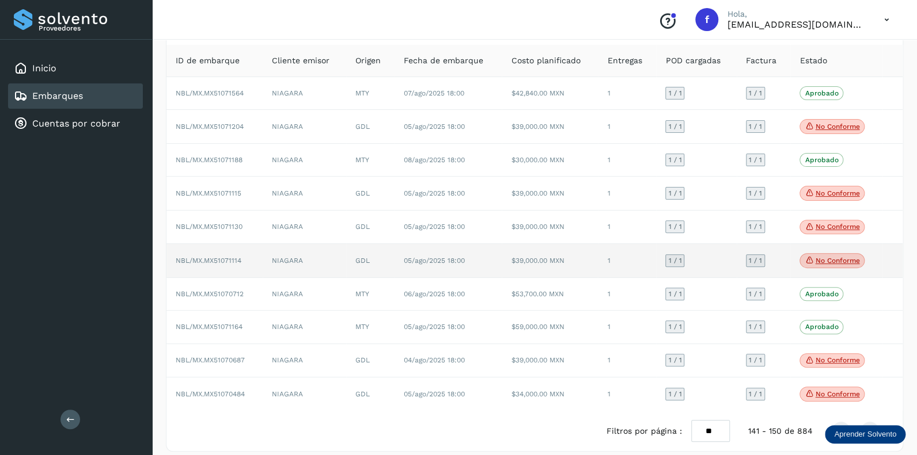
scroll to position [80, 0]
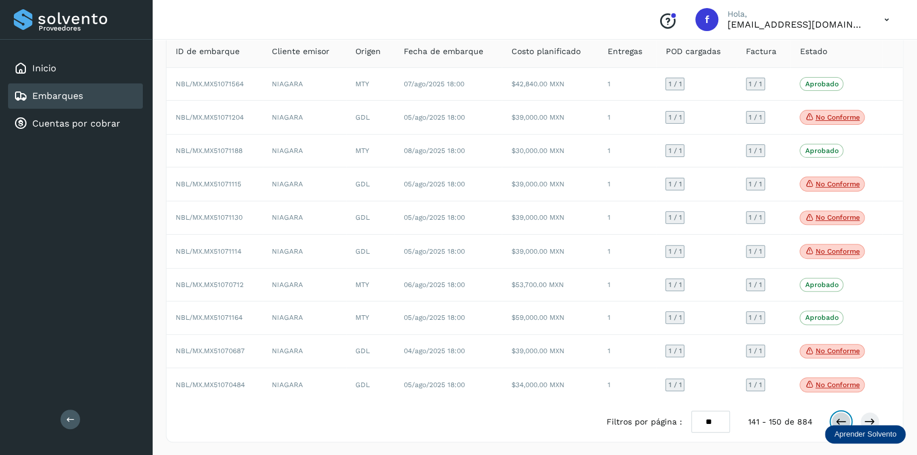
click at [844, 418] on icon at bounding box center [841, 422] width 12 height 12
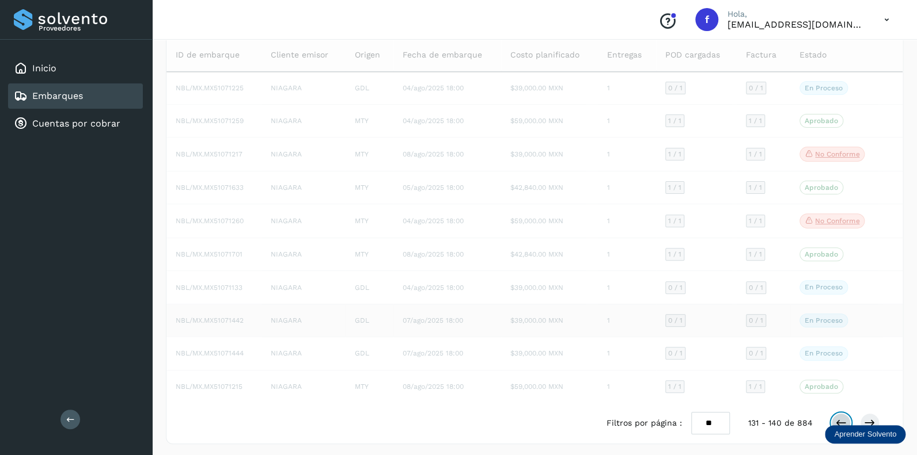
scroll to position [76, 0]
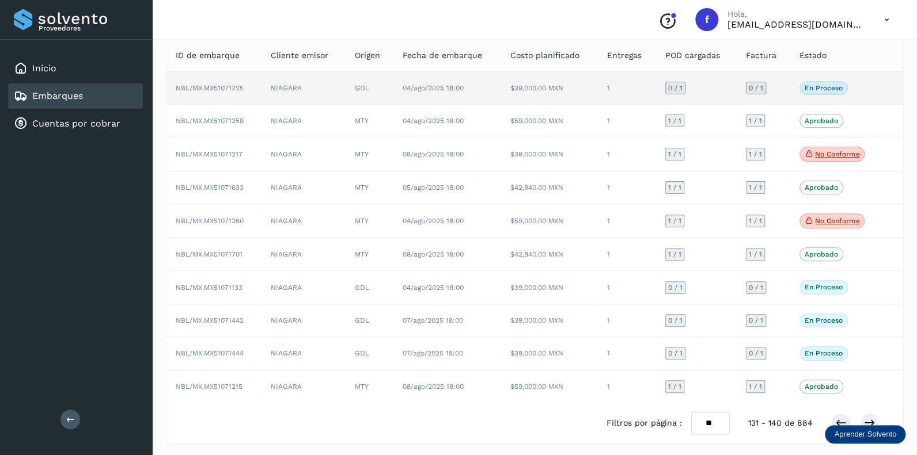
click at [673, 86] on span "0 / 1" at bounding box center [675, 88] width 14 height 7
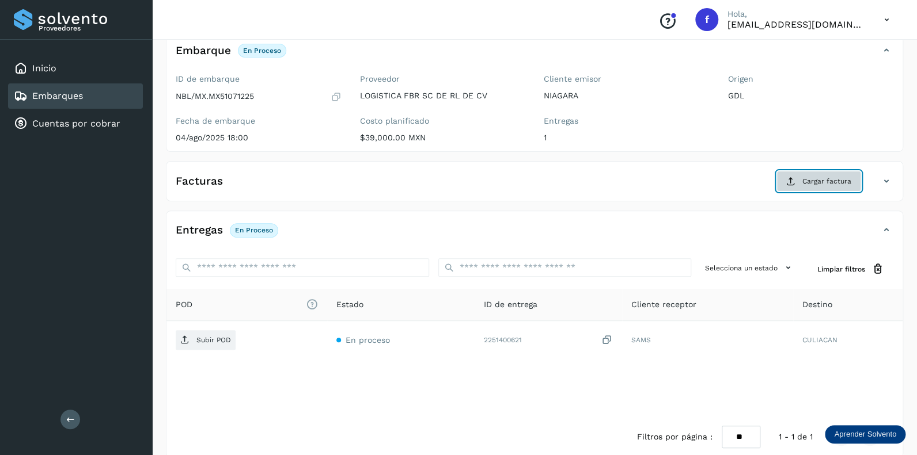
click at [807, 176] on span "Cargar factura" at bounding box center [826, 181] width 49 height 10
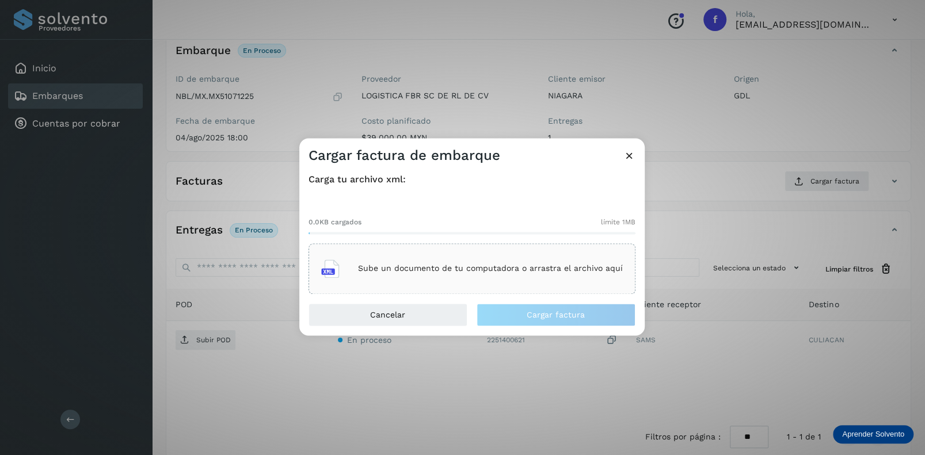
click at [379, 260] on div "Sube un documento de tu computadora o arrastra el archivo aquí" at bounding box center [472, 268] width 302 height 31
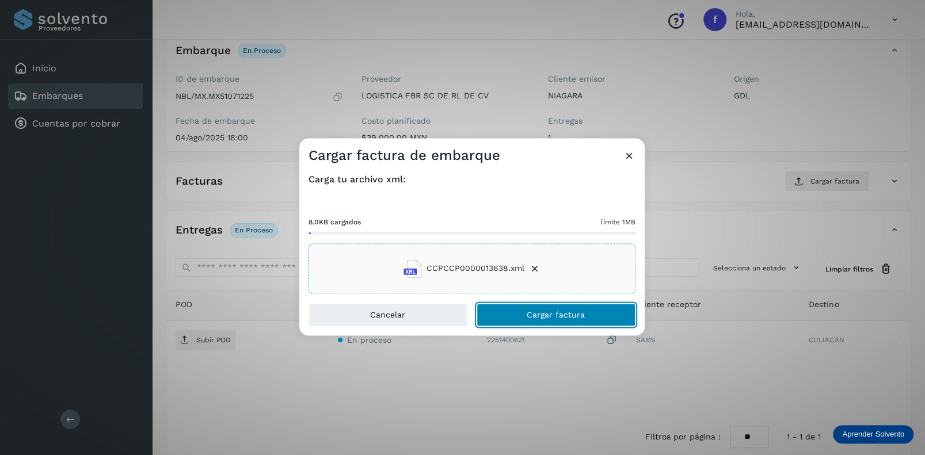
click at [559, 317] on span "Cargar factura" at bounding box center [556, 315] width 58 height 8
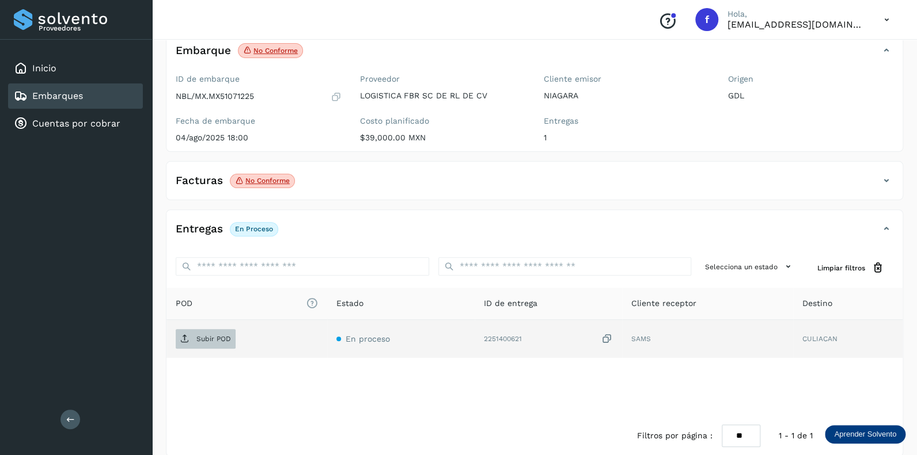
click at [216, 335] on p "Subir POD" at bounding box center [213, 339] width 35 height 8
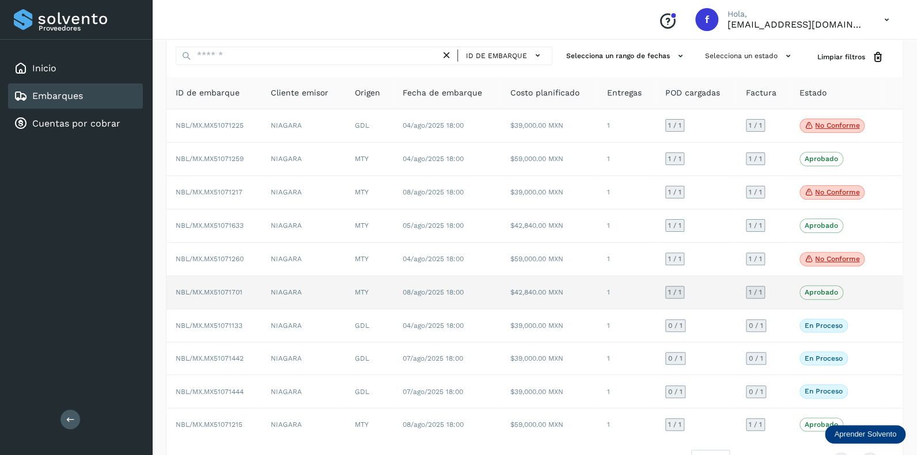
scroll to position [57, 0]
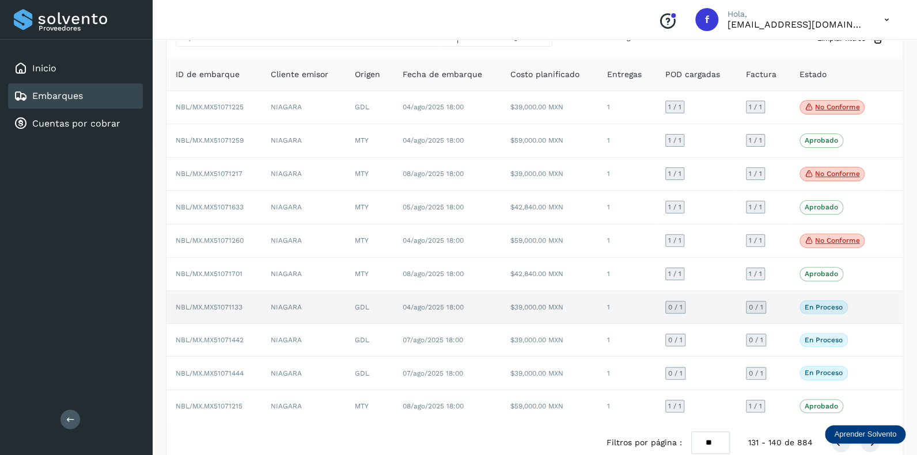
click at [678, 307] on span "0 / 1" at bounding box center [675, 307] width 14 height 7
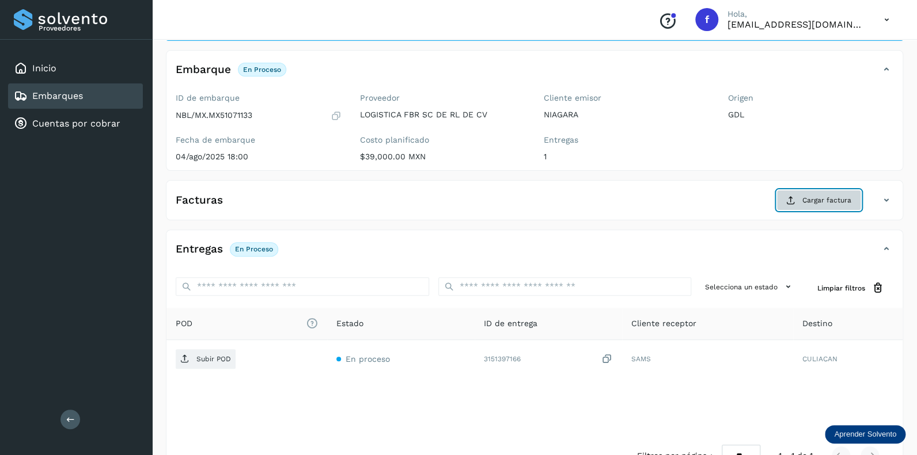
click at [816, 199] on span "Cargar factura" at bounding box center [826, 200] width 49 height 10
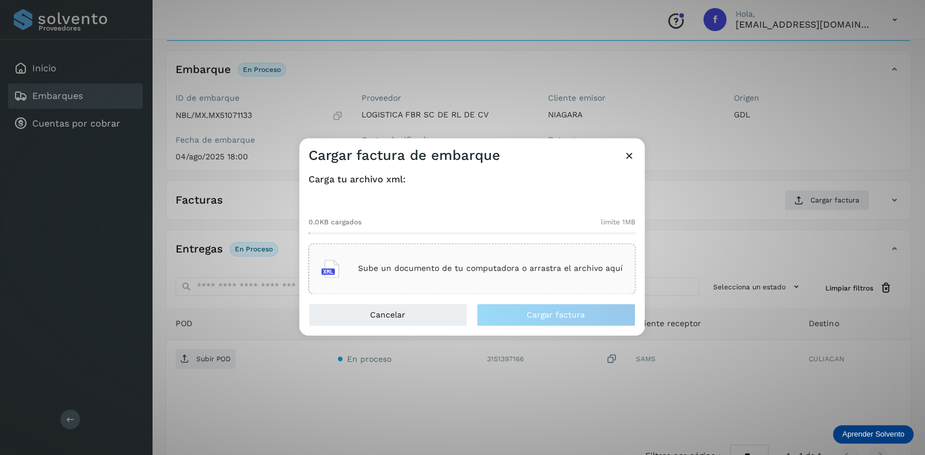
click at [388, 265] on p "Sube un documento de tu computadora o arrastra el archivo aquí" at bounding box center [490, 269] width 265 height 10
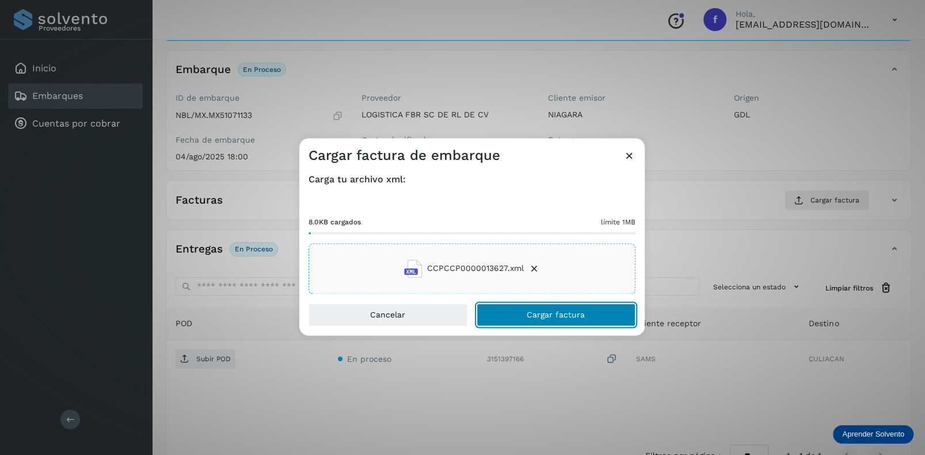
click at [543, 315] on span "Cargar factura" at bounding box center [556, 315] width 58 height 8
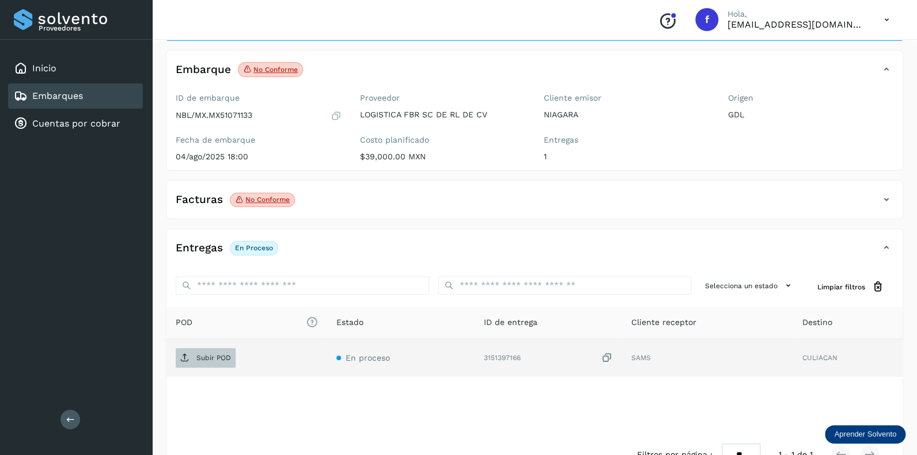
click at [212, 357] on p "Subir POD" at bounding box center [213, 358] width 35 height 8
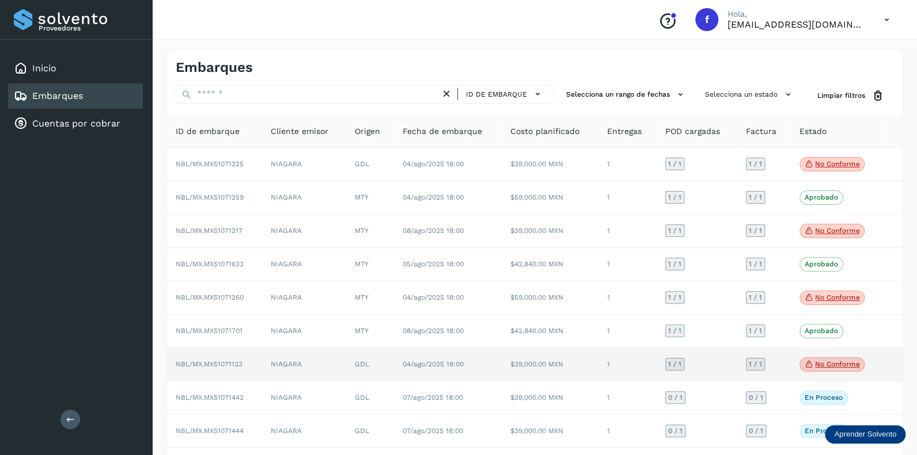
scroll to position [57, 0]
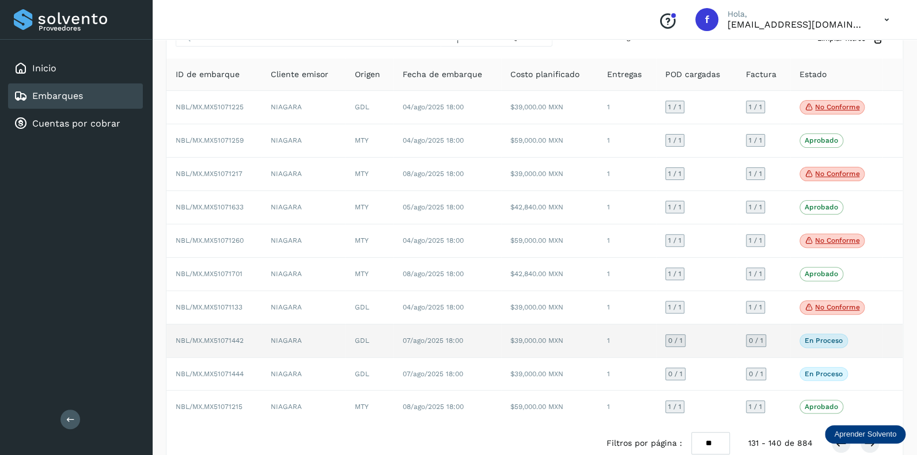
click at [674, 340] on span "0 / 1" at bounding box center [675, 340] width 14 height 7
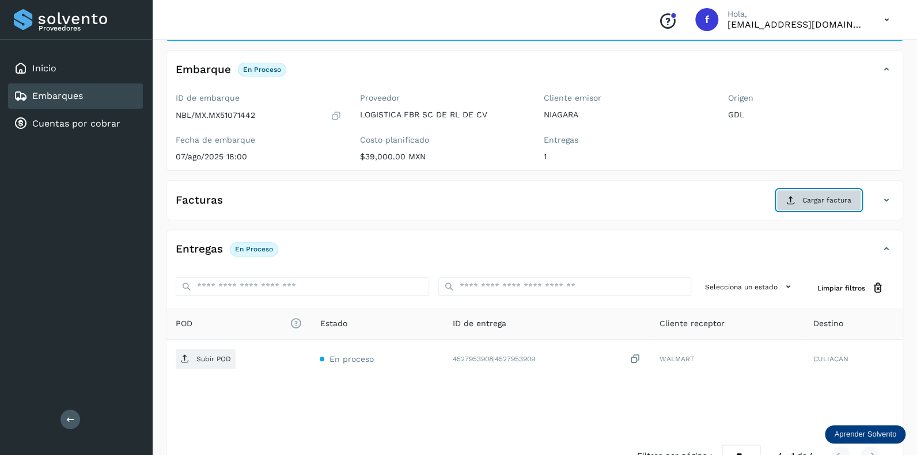
click at [813, 197] on span "Cargar factura" at bounding box center [826, 200] width 49 height 10
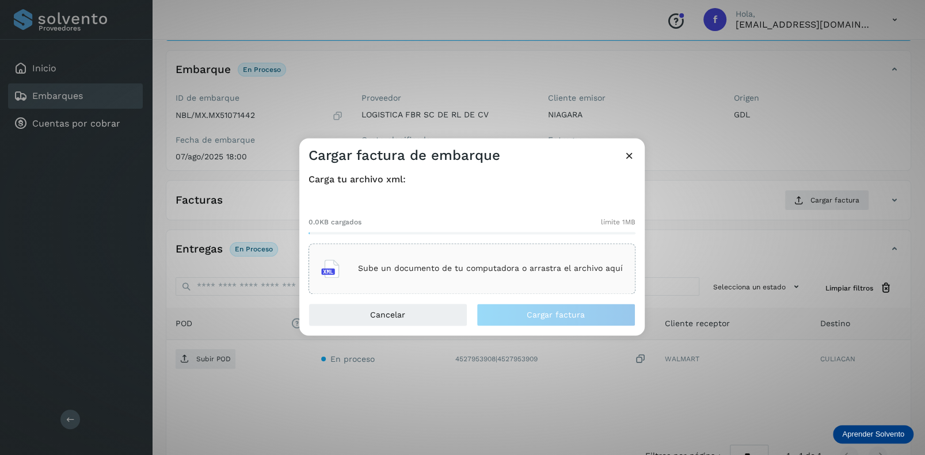
click at [365, 265] on p "Sube un documento de tu computadora o arrastra el archivo aquí" at bounding box center [490, 269] width 265 height 10
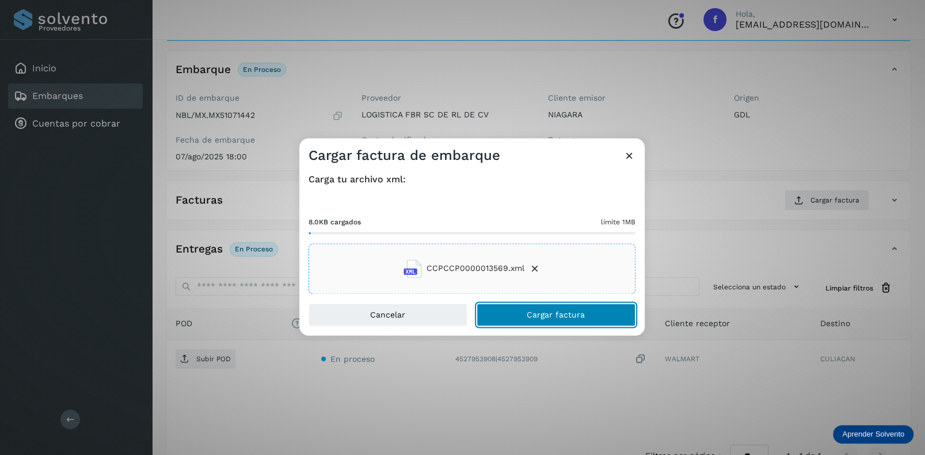
click at [534, 315] on span "Cargar factura" at bounding box center [556, 315] width 58 height 8
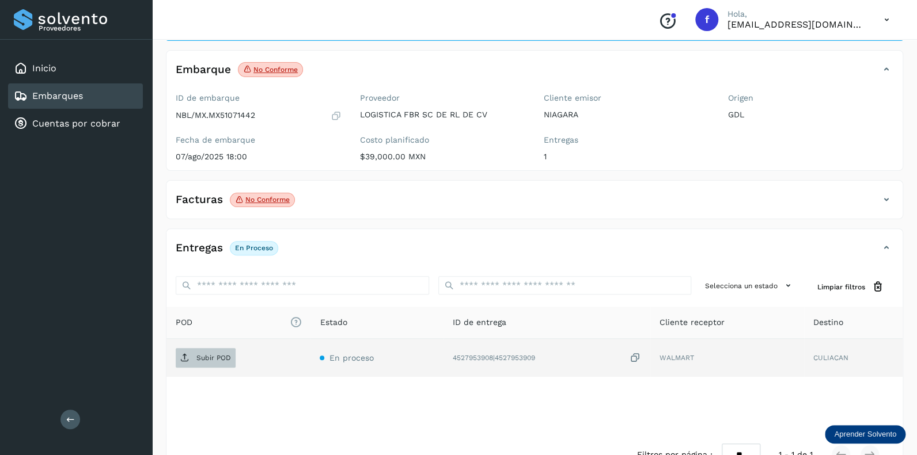
click at [204, 357] on p "Subir POD" at bounding box center [213, 358] width 35 height 8
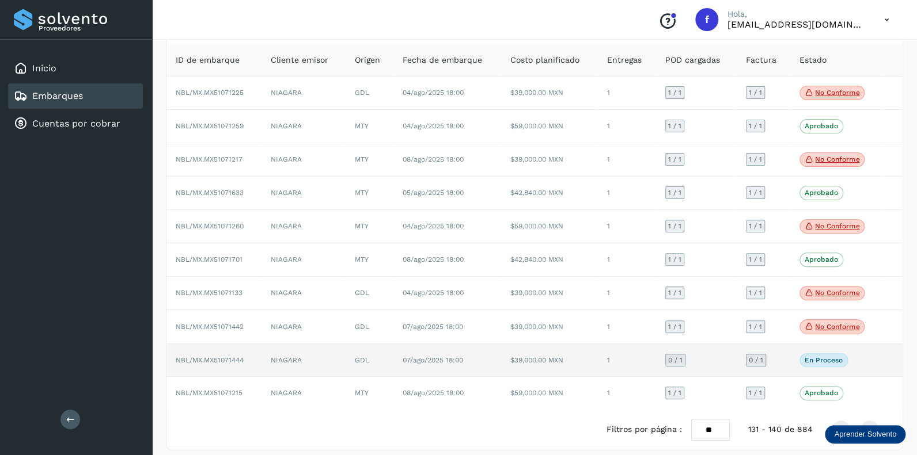
scroll to position [79, 0]
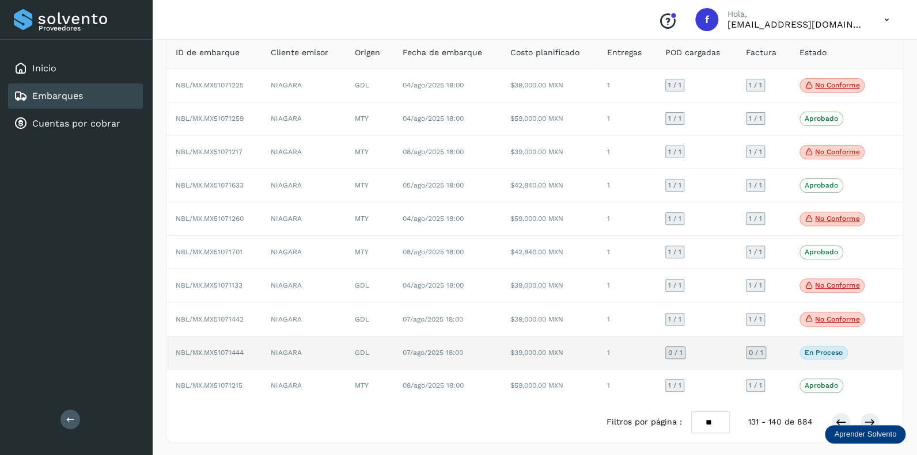
click at [671, 352] on span "0 / 1" at bounding box center [675, 352] width 14 height 7
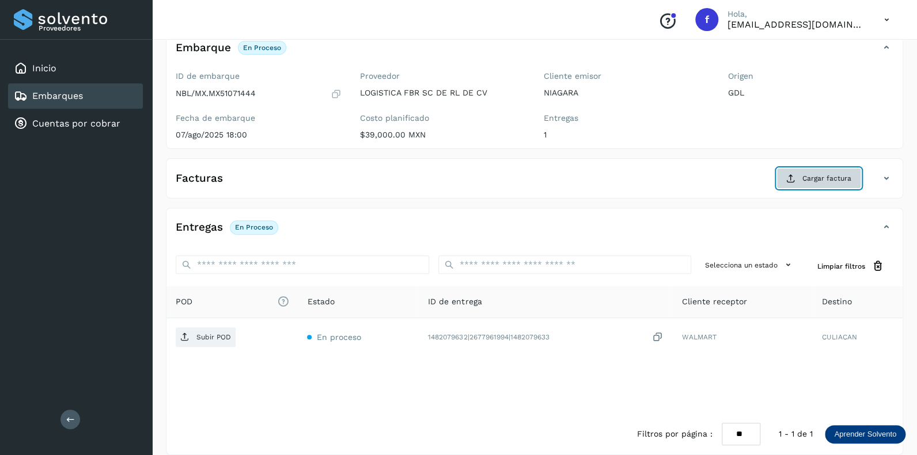
click at [823, 178] on span "Cargar factura" at bounding box center [826, 178] width 49 height 10
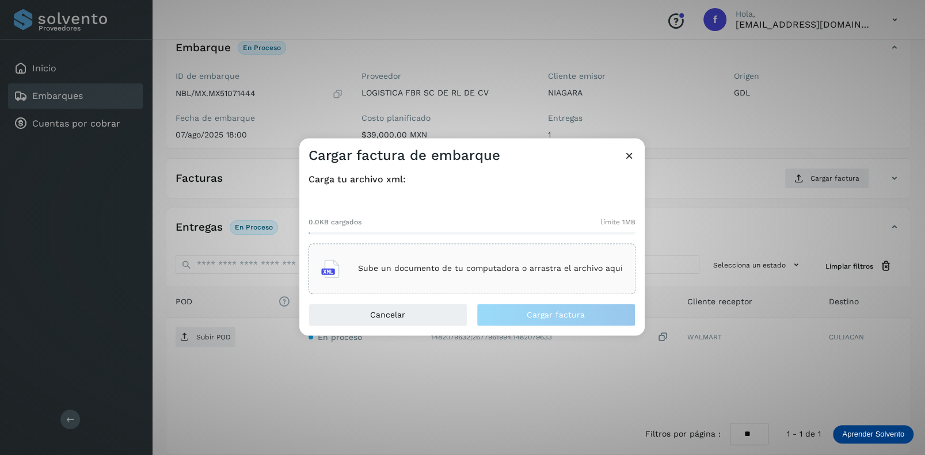
click at [427, 268] on p "Sube un documento de tu computadora o arrastra el archivo aquí" at bounding box center [490, 269] width 265 height 10
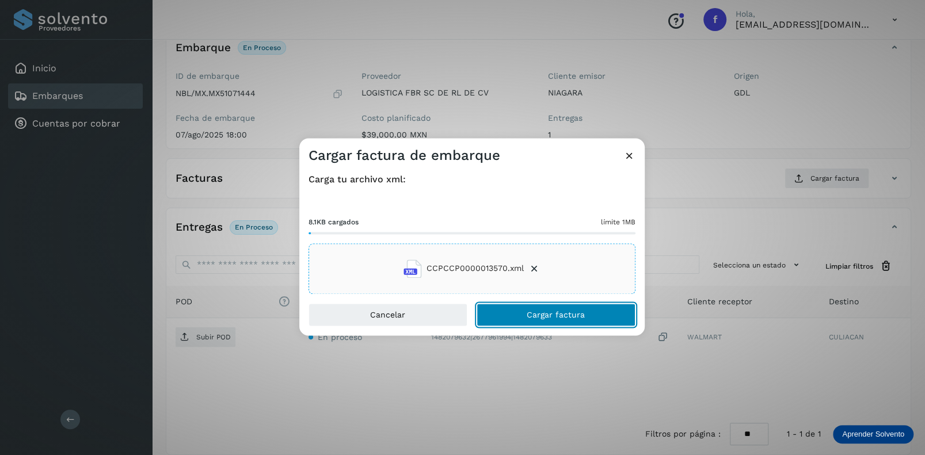
click at [550, 311] on span "Cargar factura" at bounding box center [556, 315] width 58 height 8
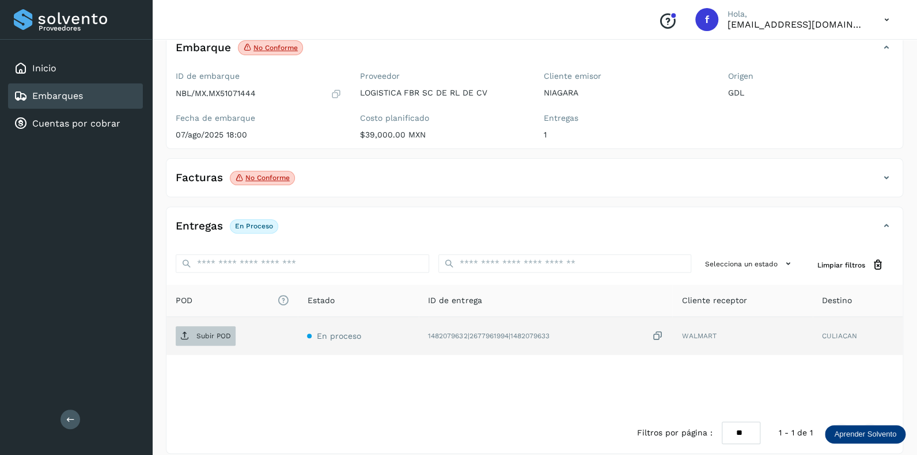
click at [210, 332] on p "Subir POD" at bounding box center [213, 336] width 35 height 8
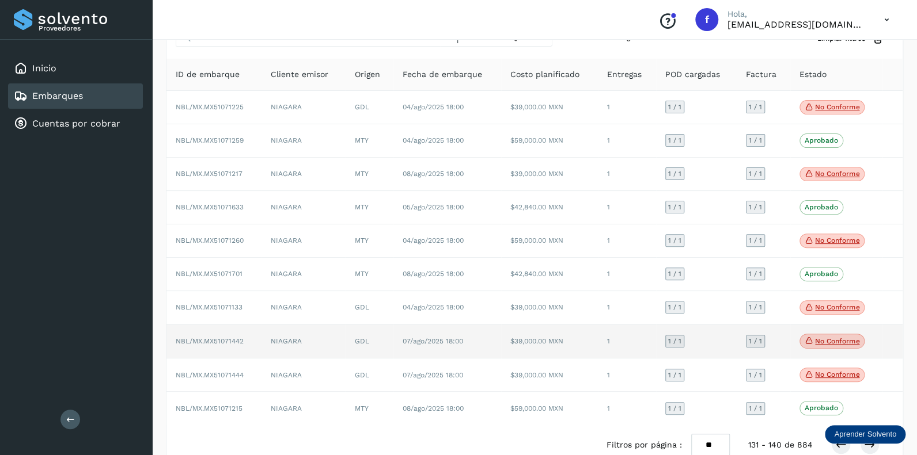
scroll to position [80, 0]
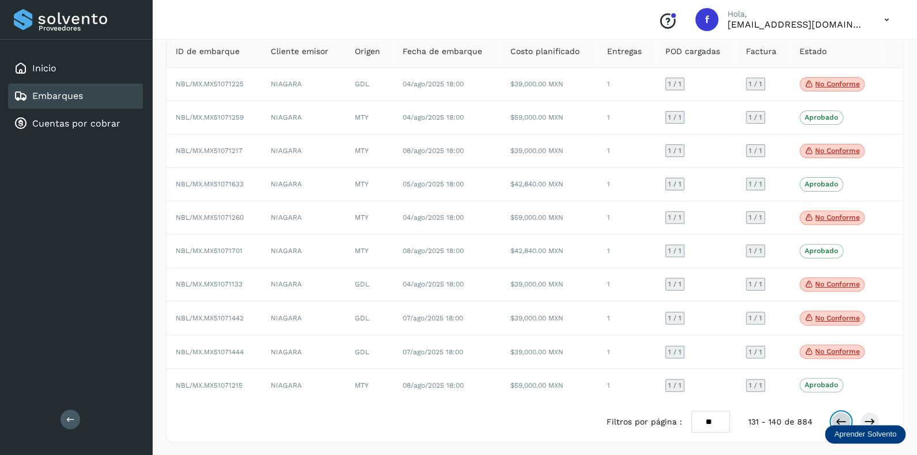
click at [841, 417] on icon at bounding box center [841, 422] width 12 height 12
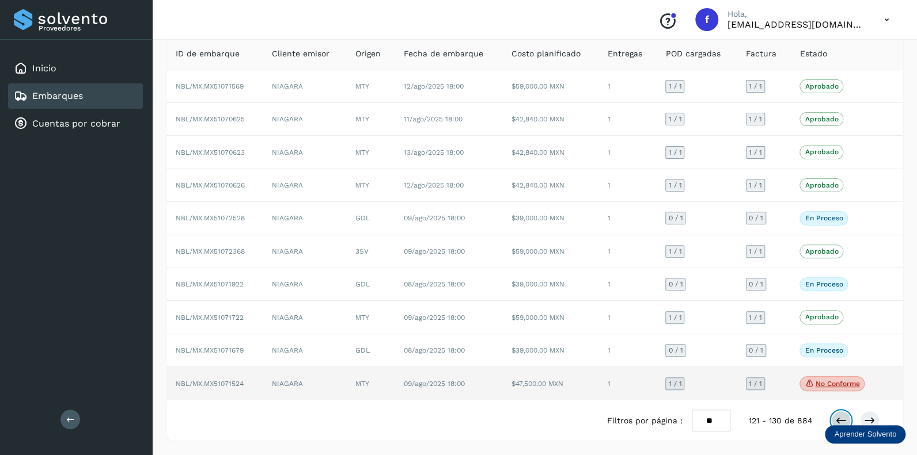
scroll to position [75, 0]
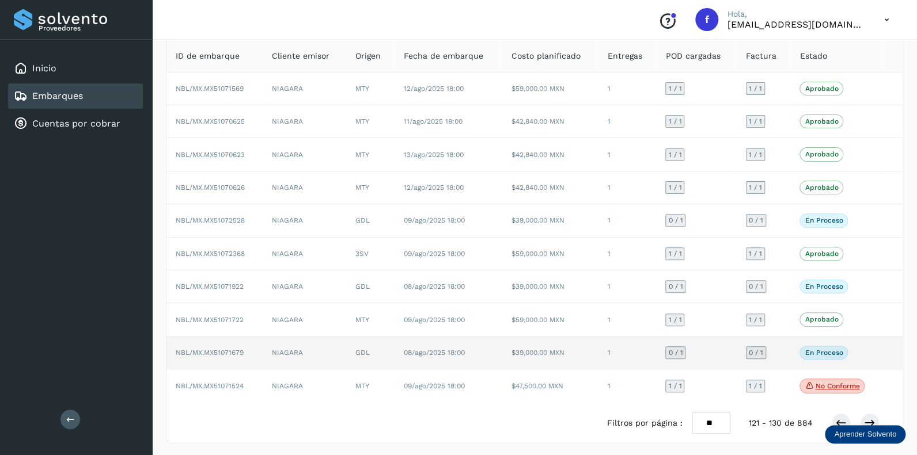
click at [672, 349] on span "0 / 1" at bounding box center [675, 352] width 14 height 7
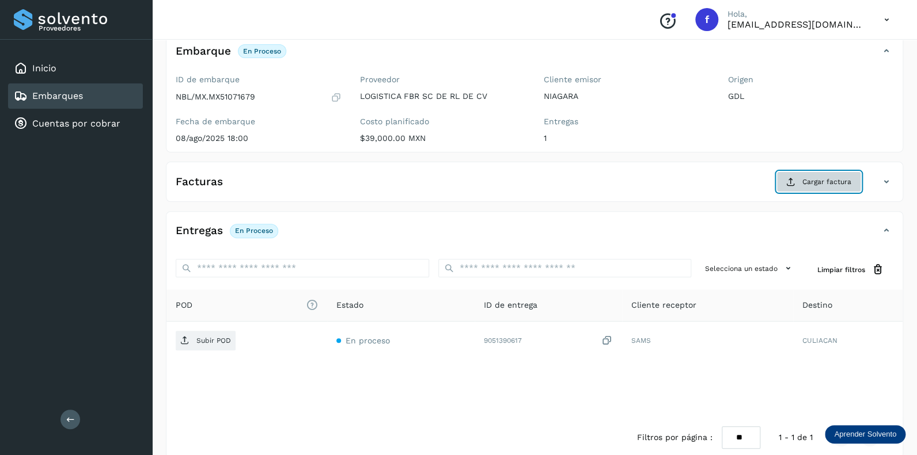
click at [810, 183] on span "Cargar factura" at bounding box center [826, 182] width 49 height 10
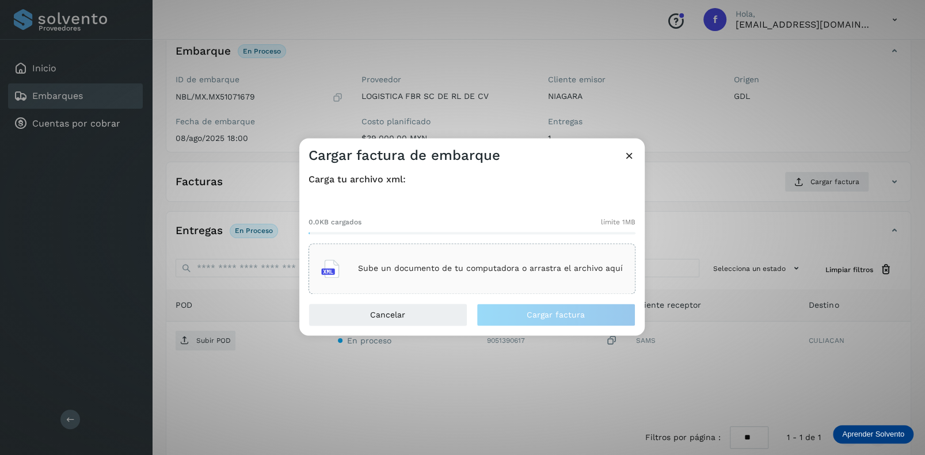
click at [399, 264] on p "Sube un documento de tu computadora o arrastra el archivo aquí" at bounding box center [490, 269] width 265 height 10
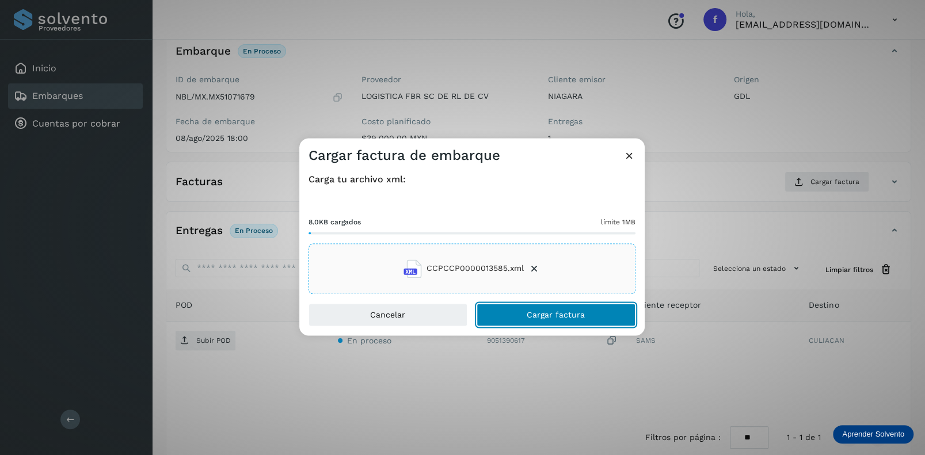
click at [539, 313] on span "Cargar factura" at bounding box center [556, 315] width 58 height 8
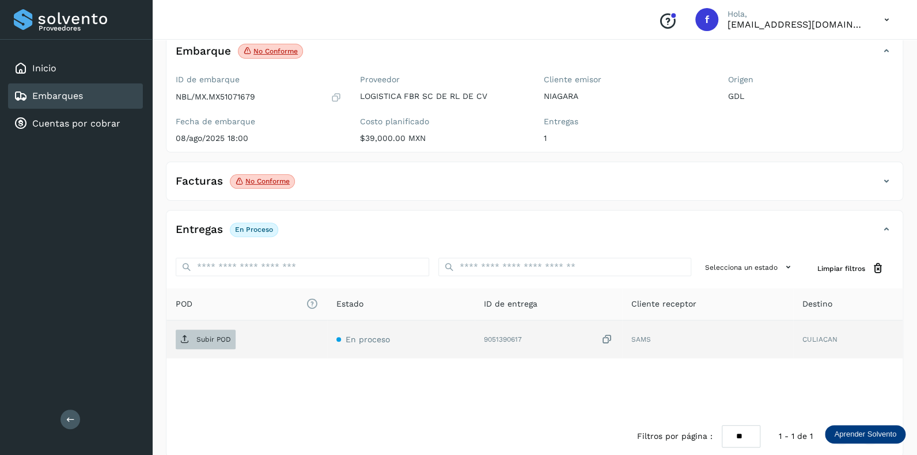
click at [216, 340] on p "Subir POD" at bounding box center [213, 340] width 35 height 8
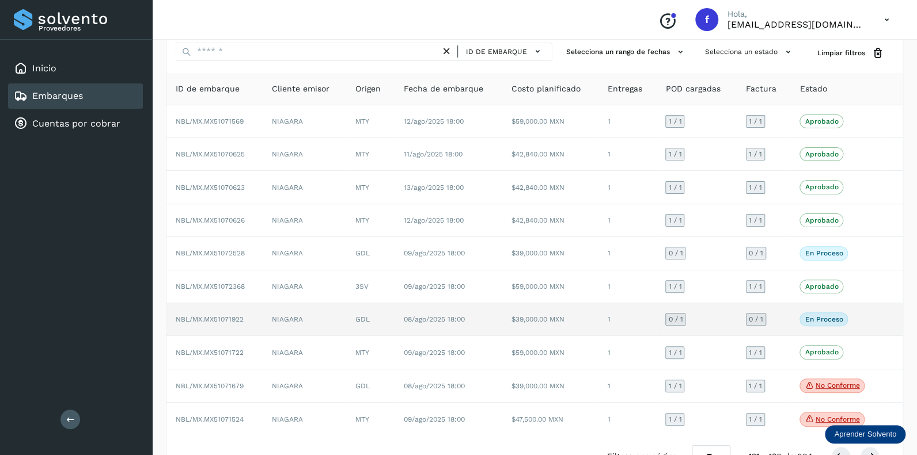
scroll to position [57, 0]
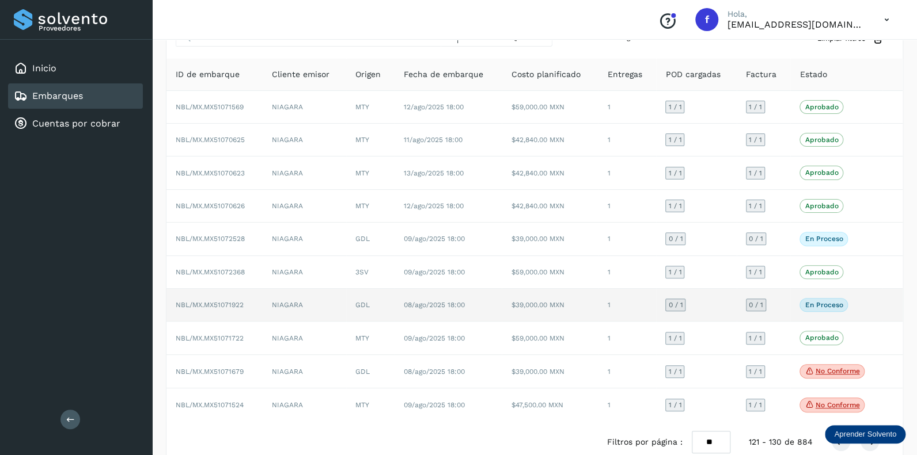
click at [677, 306] on span "0 / 1" at bounding box center [675, 305] width 14 height 7
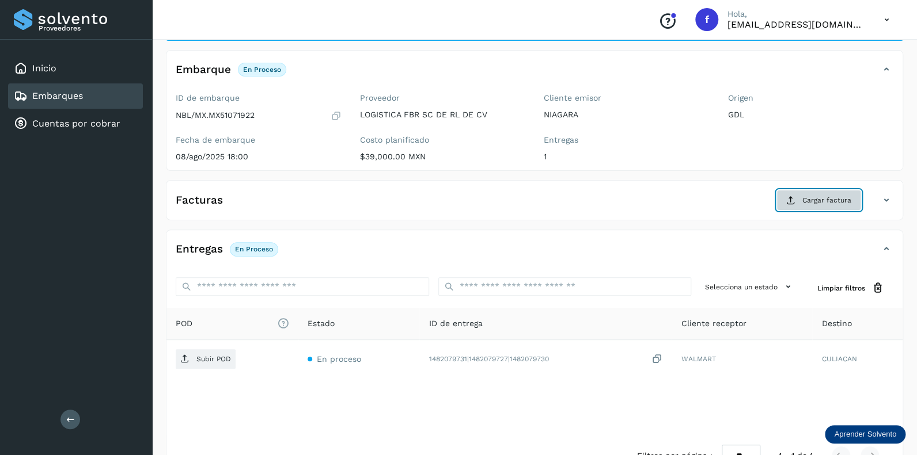
click at [809, 197] on span "Cargar factura" at bounding box center [826, 200] width 49 height 10
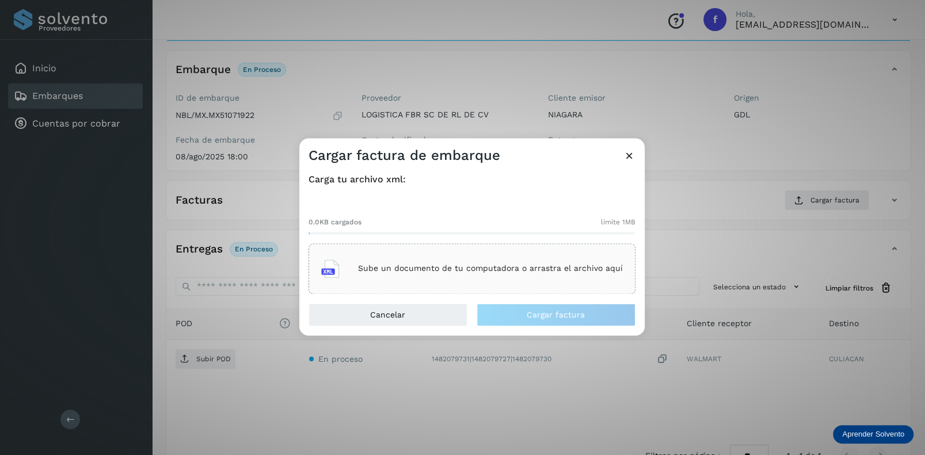
click at [434, 271] on p "Sube un documento de tu computadora o arrastra el archivo aquí" at bounding box center [490, 269] width 265 height 10
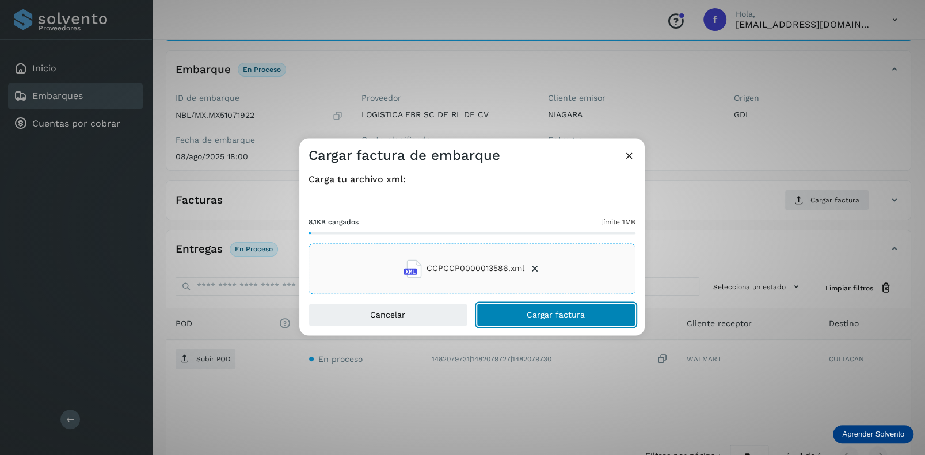
click at [537, 311] on span "Cargar factura" at bounding box center [556, 315] width 58 height 8
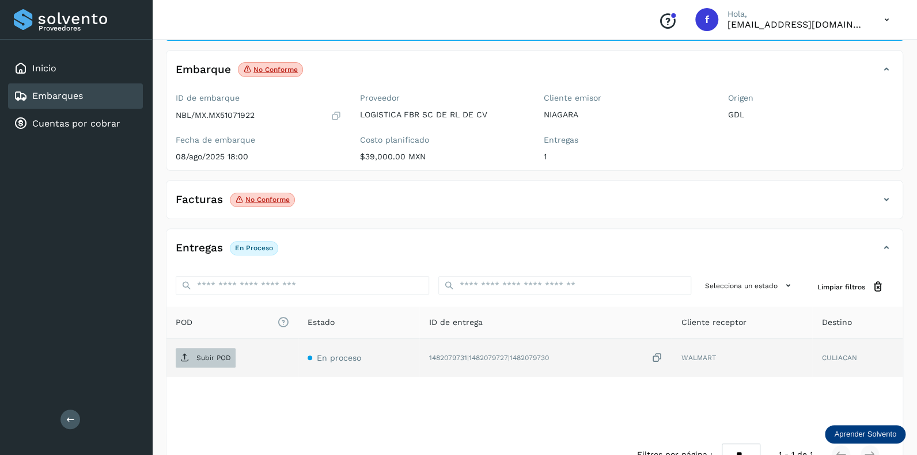
click at [209, 360] on p "Subir POD" at bounding box center [213, 358] width 35 height 8
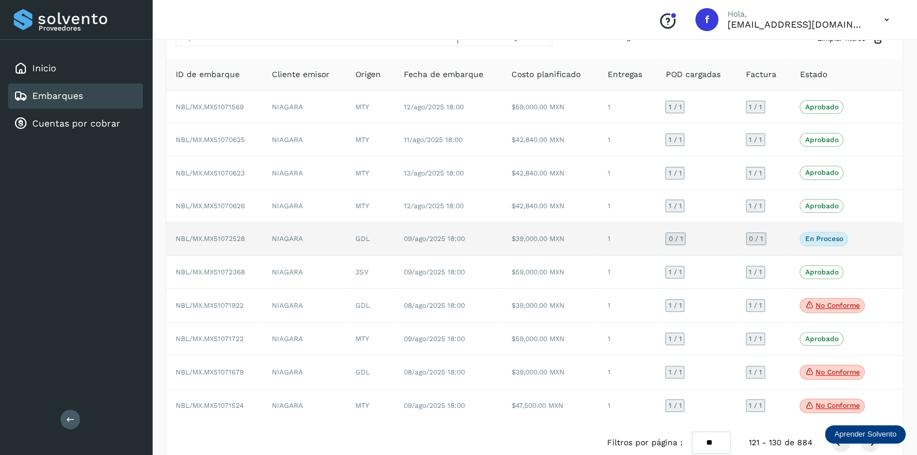
click at [678, 235] on span "0 / 1" at bounding box center [675, 238] width 14 height 7
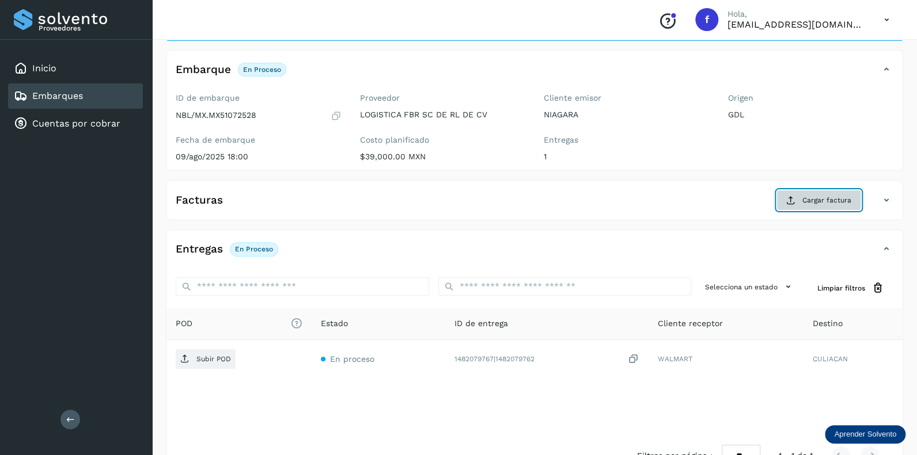
click at [827, 200] on span "Cargar factura" at bounding box center [826, 200] width 49 height 10
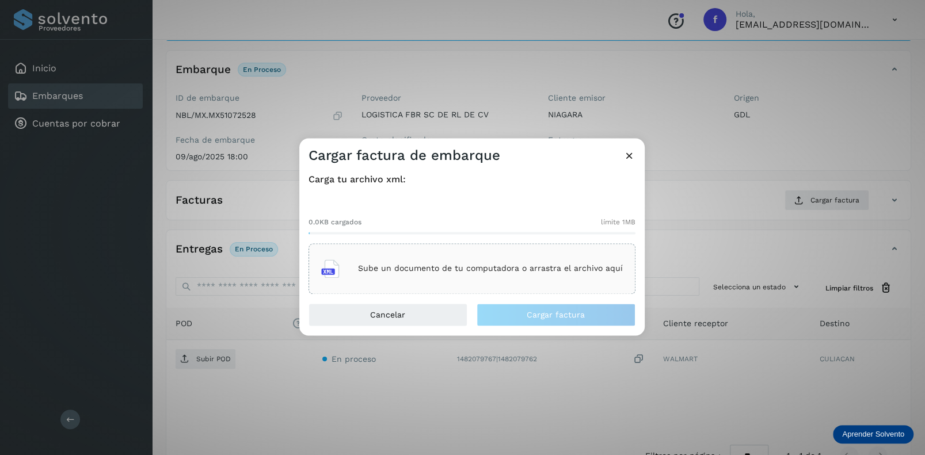
click at [402, 260] on div "Sube un documento de tu computadora o arrastra el archivo aquí" at bounding box center [472, 268] width 302 height 31
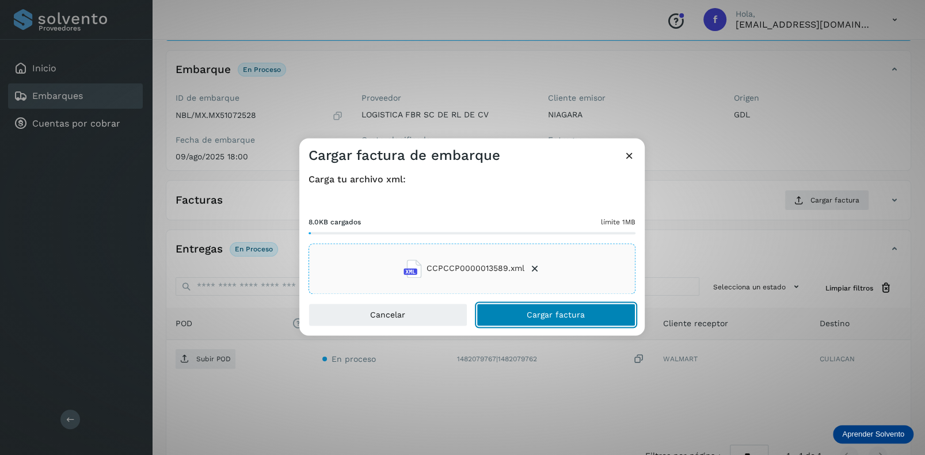
click at [549, 312] on span "Cargar factura" at bounding box center [556, 315] width 58 height 8
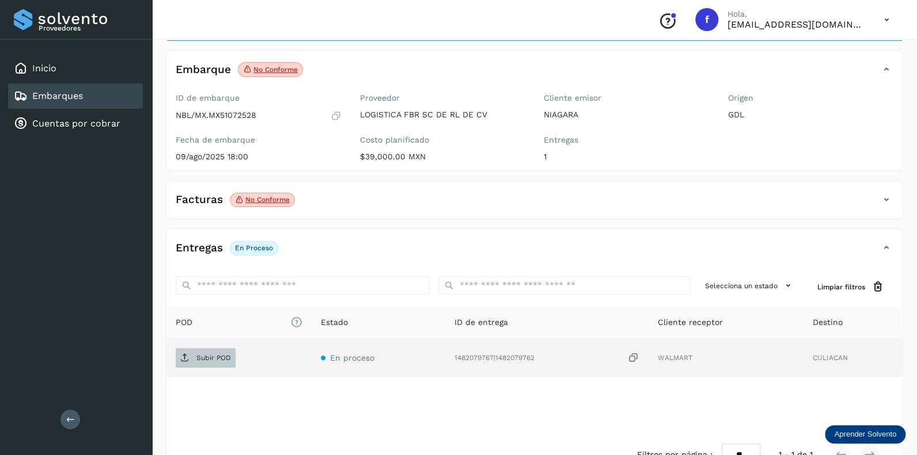
click at [208, 355] on p "Subir POD" at bounding box center [213, 358] width 35 height 8
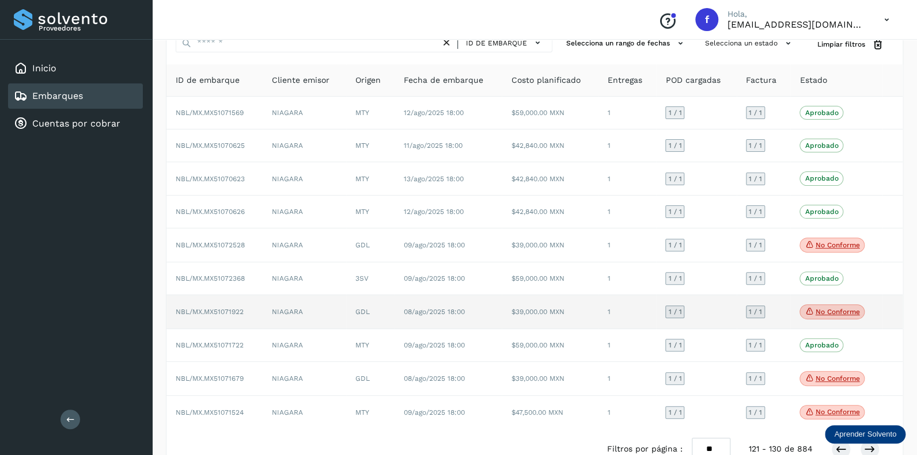
scroll to position [78, 0]
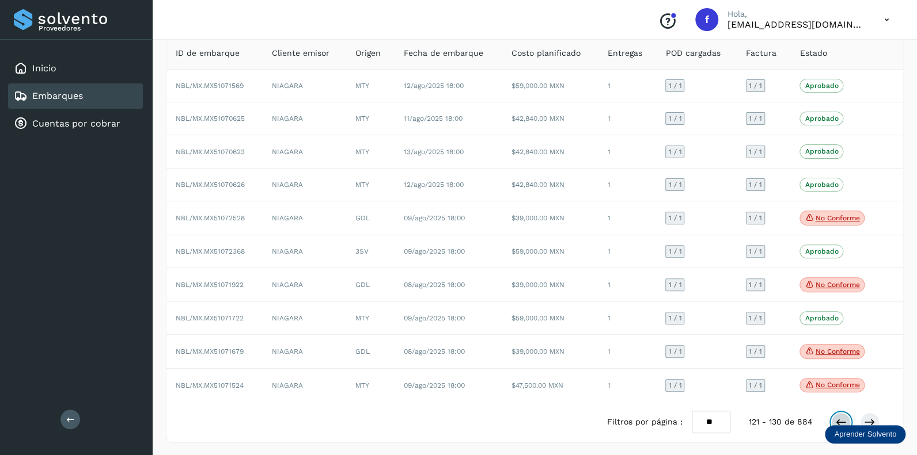
click at [839, 419] on icon at bounding box center [841, 423] width 12 height 12
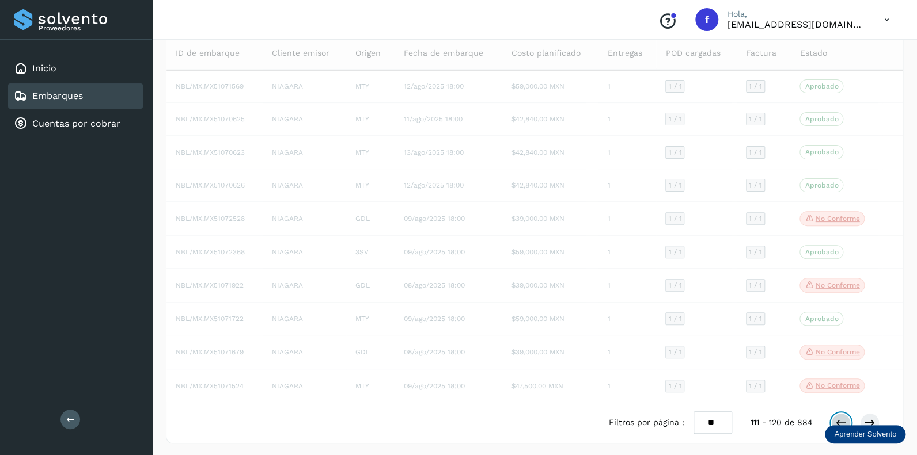
scroll to position [77, 0]
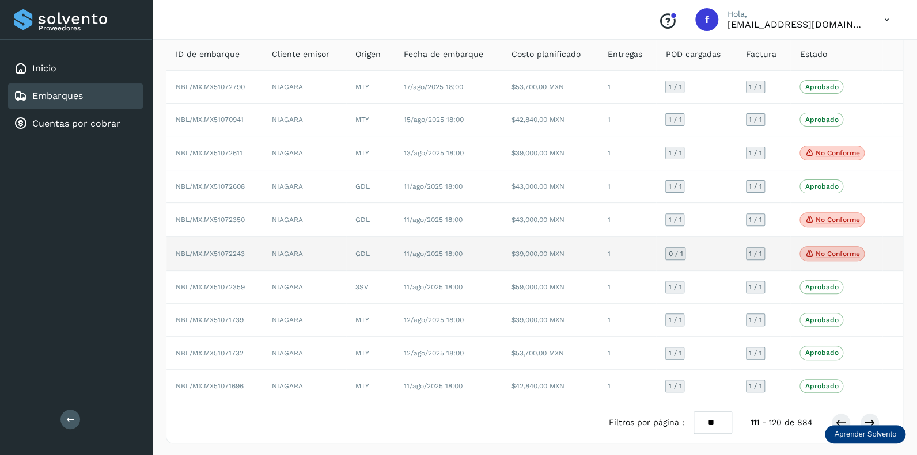
click at [673, 250] on span "0 / 1" at bounding box center [675, 253] width 14 height 7
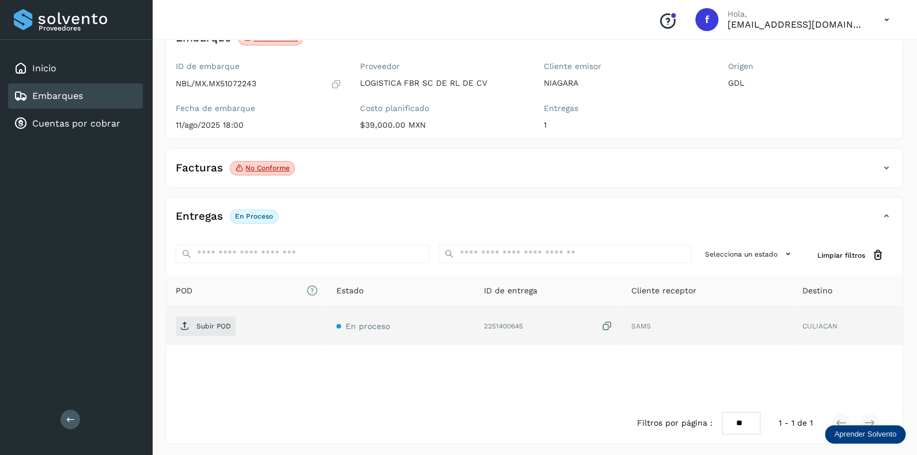
scroll to position [90, 0]
click at [206, 321] on p "Subir POD" at bounding box center [213, 325] width 35 height 8
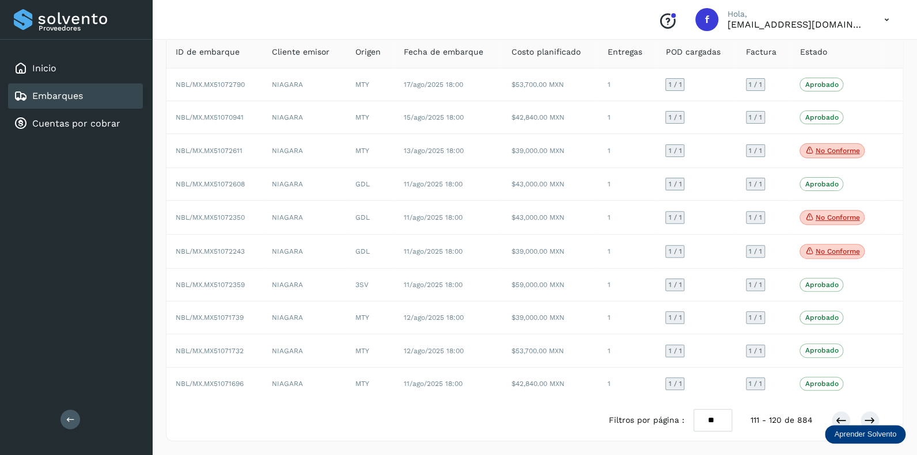
scroll to position [77, 0]
click at [870, 417] on icon at bounding box center [870, 423] width 12 height 12
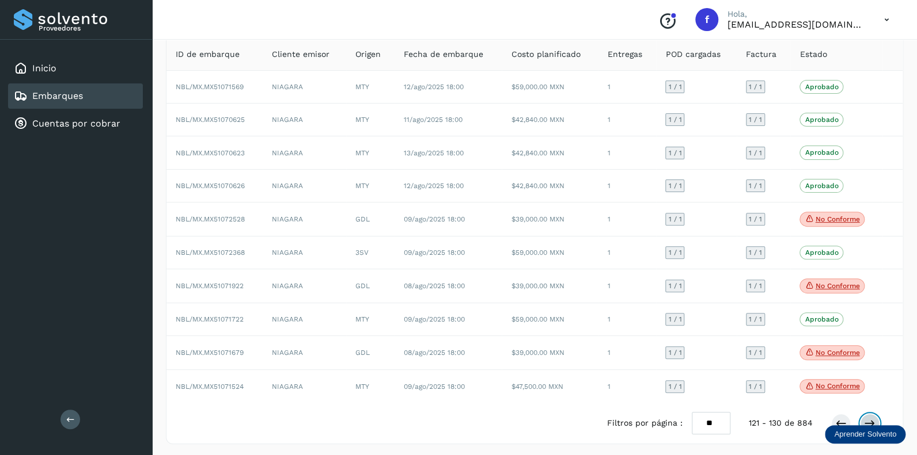
click at [870, 418] on icon at bounding box center [870, 424] width 12 height 12
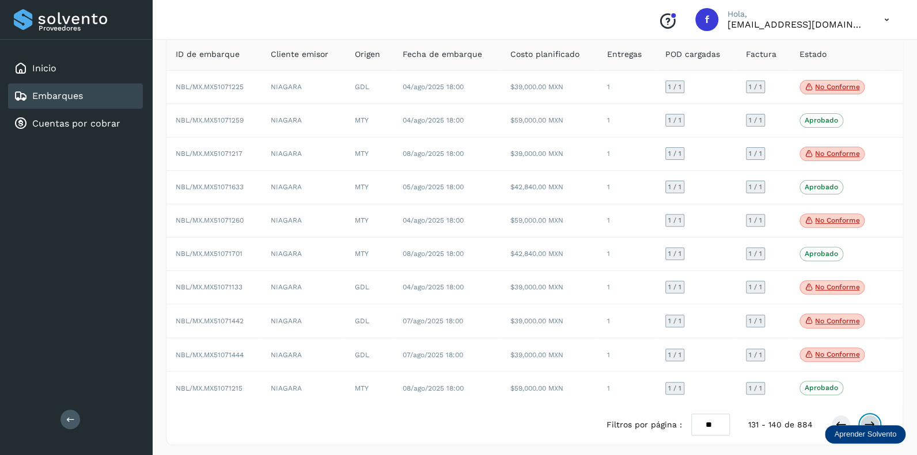
click at [869, 419] on icon at bounding box center [870, 425] width 12 height 12
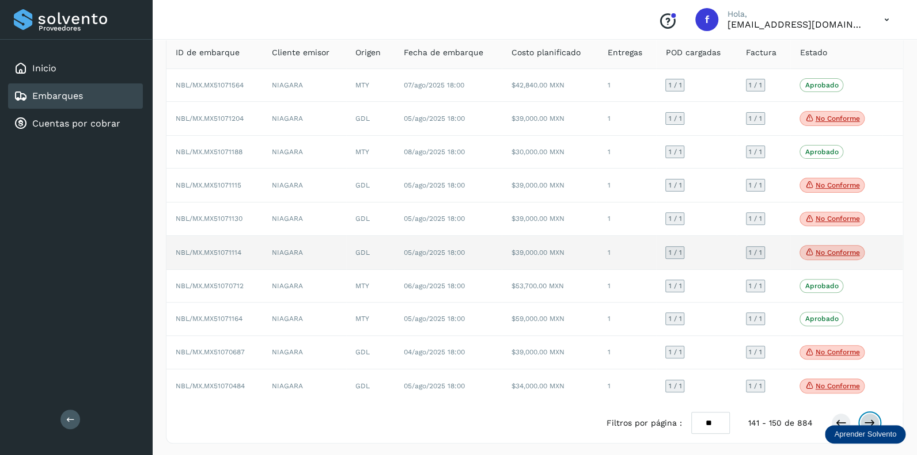
scroll to position [80, 0]
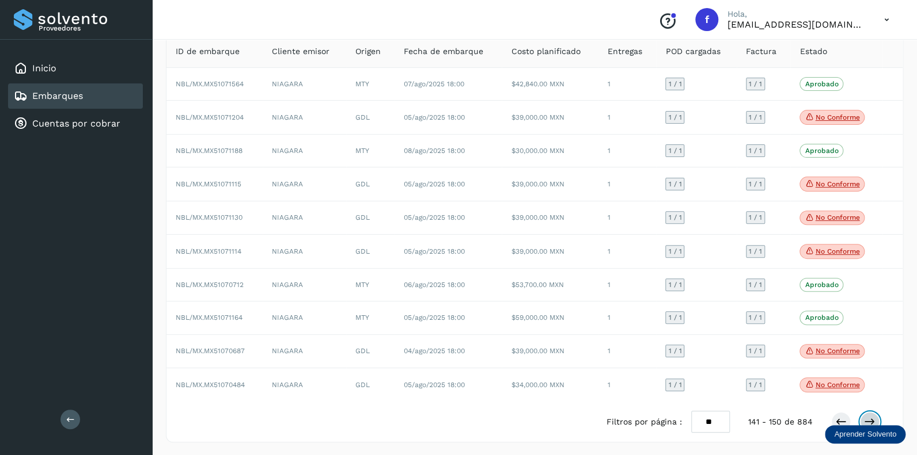
click at [867, 417] on icon at bounding box center [870, 422] width 12 height 12
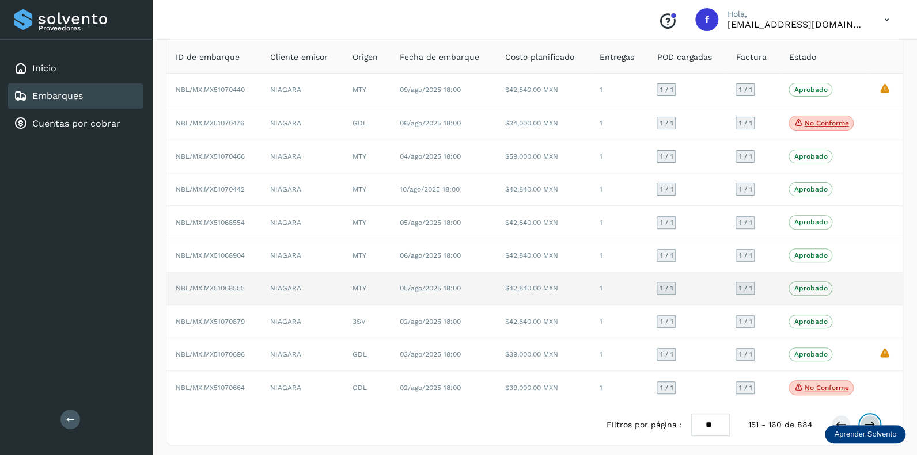
scroll to position [76, 0]
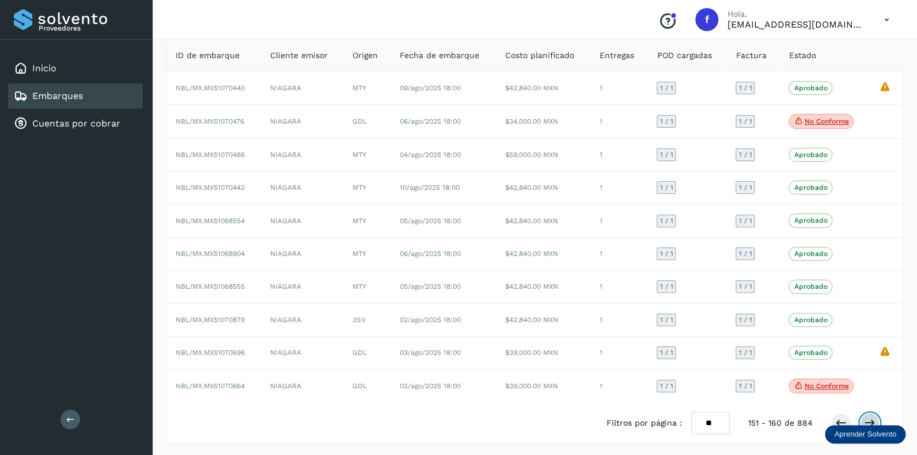
click at [866, 417] on icon at bounding box center [870, 423] width 12 height 12
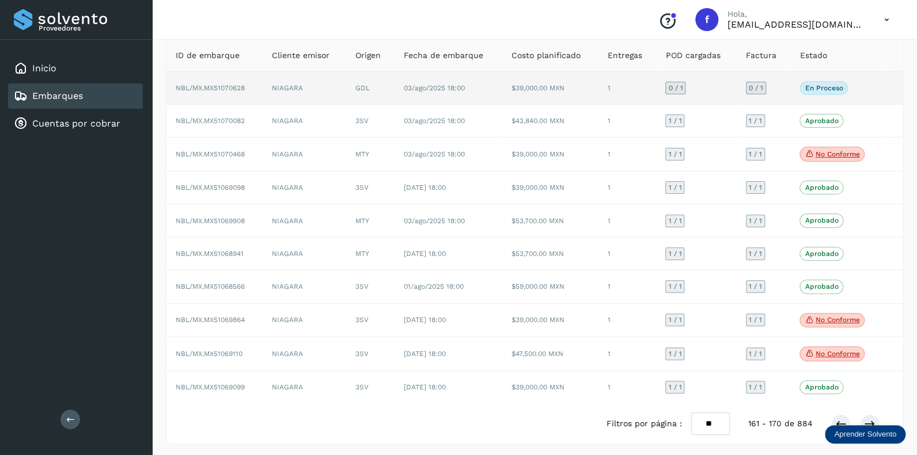
click at [679, 88] on span "0 / 1" at bounding box center [675, 88] width 14 height 7
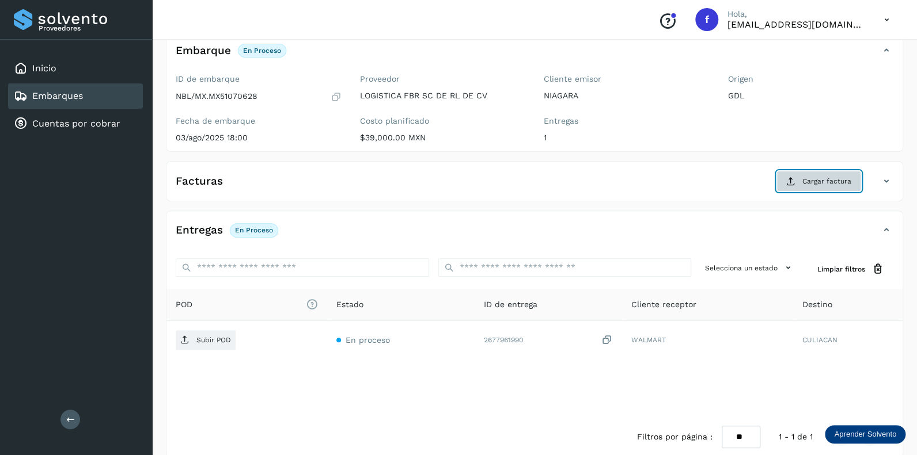
click at [805, 180] on span "Cargar factura" at bounding box center [826, 181] width 49 height 10
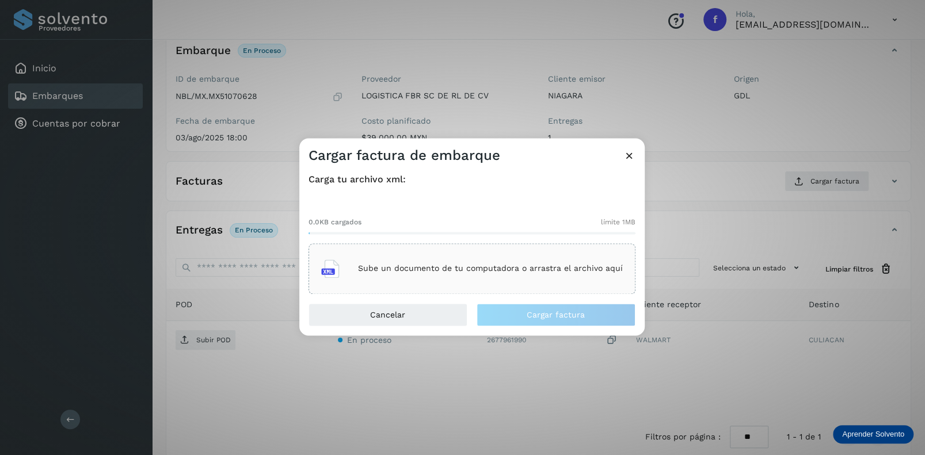
click at [419, 269] on p "Sube un documento de tu computadora o arrastra el archivo aquí" at bounding box center [490, 269] width 265 height 10
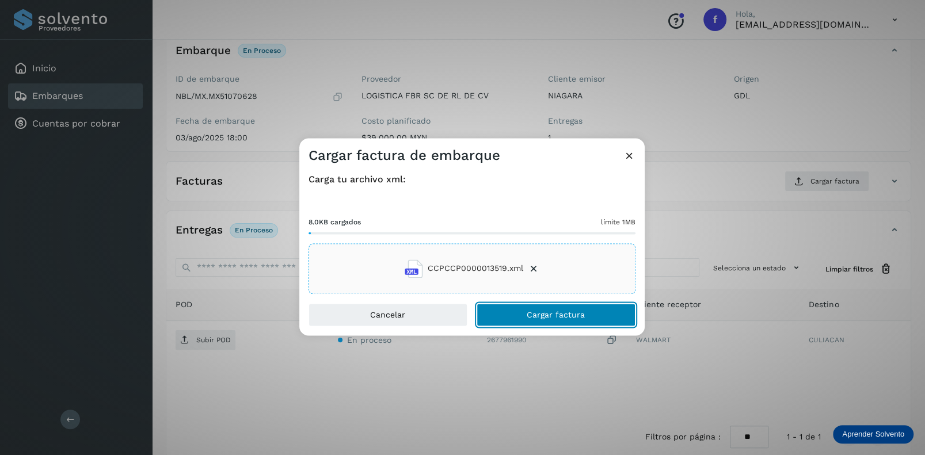
click at [558, 314] on span "Cargar factura" at bounding box center [556, 315] width 58 height 8
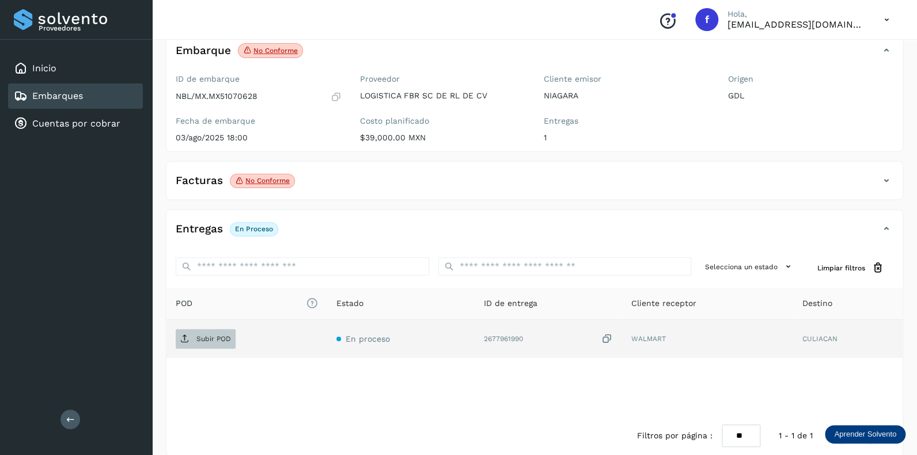
click at [208, 339] on p "Subir POD" at bounding box center [213, 339] width 35 height 8
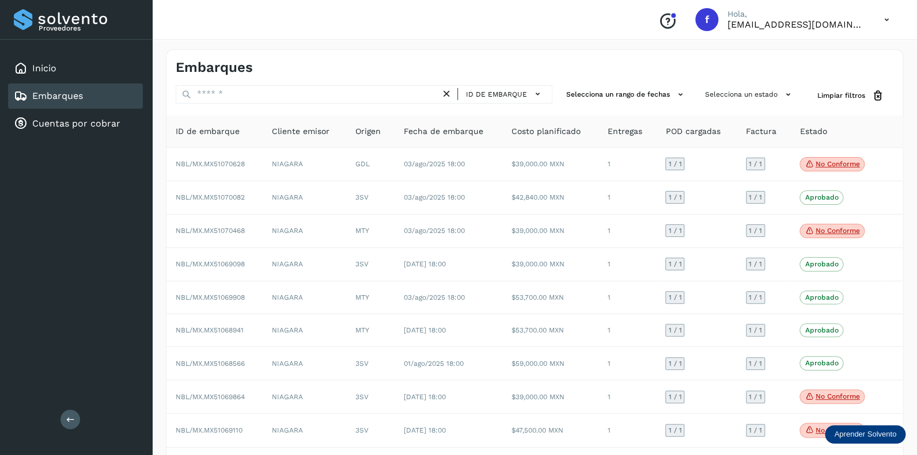
click at [886, 19] on icon at bounding box center [887, 20] width 24 height 24
click at [800, 51] on div "Cerrar sesión" at bounding box center [829, 52] width 137 height 22
